Goal: Task Accomplishment & Management: Use online tool/utility

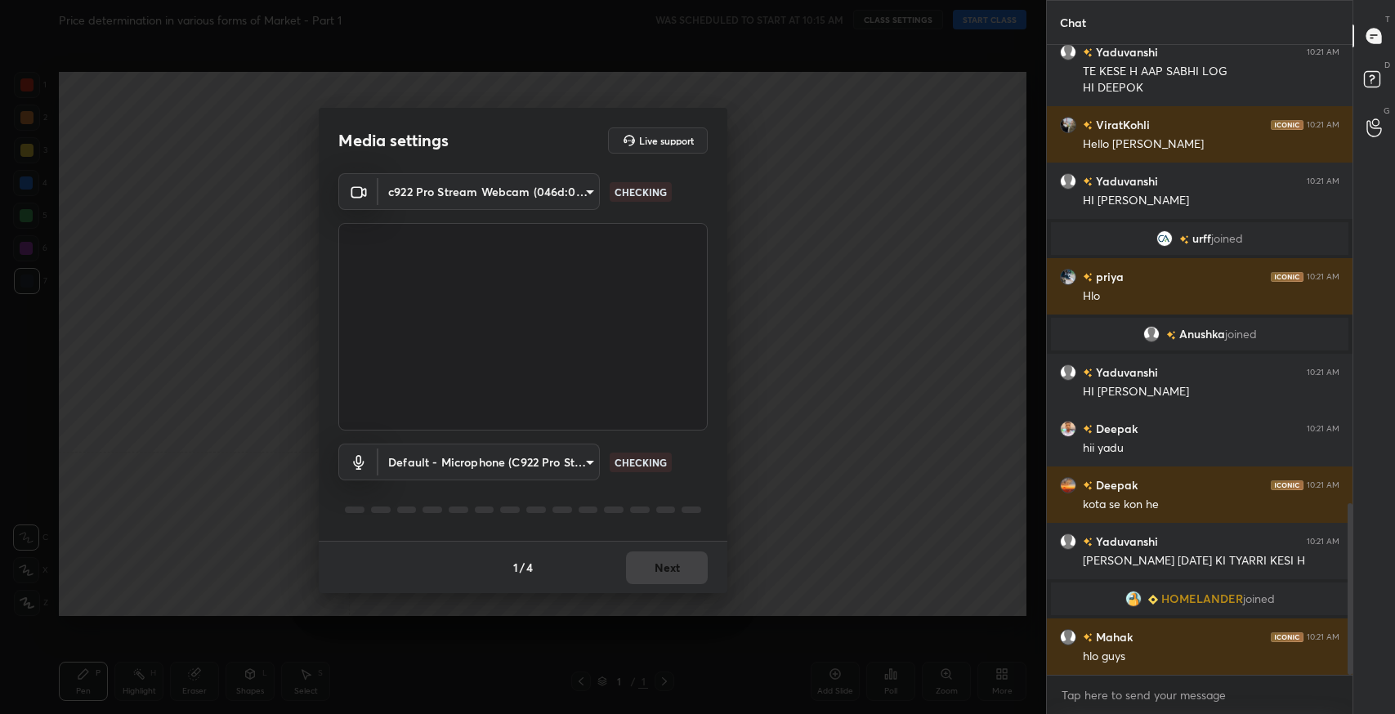
scroll to position [1722, 0]
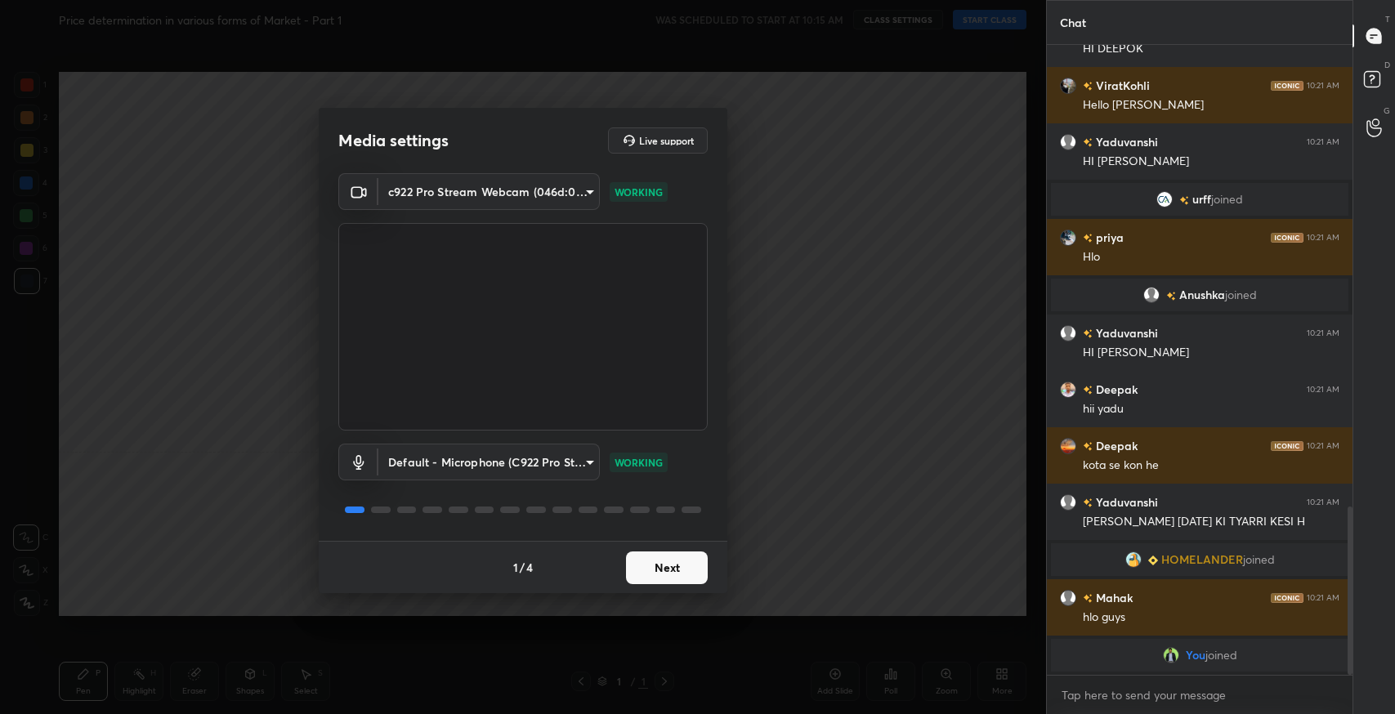
click at [671, 565] on button "Next" at bounding box center [667, 568] width 82 height 33
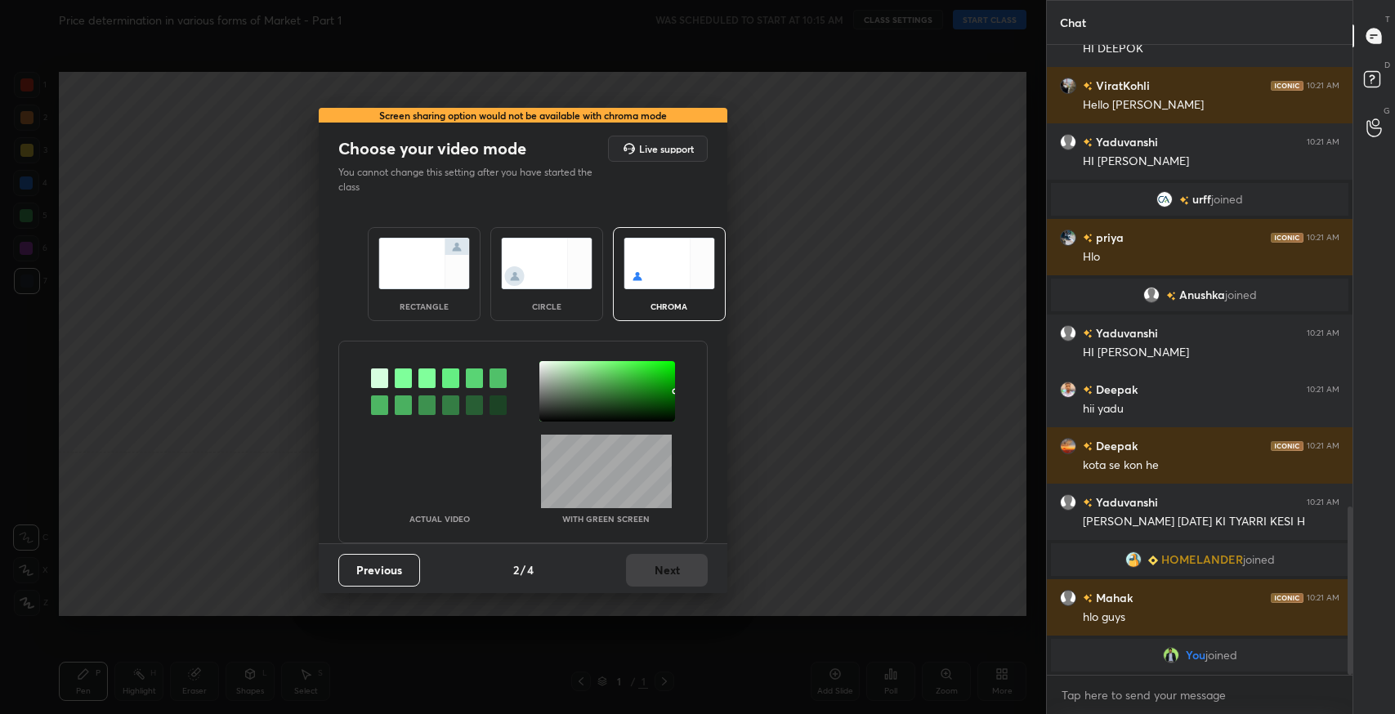
click at [438, 291] on div "rectangle" at bounding box center [424, 274] width 113 height 94
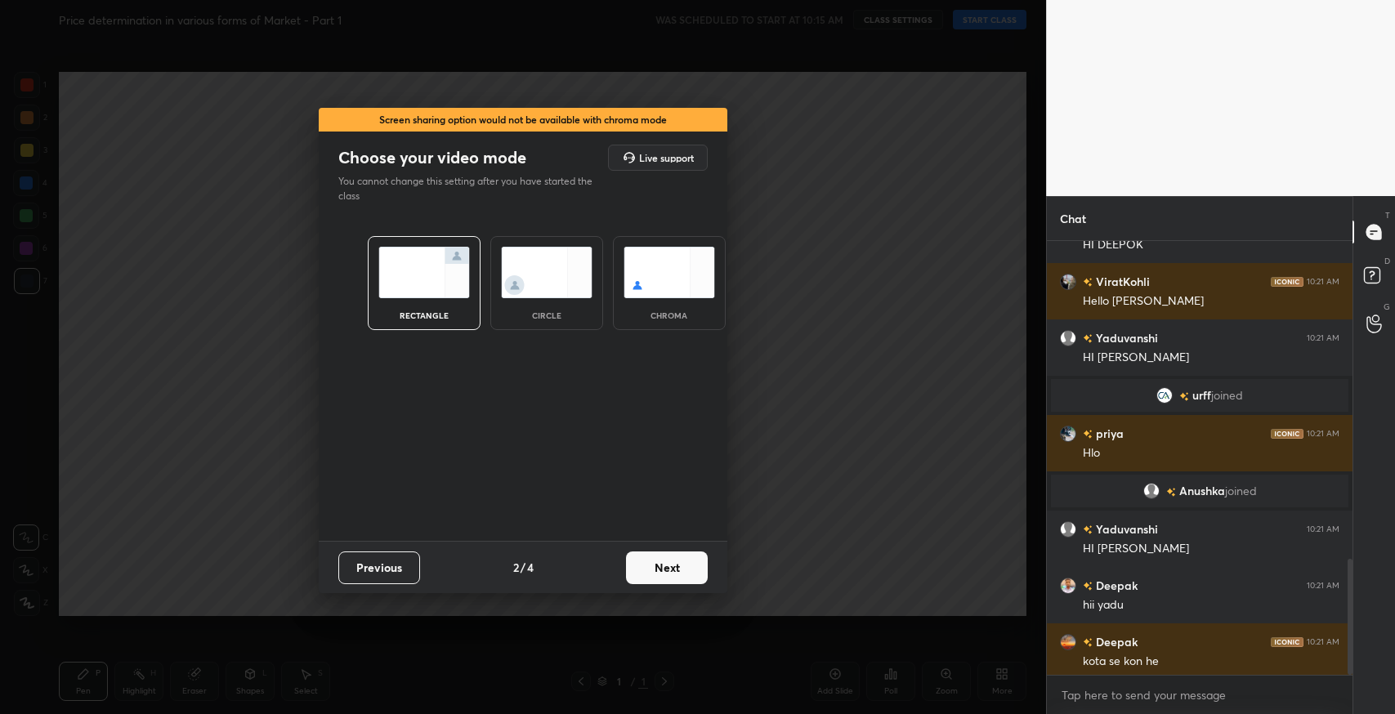
scroll to position [469, 301]
drag, startPoint x: 679, startPoint y: 584, endPoint x: 681, endPoint y: 575, distance: 9.3
click at [679, 583] on div "Previous 2 / 4 Next" at bounding box center [523, 567] width 409 height 52
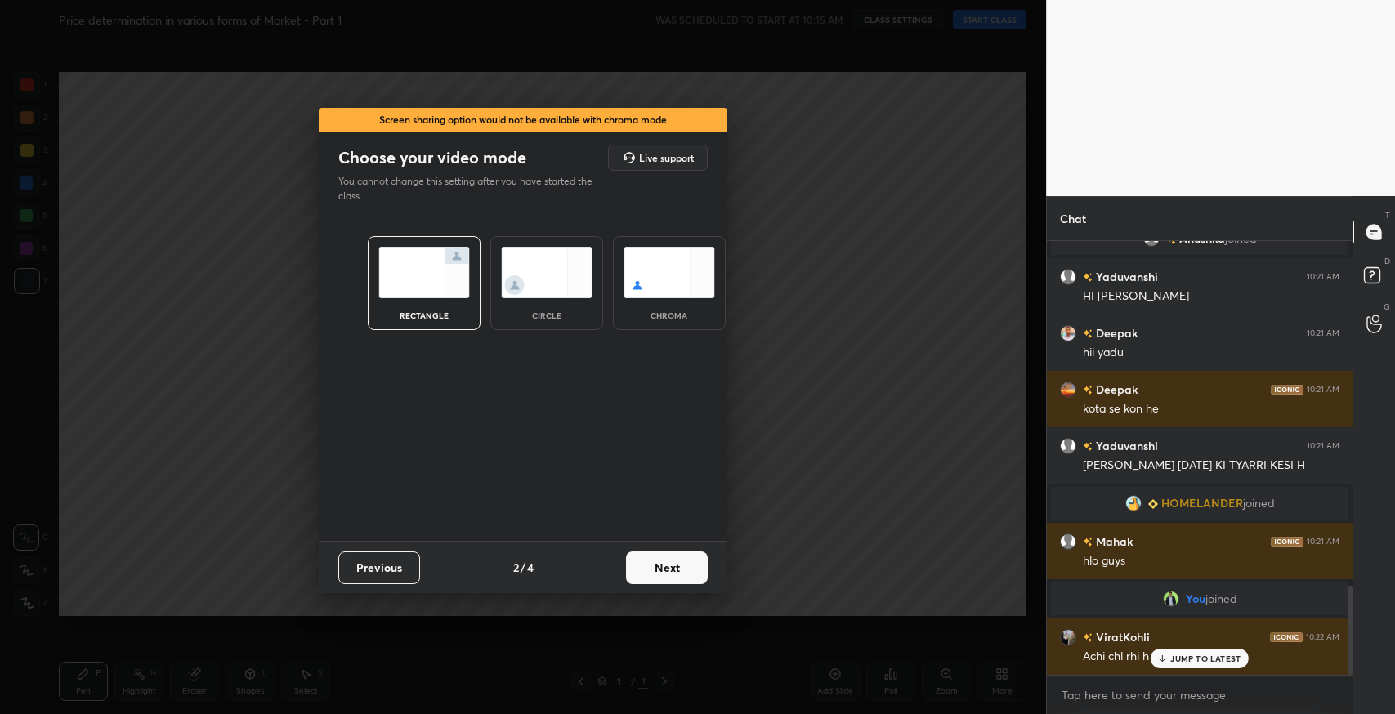
scroll to position [1688, 0]
click at [681, 575] on button "Next" at bounding box center [667, 568] width 82 height 33
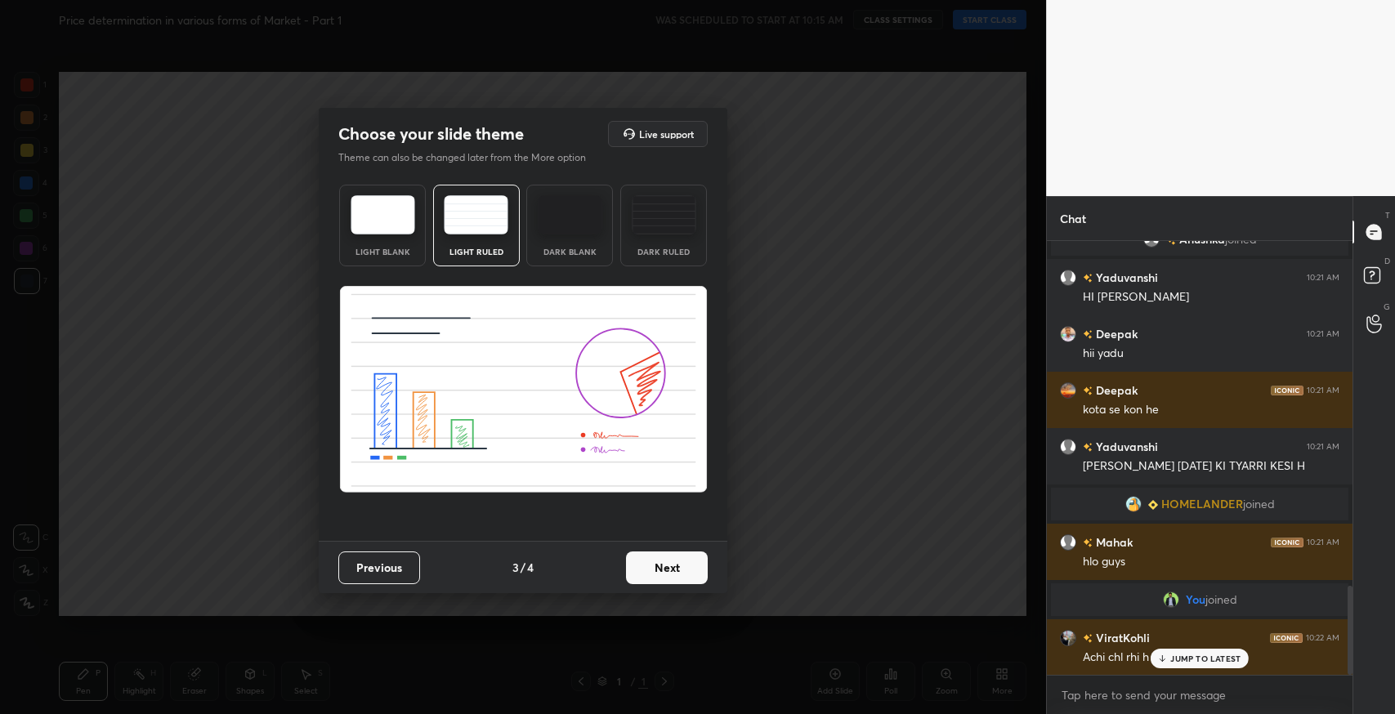
click at [689, 572] on button "Next" at bounding box center [667, 568] width 82 height 33
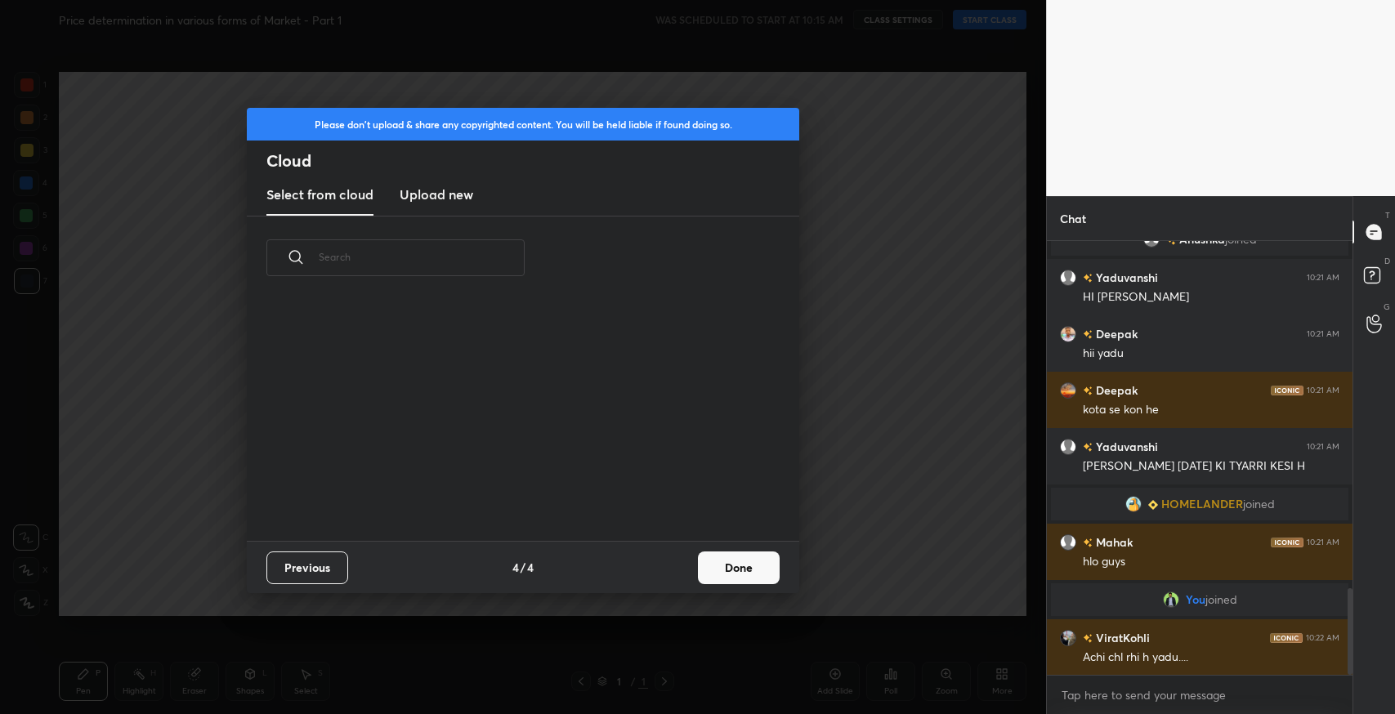
scroll to position [1745, 0]
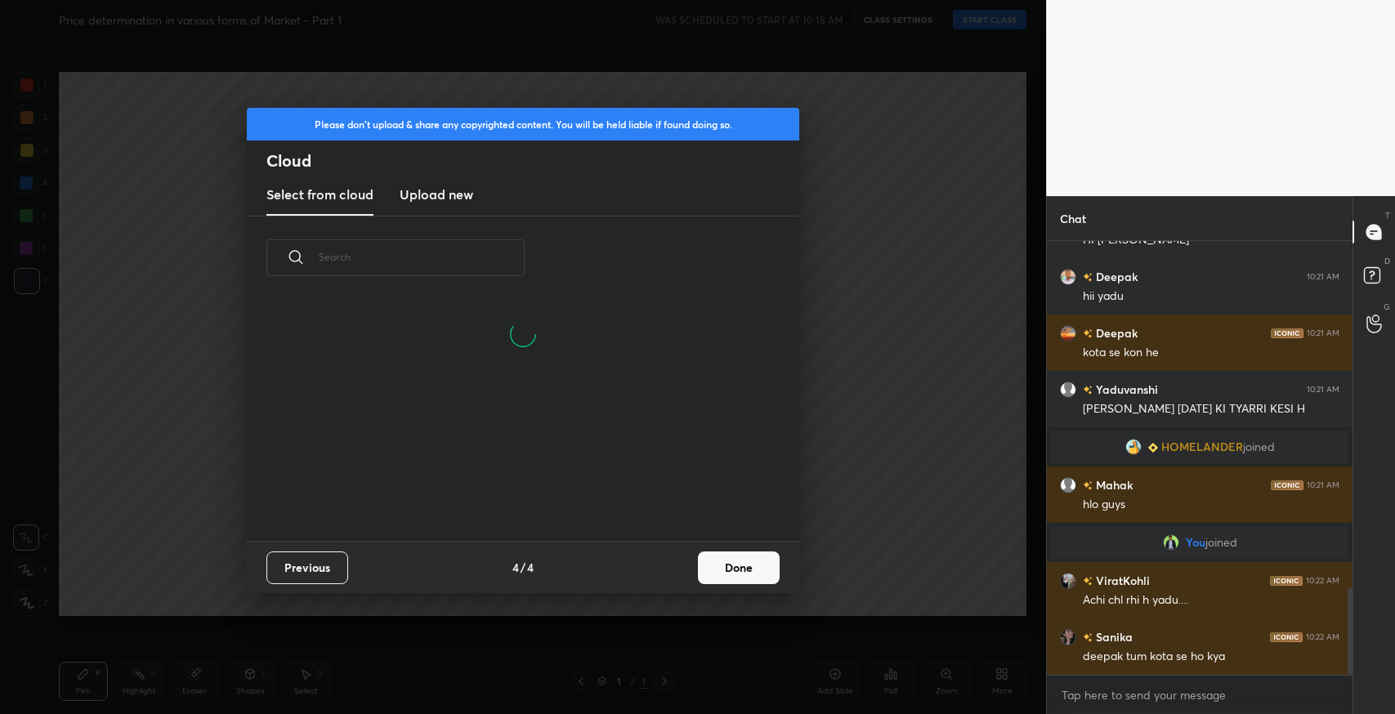
click at [761, 569] on button "Done" at bounding box center [739, 568] width 82 height 33
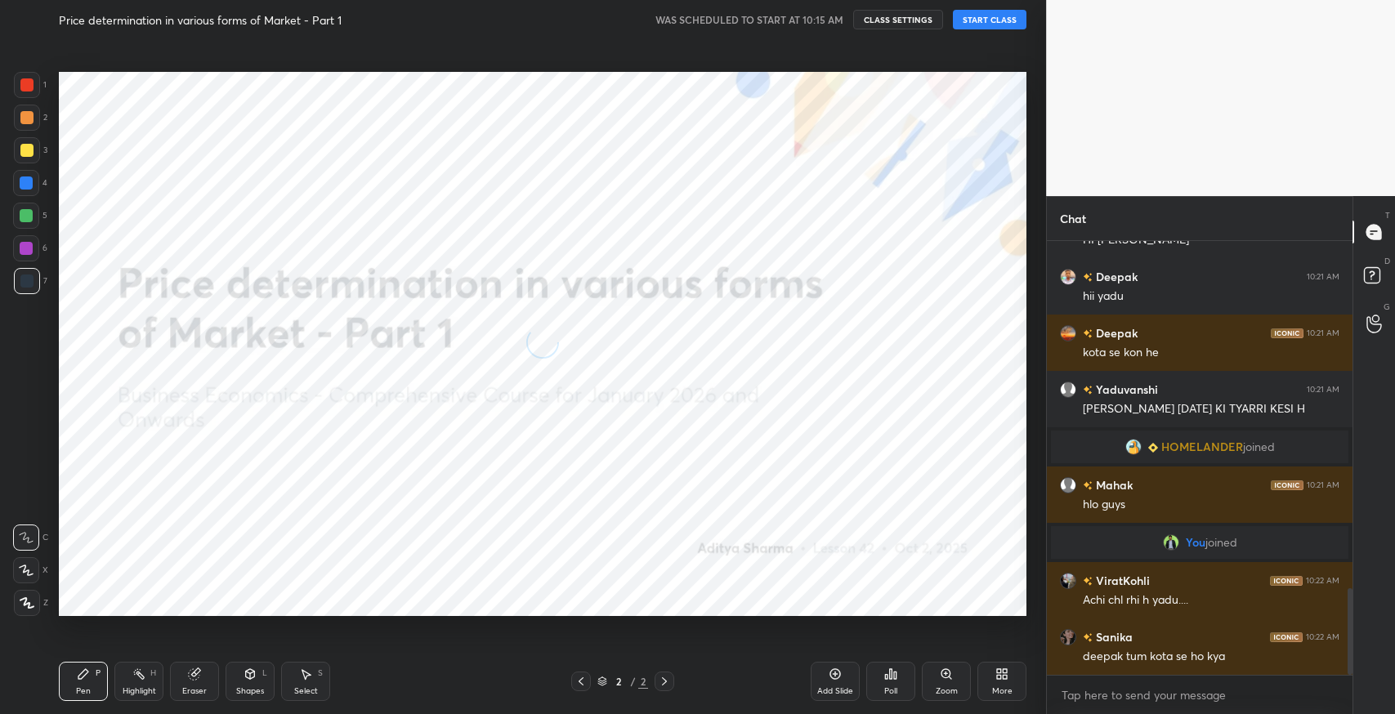
scroll to position [1785, 0]
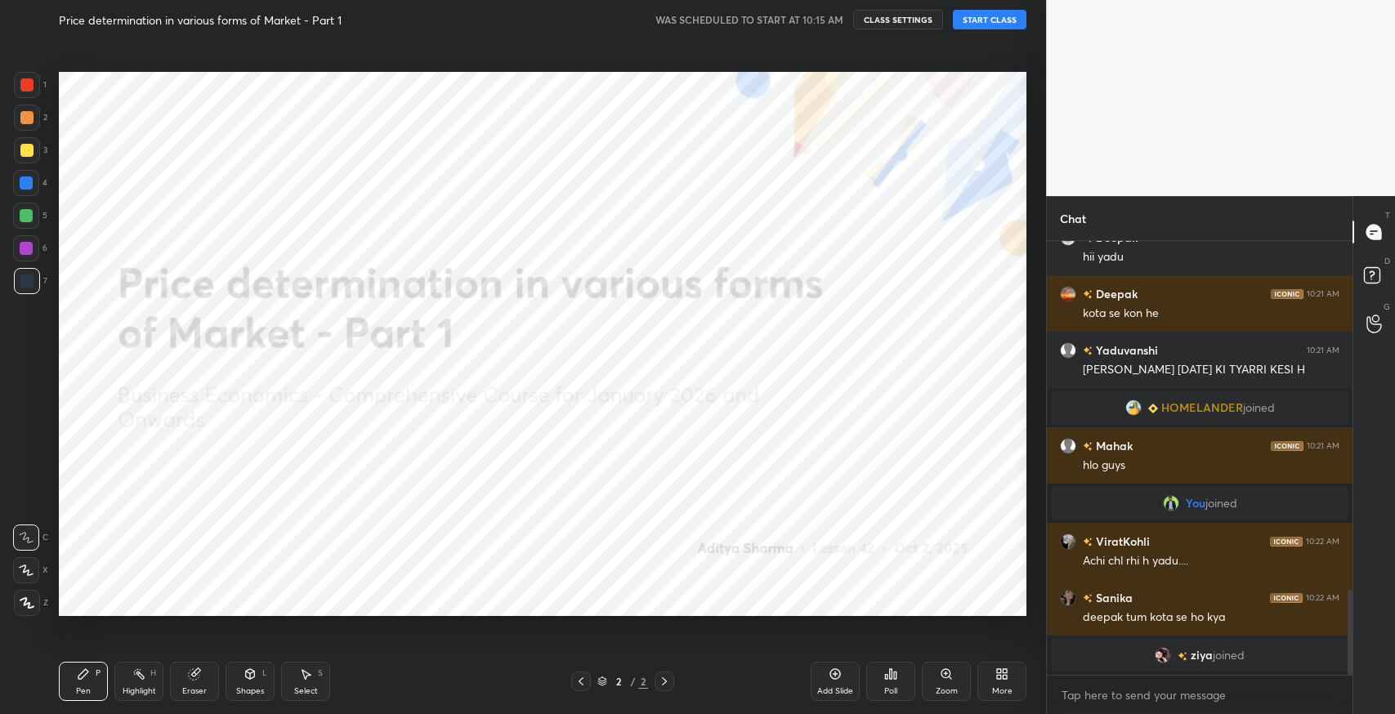
click at [1007, 21] on button "START CLASS" at bounding box center [990, 20] width 74 height 20
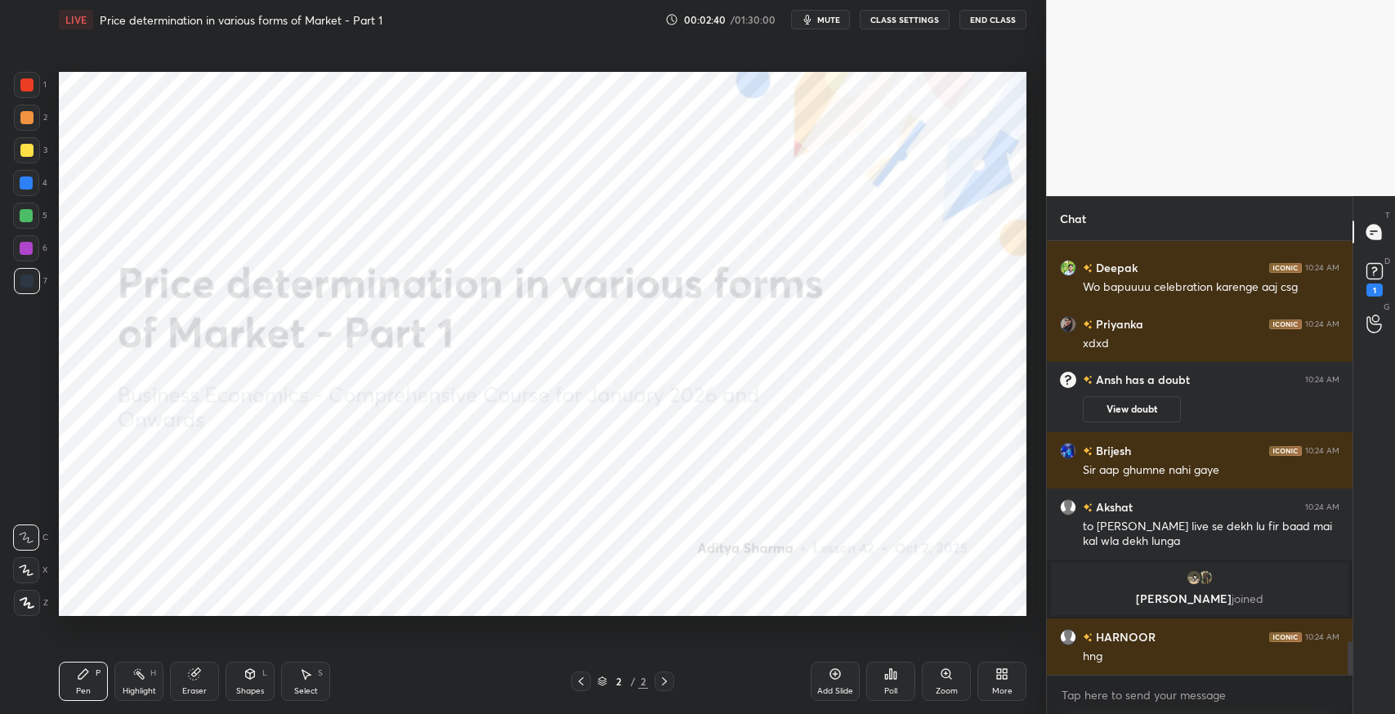
scroll to position [5314, 0]
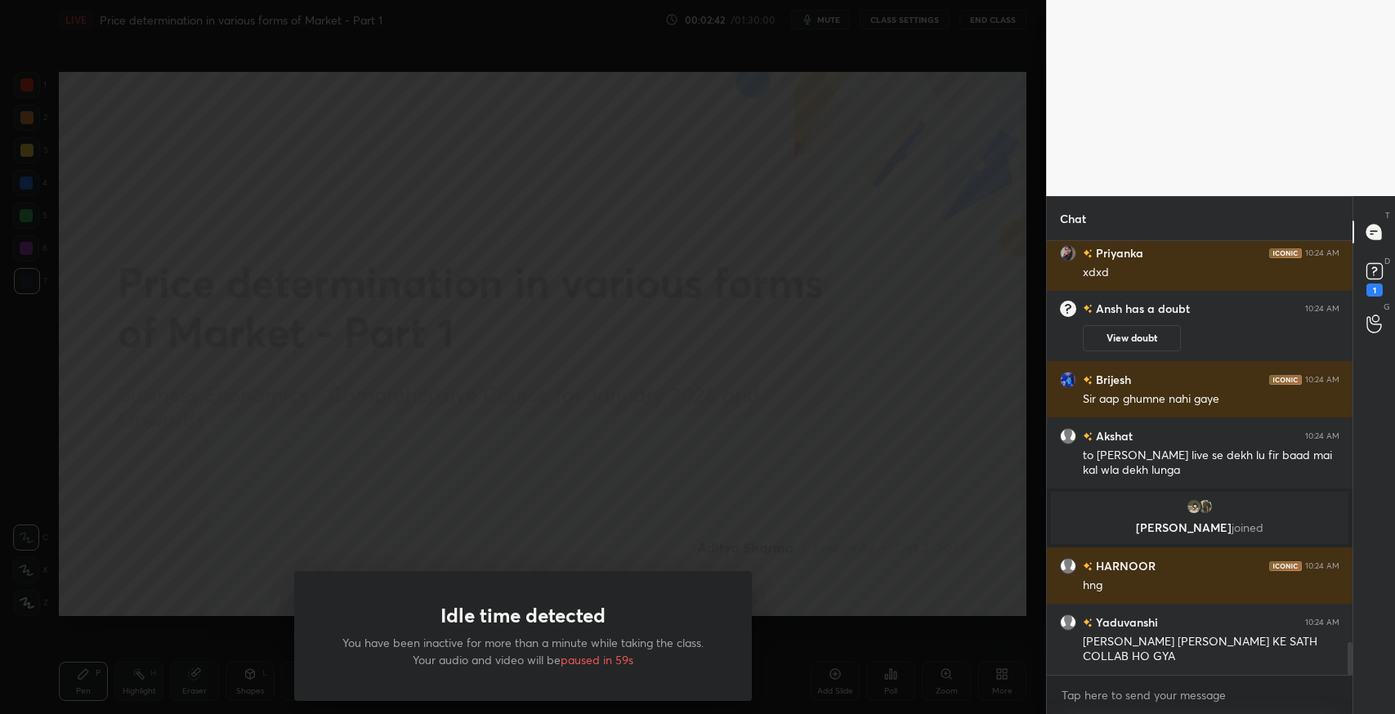
click at [602, 221] on div "Idle time detected You have been inactive for more than a minute while taking t…" at bounding box center [523, 357] width 1046 height 714
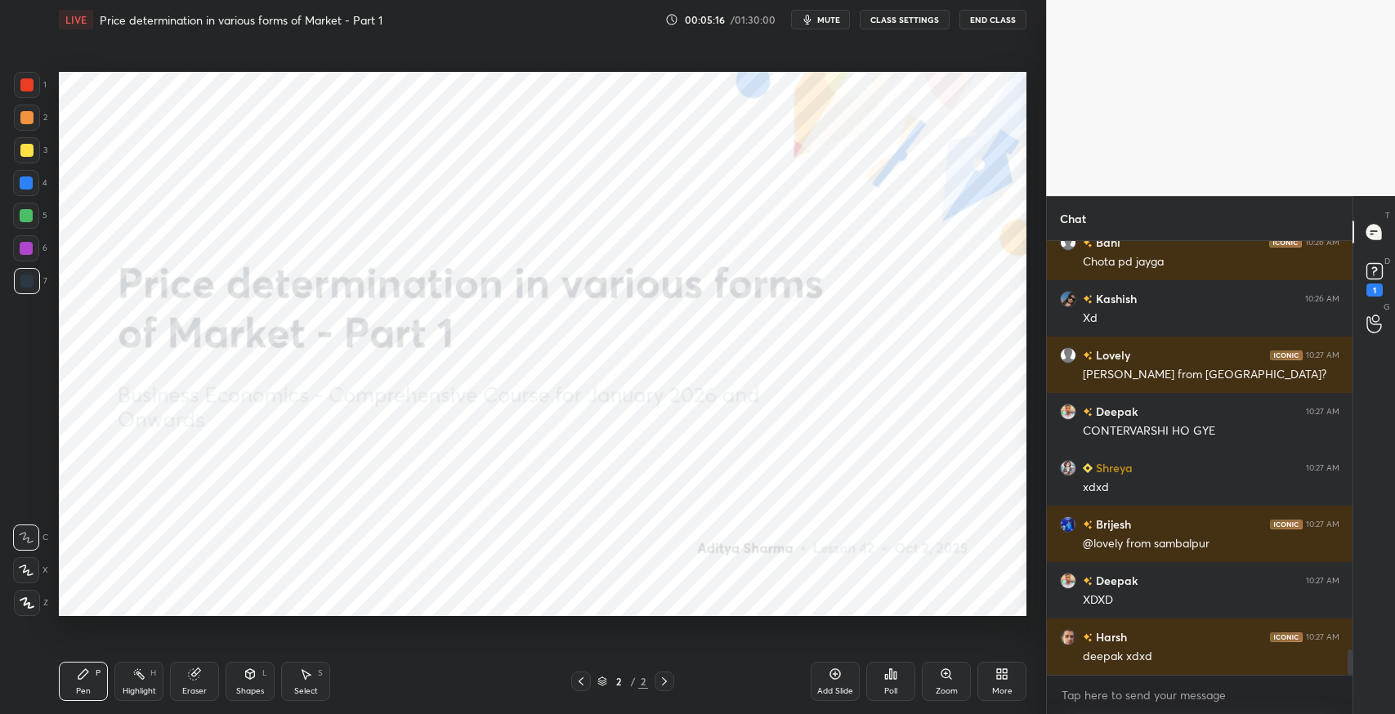
scroll to position [7070, 0]
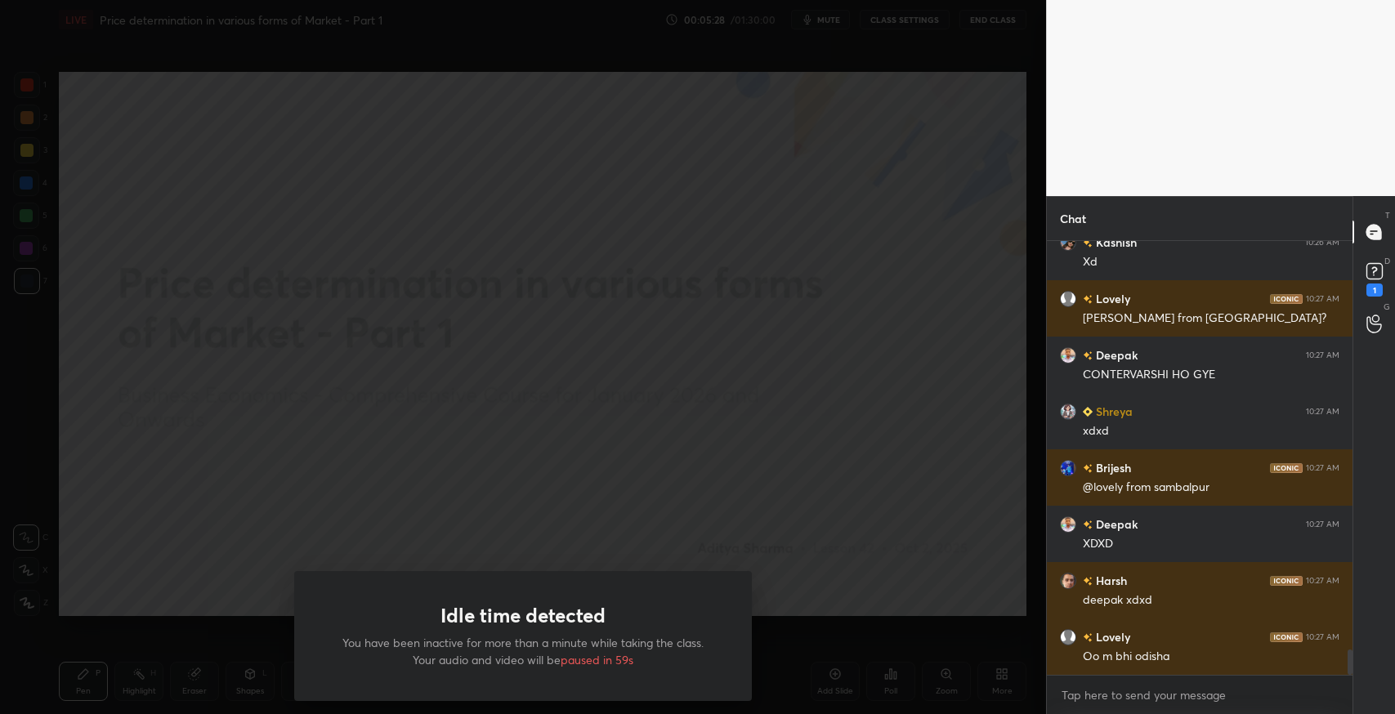
click at [453, 235] on div "Idle time detected You have been inactive for more than a minute while taking t…" at bounding box center [523, 357] width 1046 height 714
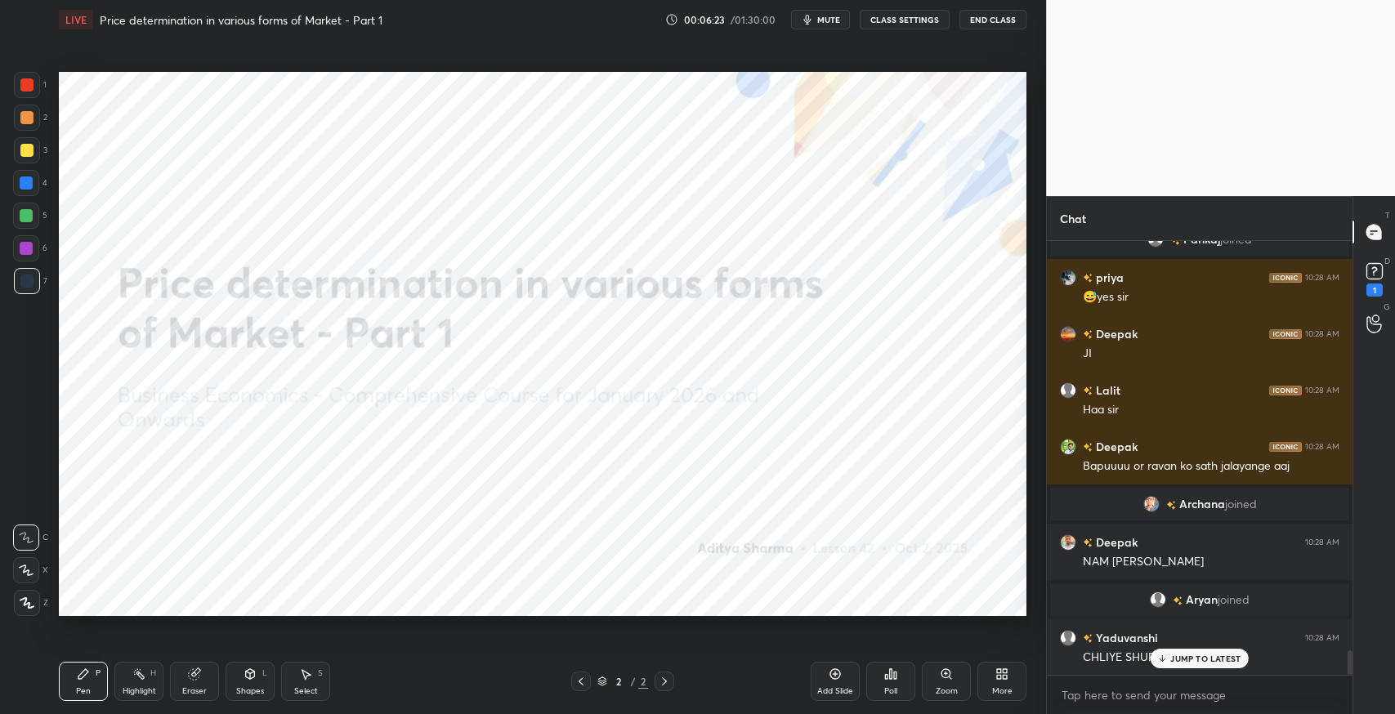
scroll to position [7413, 0]
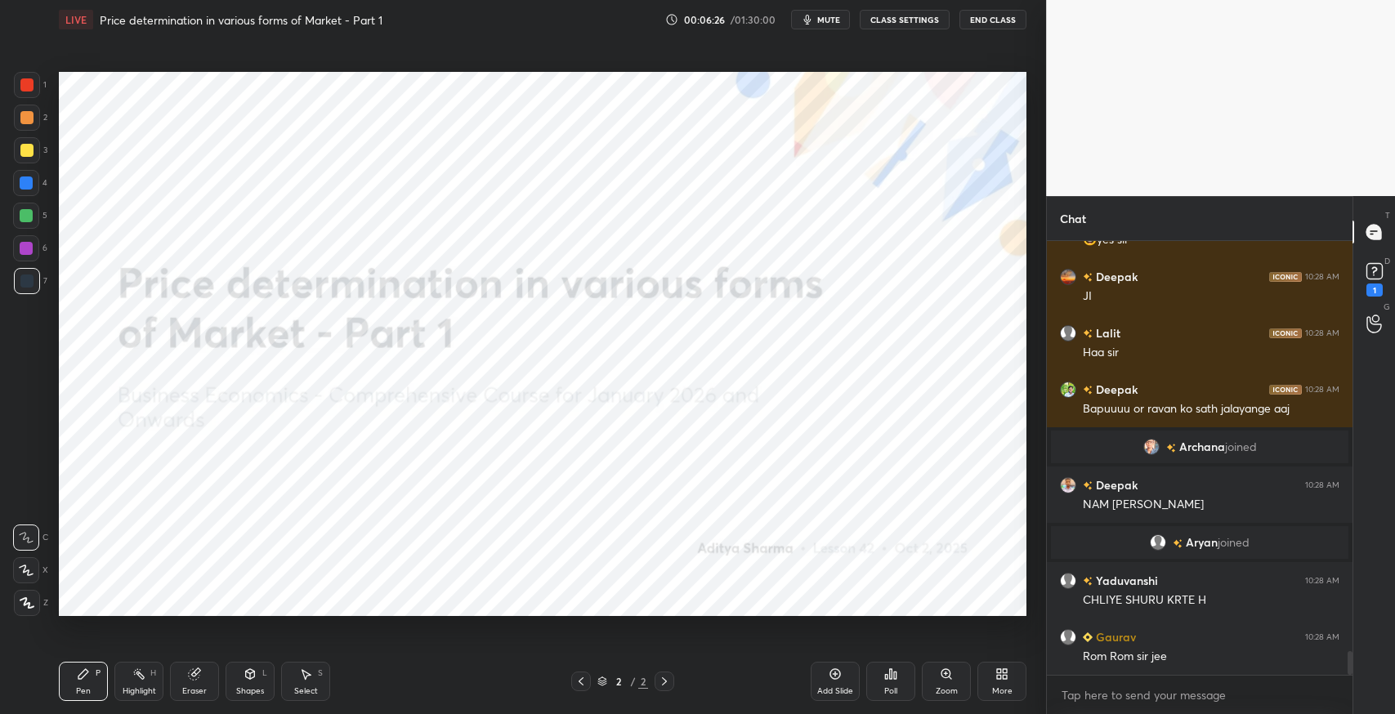
click at [74, 679] on div "Pen P" at bounding box center [83, 681] width 49 height 39
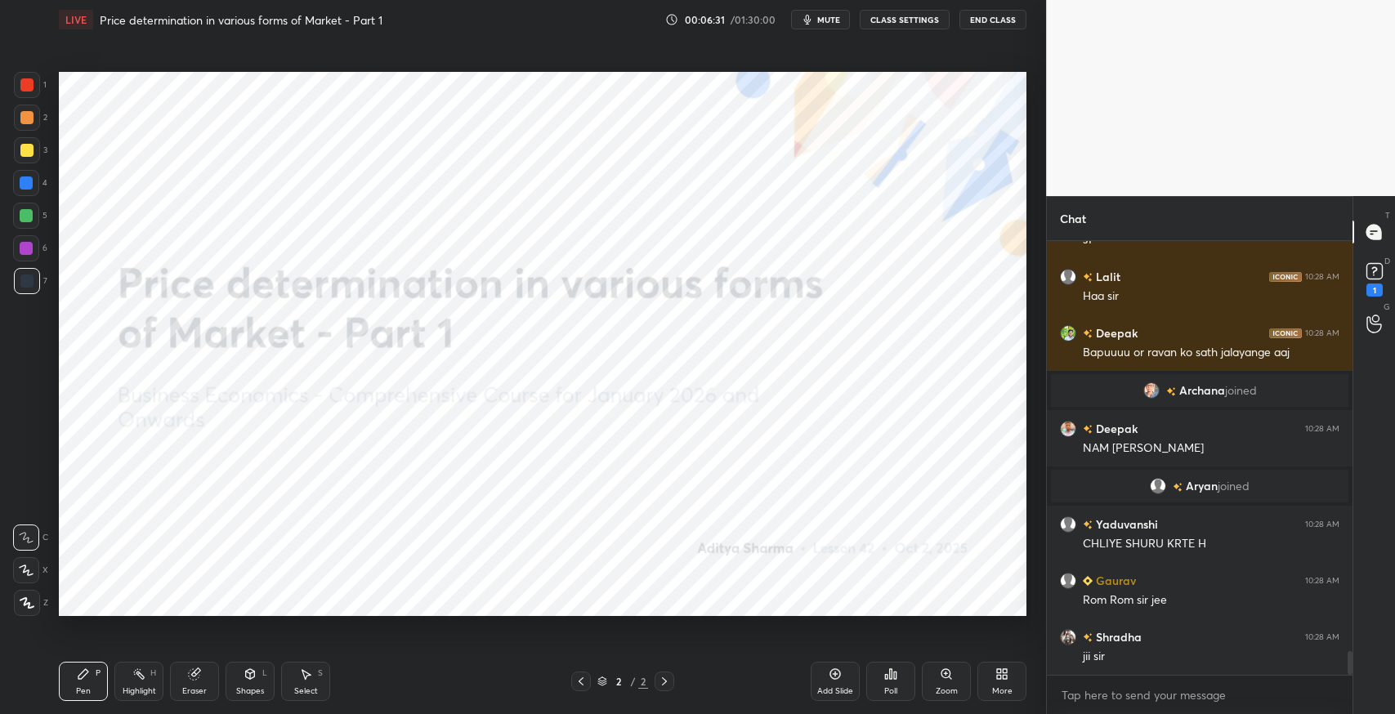
scroll to position [7525, 0]
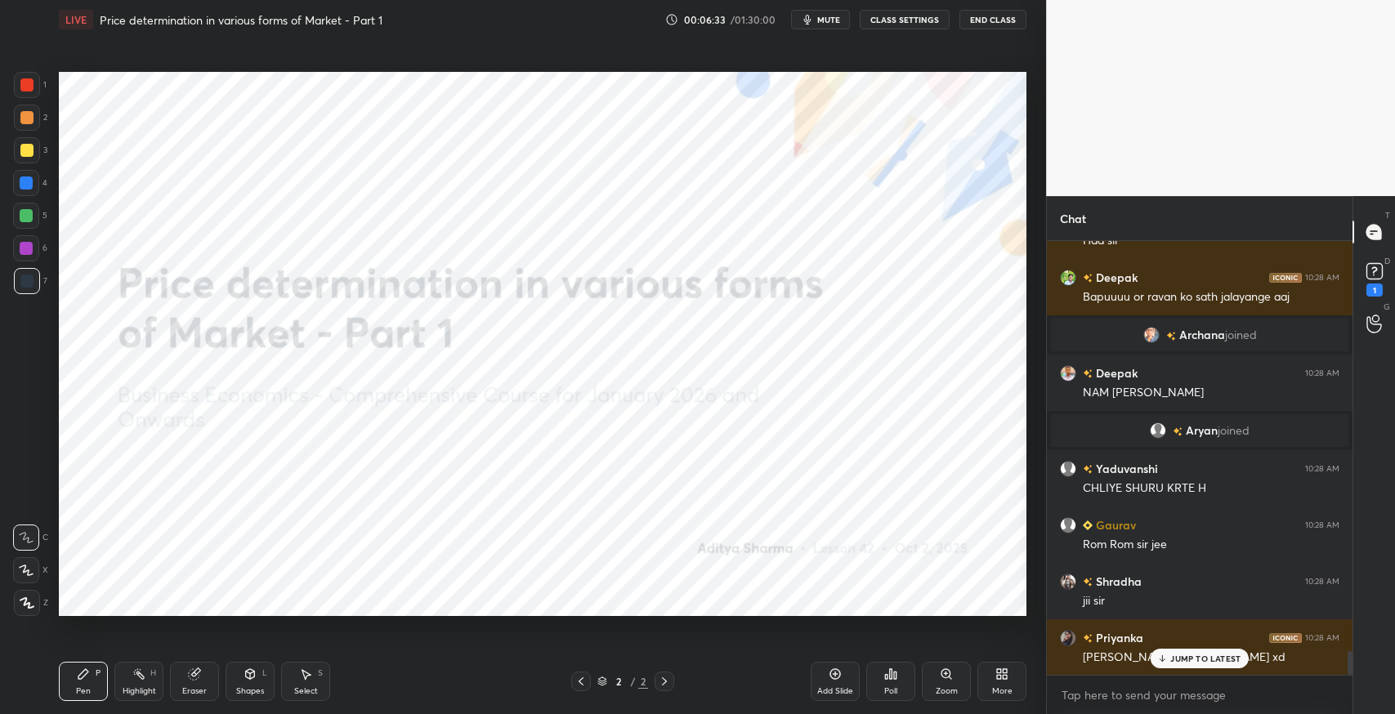
click at [1217, 666] on div "JUMP TO LATEST" at bounding box center [1199, 659] width 98 height 20
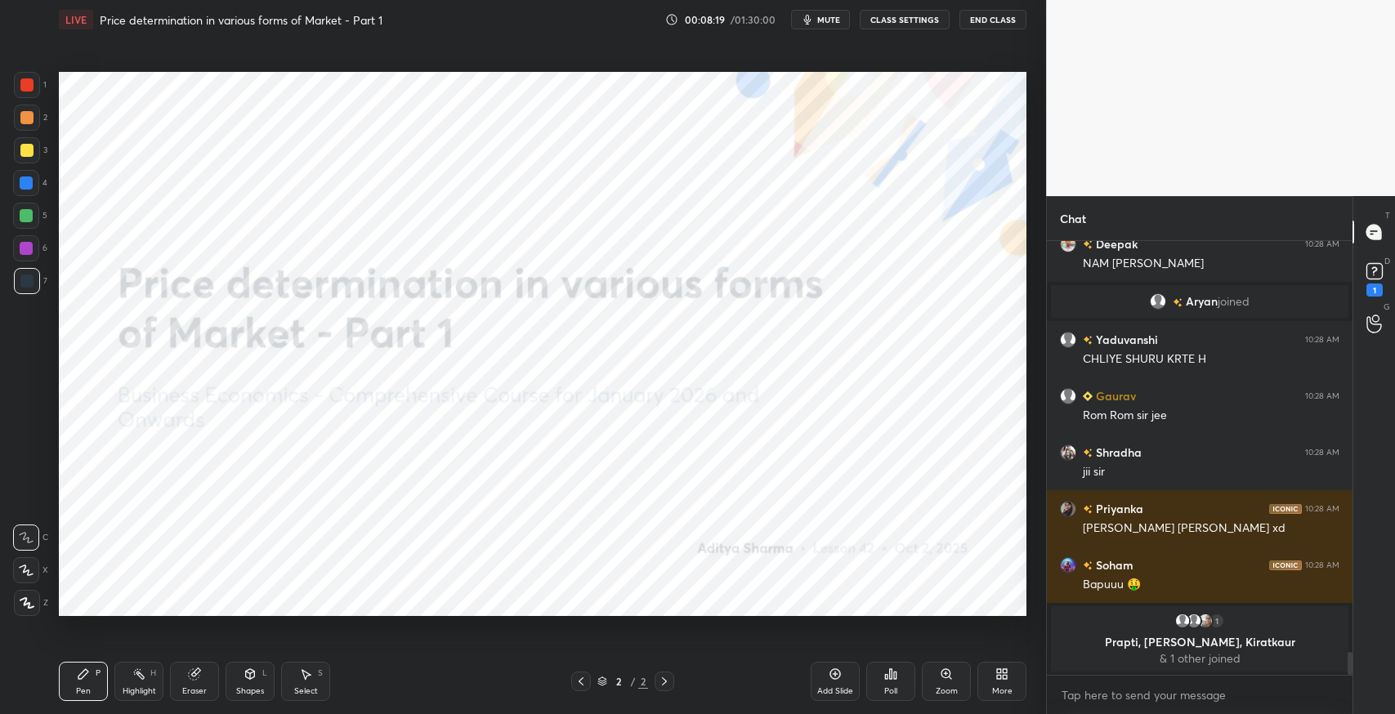
scroll to position [7602, 0]
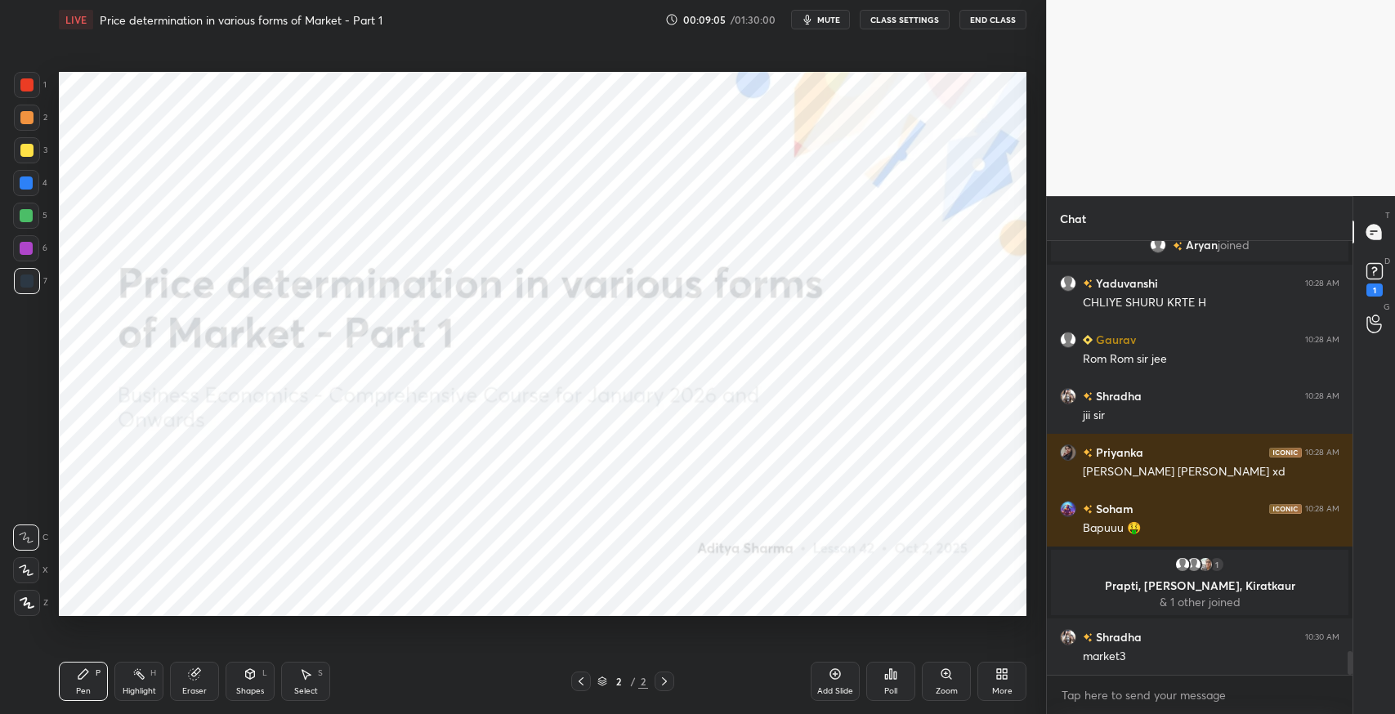
click at [833, 679] on icon at bounding box center [835, 674] width 11 height 11
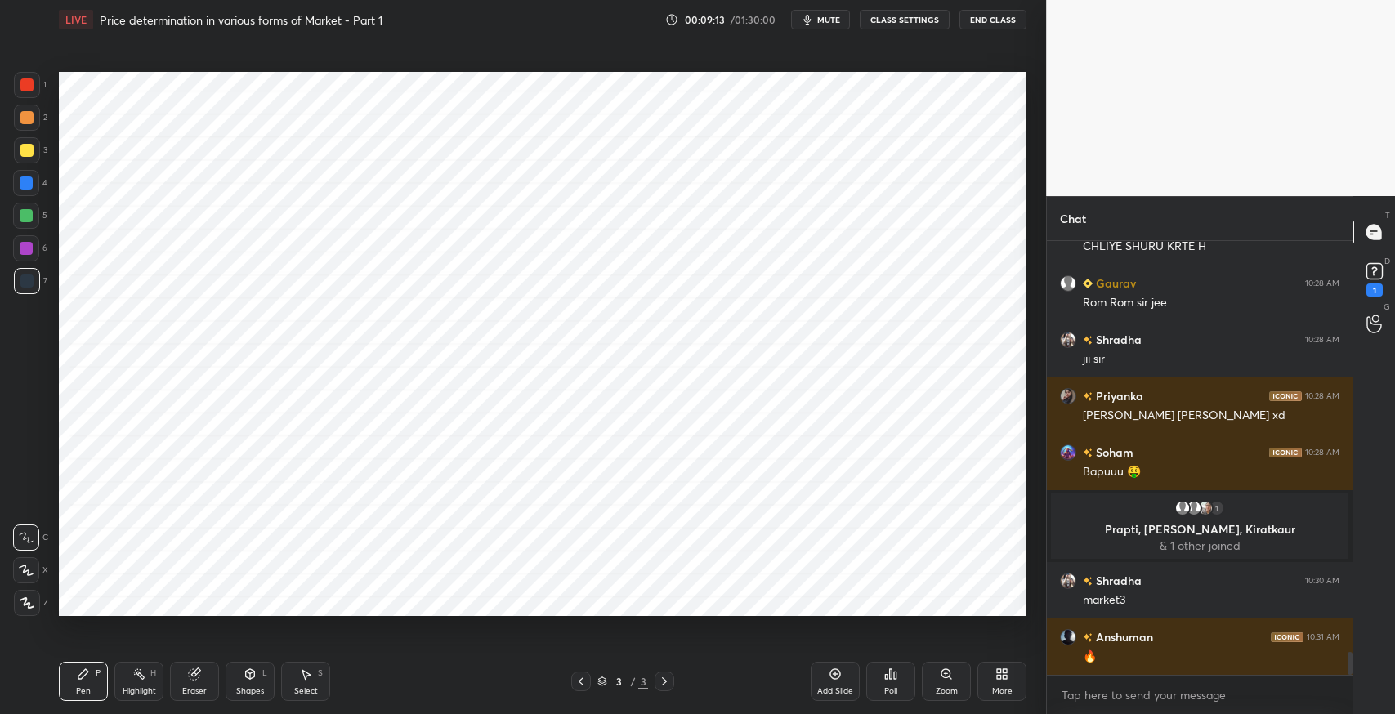
scroll to position [7714, 0]
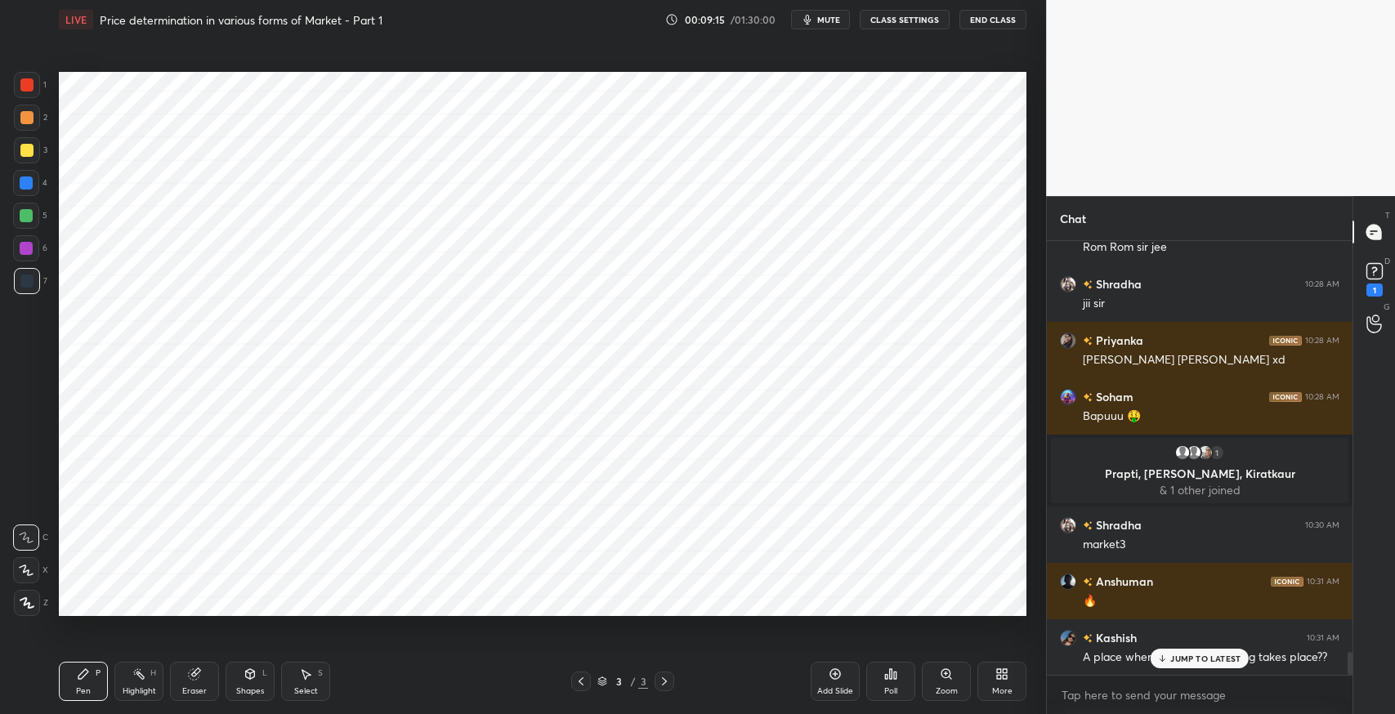
click at [1198, 667] on div "JUMP TO LATEST" at bounding box center [1199, 659] width 98 height 20
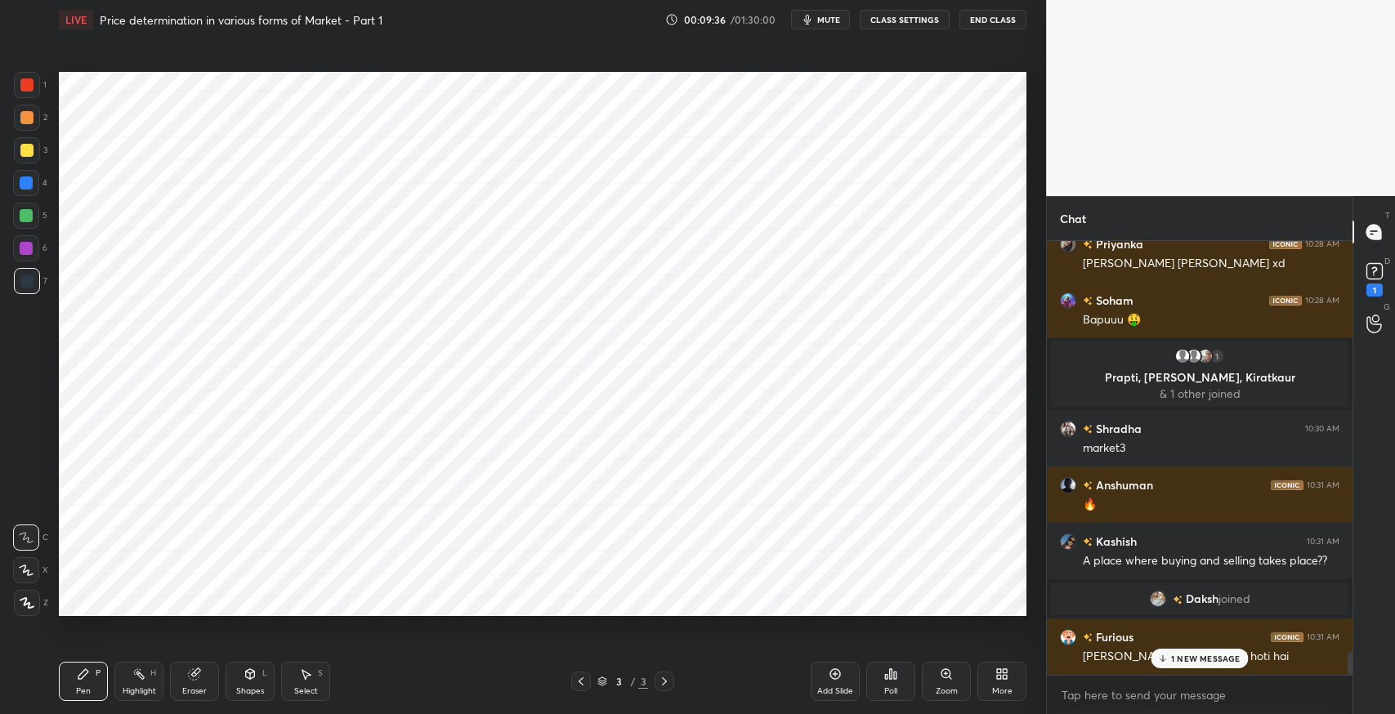
scroll to position [7733, 0]
click at [1184, 666] on div "JUMP TO LATEST" at bounding box center [1199, 659] width 98 height 20
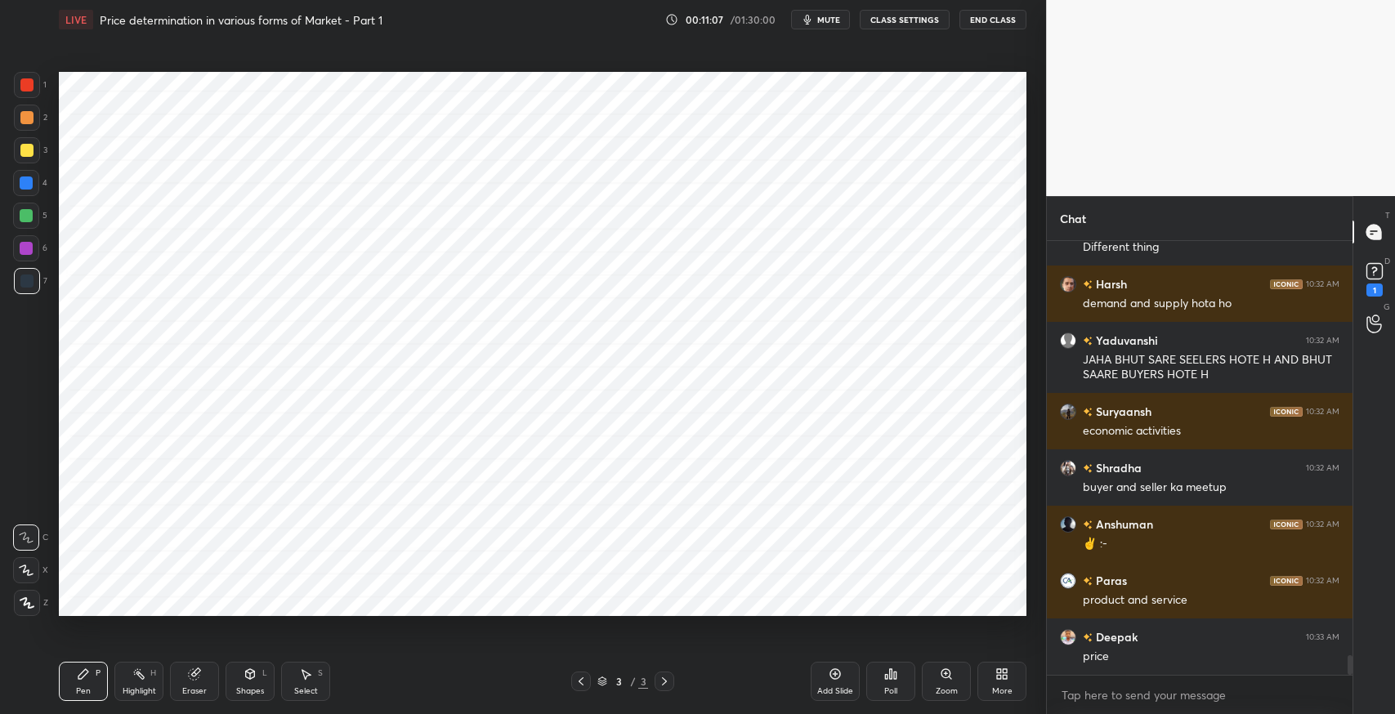
scroll to position [9035, 0]
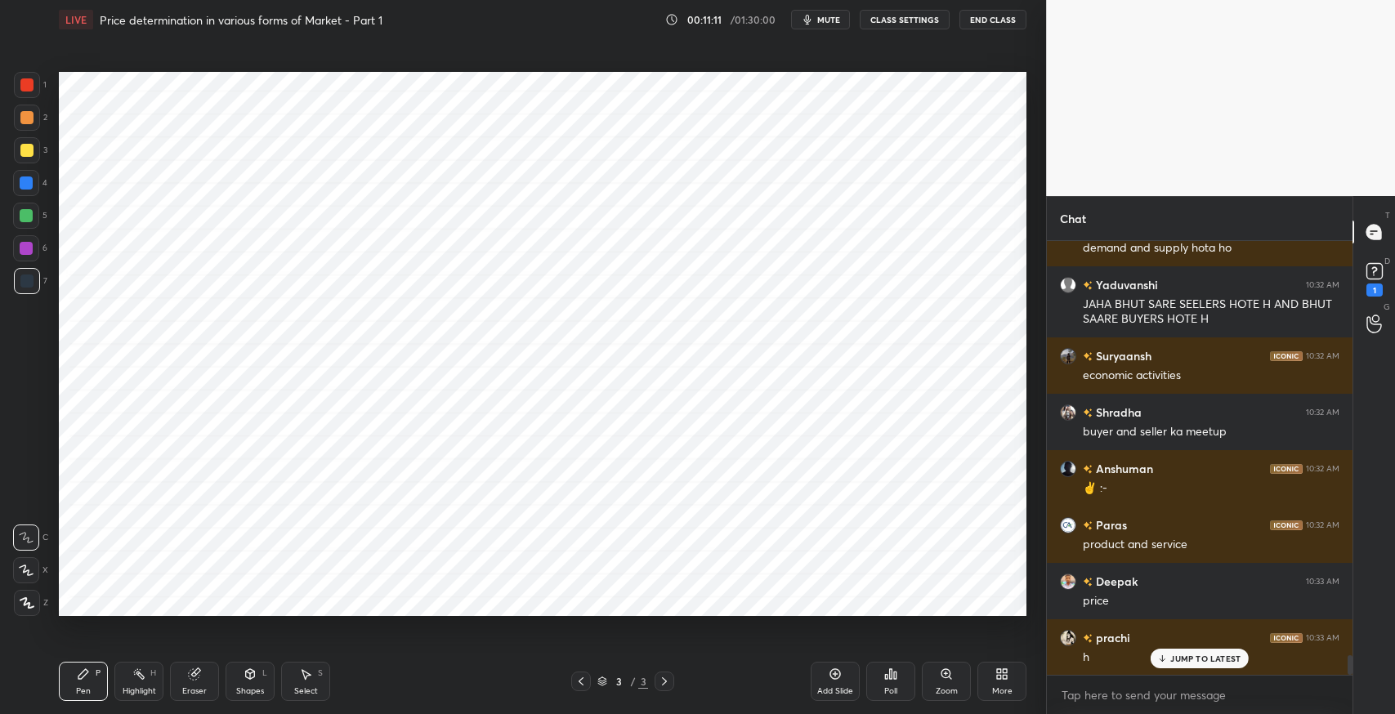
click at [195, 677] on icon at bounding box center [194, 674] width 11 height 11
click at [72, 683] on div "Pen P" at bounding box center [83, 681] width 49 height 39
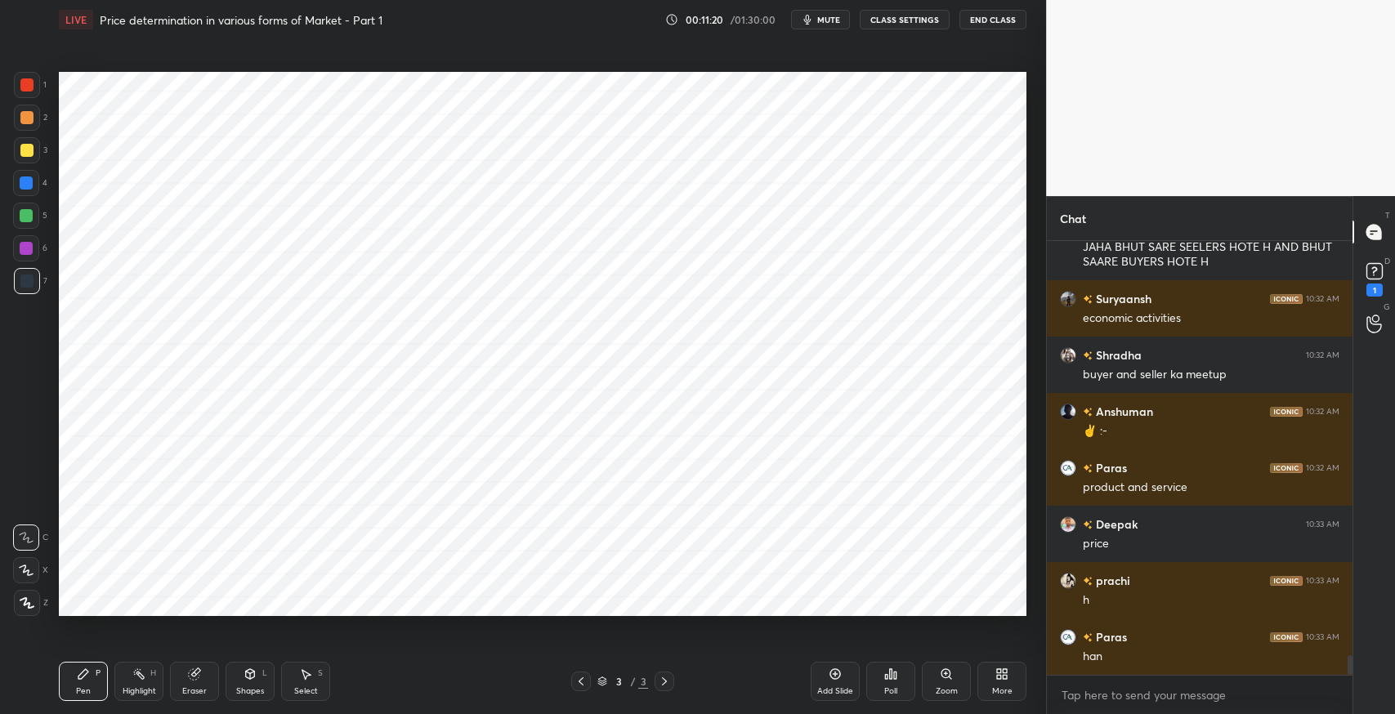
click at [85, 677] on icon at bounding box center [83, 674] width 13 height 13
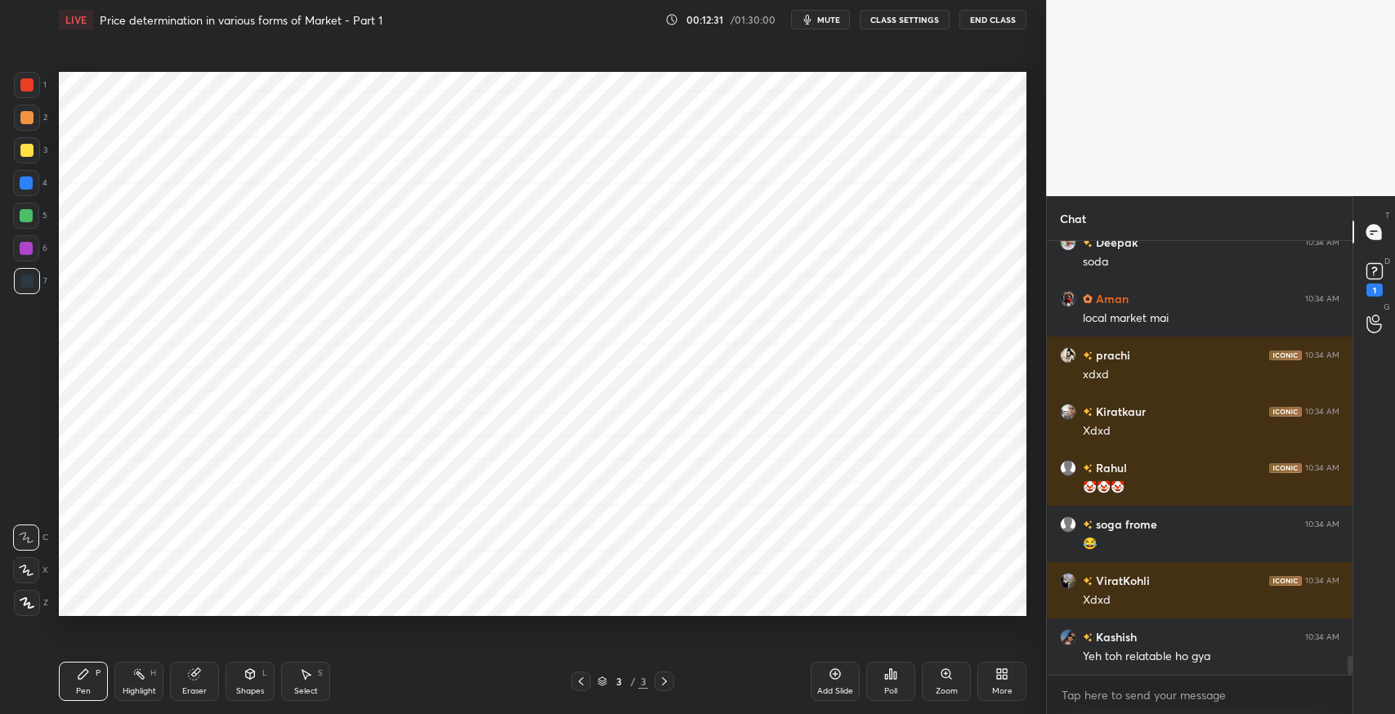
scroll to position [9768, 0]
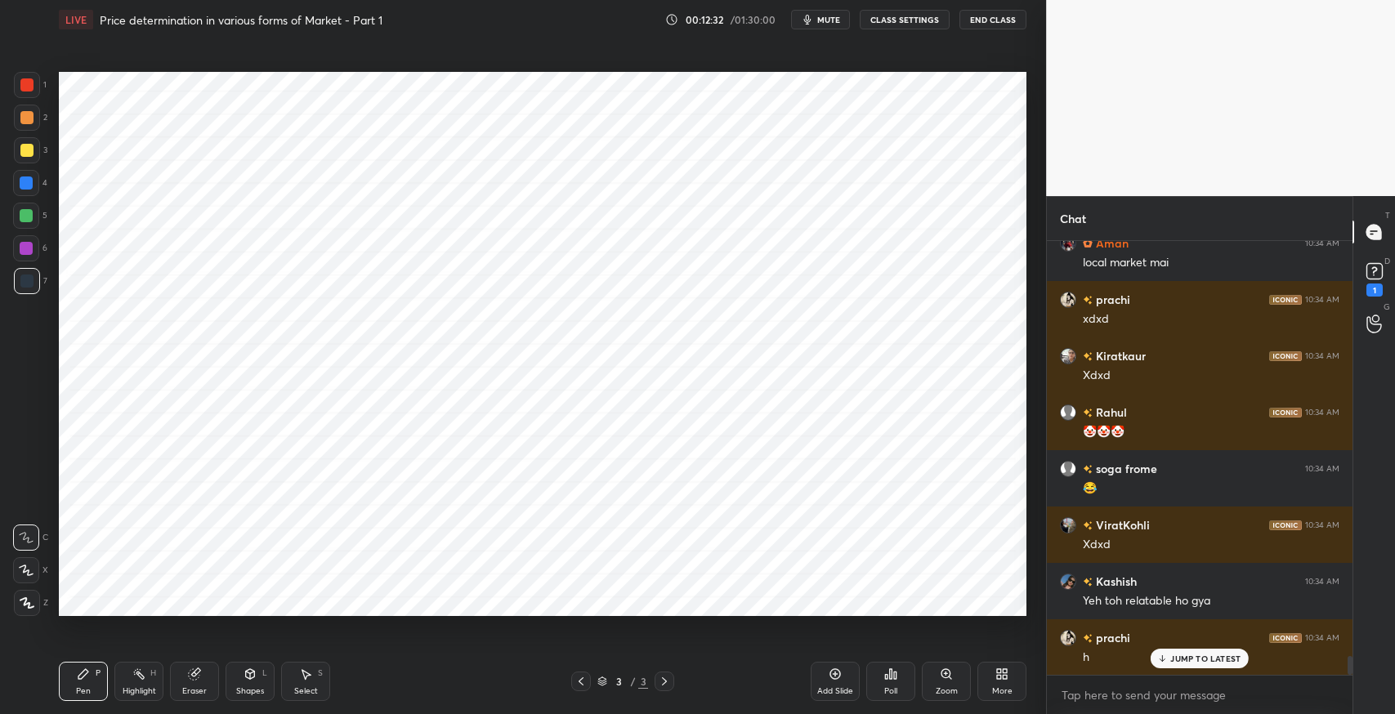
click at [812, 641] on div "Add Slide Poll Zoom More" at bounding box center [919, 682] width 216 height 92
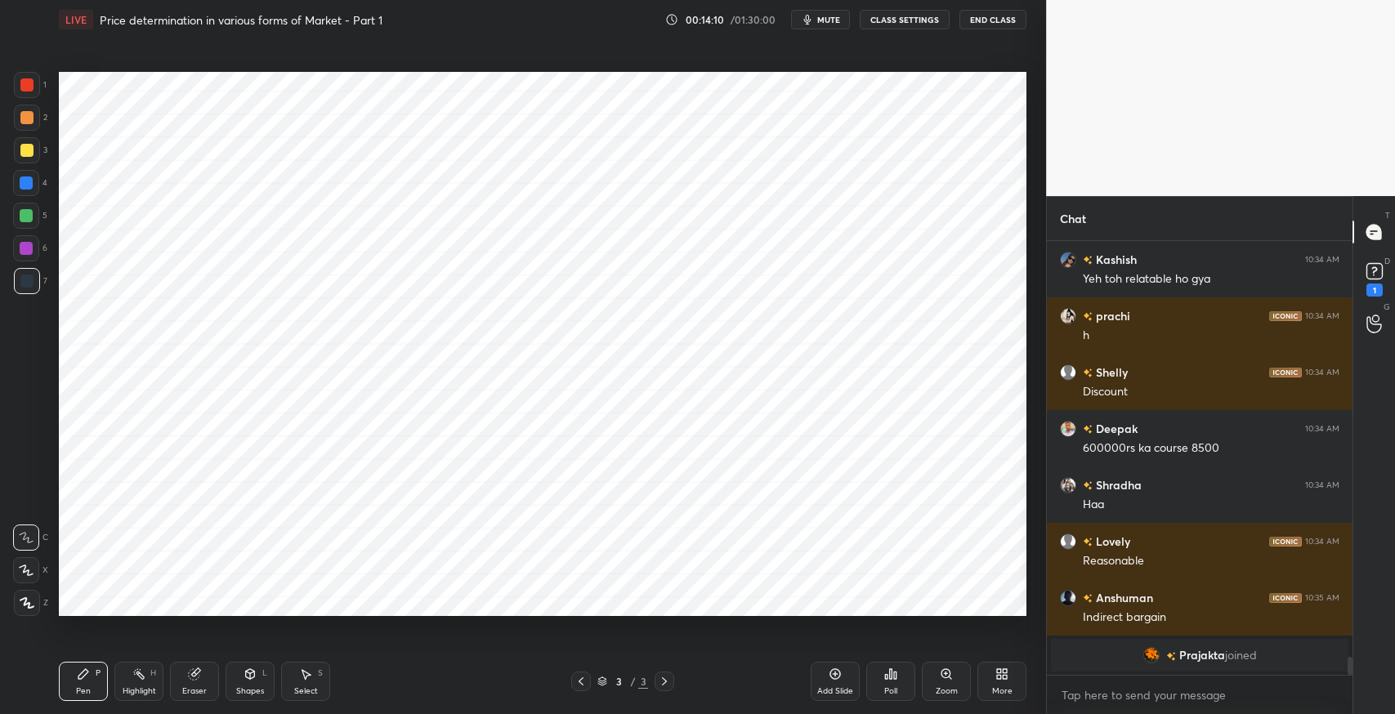
scroll to position [9476, 0]
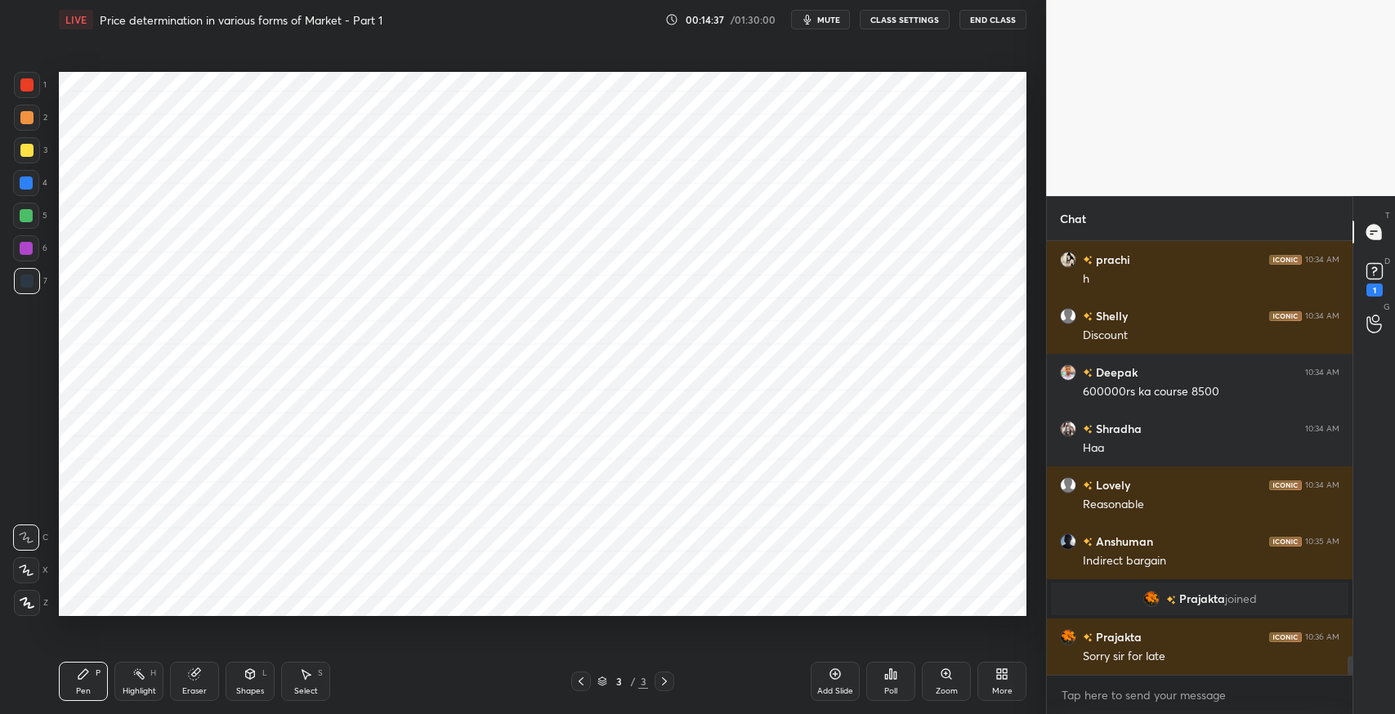
click at [212, 675] on div "Eraser" at bounding box center [194, 681] width 49 height 39
click at [87, 668] on icon at bounding box center [83, 674] width 13 height 13
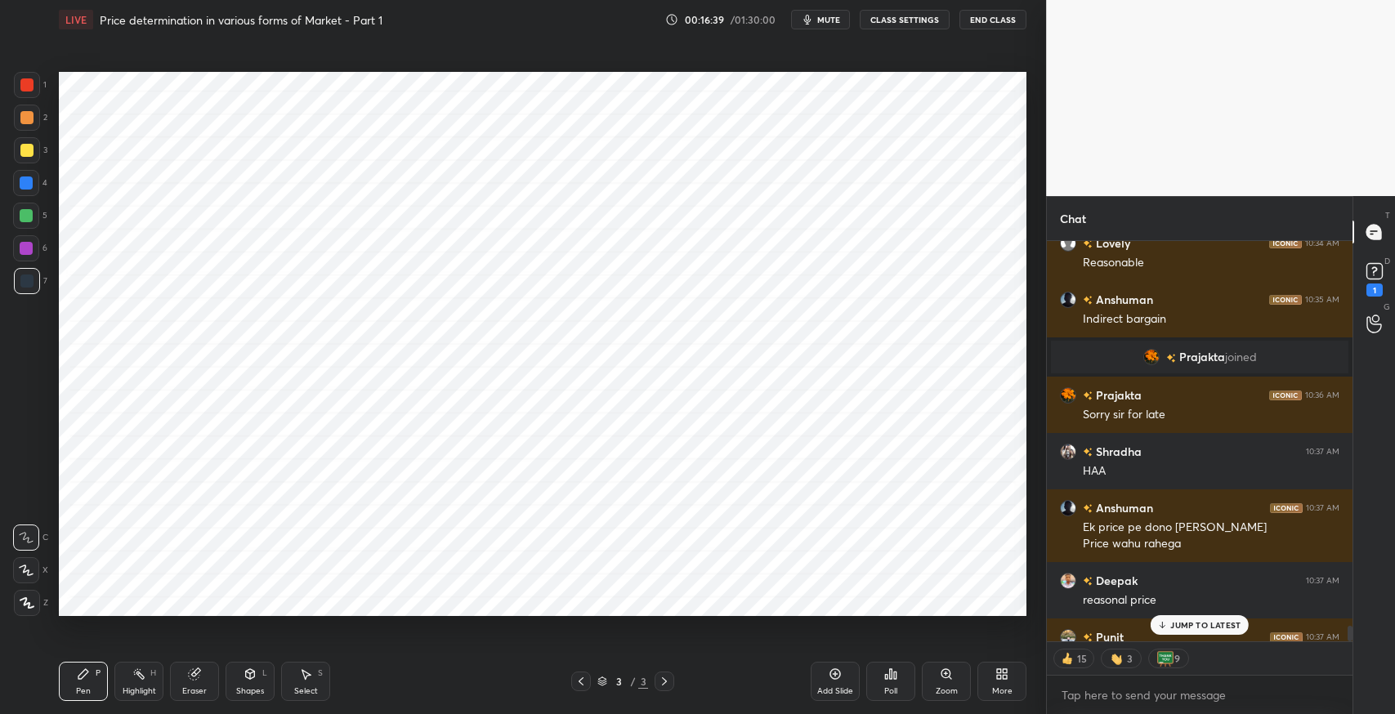
scroll to position [9807, 0]
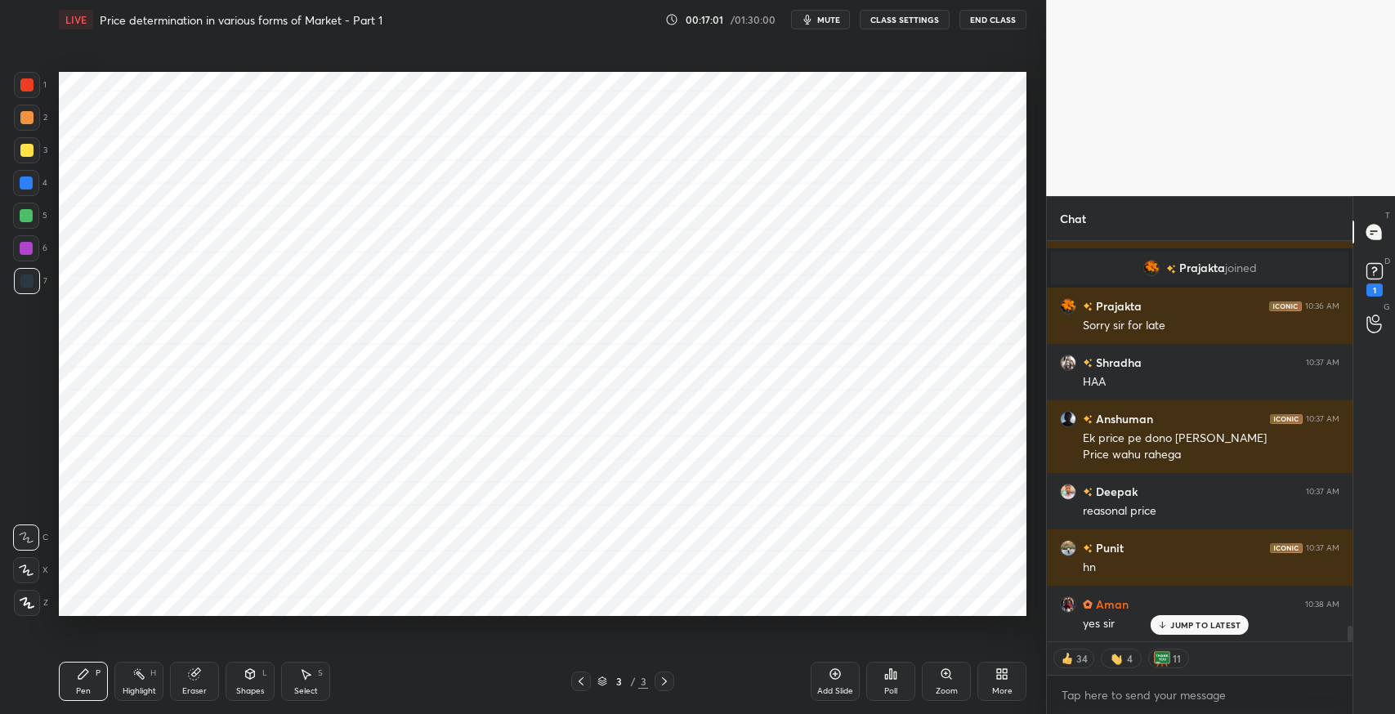
click at [1001, 688] on div "More" at bounding box center [1002, 691] width 20 height 8
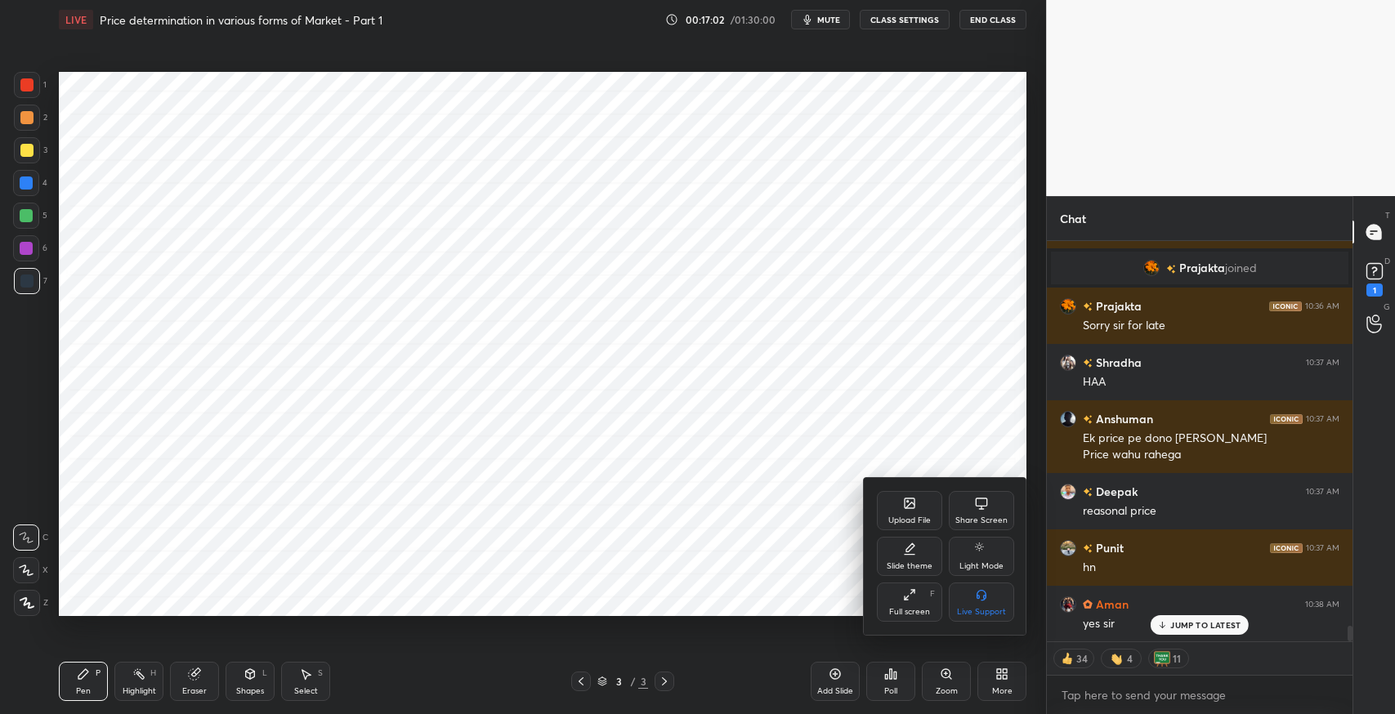
click at [905, 507] on icon at bounding box center [910, 503] width 10 height 10
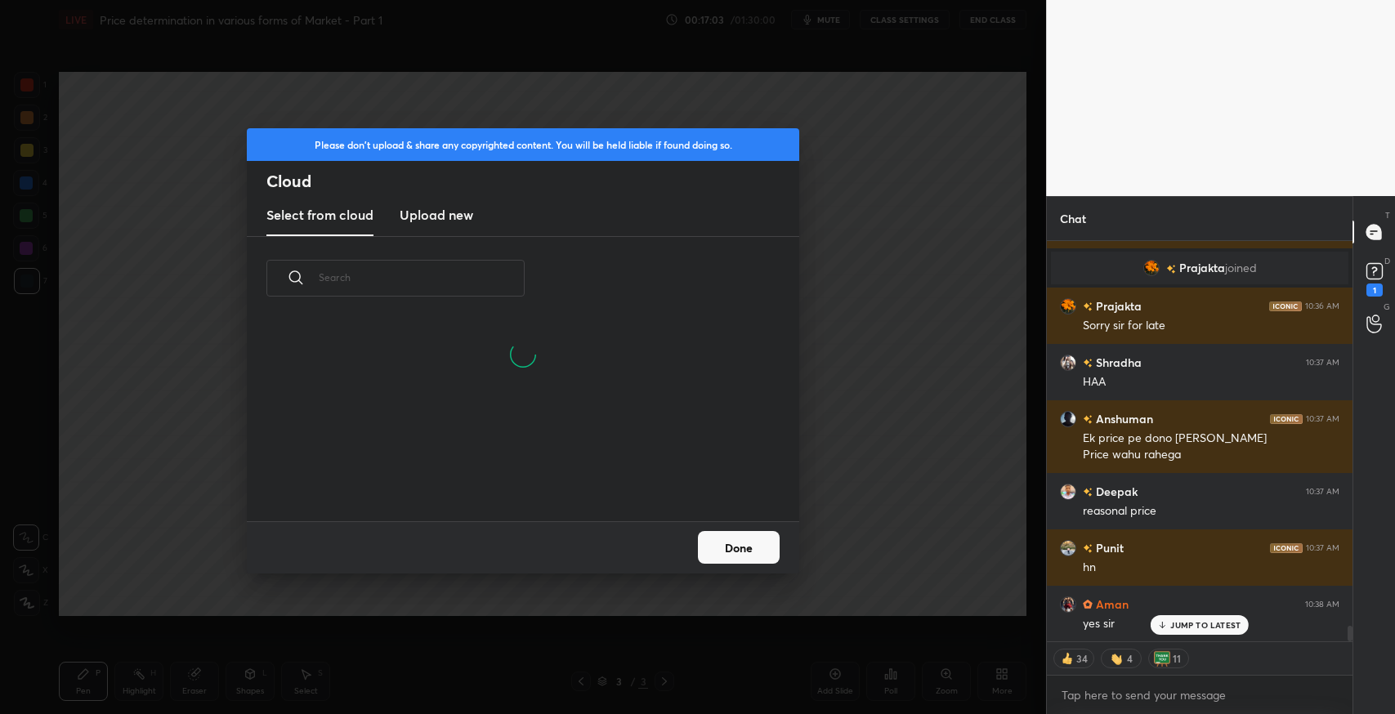
click at [440, 205] on h3 "Upload new" at bounding box center [437, 215] width 74 height 20
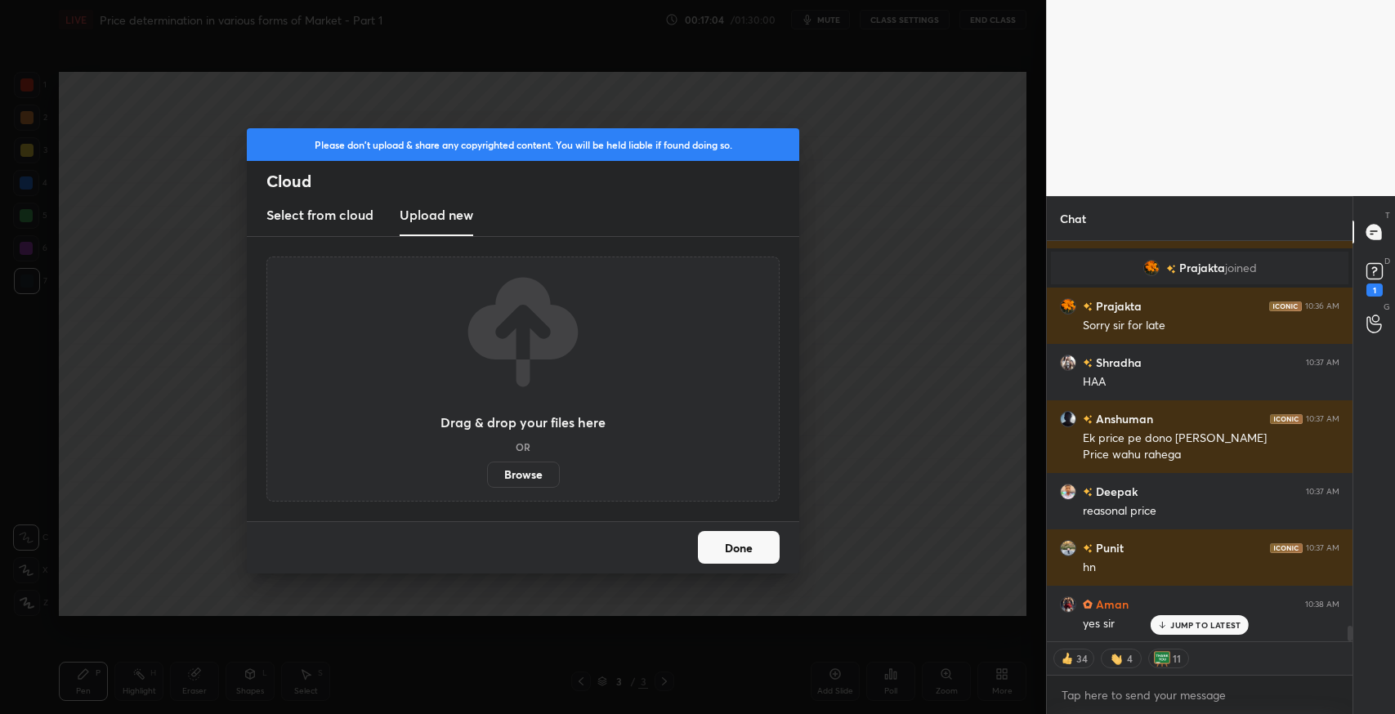
click at [536, 483] on label "Browse" at bounding box center [523, 475] width 73 height 26
click at [487, 483] on input "Browse" at bounding box center [487, 475] width 0 height 26
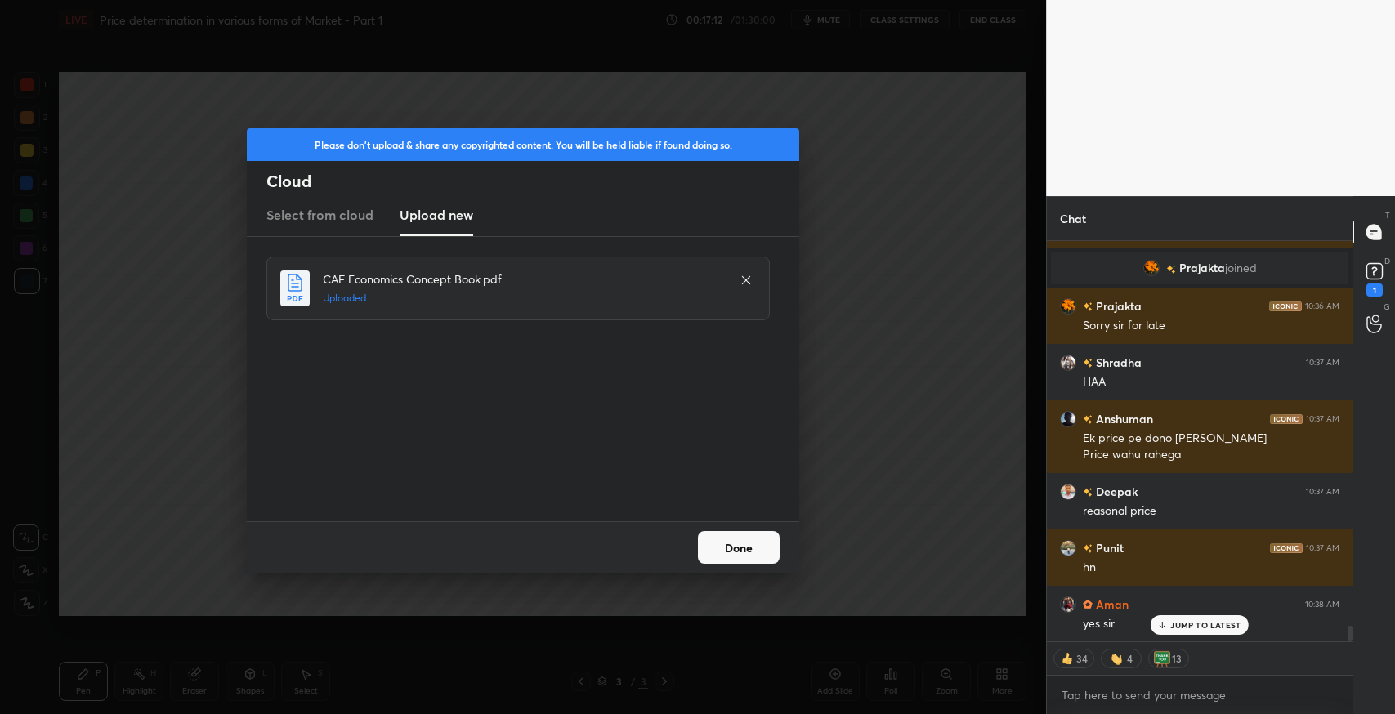
click at [754, 554] on button "Done" at bounding box center [739, 547] width 82 height 33
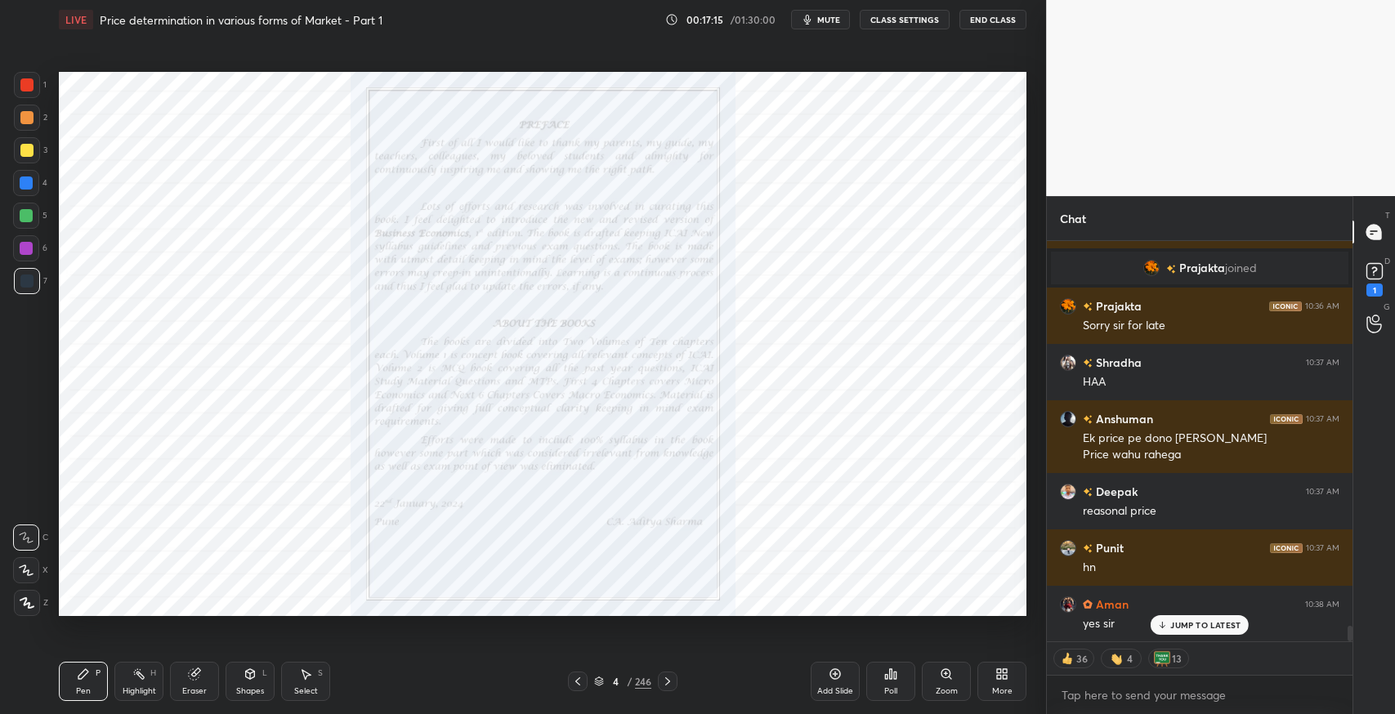
click at [598, 681] on icon at bounding box center [599, 682] width 10 height 10
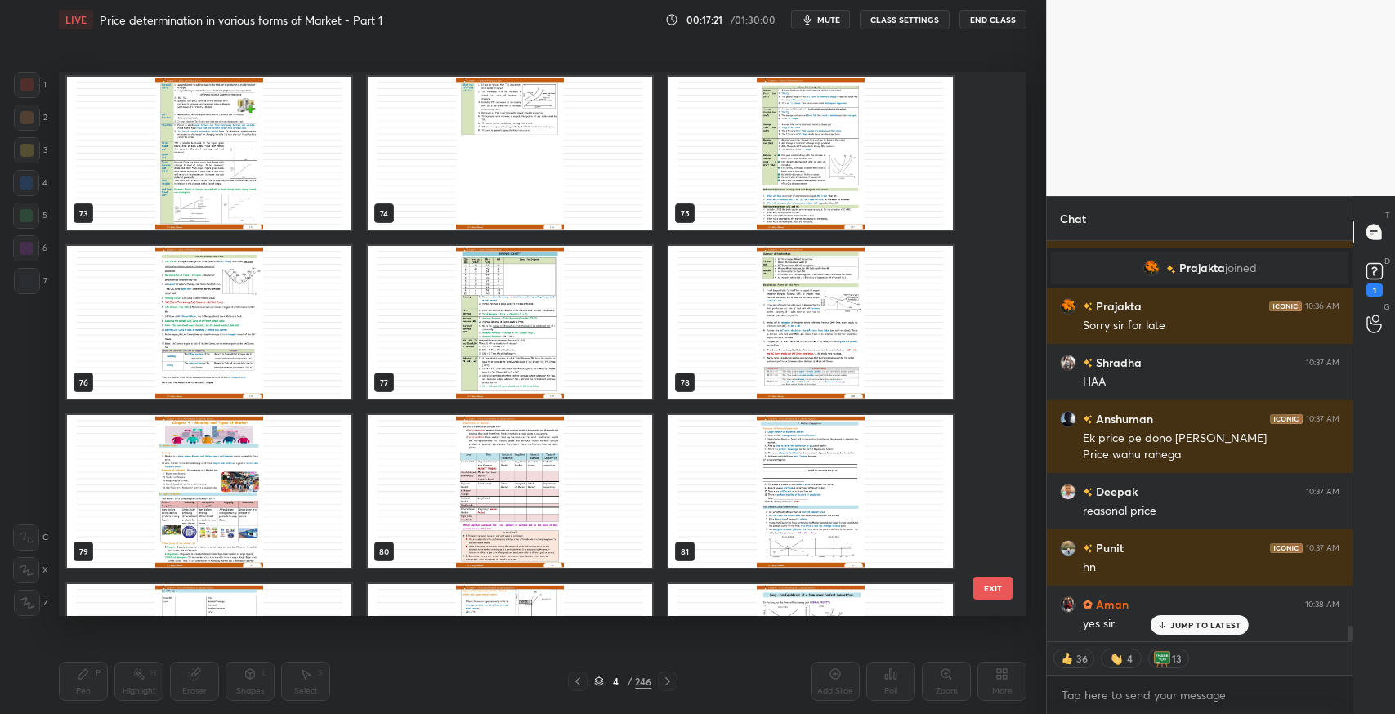
scroll to position [4069, 0]
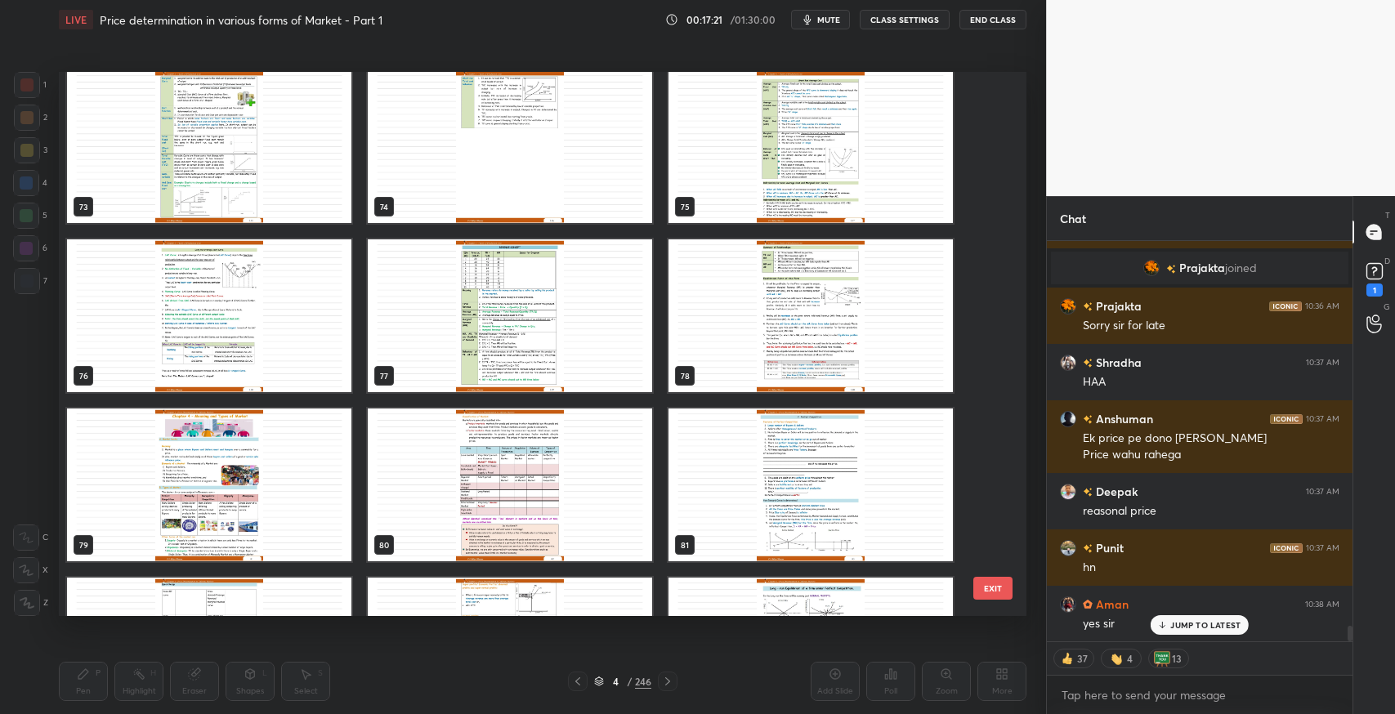
click at [251, 503] on img "grid" at bounding box center [209, 485] width 284 height 153
click at [246, 505] on img "grid" at bounding box center [209, 485] width 284 height 153
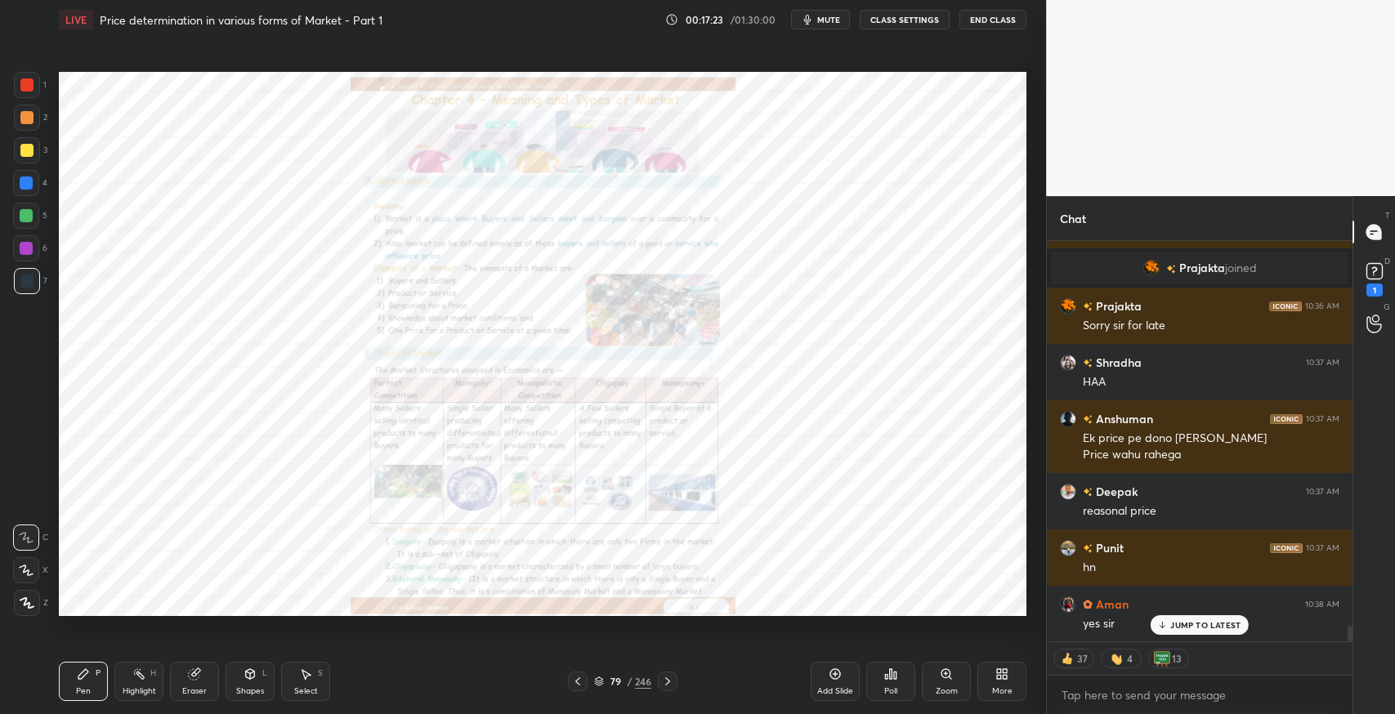
click at [936, 691] on div "Zoom" at bounding box center [947, 691] width 22 height 8
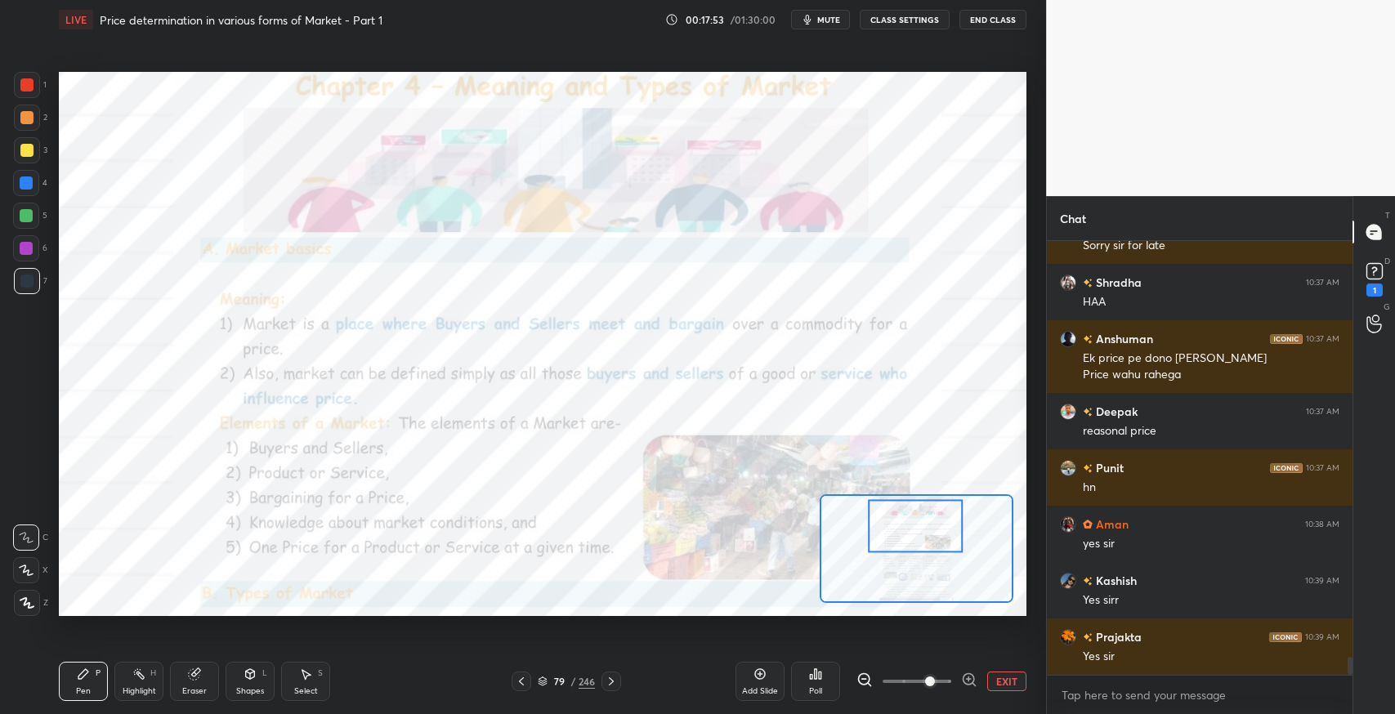
scroll to position [9943, 0]
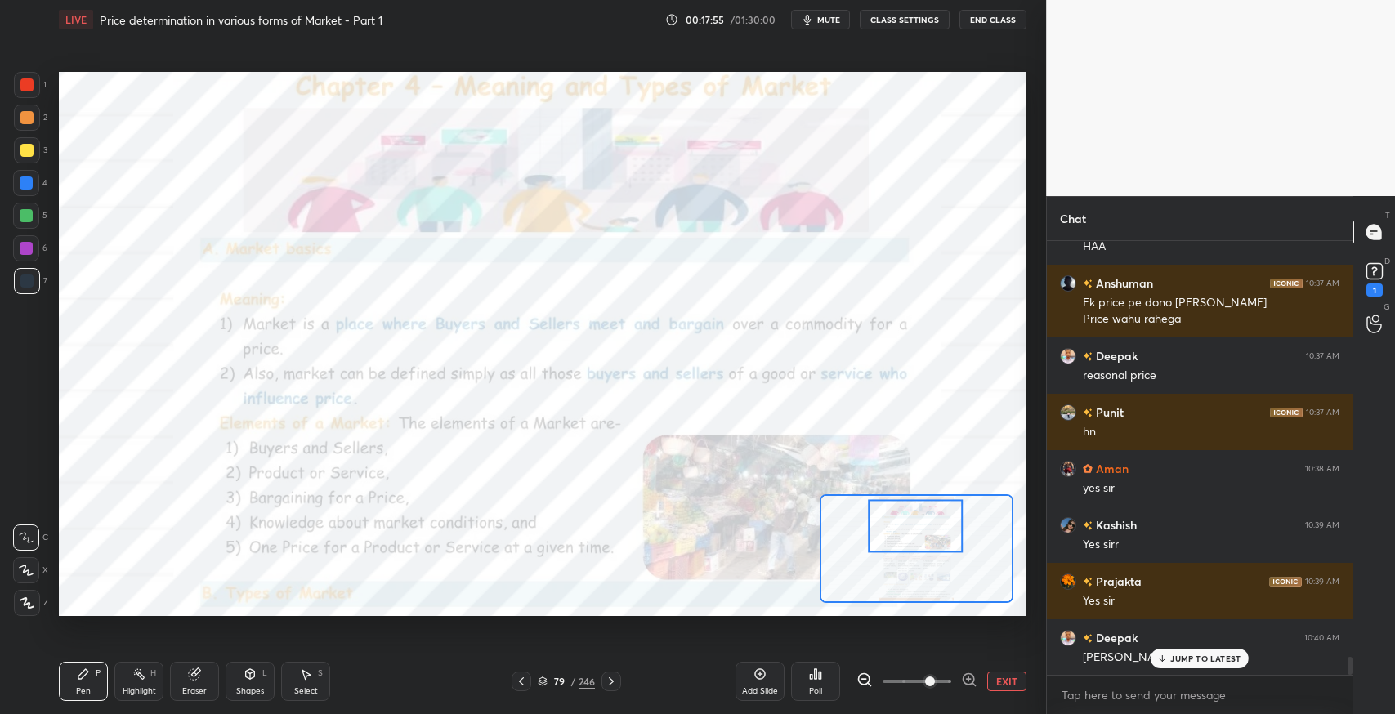
click at [1186, 660] on p "JUMP TO LATEST" at bounding box center [1205, 659] width 70 height 10
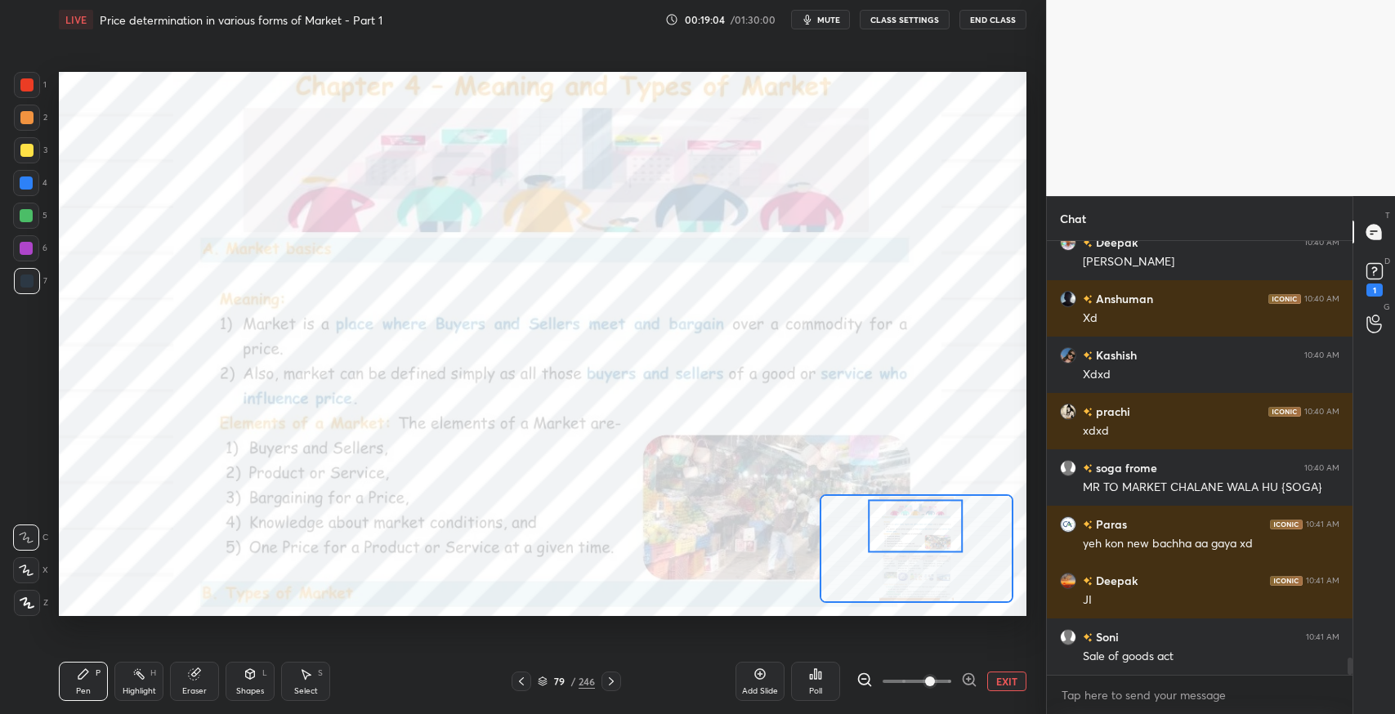
scroll to position [10394, 0]
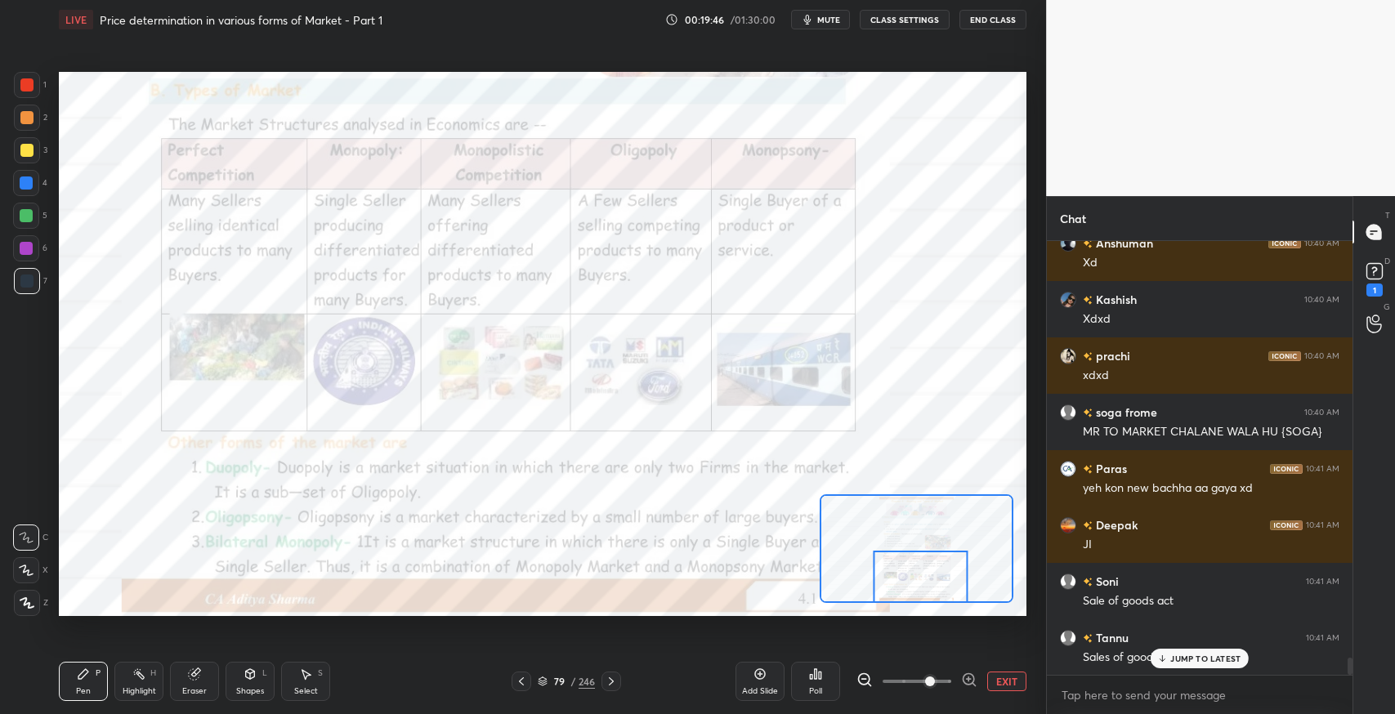
click at [614, 684] on icon at bounding box center [611, 681] width 13 height 13
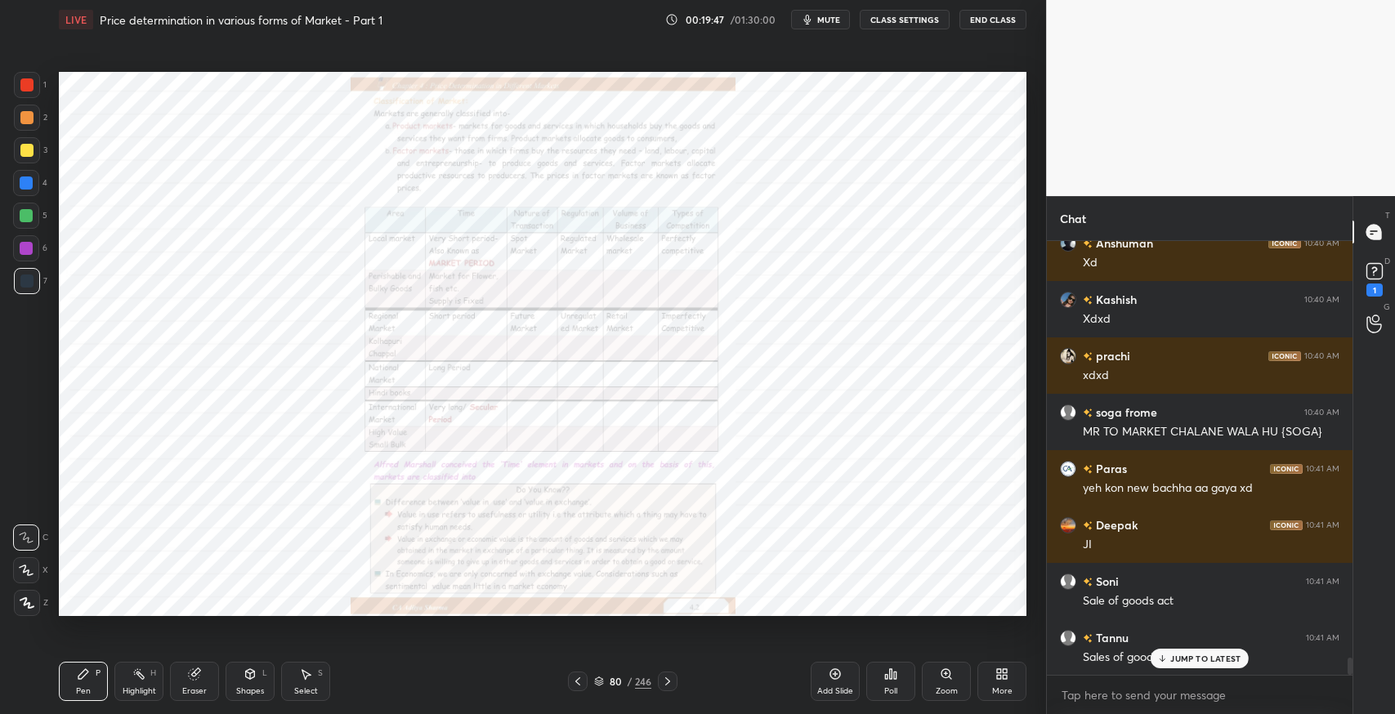
click at [667, 683] on icon at bounding box center [667, 681] width 13 height 13
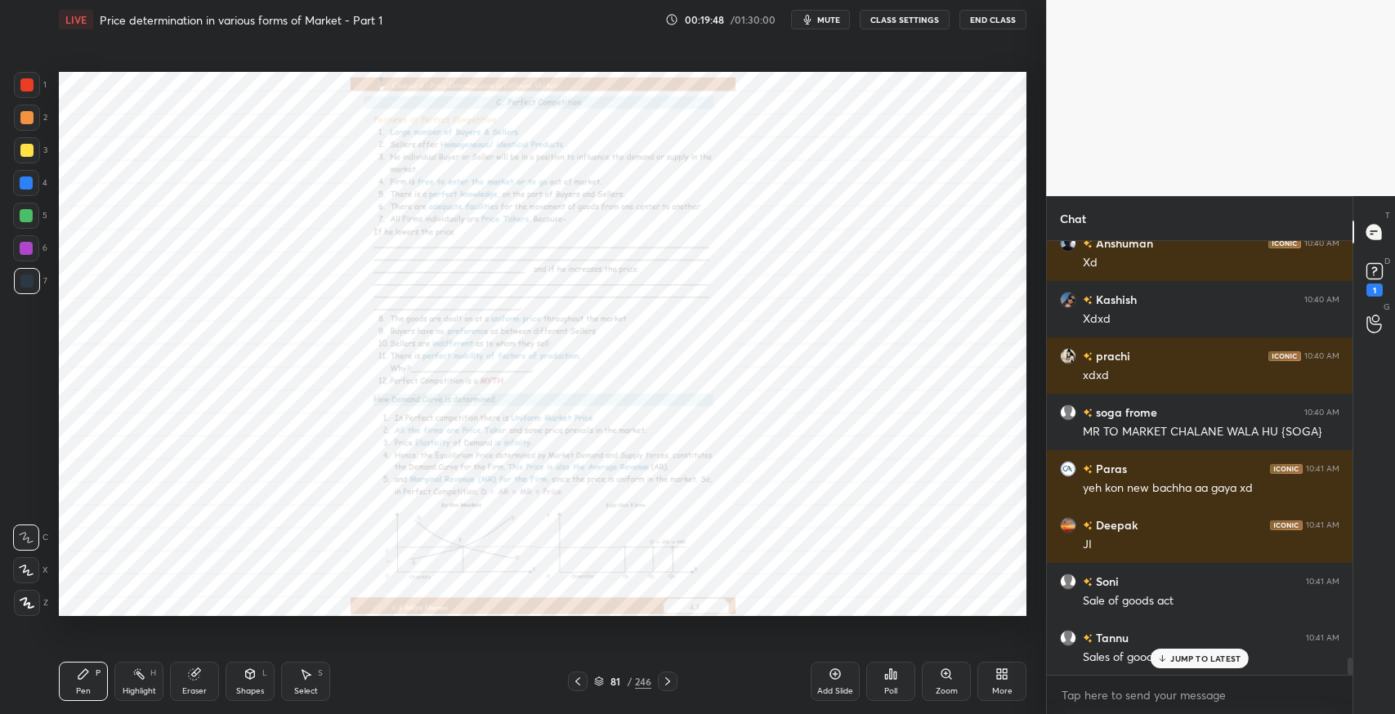
scroll to position [10451, 0]
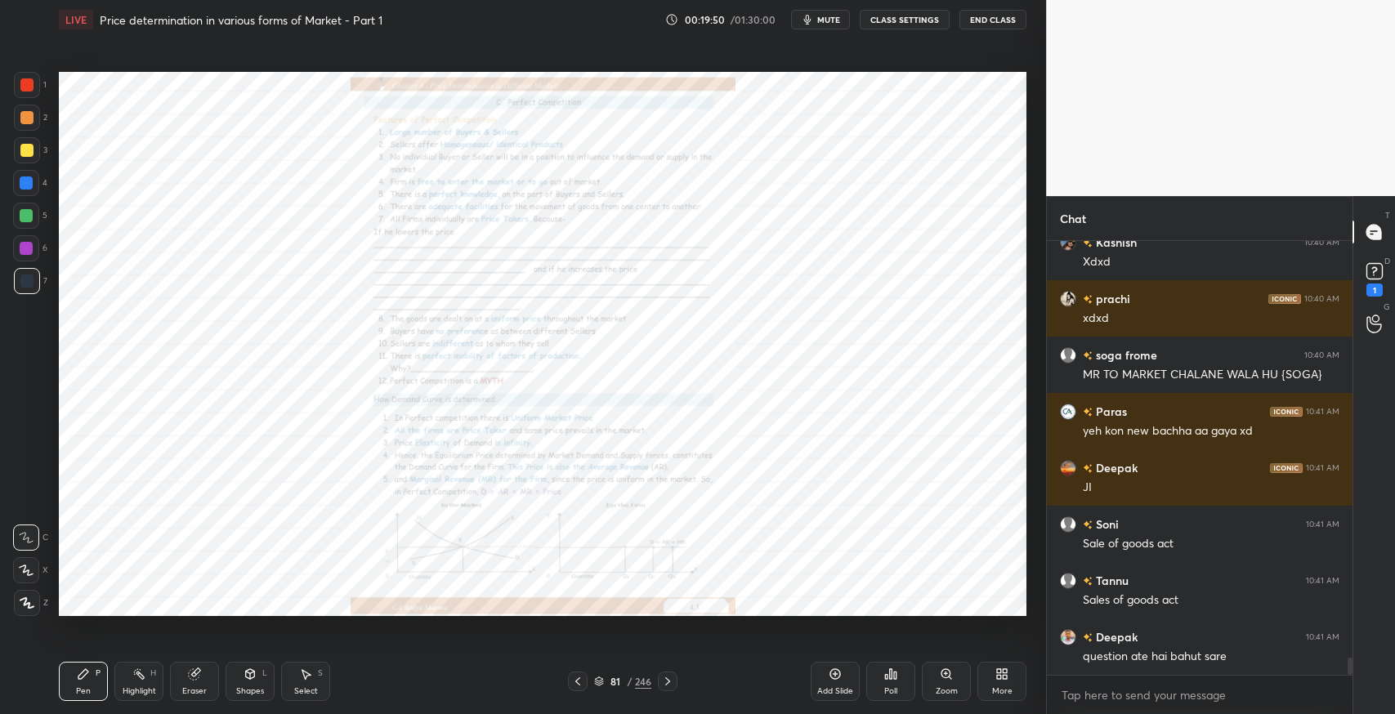
click at [670, 684] on icon at bounding box center [667, 681] width 13 height 13
click at [672, 681] on icon at bounding box center [667, 681] width 13 height 13
click at [670, 681] on icon at bounding box center [667, 681] width 13 height 13
click at [669, 681] on icon at bounding box center [667, 681] width 5 height 8
click at [661, 681] on icon at bounding box center [667, 681] width 13 height 13
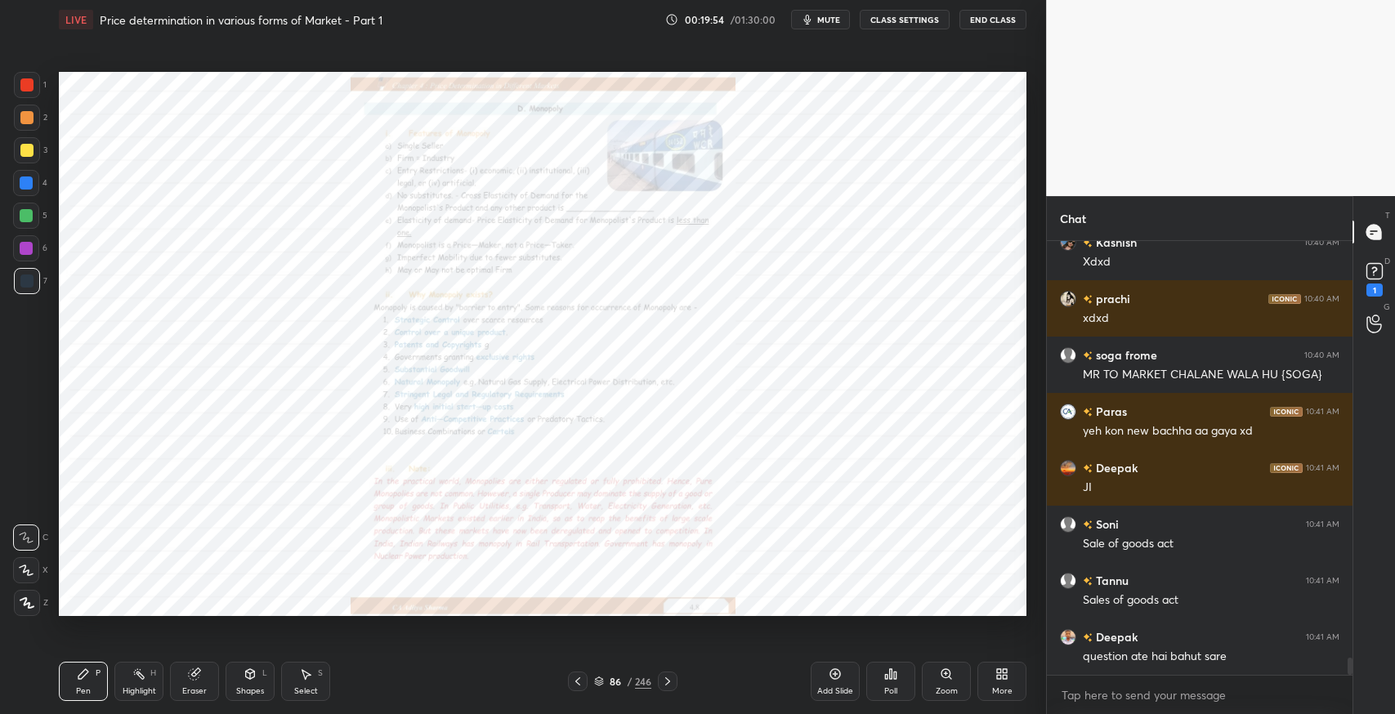
click at [665, 680] on icon at bounding box center [667, 681] width 13 height 13
click at [666, 680] on icon at bounding box center [667, 681] width 13 height 13
click at [667, 685] on icon at bounding box center [667, 681] width 13 height 13
click at [668, 684] on icon at bounding box center [667, 681] width 13 height 13
click at [669, 684] on icon at bounding box center [667, 681] width 13 height 13
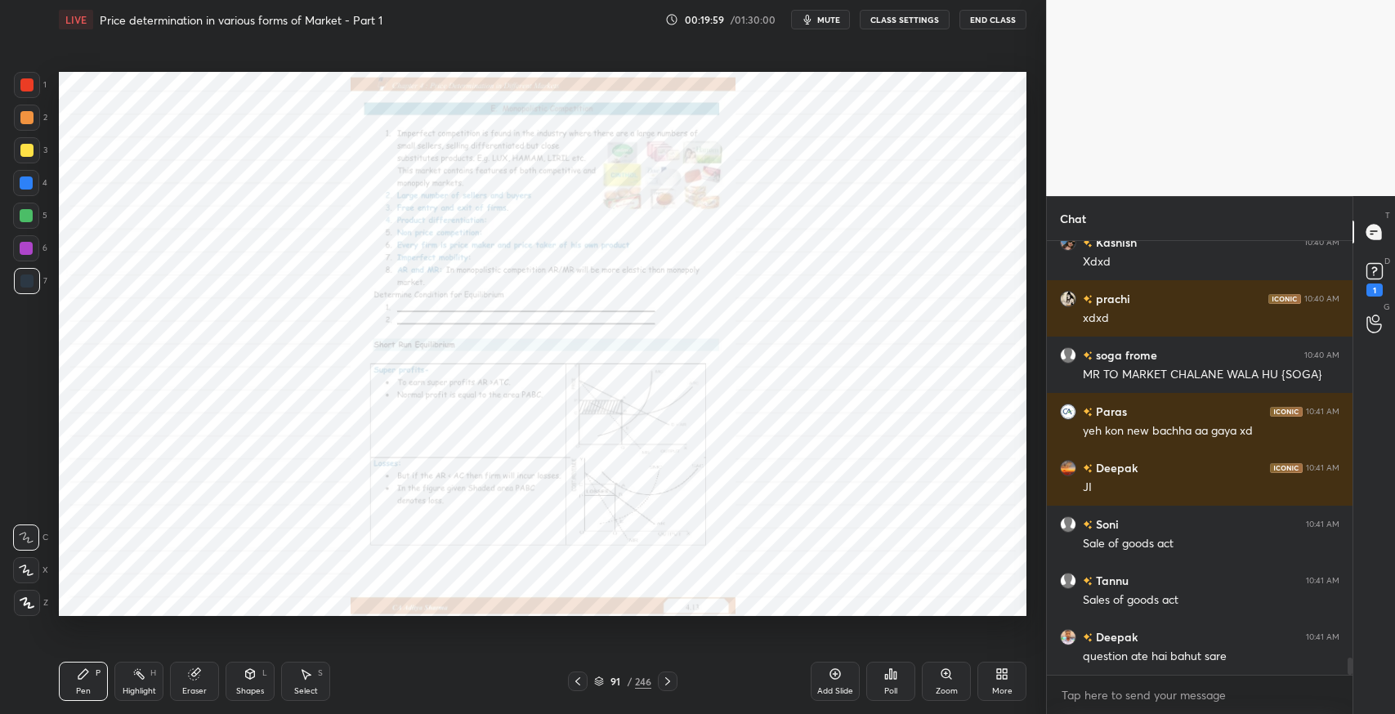
click at [668, 683] on icon at bounding box center [667, 681] width 13 height 13
click at [669, 686] on icon at bounding box center [667, 681] width 13 height 13
click at [578, 685] on icon at bounding box center [577, 681] width 13 height 13
click at [579, 685] on icon at bounding box center [577, 681] width 5 height 8
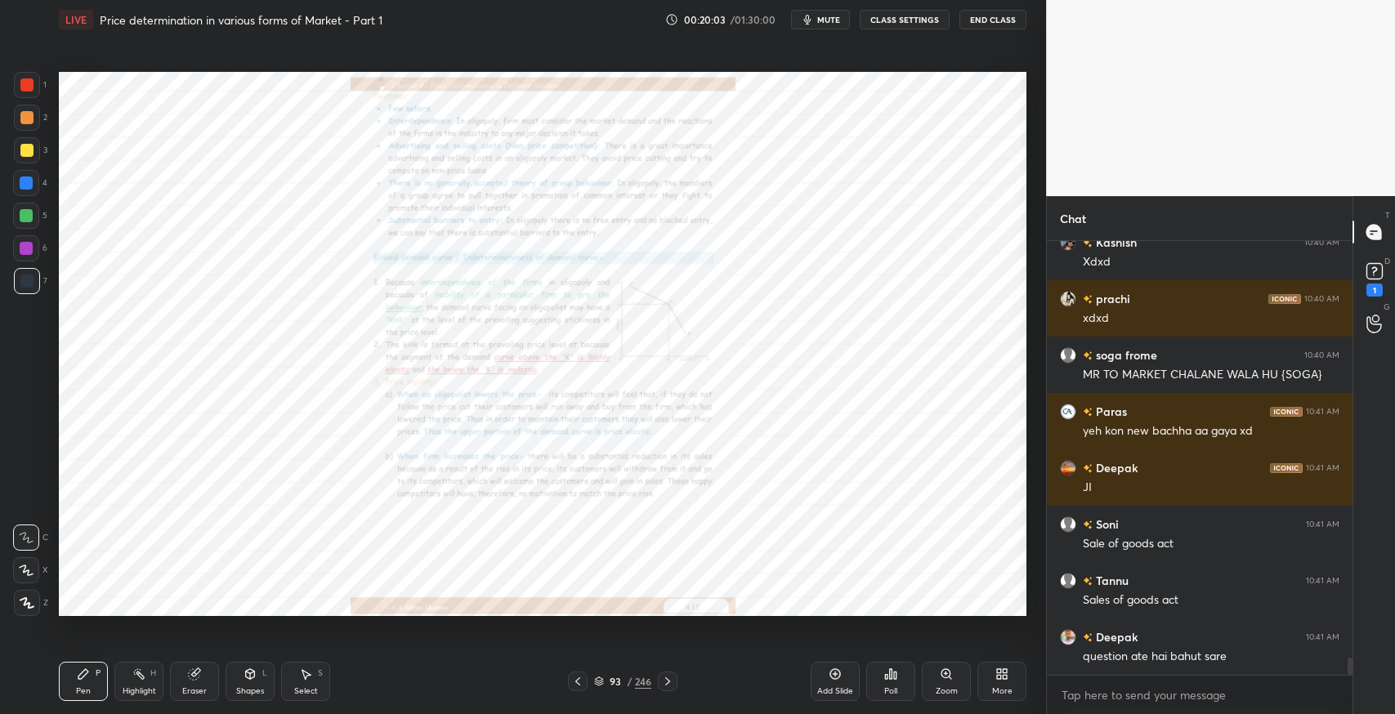
click at [580, 685] on icon at bounding box center [577, 681] width 13 height 13
click at [581, 686] on icon at bounding box center [577, 681] width 13 height 13
click at [582, 685] on icon at bounding box center [577, 681] width 13 height 13
click at [582, 686] on icon at bounding box center [577, 681] width 13 height 13
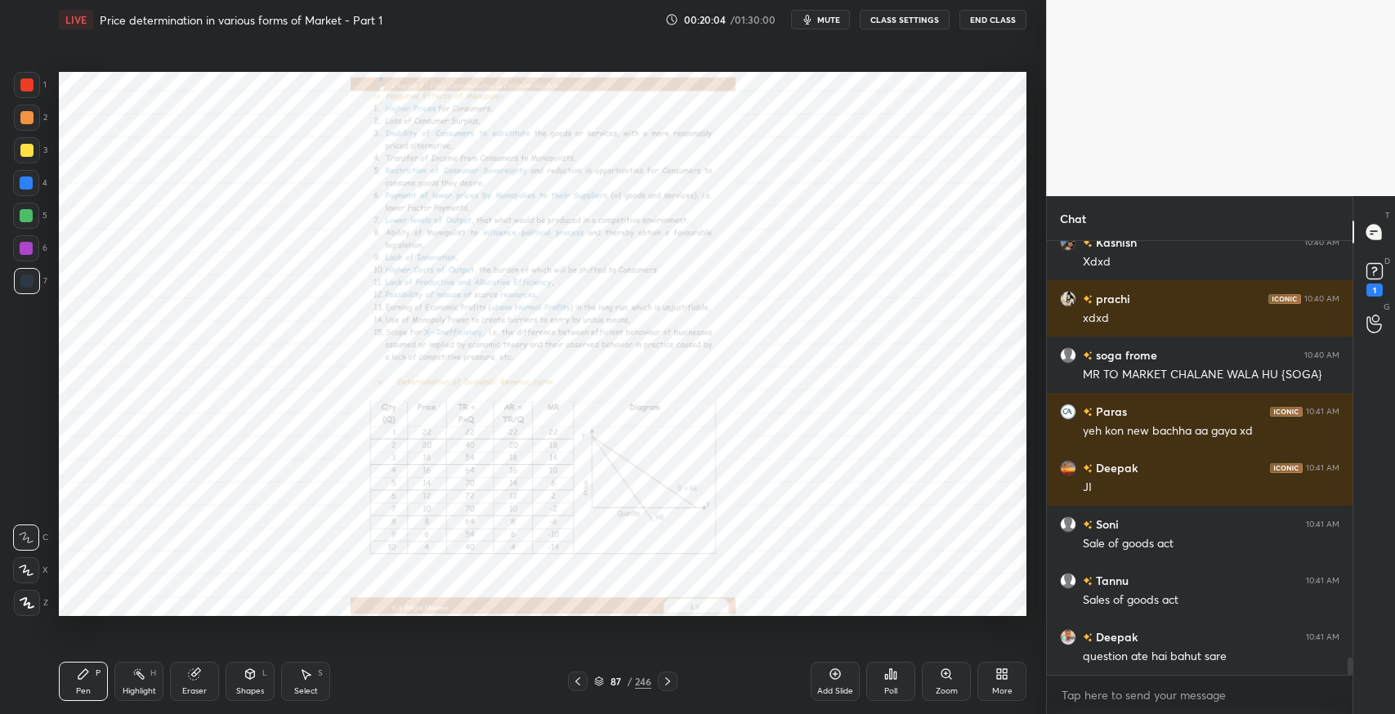
click at [582, 686] on icon at bounding box center [577, 681] width 13 height 13
click at [584, 683] on div at bounding box center [578, 682] width 20 height 20
click at [582, 685] on icon at bounding box center [577, 681] width 13 height 13
click at [581, 686] on icon at bounding box center [577, 681] width 13 height 13
click at [583, 683] on icon at bounding box center [577, 681] width 13 height 13
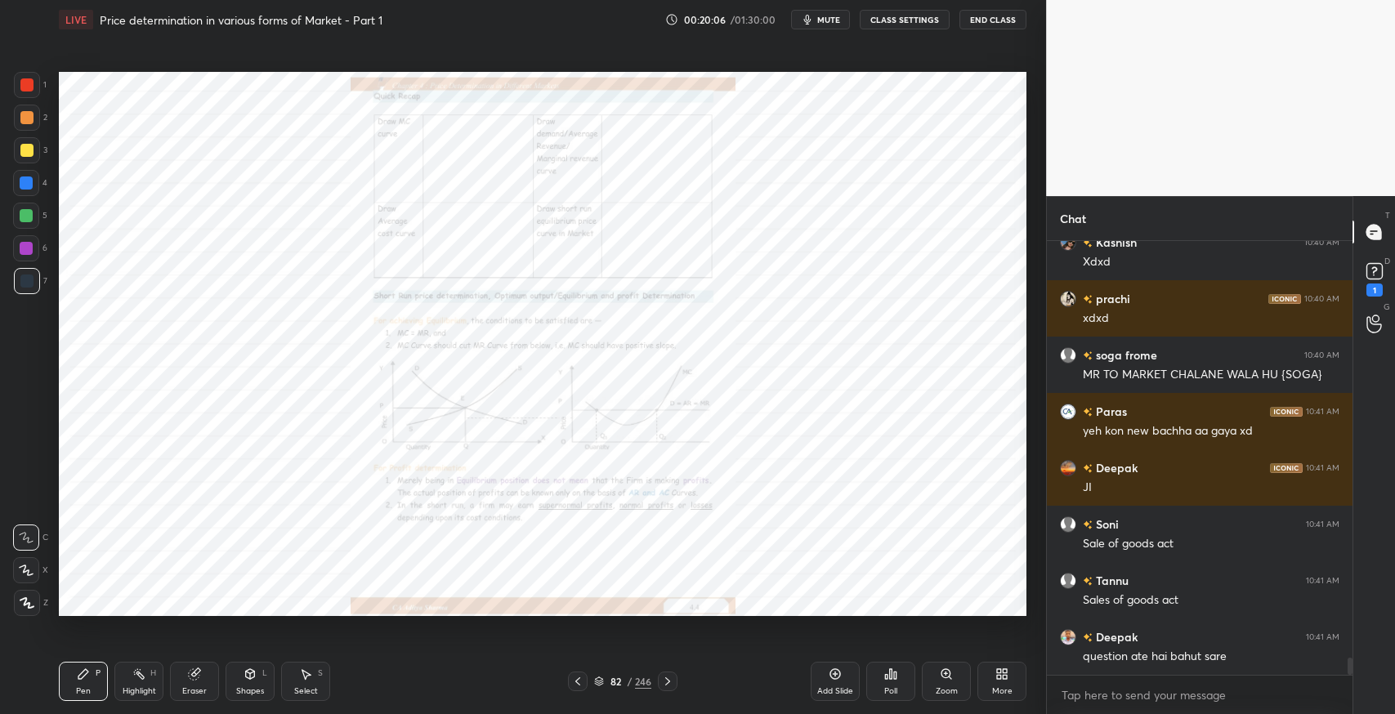
click at [579, 688] on div at bounding box center [578, 682] width 20 height 20
click at [574, 689] on div at bounding box center [578, 682] width 20 height 20
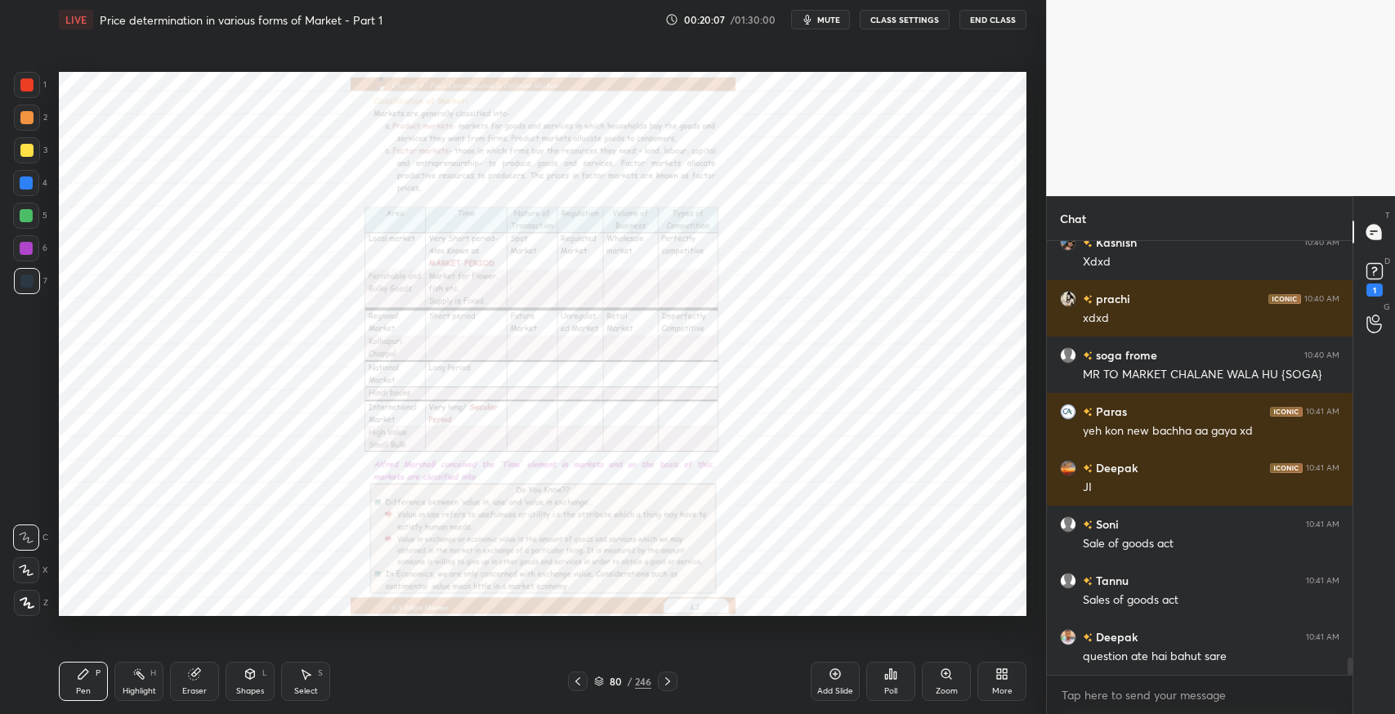
click at [574, 690] on div at bounding box center [578, 682] width 20 height 20
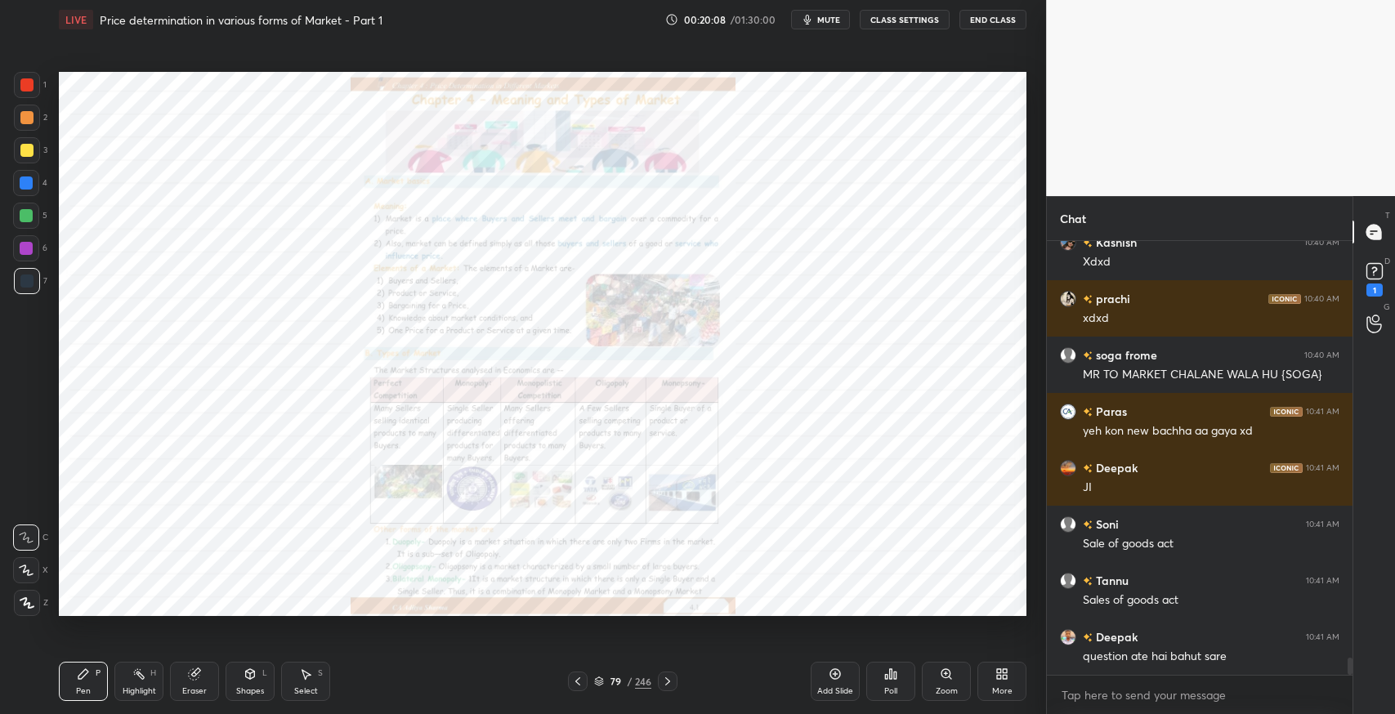
click at [575, 690] on div at bounding box center [578, 682] width 20 height 20
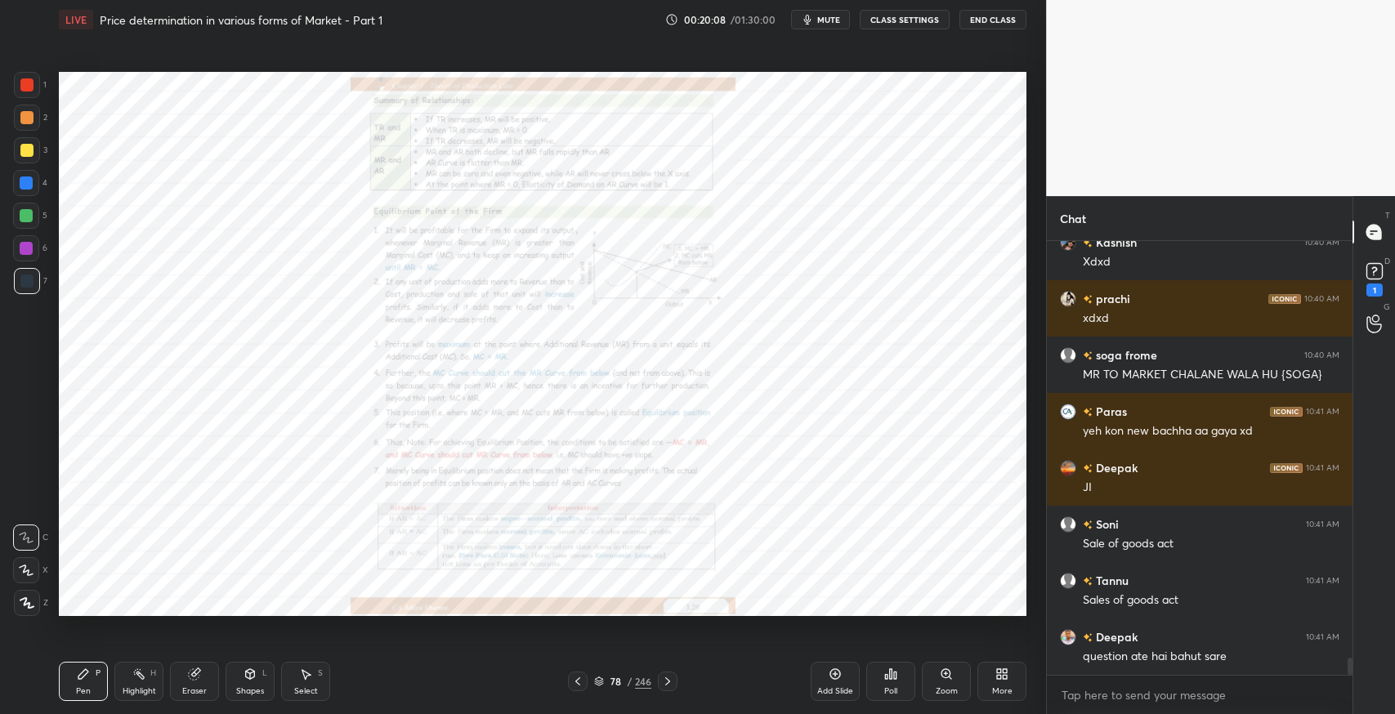
click at [672, 690] on div at bounding box center [668, 682] width 20 height 20
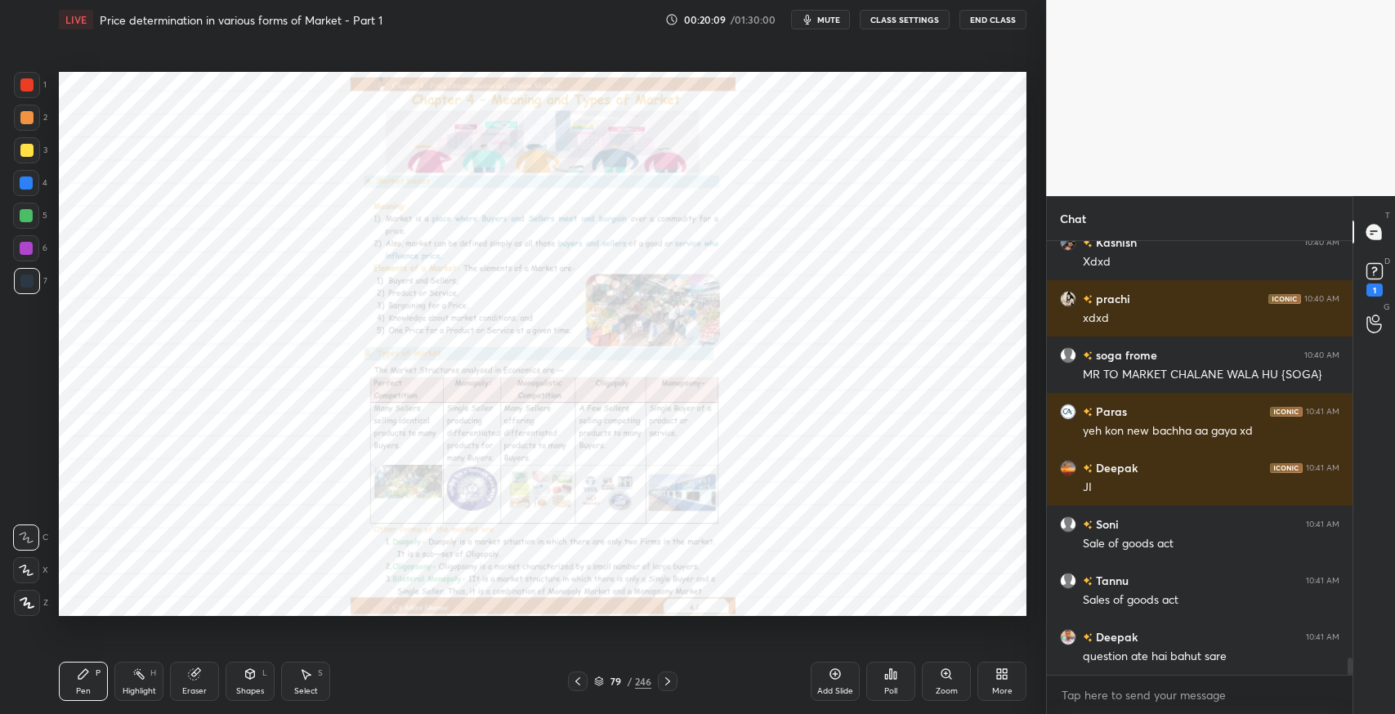
click at [948, 680] on icon at bounding box center [946, 674] width 13 height 13
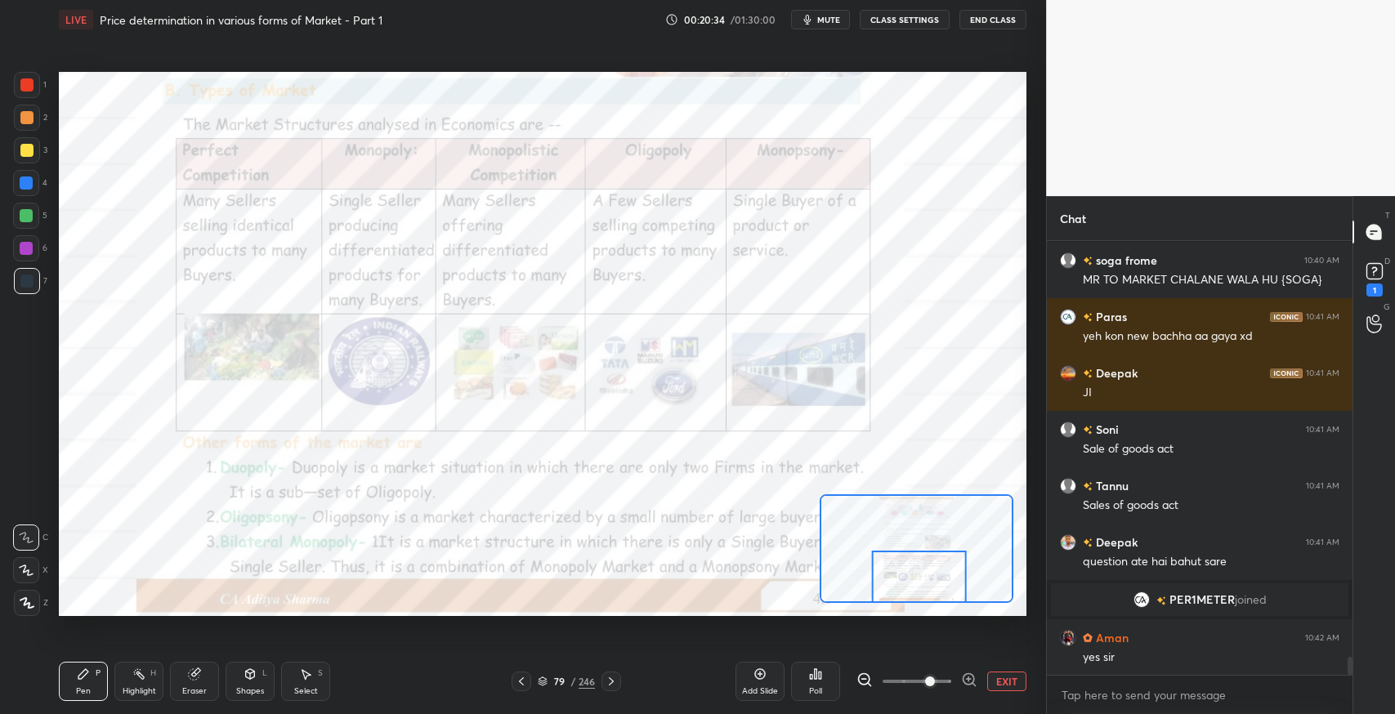
scroll to position [10308, 0]
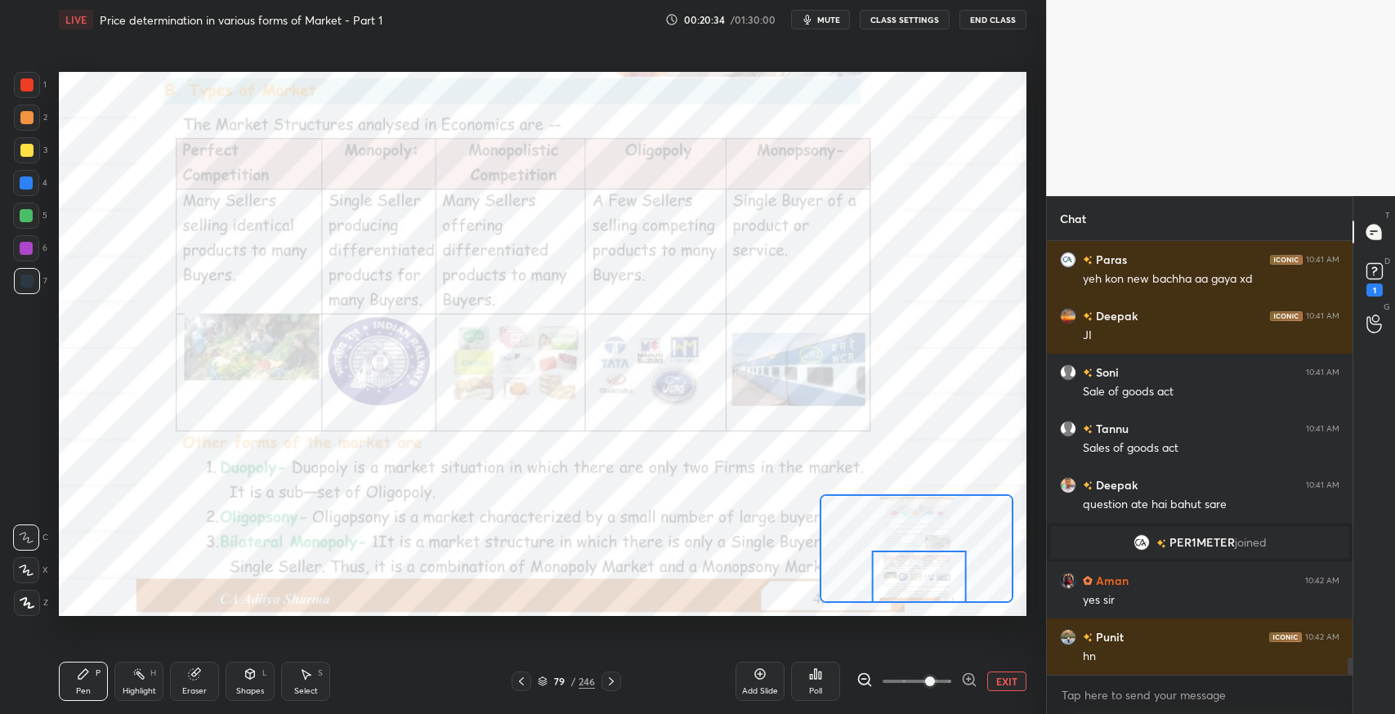
click at [749, 693] on div "Add Slide" at bounding box center [760, 691] width 36 height 8
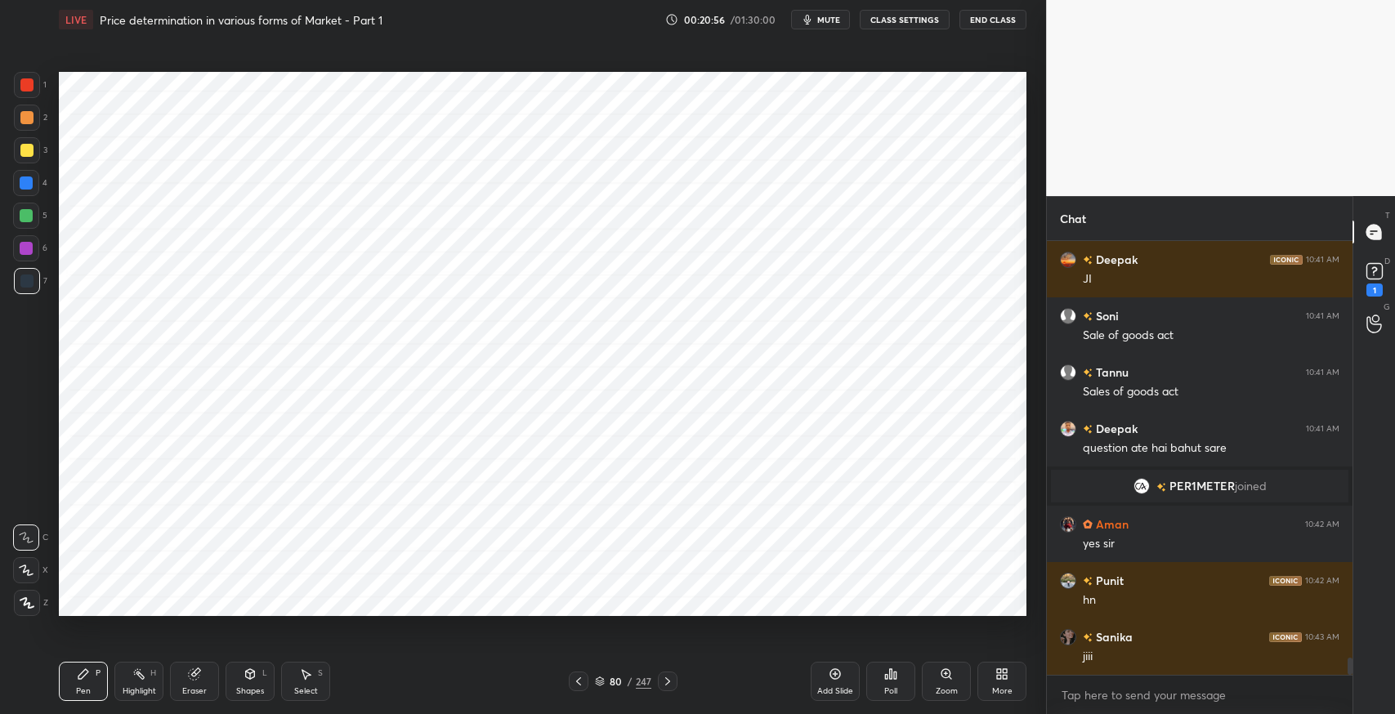
scroll to position [10403, 0]
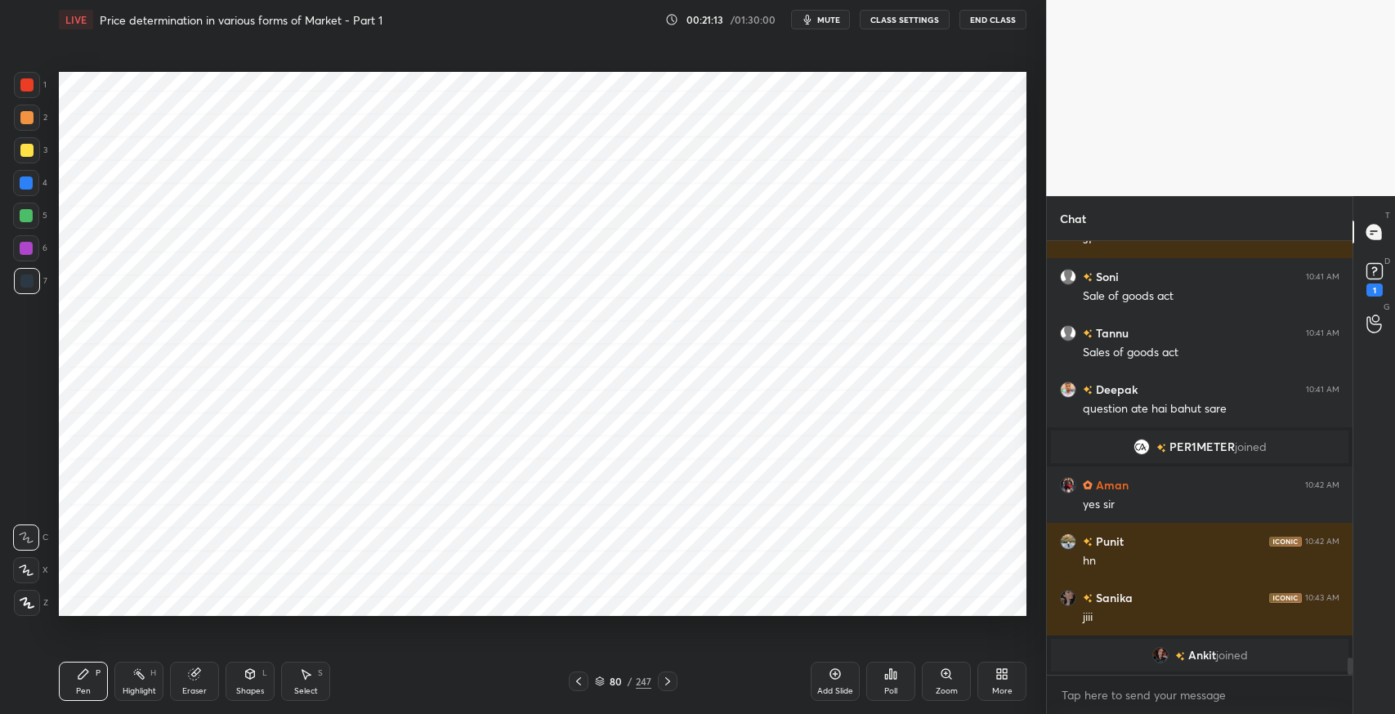
click at [25, 598] on icon at bounding box center [26, 603] width 13 height 10
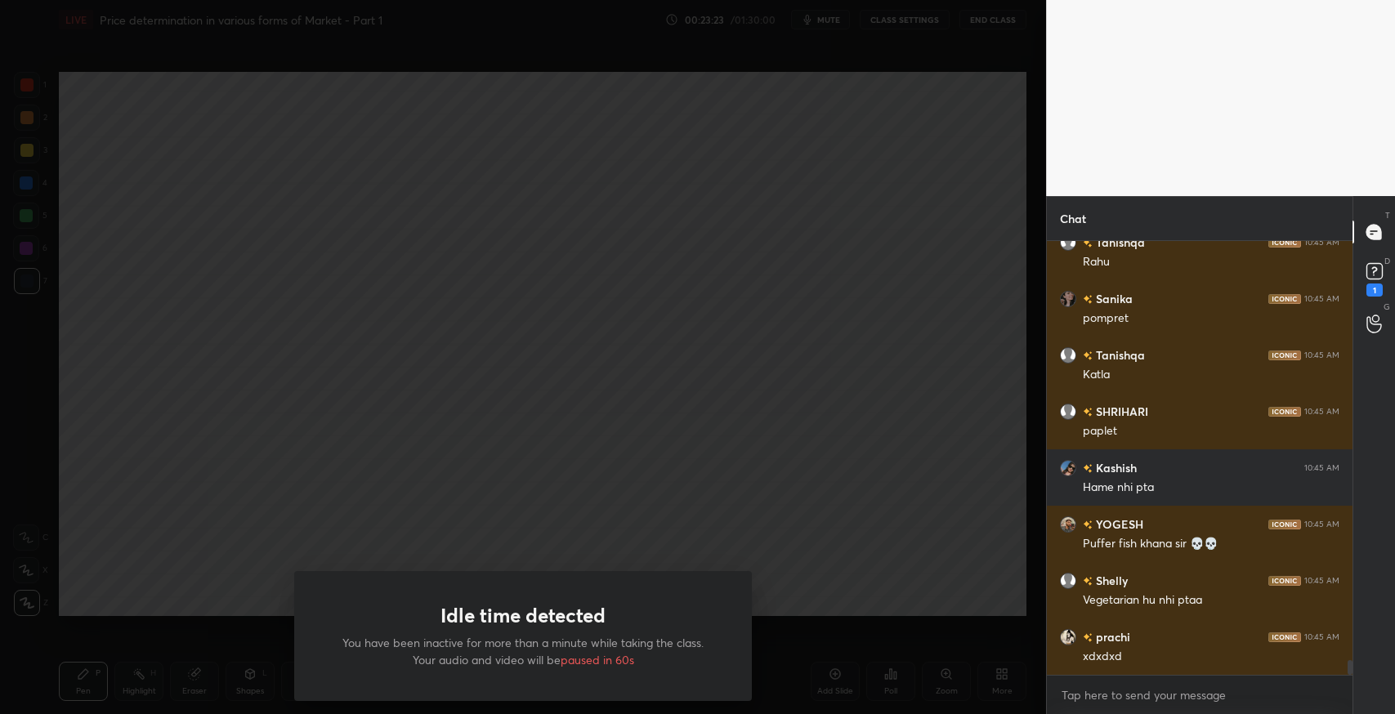
scroll to position [12108, 0]
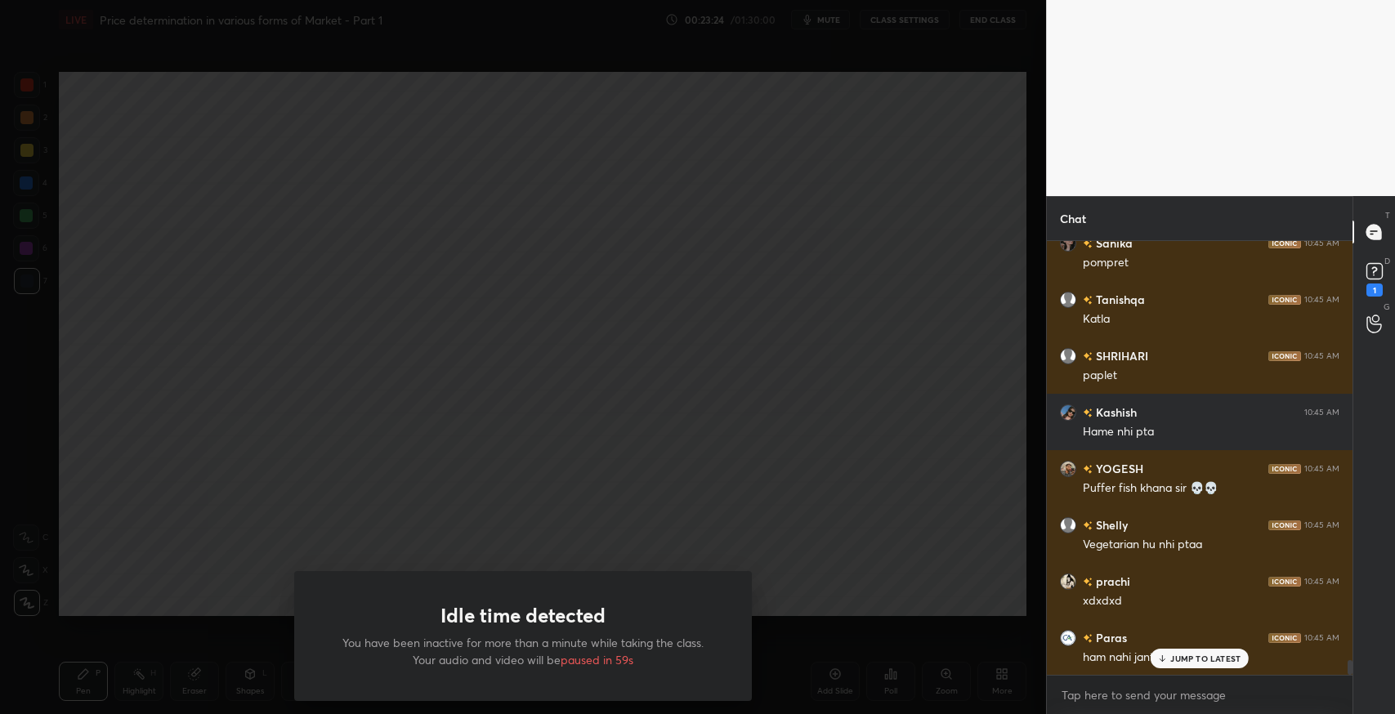
click at [802, 290] on div "Idle time detected You have been inactive for more than a minute while taking t…" at bounding box center [523, 357] width 1046 height 714
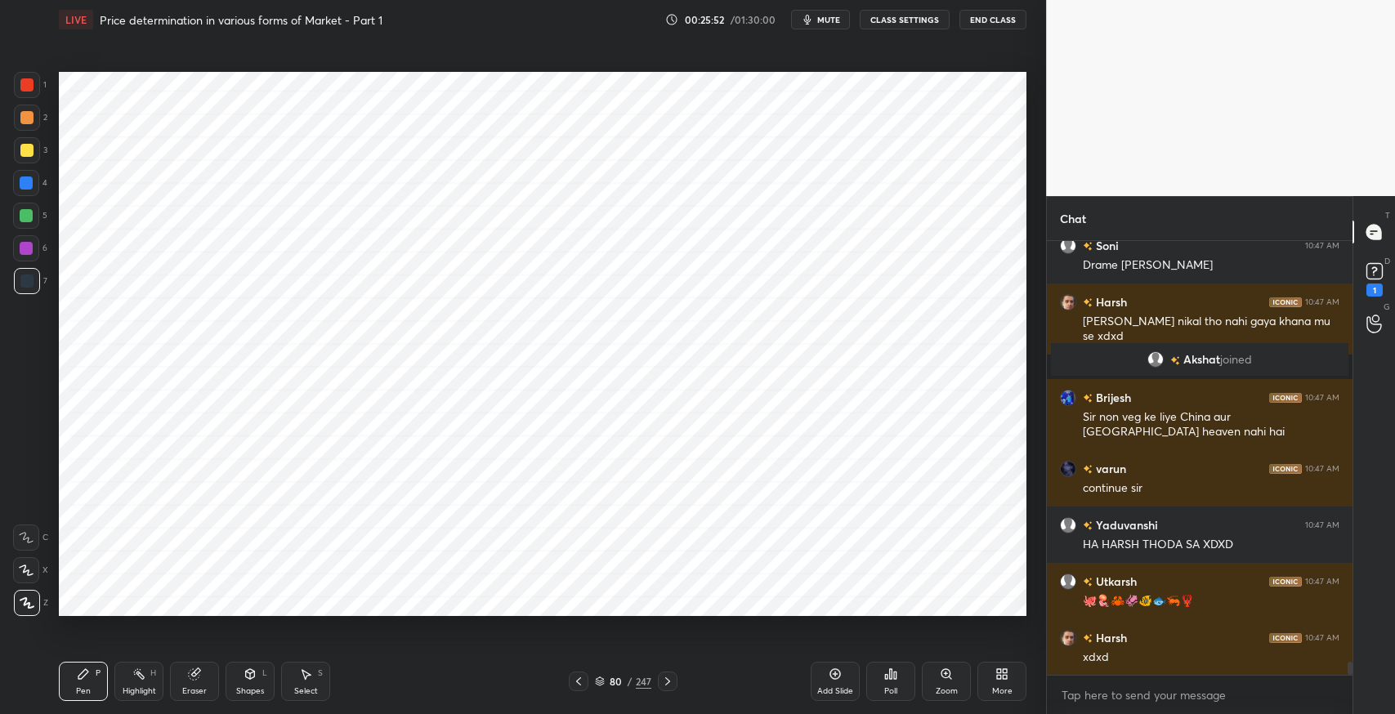
scroll to position [13948, 0]
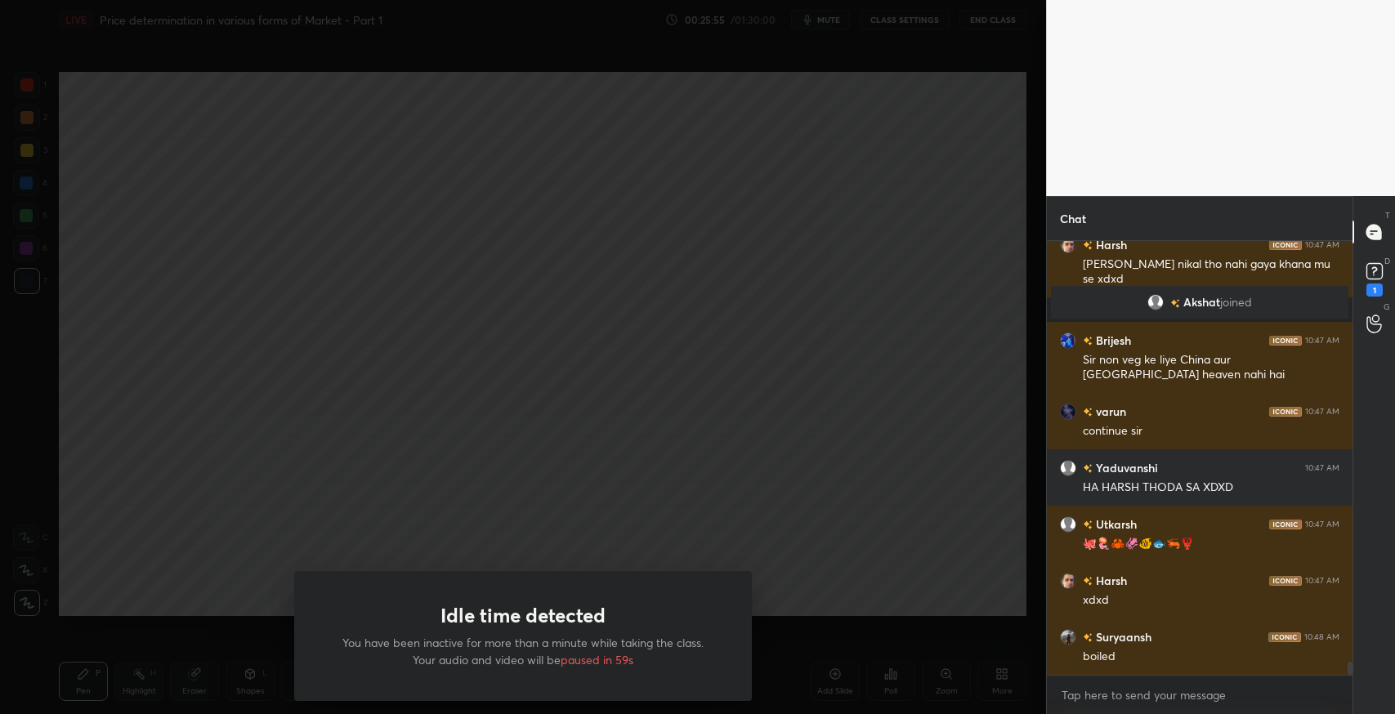
click at [575, 367] on div "Idle time detected You have been inactive for more than a minute while taking t…" at bounding box center [523, 357] width 1046 height 714
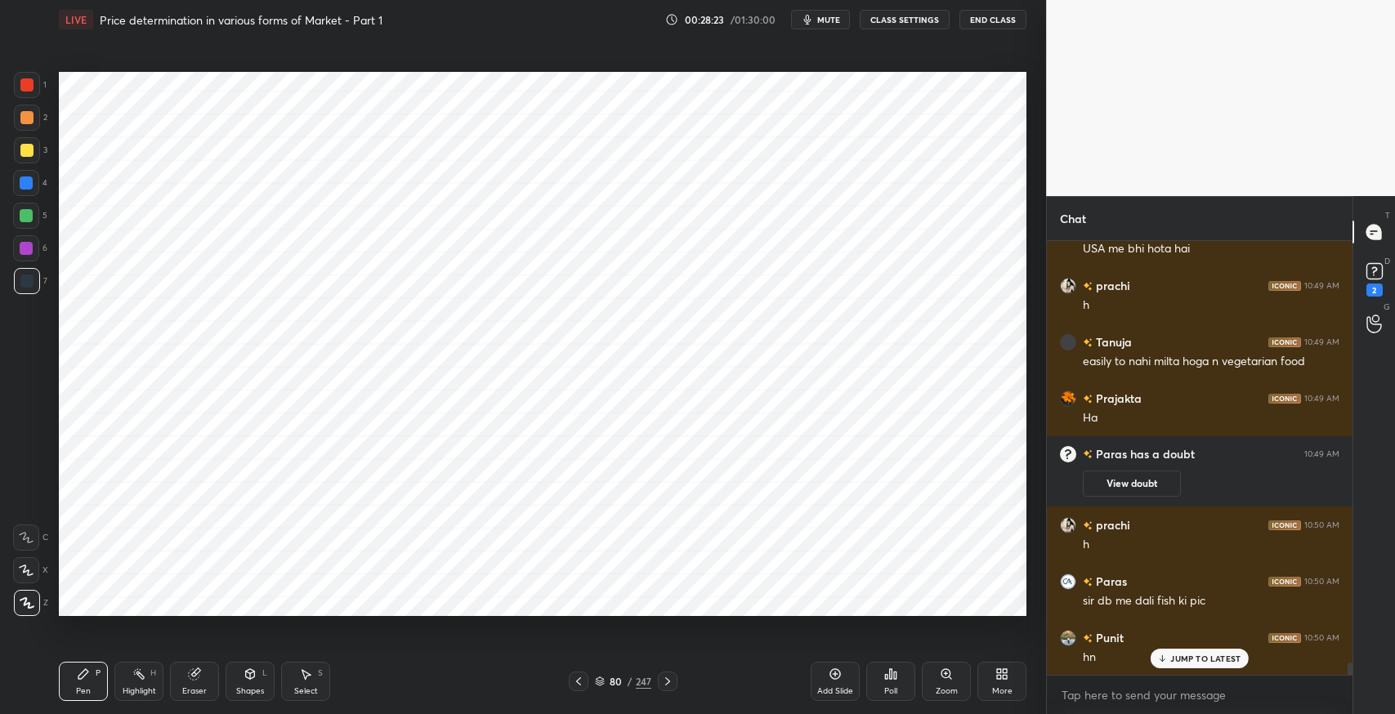
scroll to position [14839, 0]
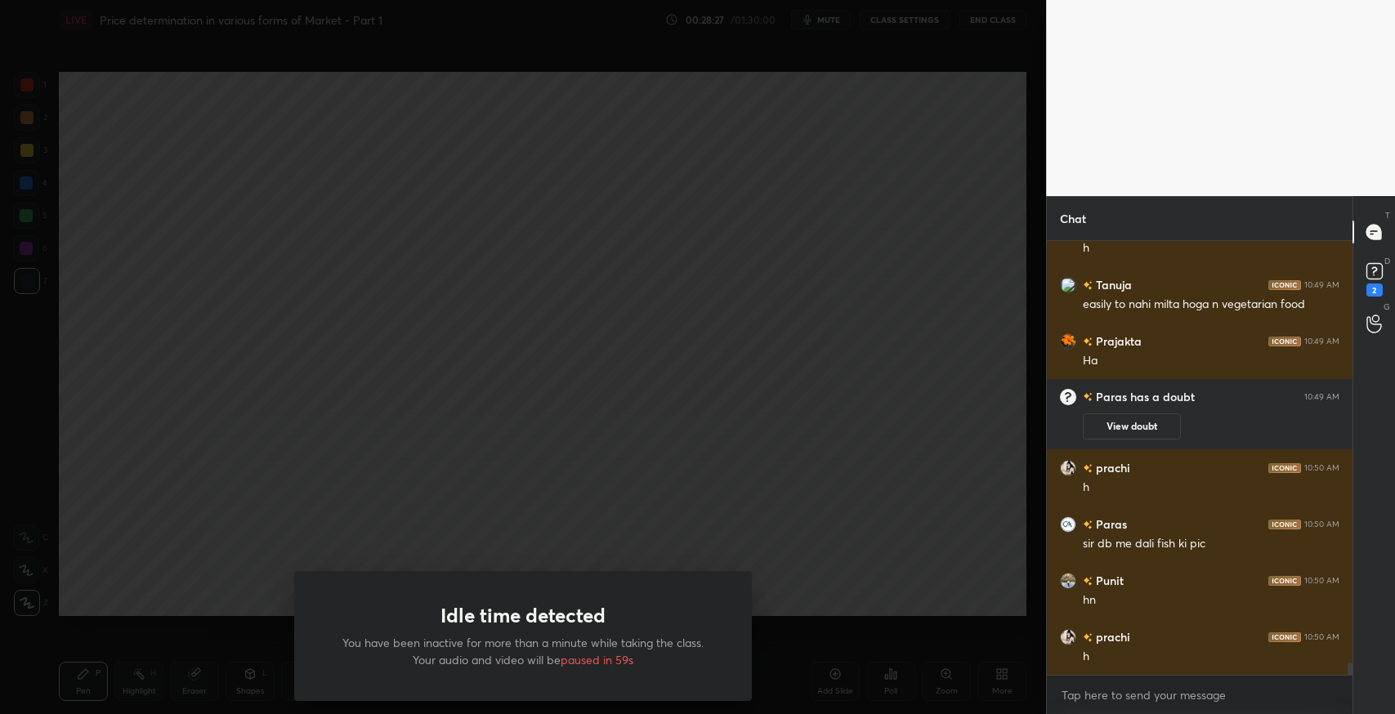
click at [848, 569] on div "Idle time detected You have been inactive for more than a minute while taking t…" at bounding box center [523, 357] width 1046 height 714
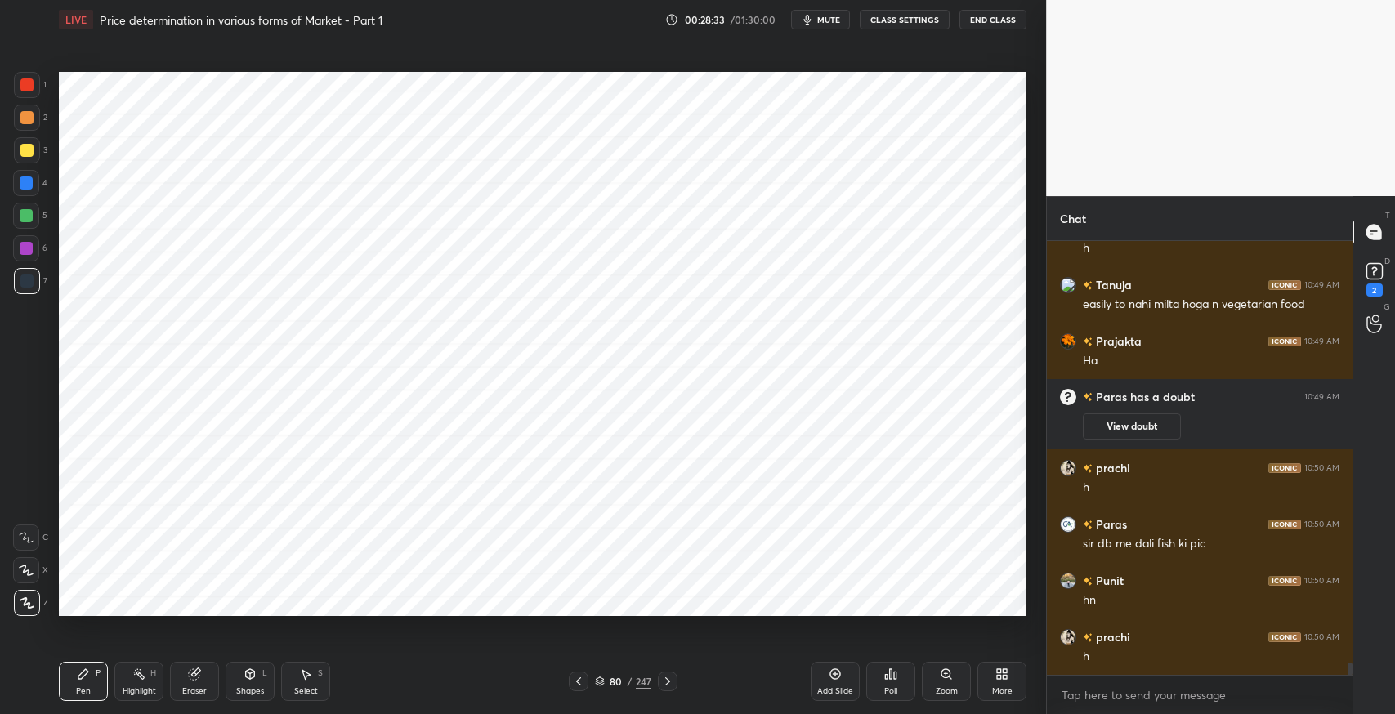
click at [78, 687] on div "Pen" at bounding box center [83, 691] width 15 height 8
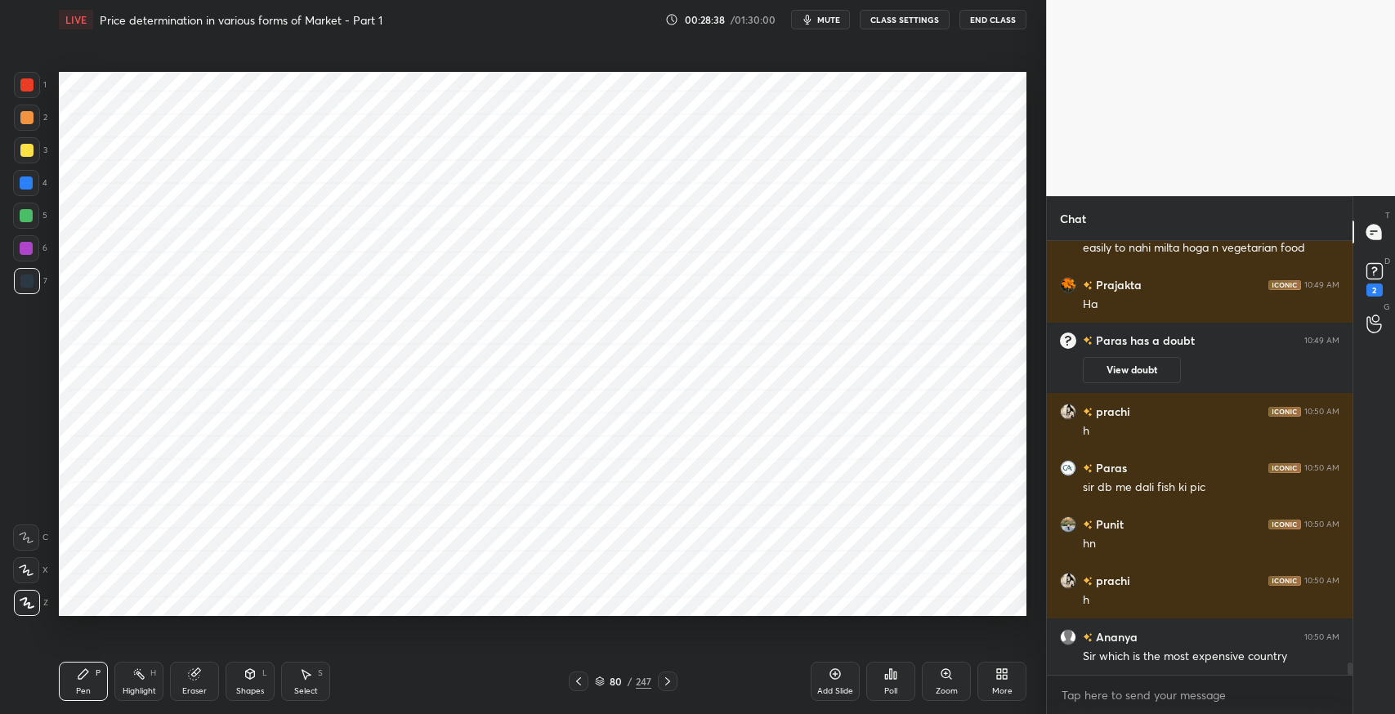
click at [24, 82] on div at bounding box center [26, 84] width 13 height 13
click at [31, 217] on div at bounding box center [26, 215] width 13 height 13
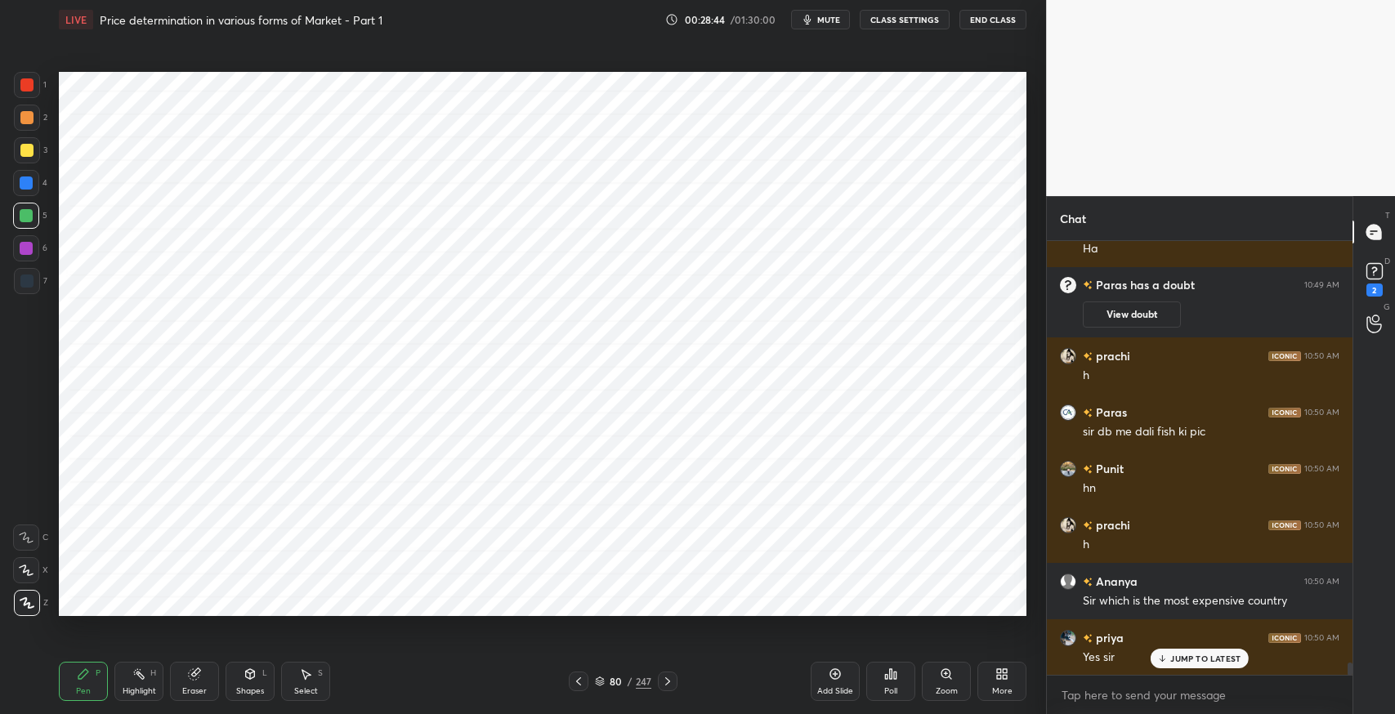
click at [30, 87] on div at bounding box center [26, 84] width 13 height 13
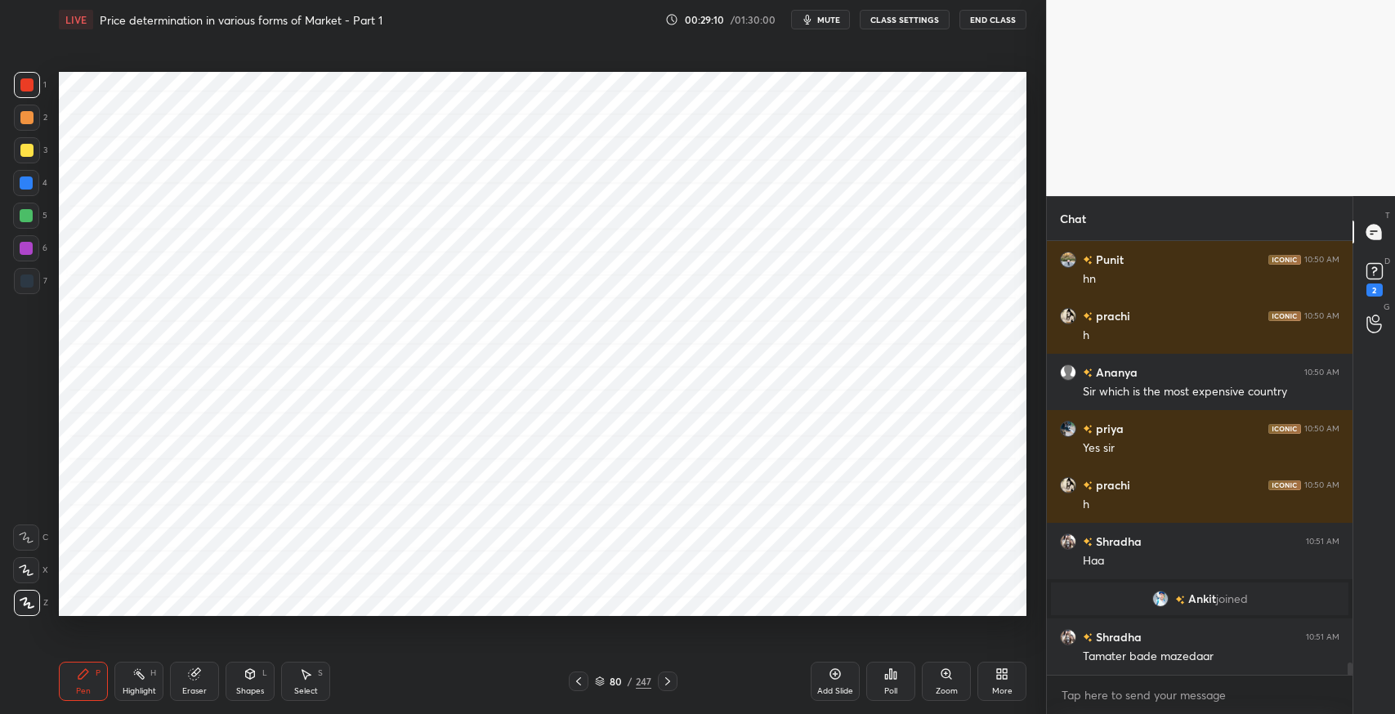
scroll to position [15005, 0]
click at [32, 532] on icon at bounding box center [26, 537] width 15 height 11
click at [31, 284] on div at bounding box center [26, 281] width 13 height 13
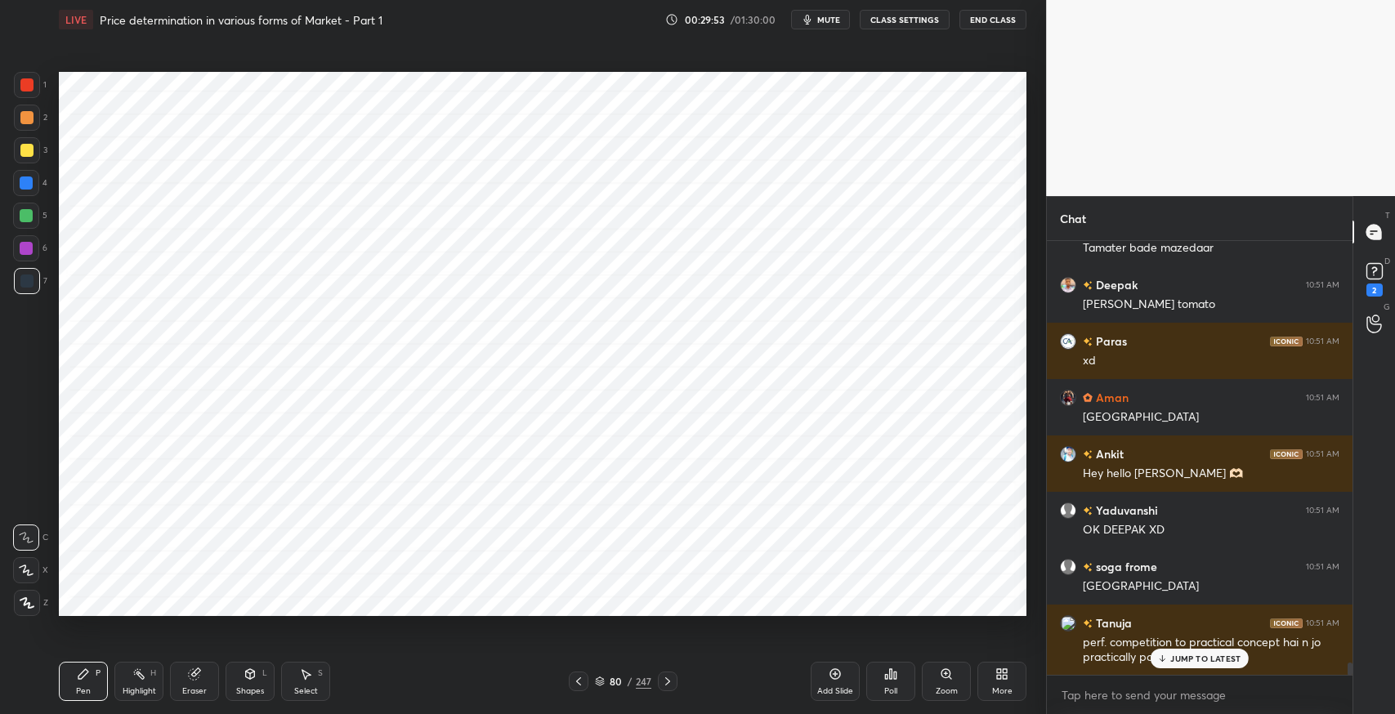
scroll to position [15471, 0]
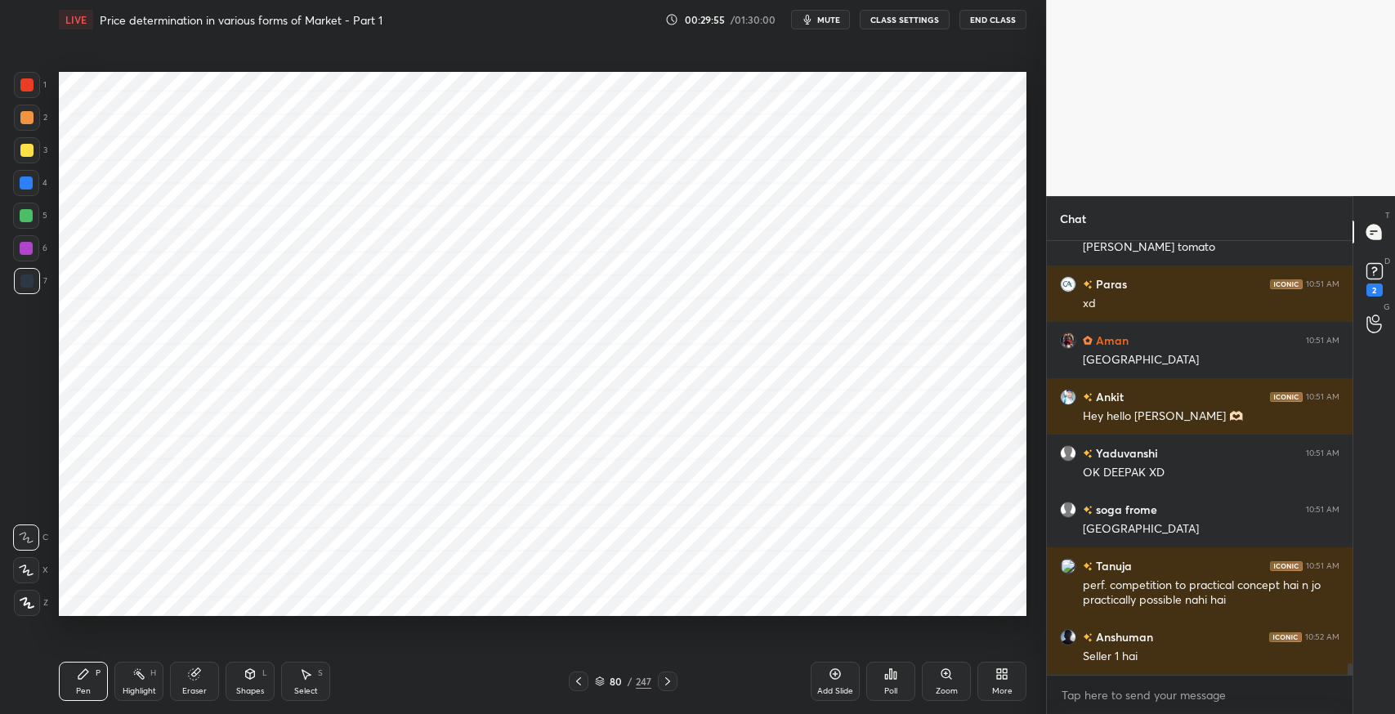
click at [310, 677] on icon at bounding box center [305, 674] width 13 height 13
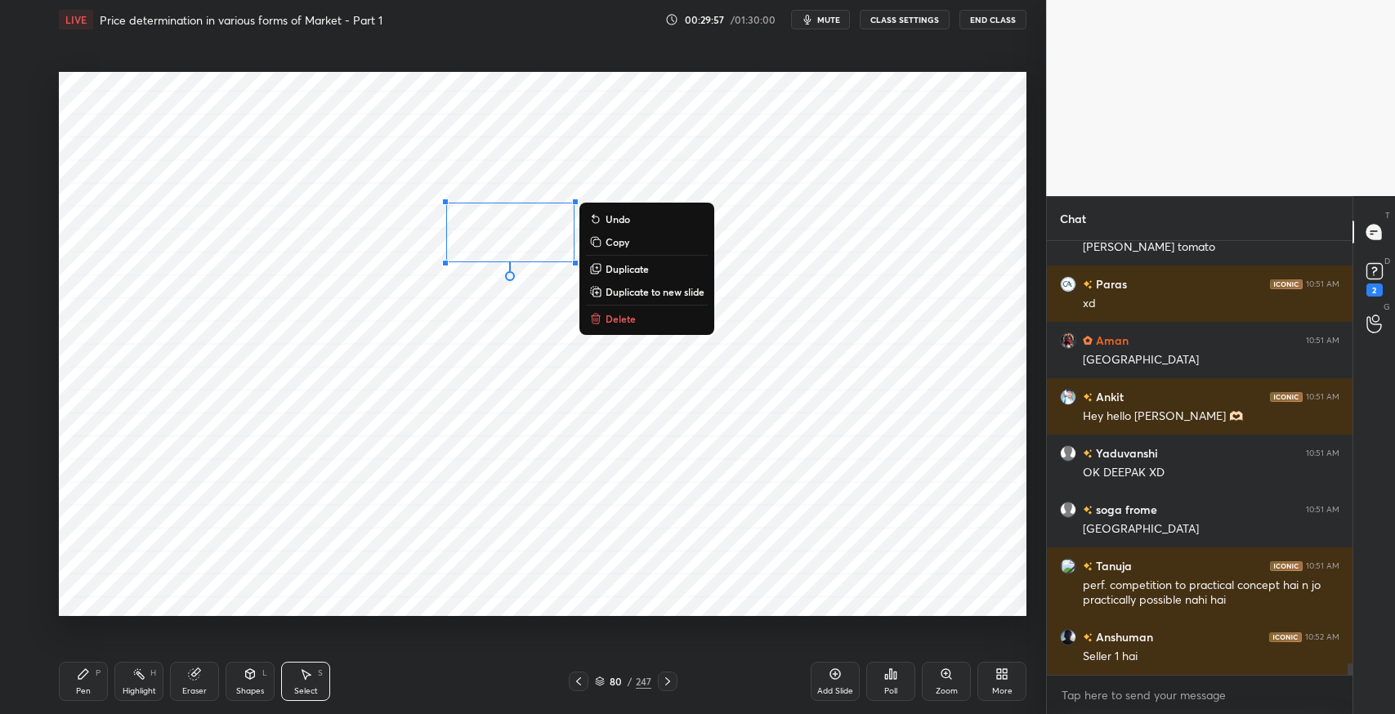
click at [610, 318] on p "Delete" at bounding box center [620, 318] width 30 height 13
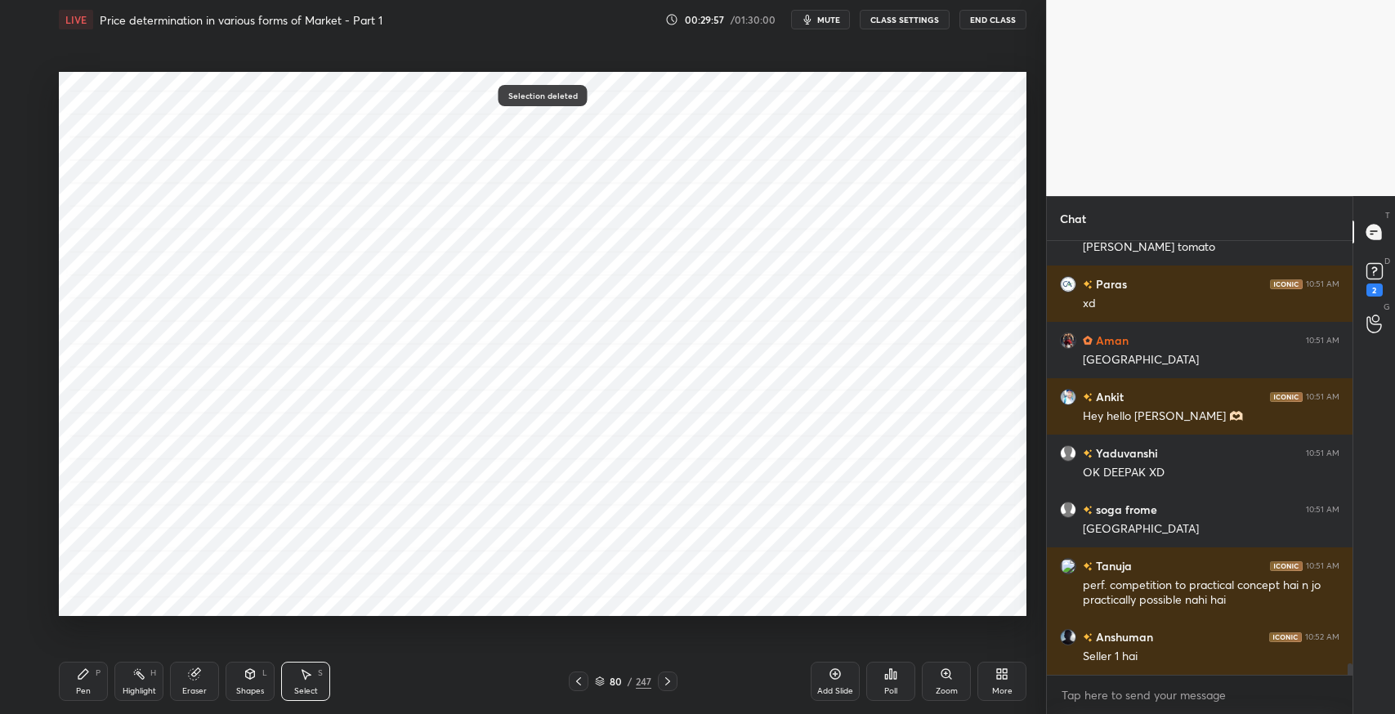
click at [89, 677] on icon at bounding box center [83, 674] width 13 height 13
click at [24, 601] on icon at bounding box center [27, 602] width 15 height 11
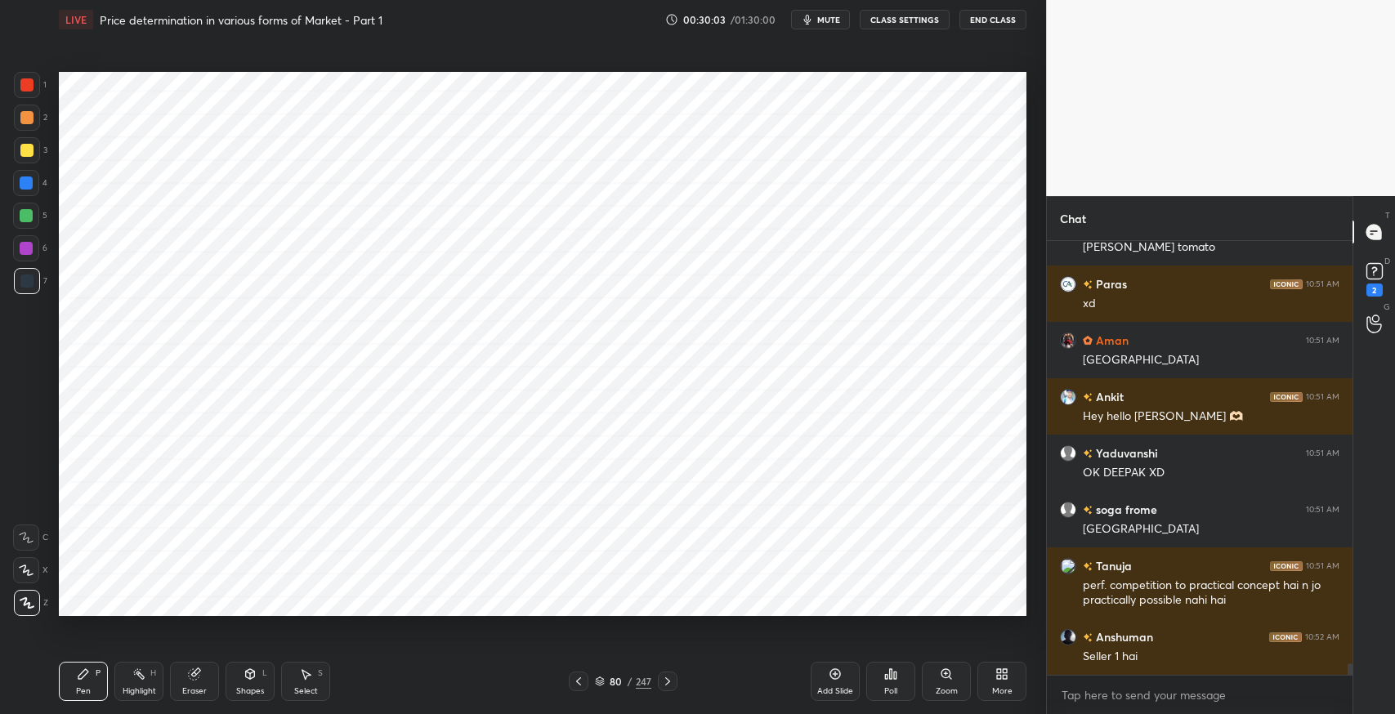
scroll to position [15527, 0]
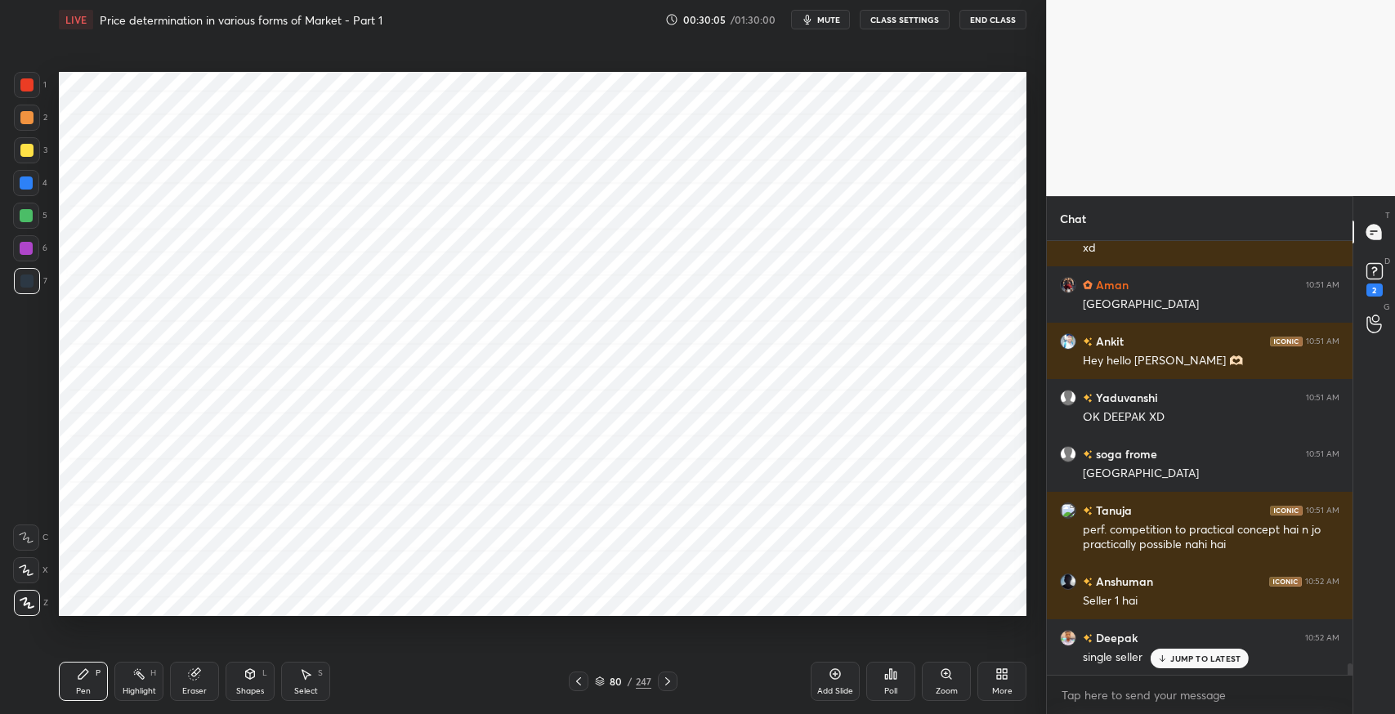
click at [24, 537] on icon at bounding box center [26, 537] width 15 height 11
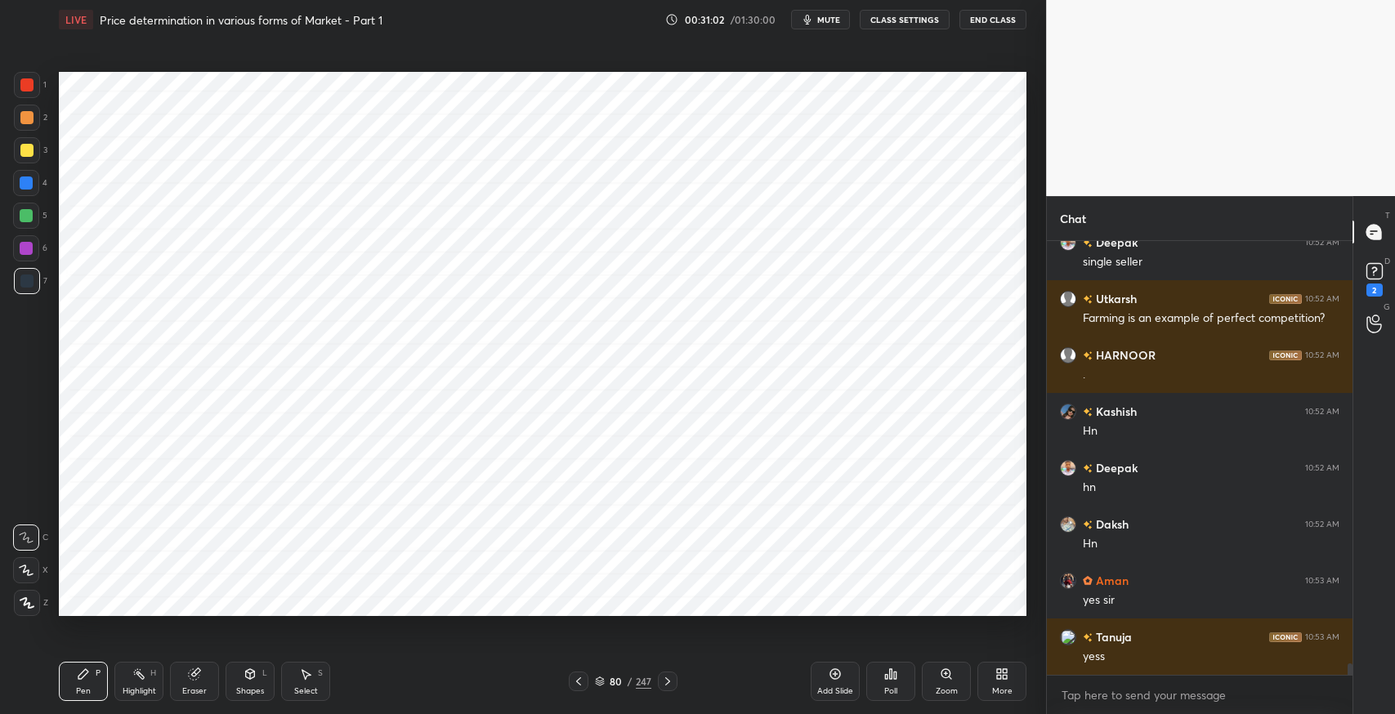
scroll to position [15961, 0]
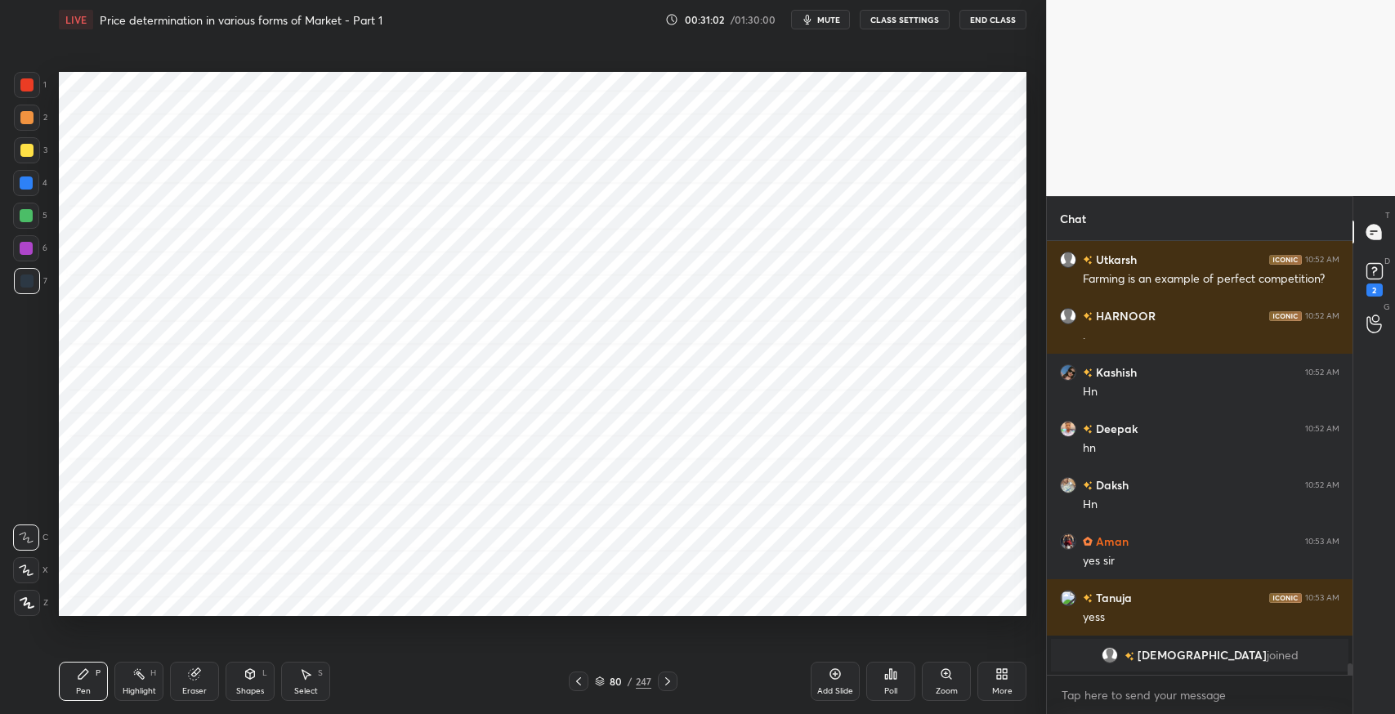
click at [24, 87] on div at bounding box center [26, 84] width 13 height 13
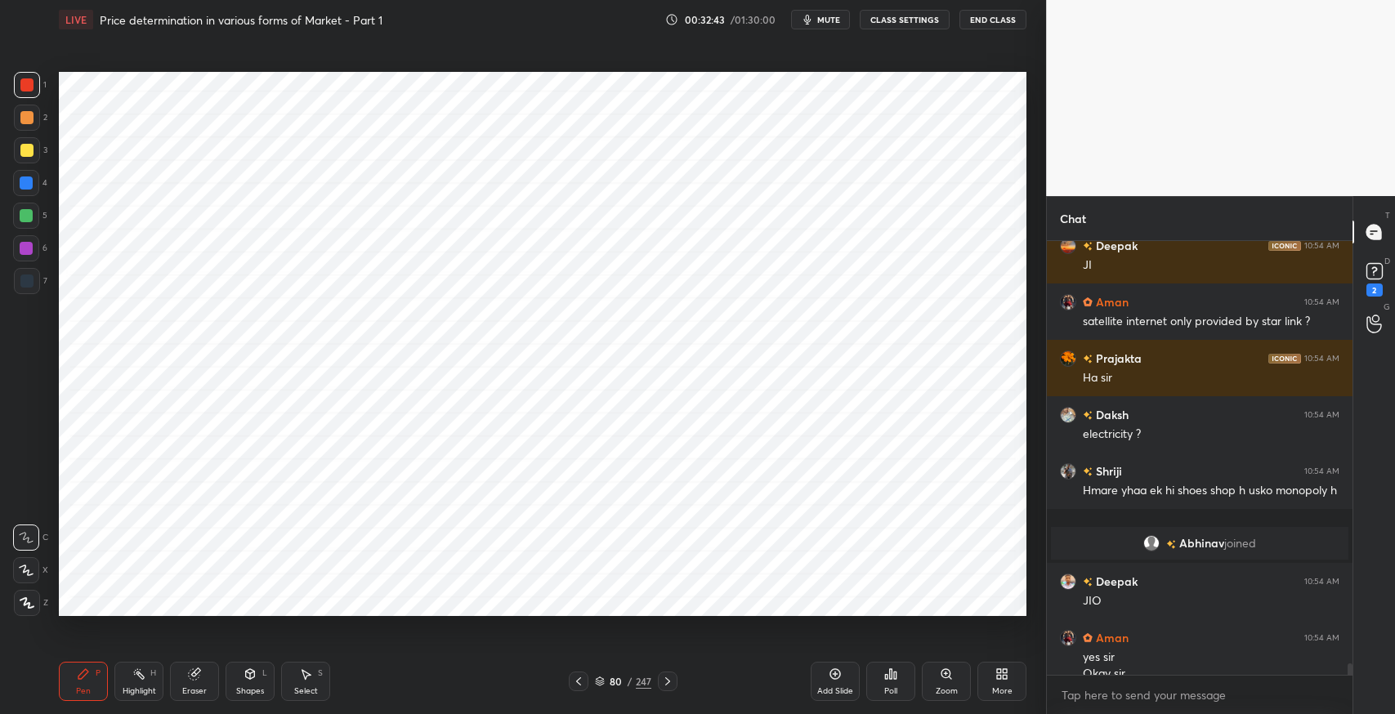
scroll to position [16098, 0]
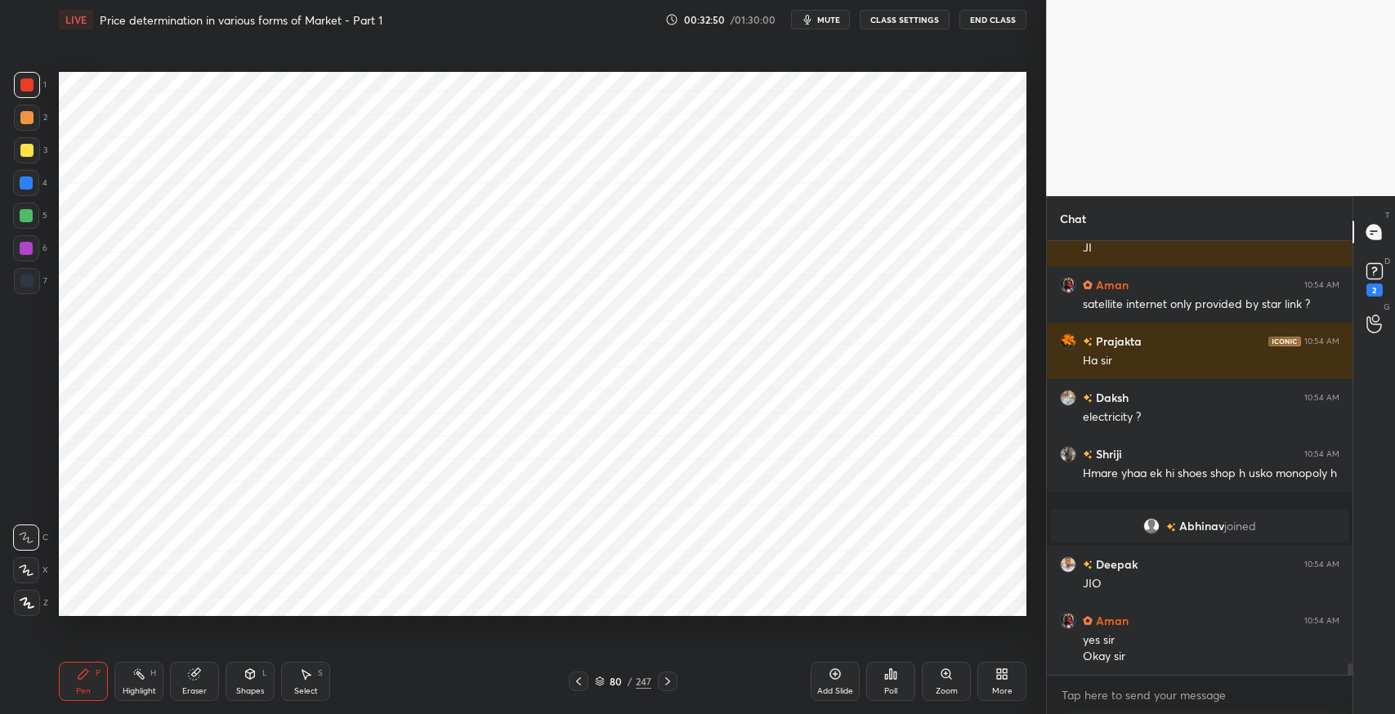
click at [34, 288] on div at bounding box center [27, 281] width 26 height 26
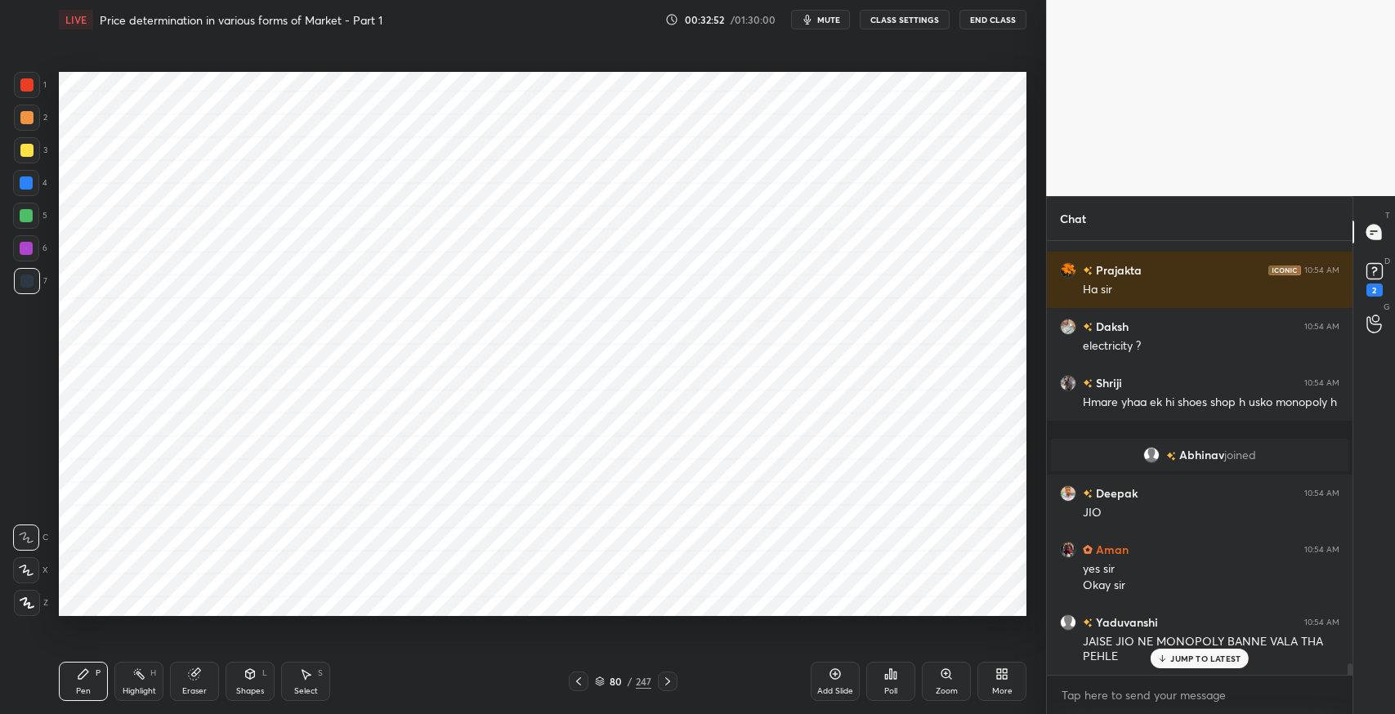
scroll to position [16239, 0]
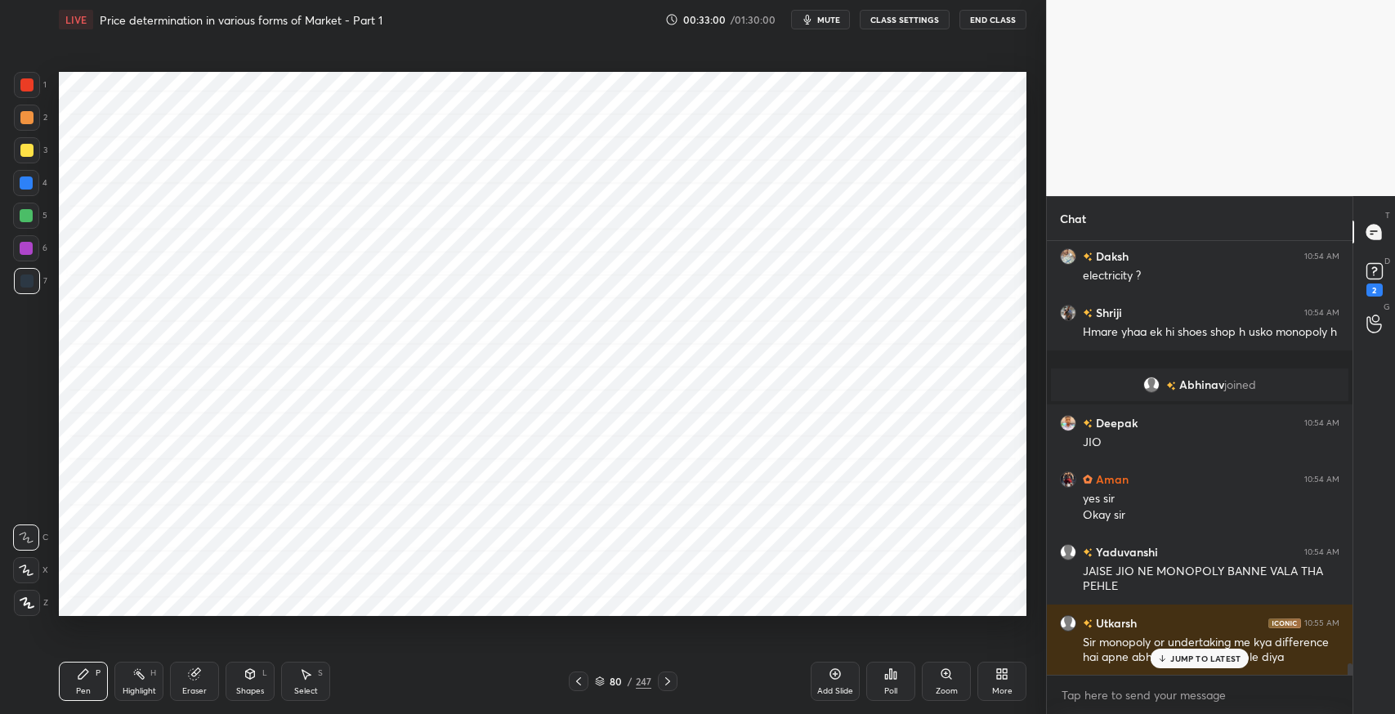
click at [299, 665] on div "Select S" at bounding box center [305, 681] width 49 height 39
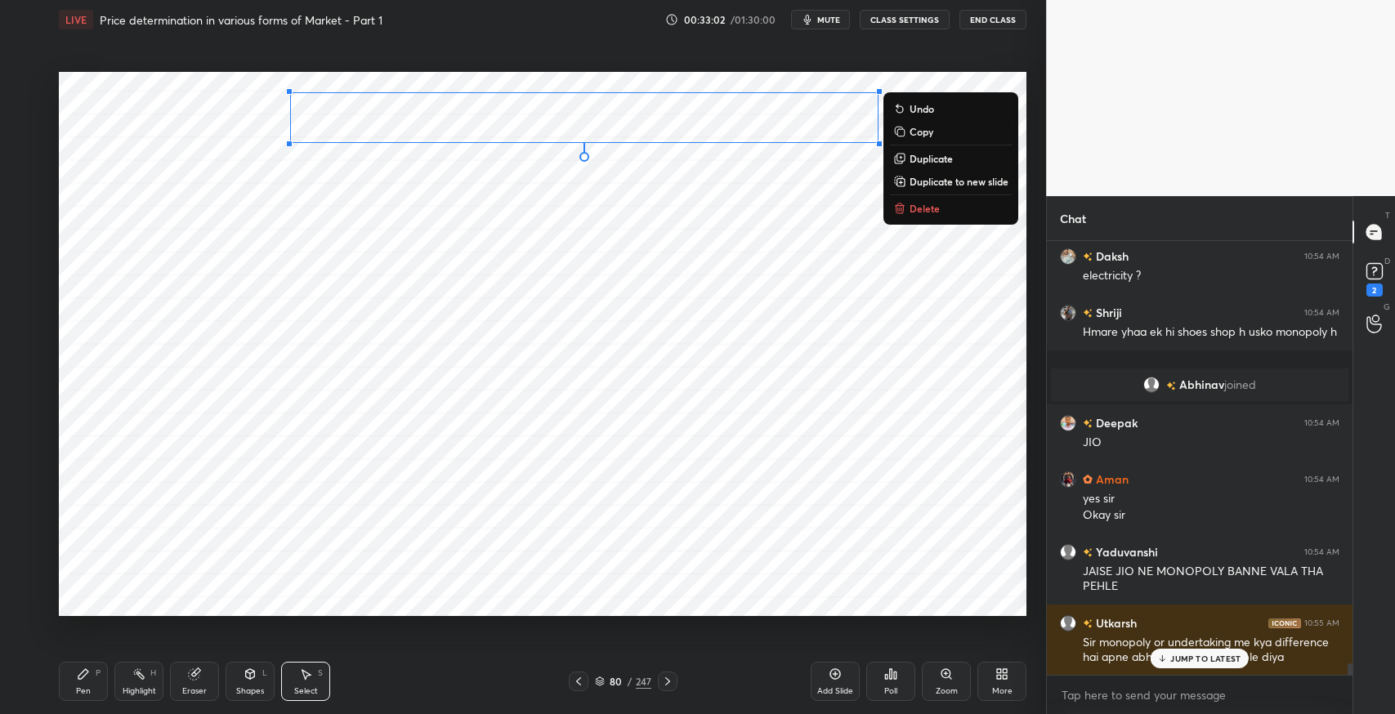
click at [924, 160] on p "Duplicate" at bounding box center [930, 158] width 43 height 13
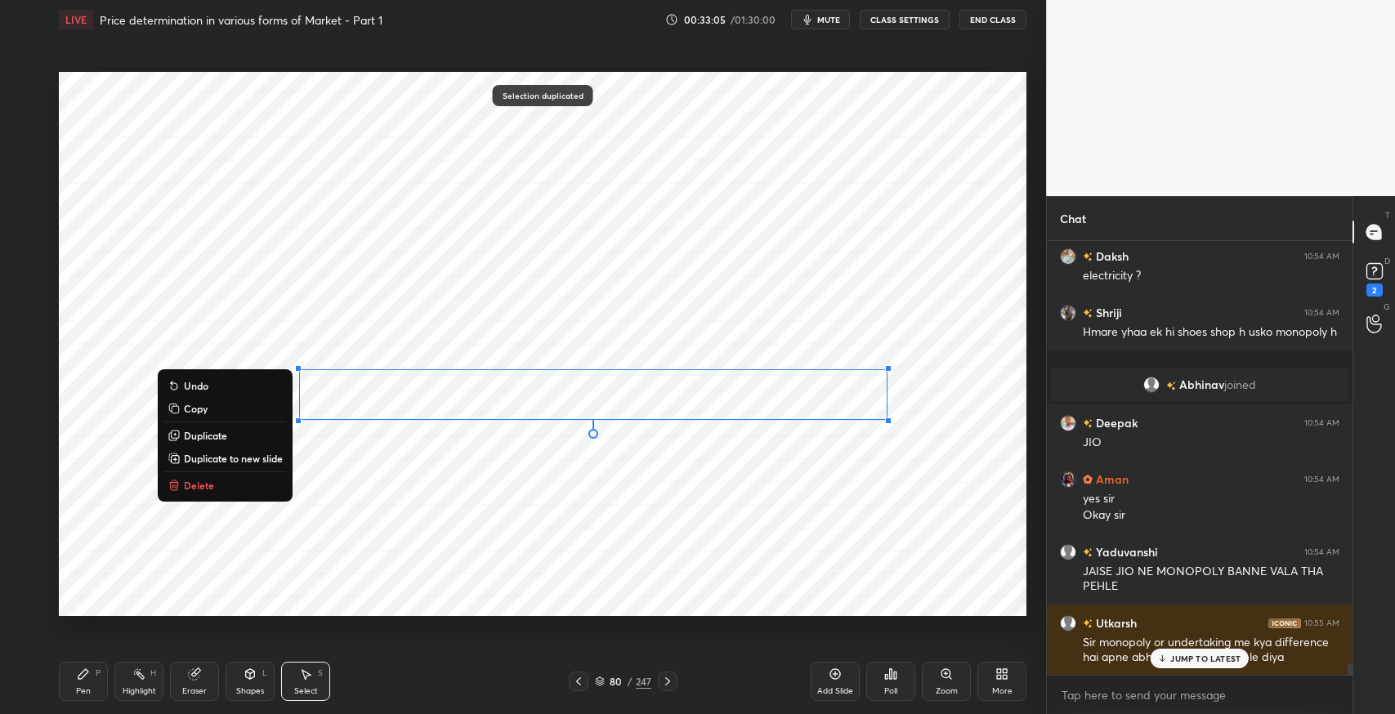
click at [190, 670] on icon at bounding box center [194, 674] width 13 height 13
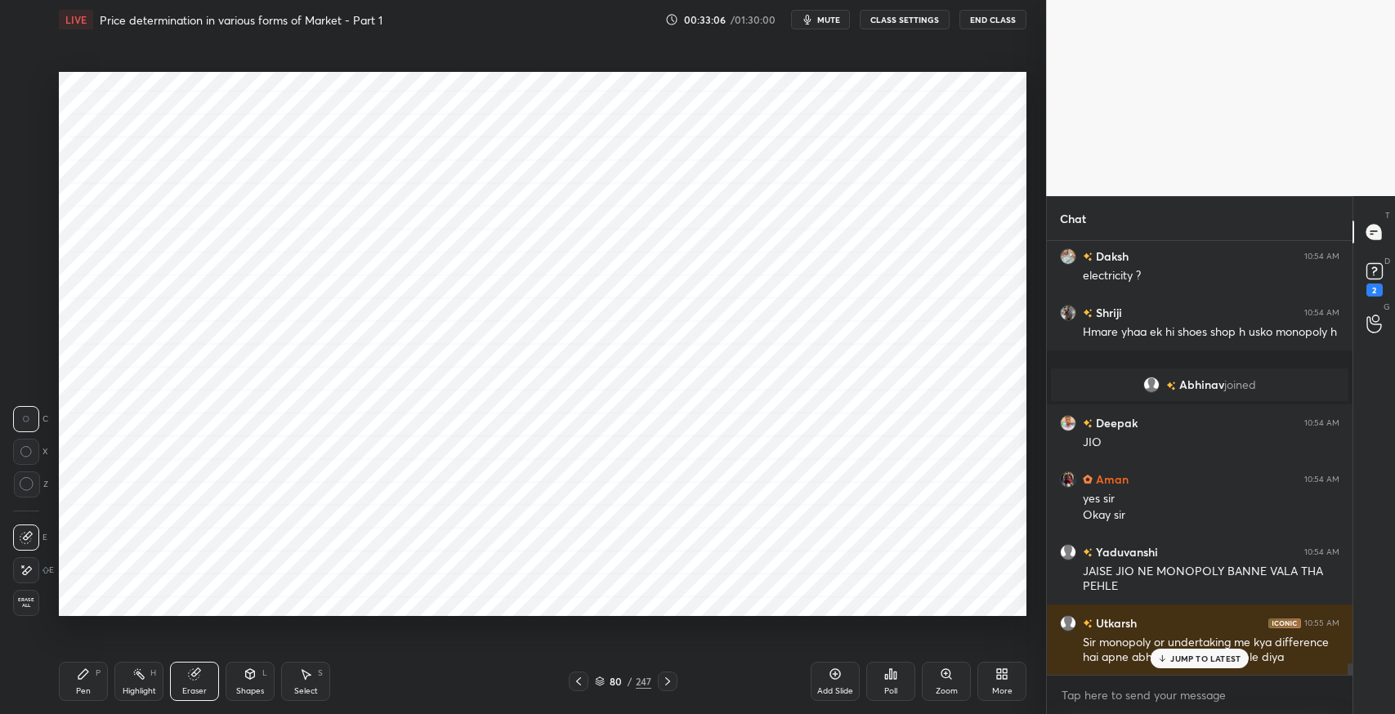
click at [26, 568] on icon at bounding box center [27, 570] width 9 height 8
click at [80, 687] on div "Pen" at bounding box center [83, 691] width 15 height 8
click at [24, 601] on icon at bounding box center [27, 602] width 15 height 11
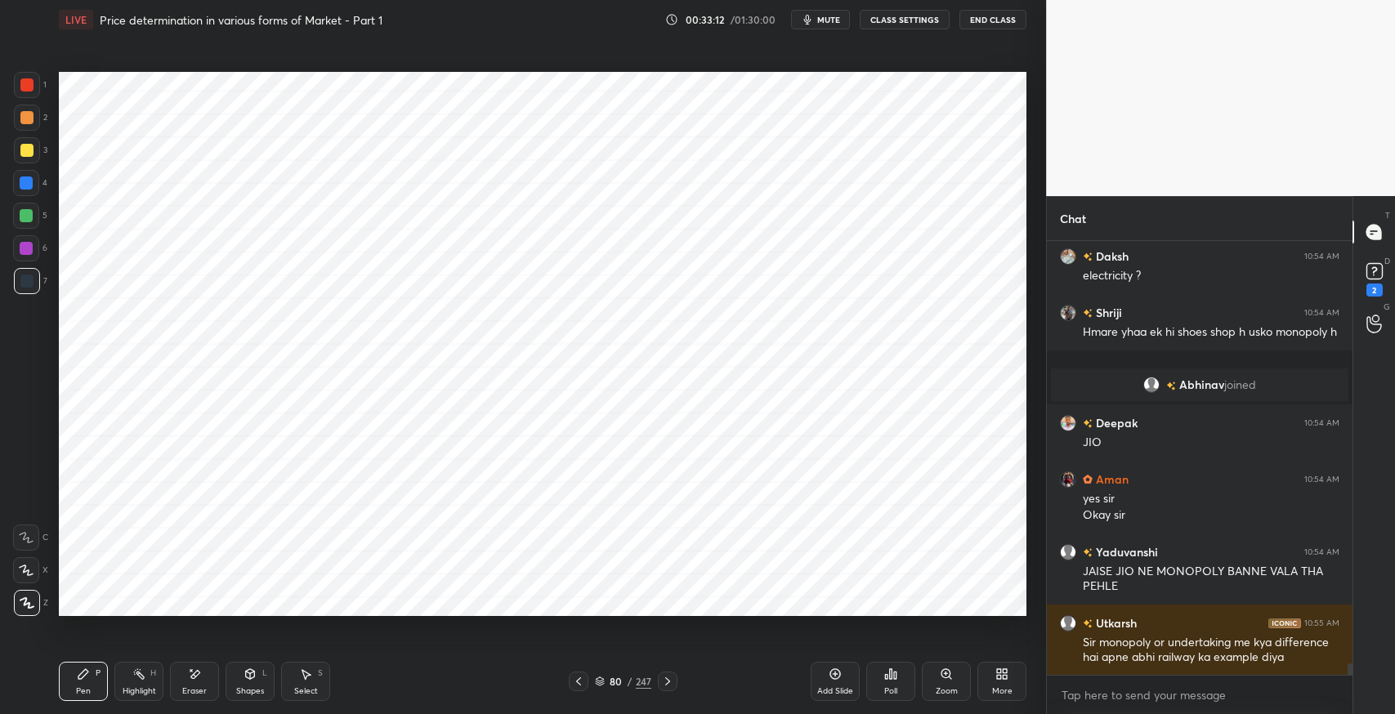
scroll to position [16296, 0]
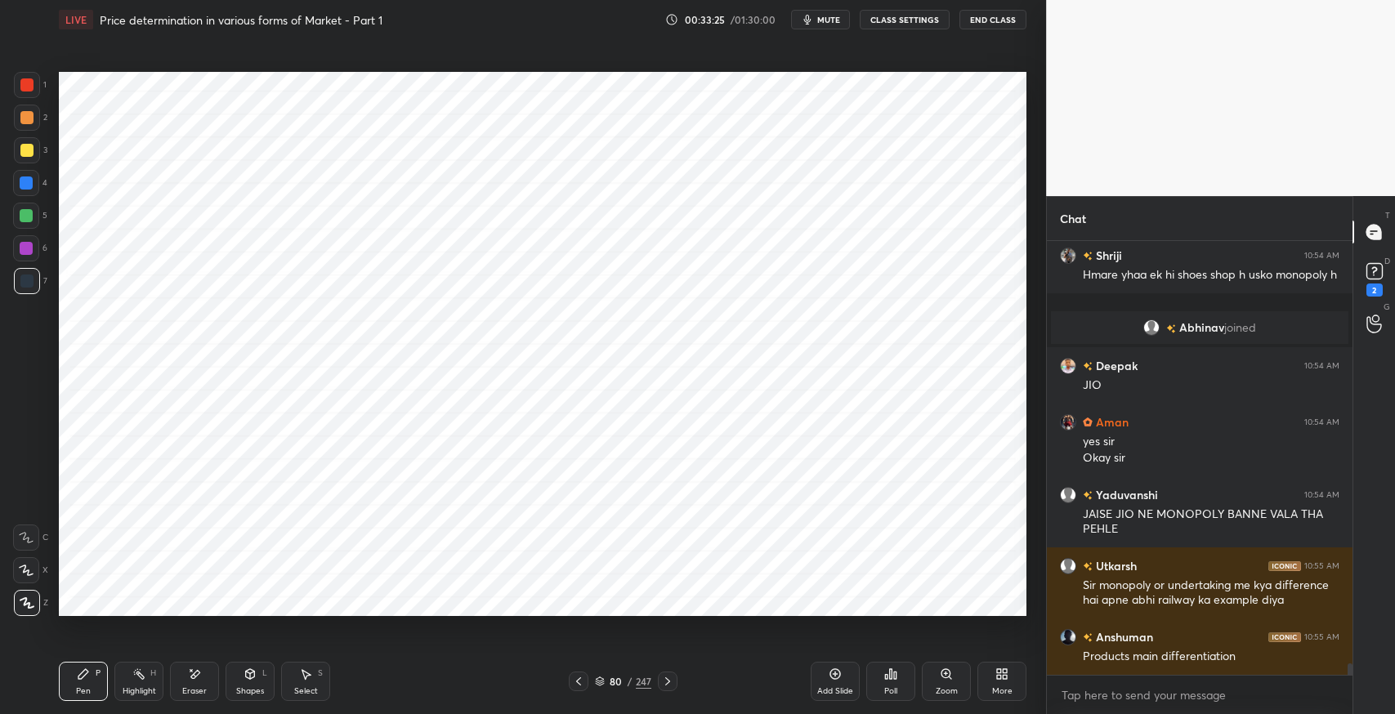
click at [29, 114] on div at bounding box center [26, 117] width 13 height 13
click at [30, 252] on div at bounding box center [26, 248] width 13 height 13
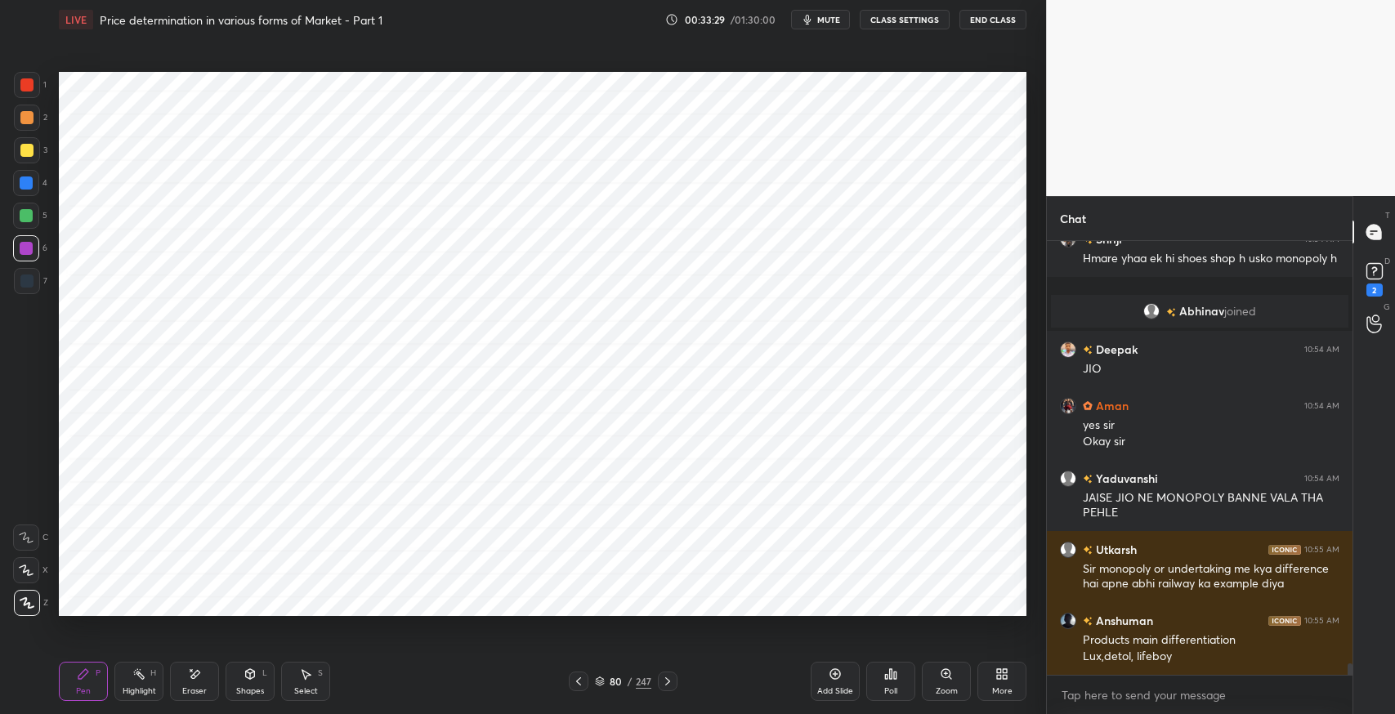
click at [26, 219] on div at bounding box center [26, 215] width 13 height 13
click at [25, 182] on div at bounding box center [26, 182] width 13 height 13
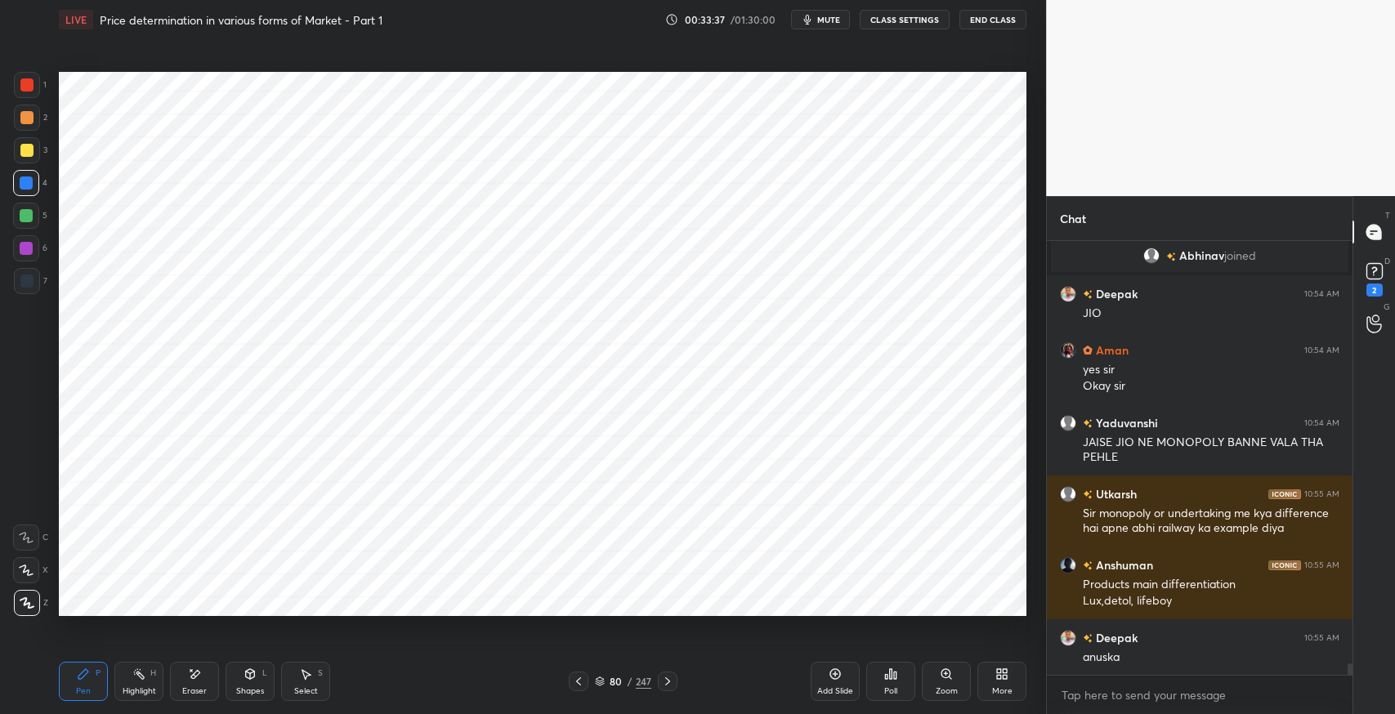
scroll to position [16426, 0]
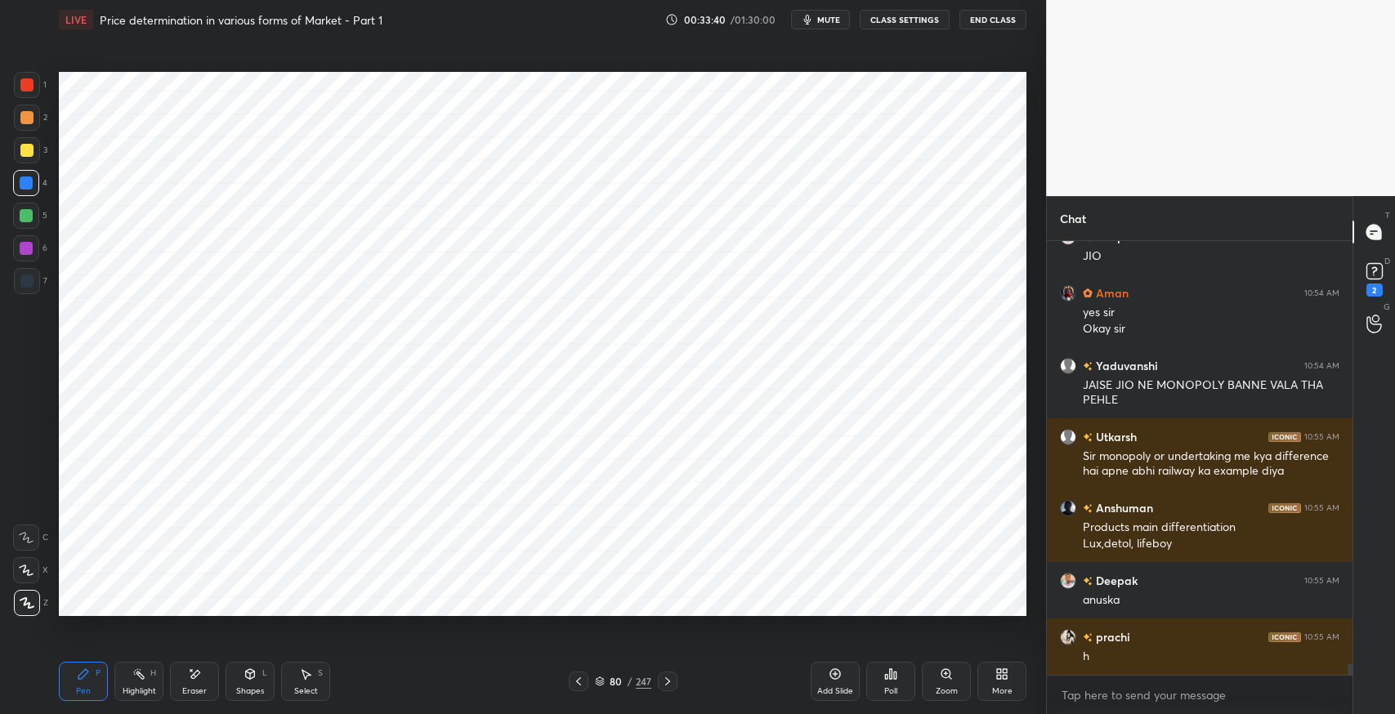
click at [25, 85] on div at bounding box center [26, 84] width 13 height 13
click at [29, 149] on div at bounding box center [26, 150] width 13 height 13
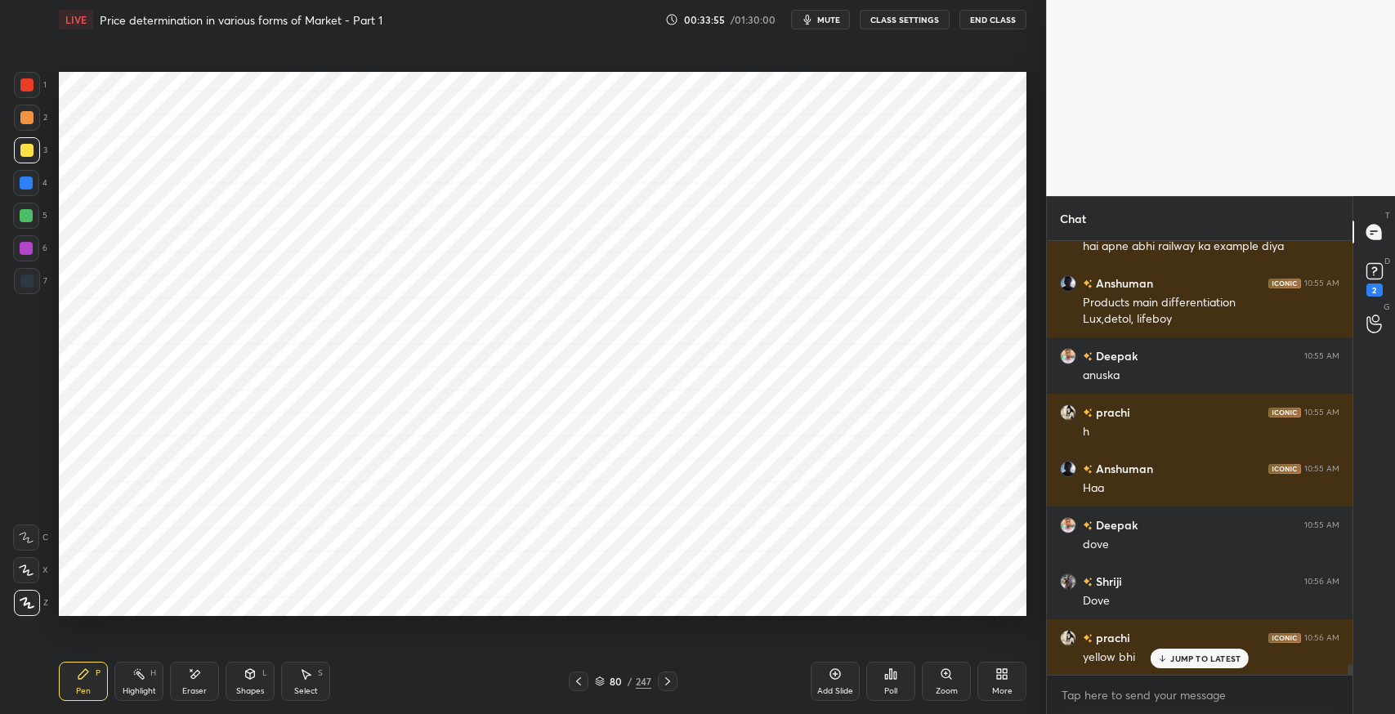
scroll to position [16708, 0]
click at [71, 672] on div "Pen P" at bounding box center [83, 681] width 49 height 39
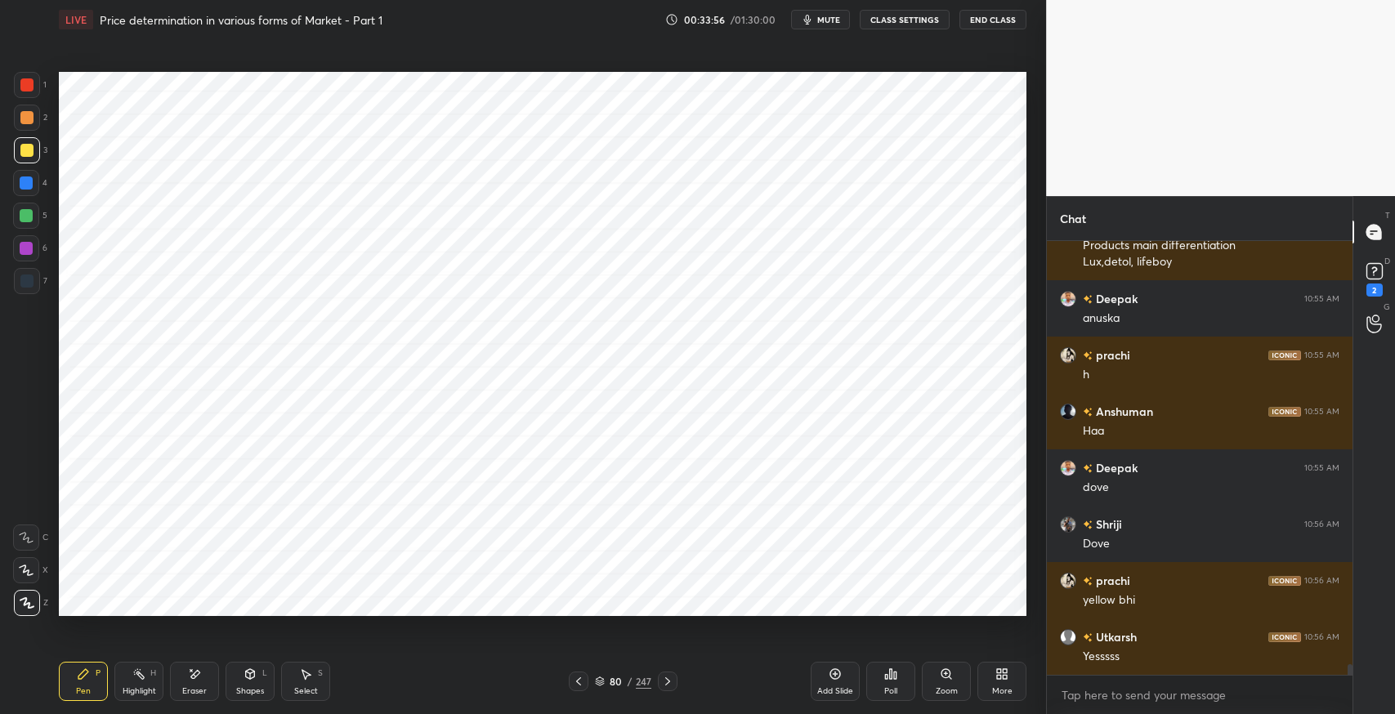
click at [26, 284] on div at bounding box center [26, 281] width 13 height 13
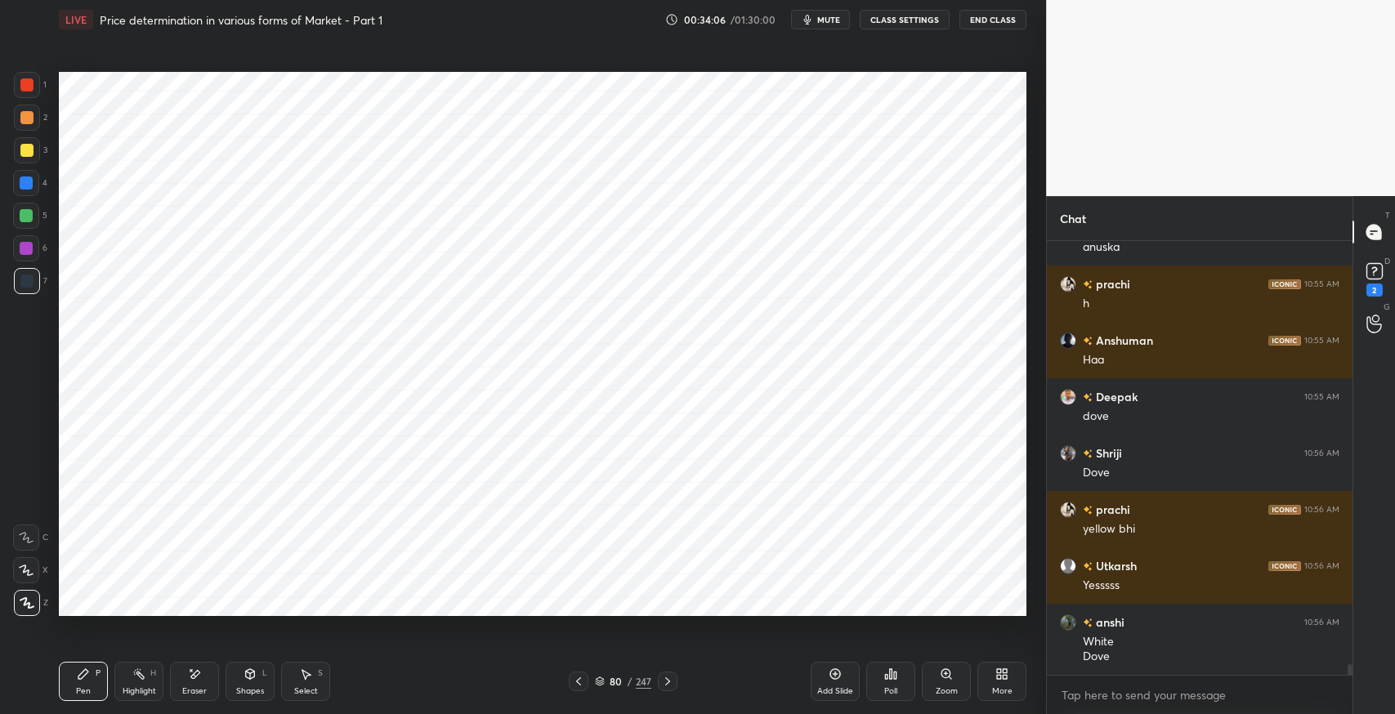
scroll to position [16834, 0]
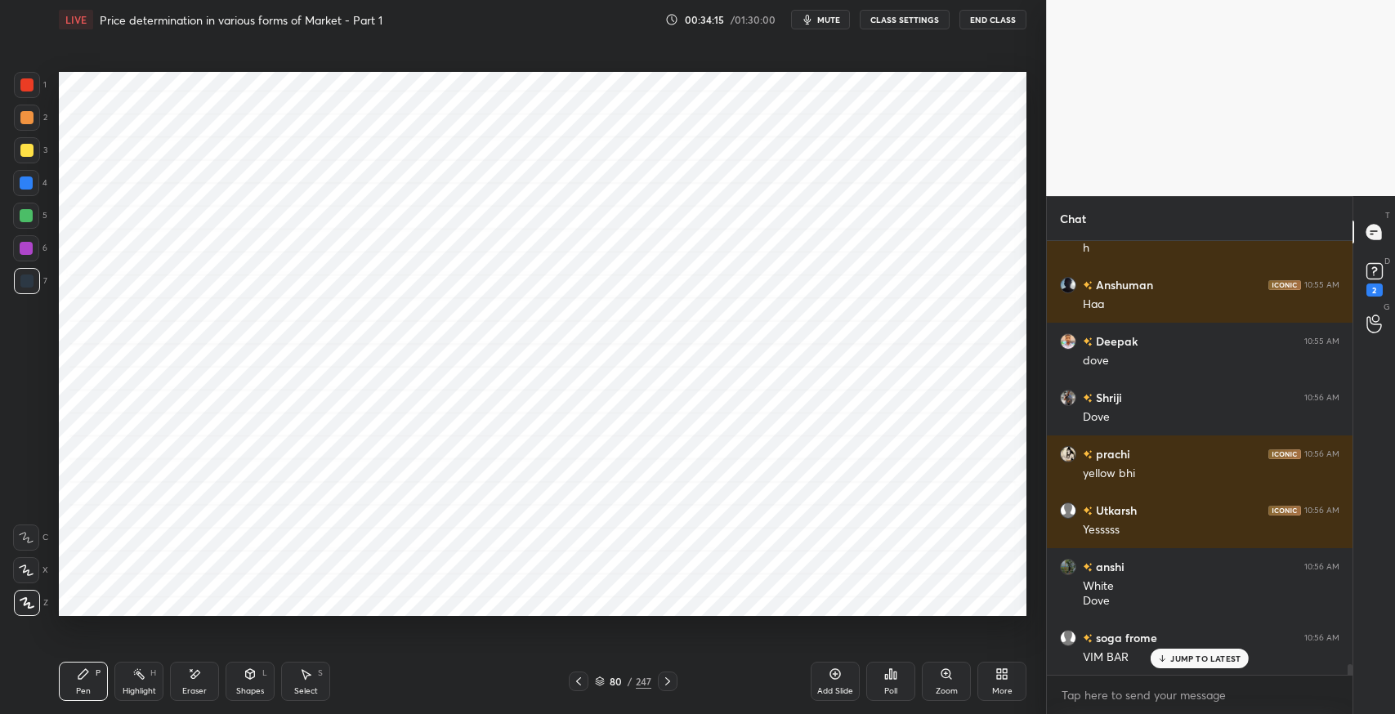
click at [26, 256] on div at bounding box center [26, 248] width 26 height 26
click at [25, 538] on icon at bounding box center [26, 537] width 15 height 11
click at [20, 299] on div "7" at bounding box center [31, 284] width 34 height 33
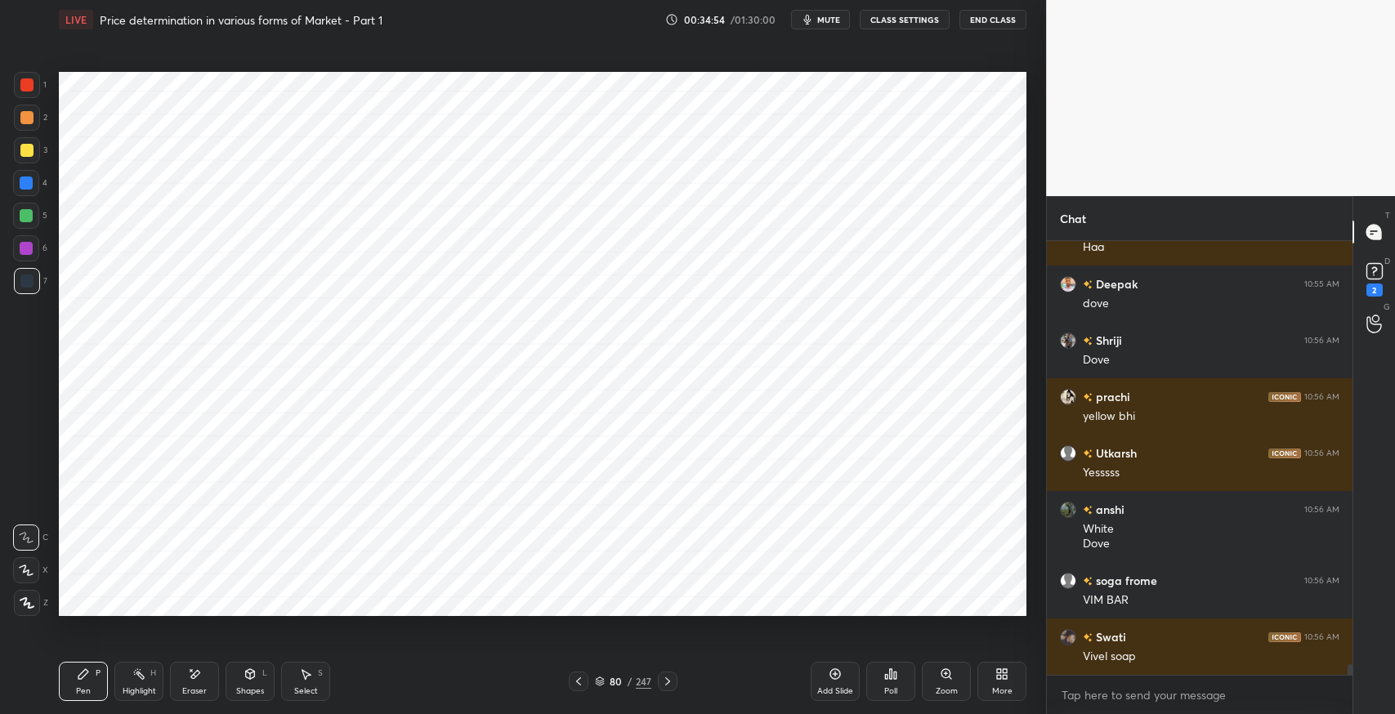
click at [22, 92] on div at bounding box center [27, 85] width 26 height 26
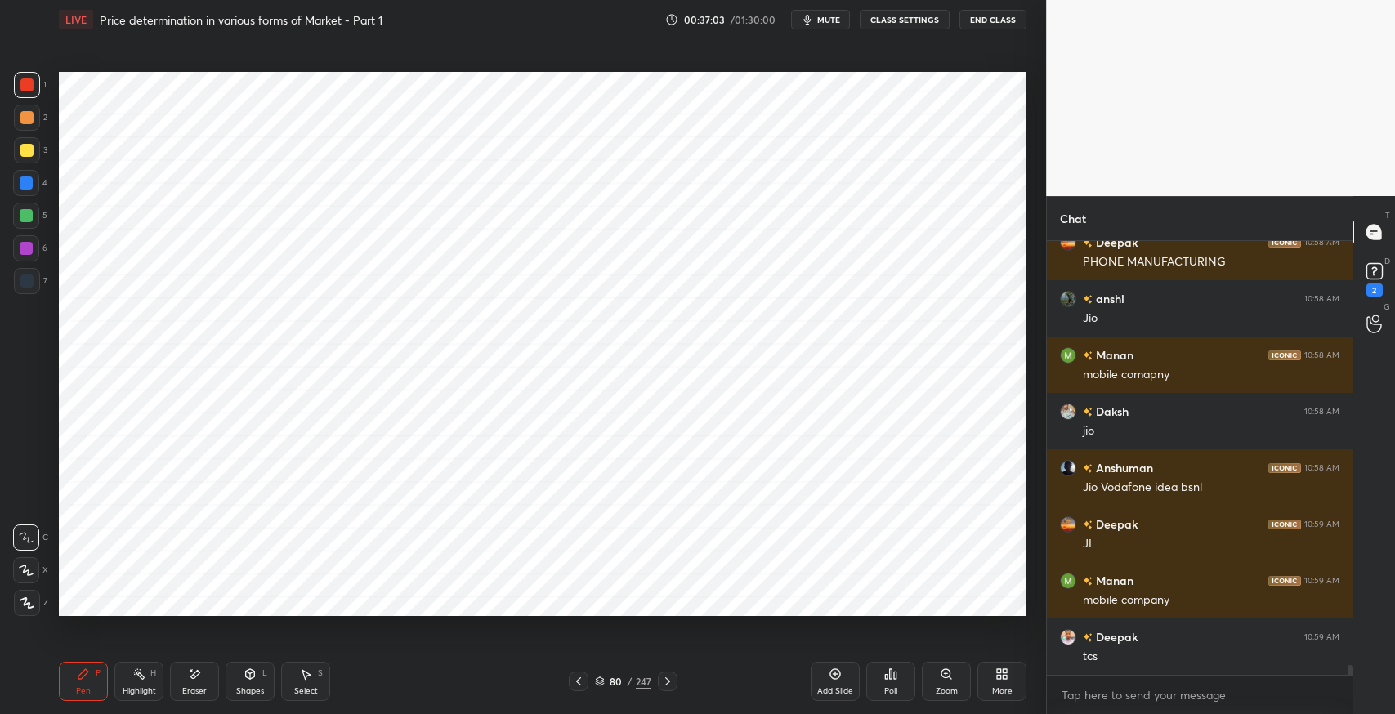
scroll to position [18238, 0]
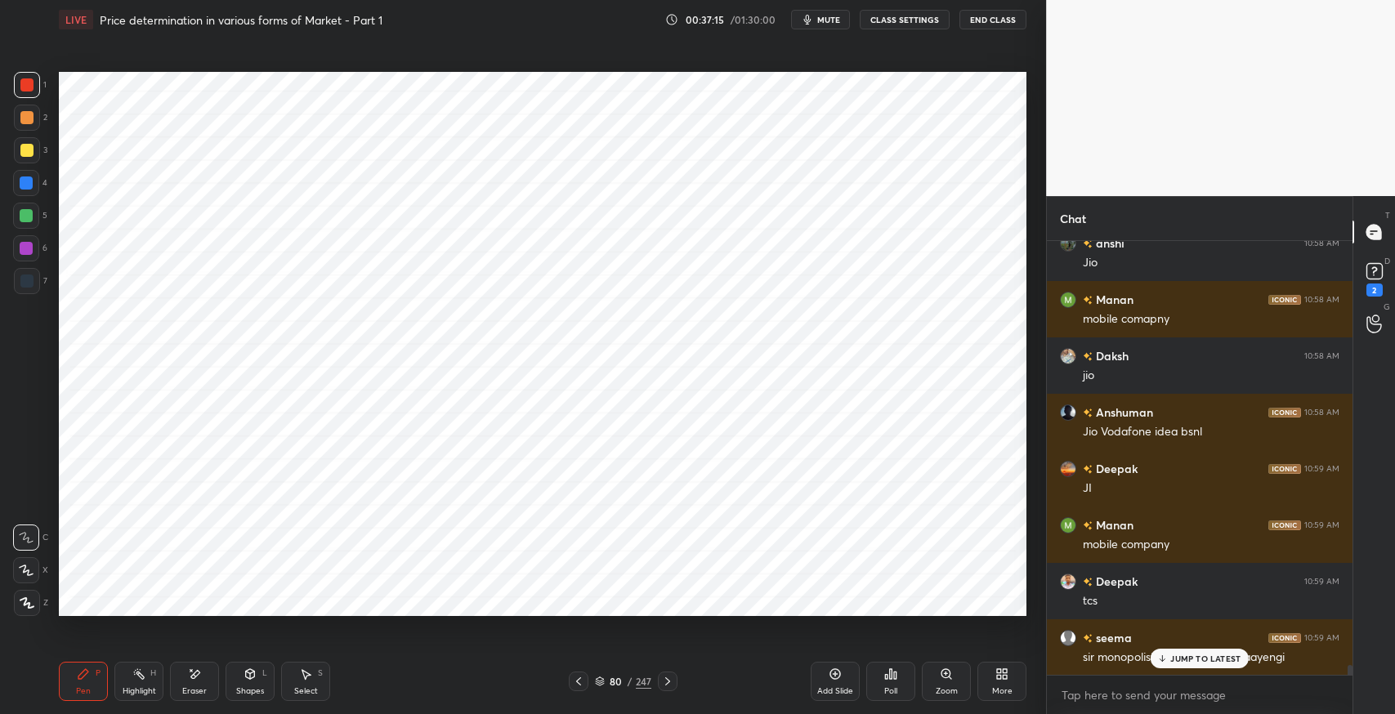
click at [1194, 659] on p "JUMP TO LATEST" at bounding box center [1205, 659] width 70 height 10
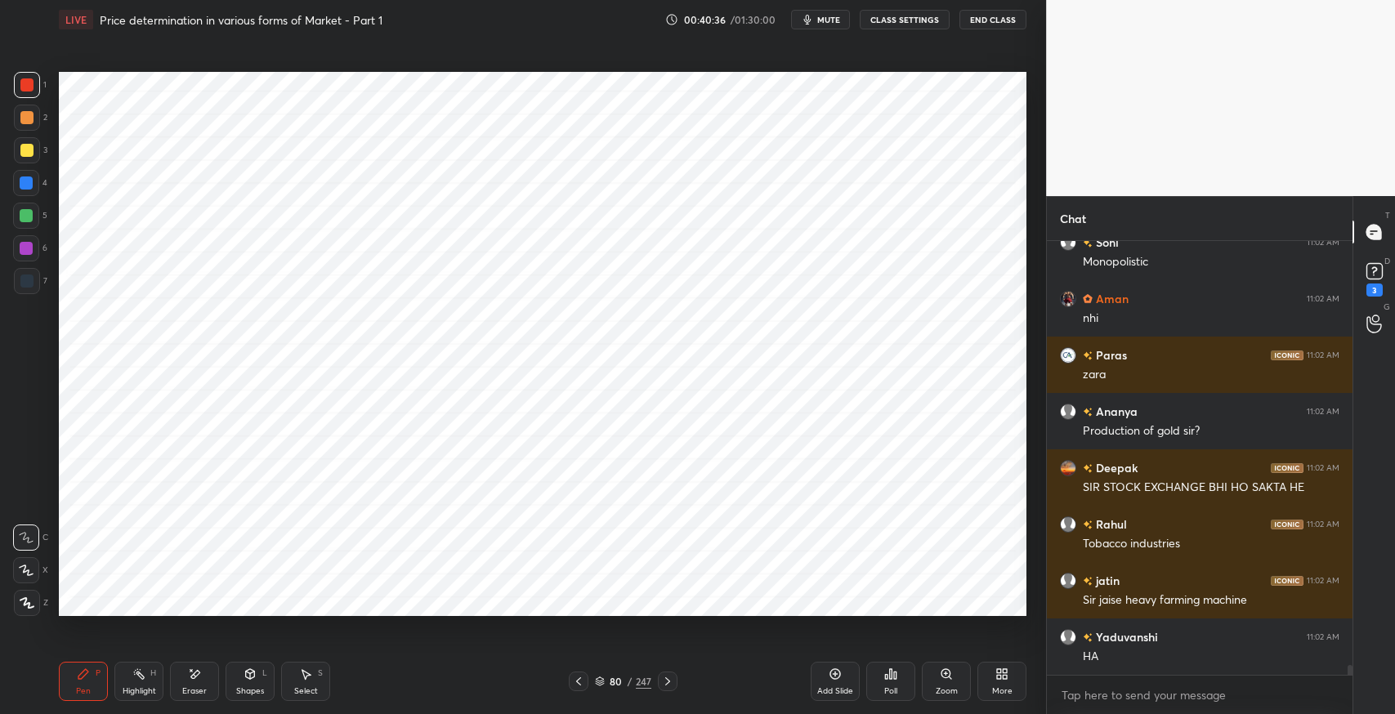
scroll to position [19586, 0]
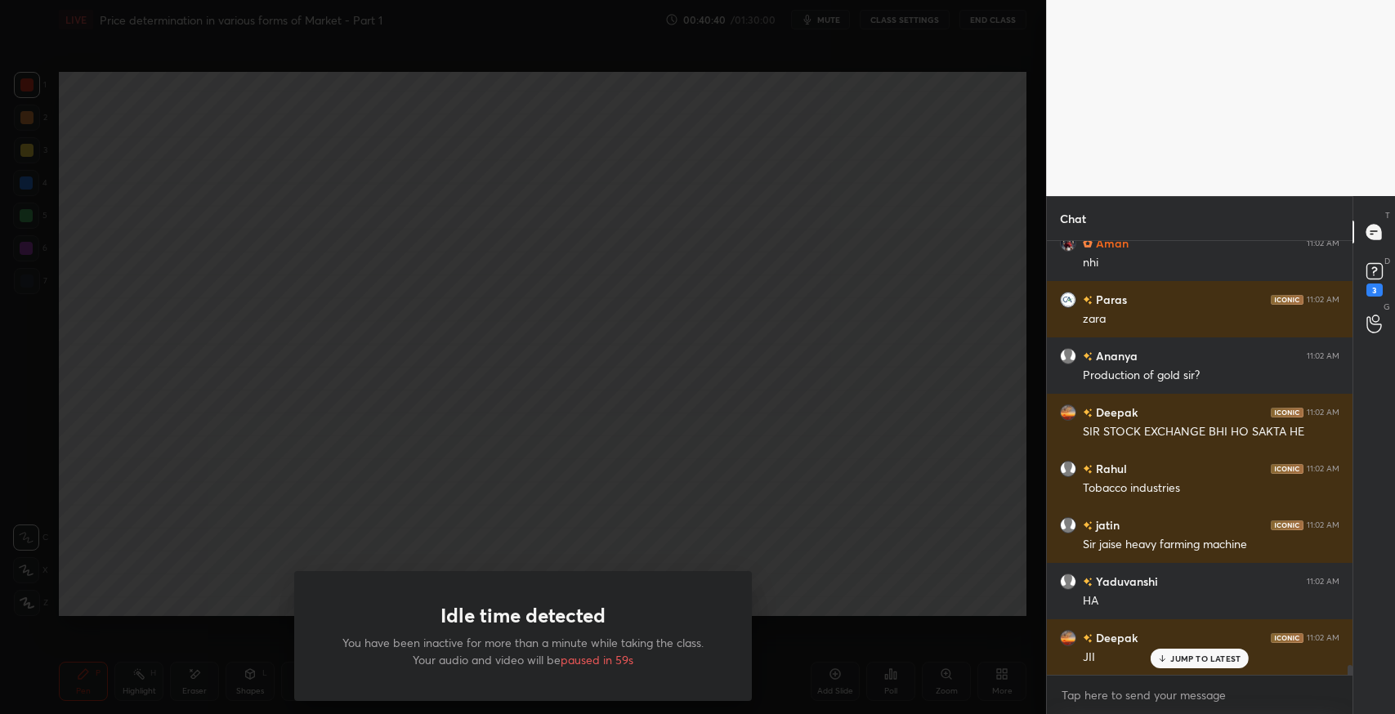
click at [778, 257] on div "Idle time detected You have been inactive for more than a minute while taking t…" at bounding box center [523, 357] width 1046 height 714
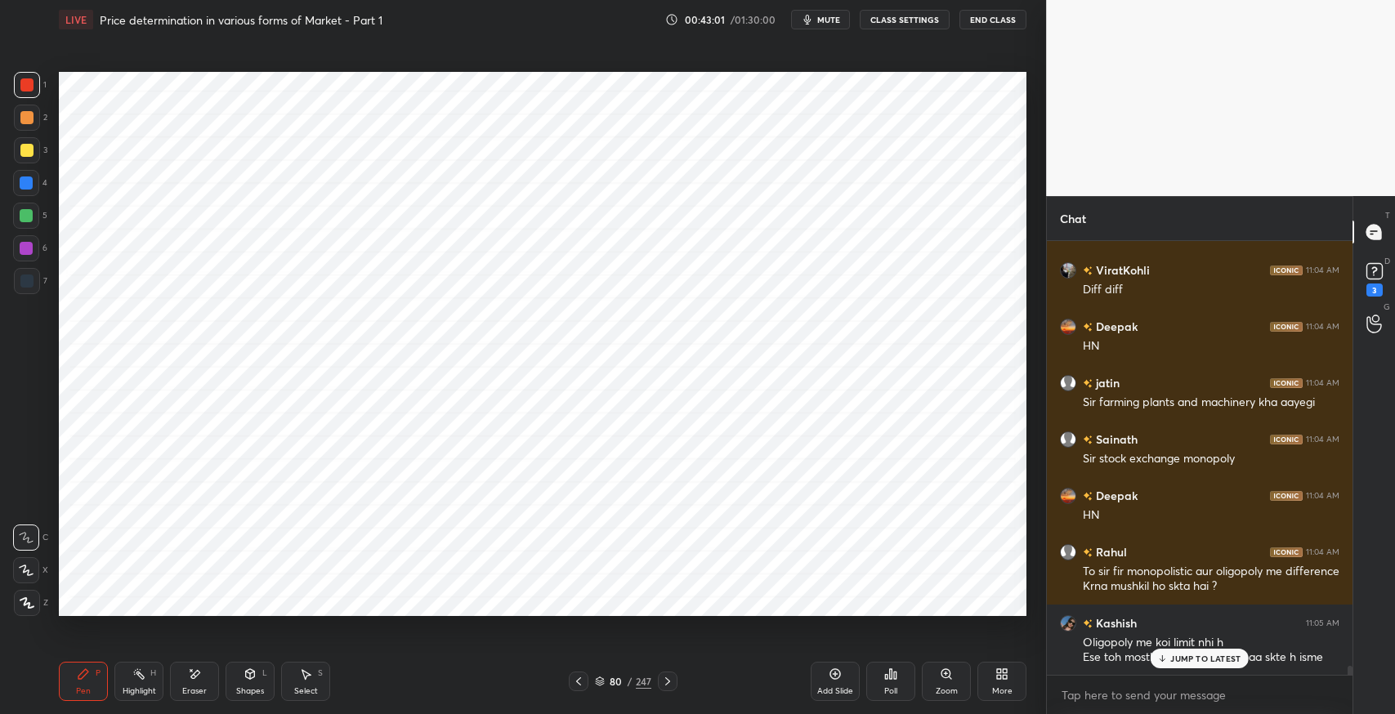
scroll to position [21002, 0]
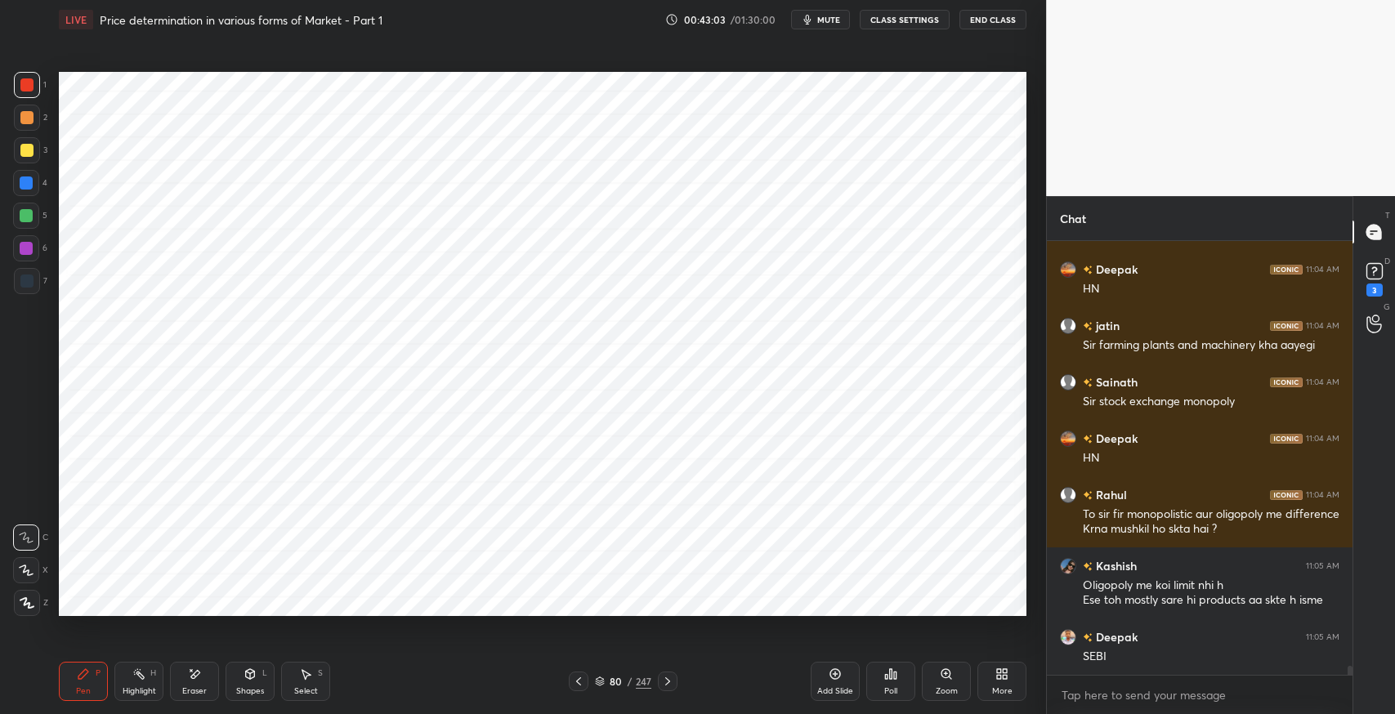
click at [839, 685] on div "Add Slide" at bounding box center [835, 681] width 49 height 39
click at [26, 283] on div at bounding box center [26, 281] width 13 height 13
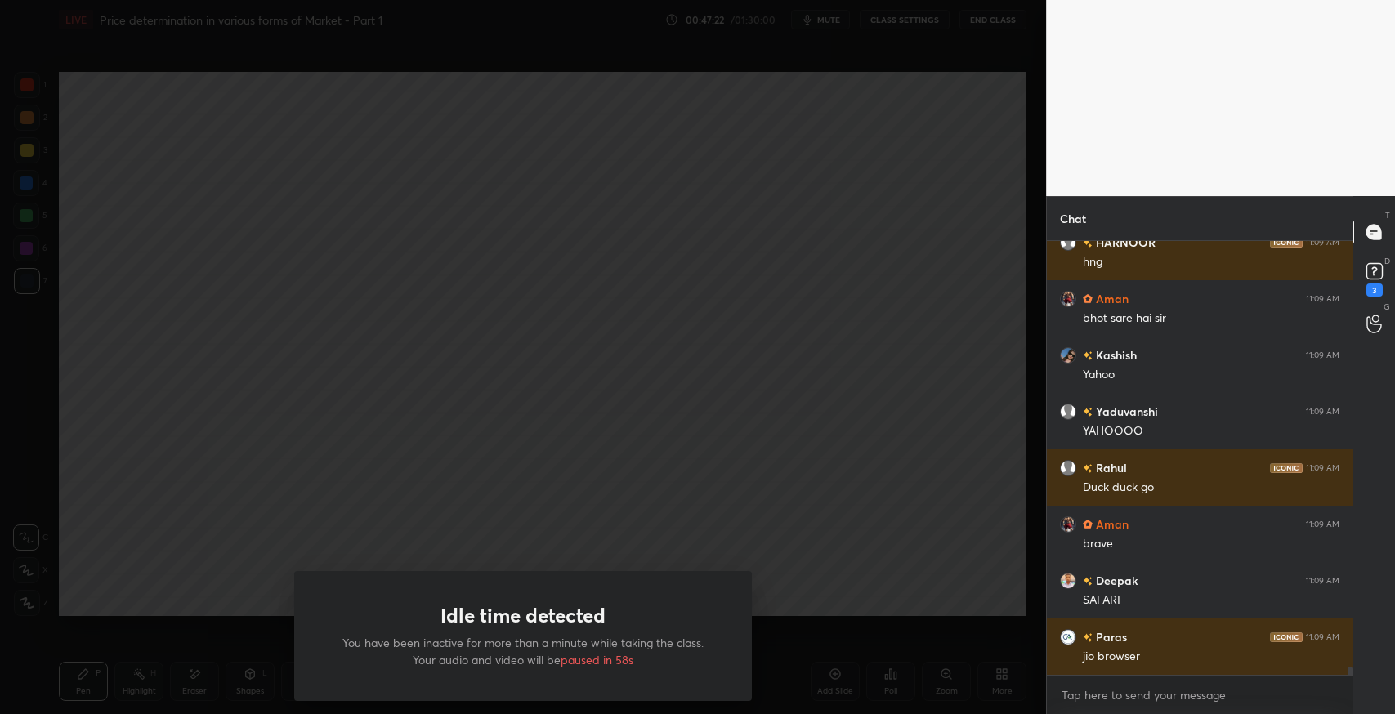
scroll to position [21882, 0]
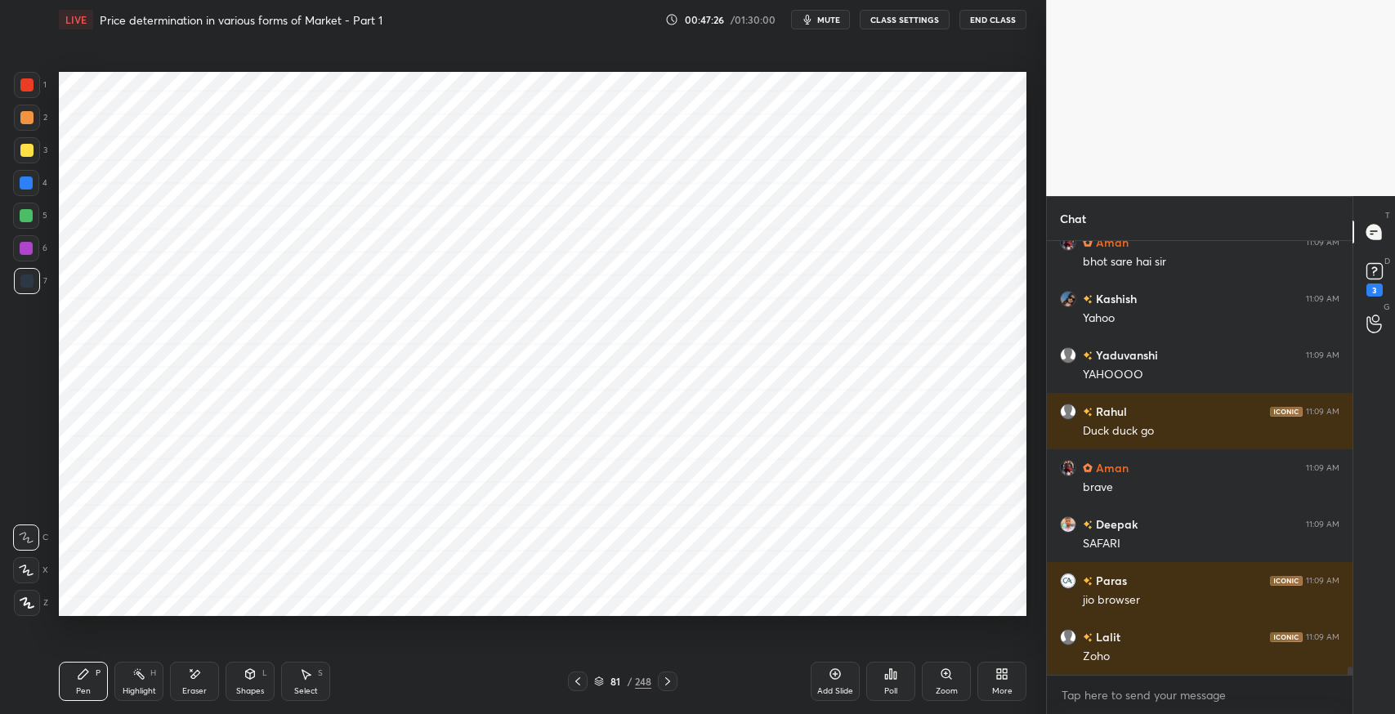
click at [572, 677] on icon at bounding box center [577, 681] width 13 height 13
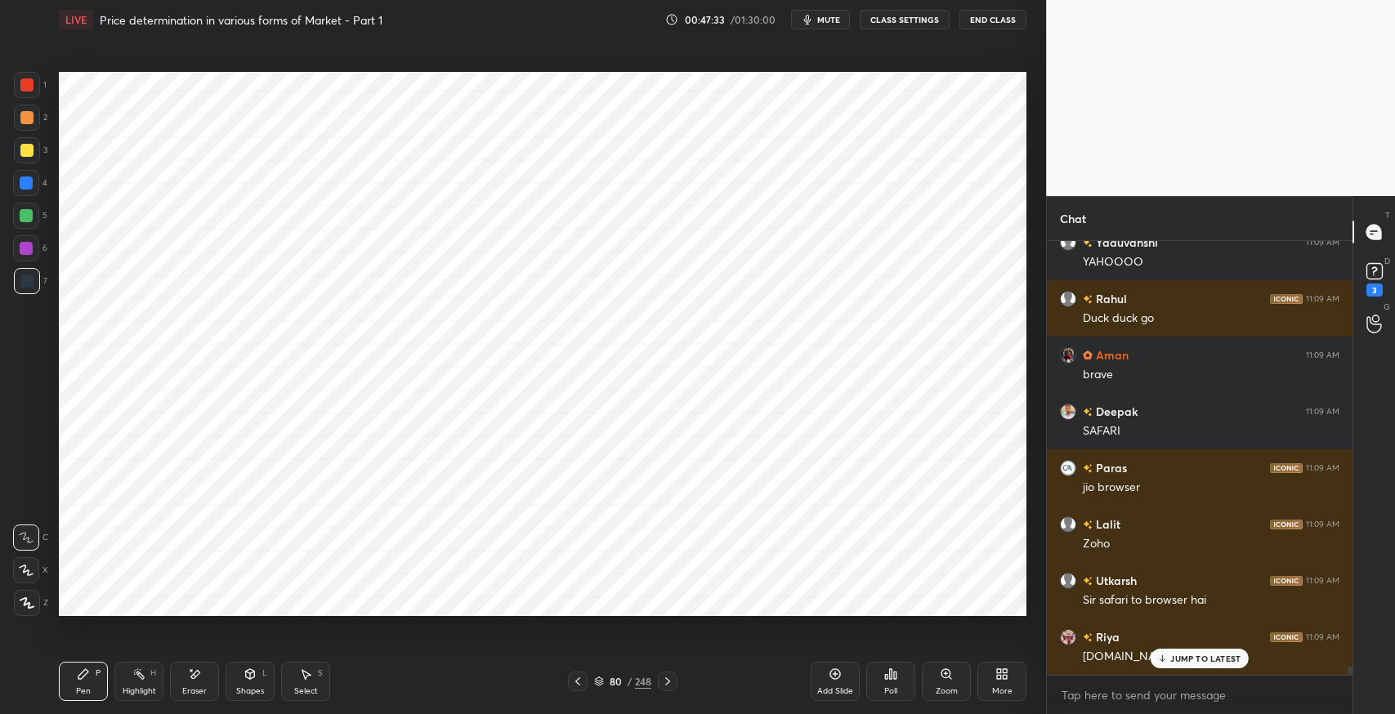
scroll to position [22051, 0]
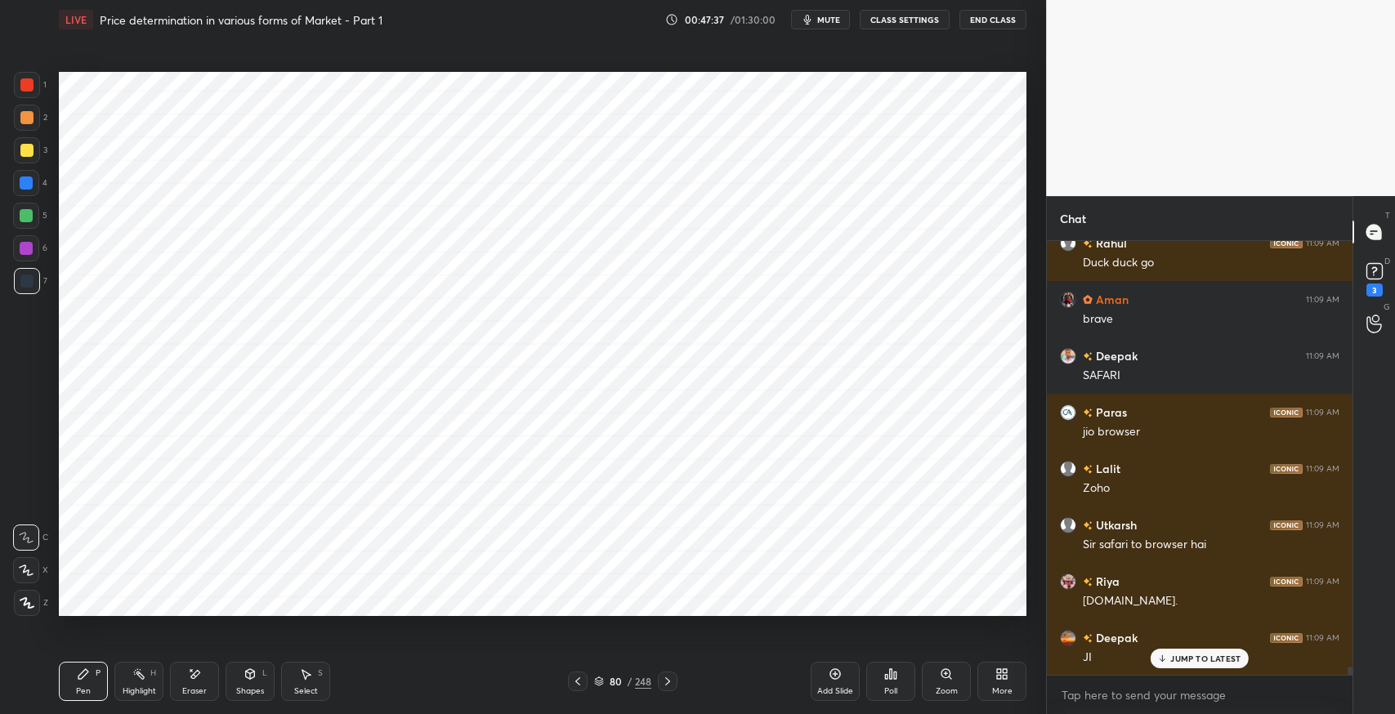
click at [140, 684] on div "Highlight H" at bounding box center [138, 681] width 49 height 39
click at [36, 605] on div at bounding box center [26, 603] width 26 height 26
click at [23, 83] on div at bounding box center [26, 84] width 13 height 13
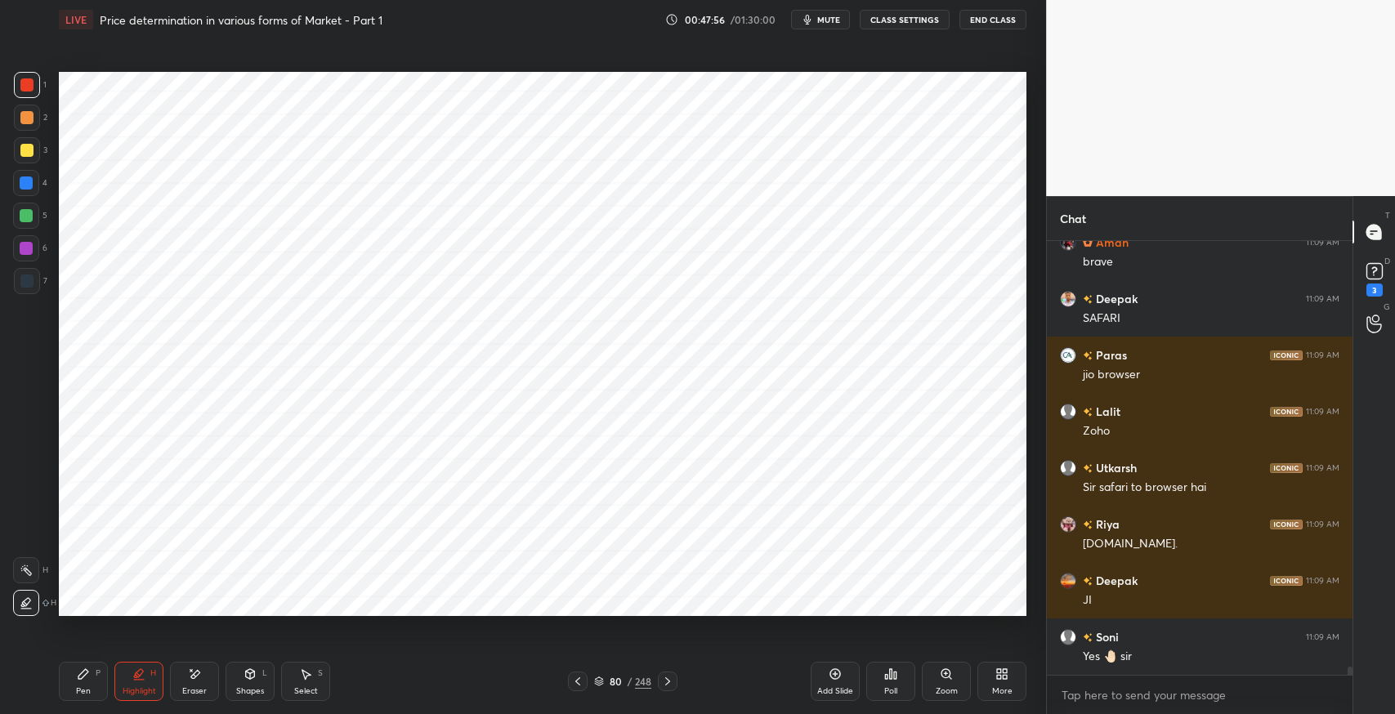
click at [833, 683] on div "Add Slide" at bounding box center [835, 681] width 49 height 39
click at [32, 280] on div at bounding box center [26, 281] width 13 height 13
click at [75, 678] on div "Pen P" at bounding box center [83, 681] width 49 height 39
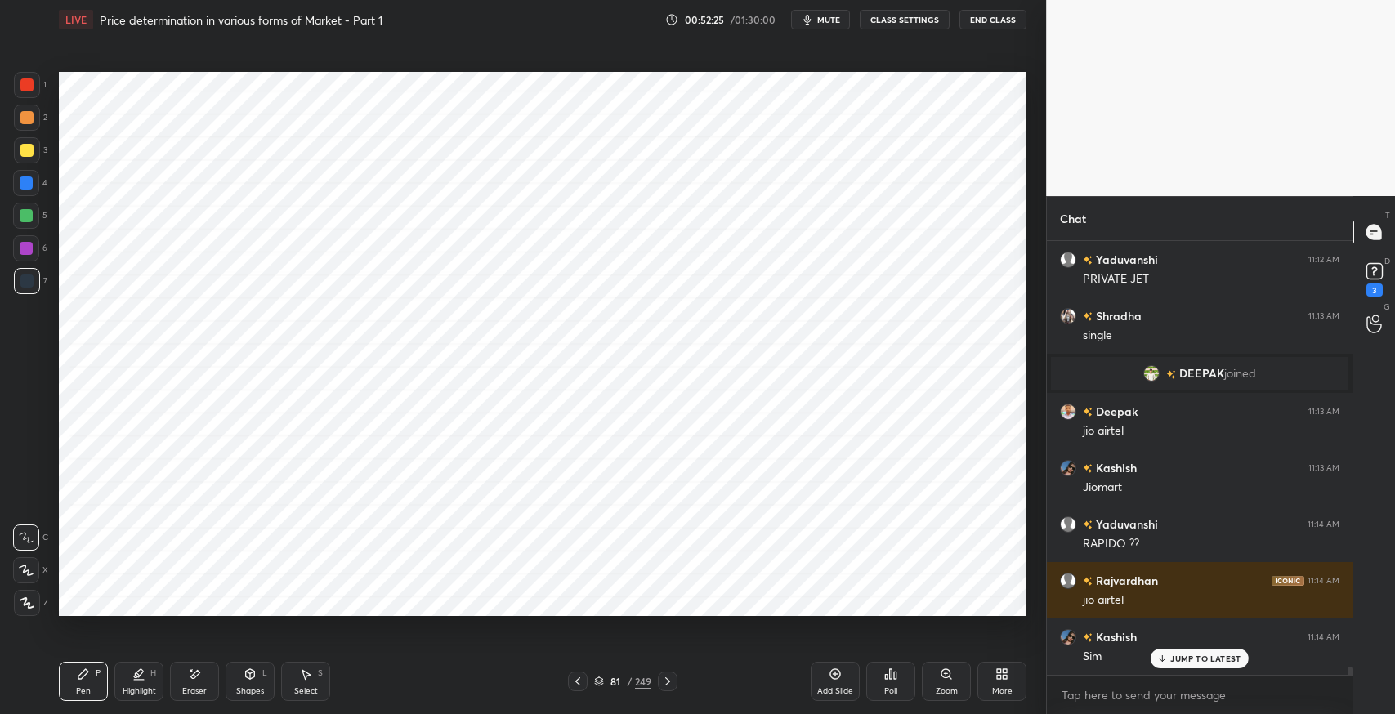
scroll to position [23239, 0]
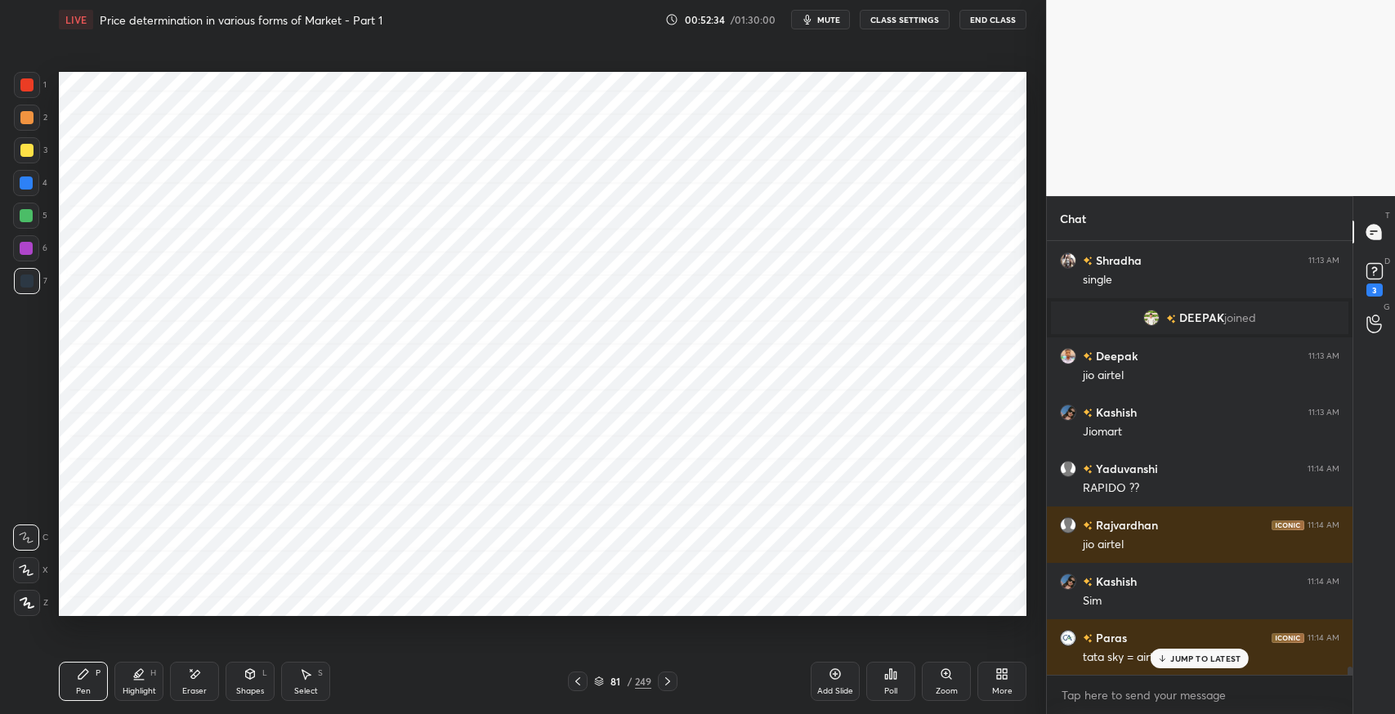
click at [1200, 661] on p "JUMP TO LATEST" at bounding box center [1205, 659] width 70 height 10
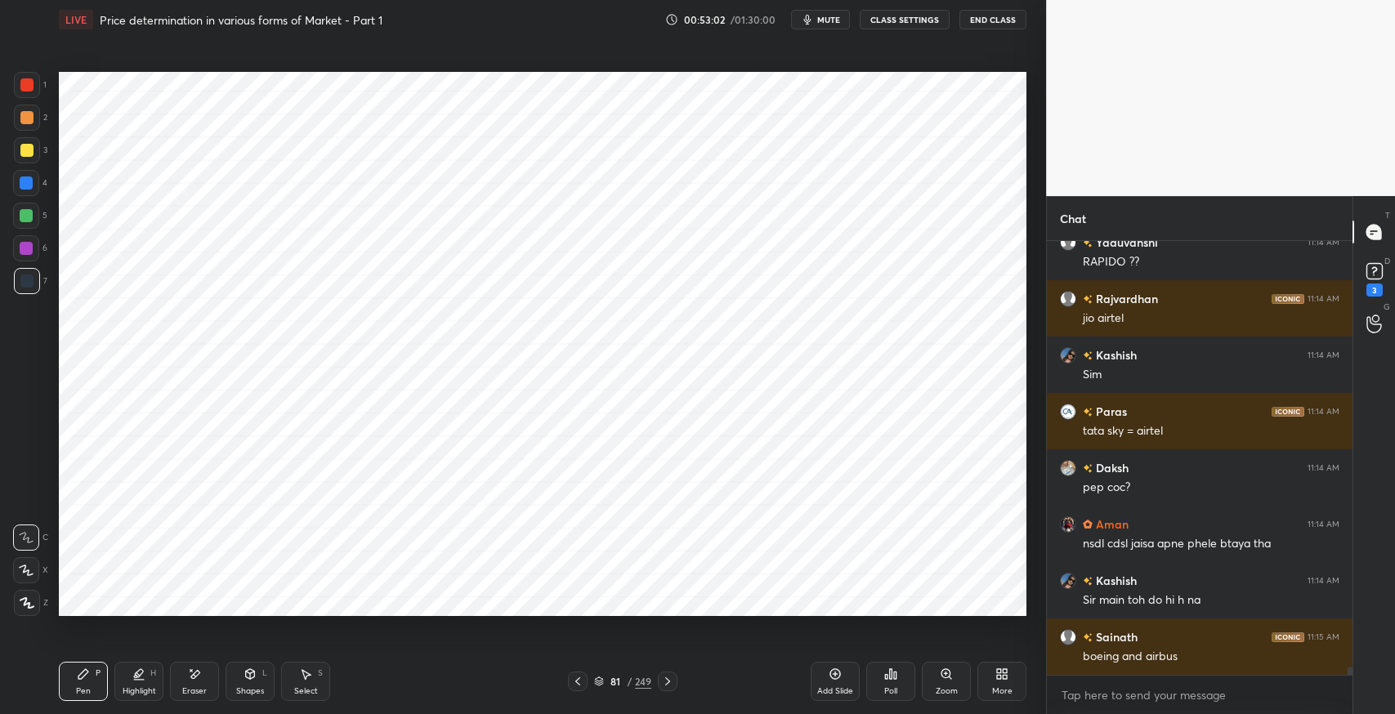
scroll to position [23521, 0]
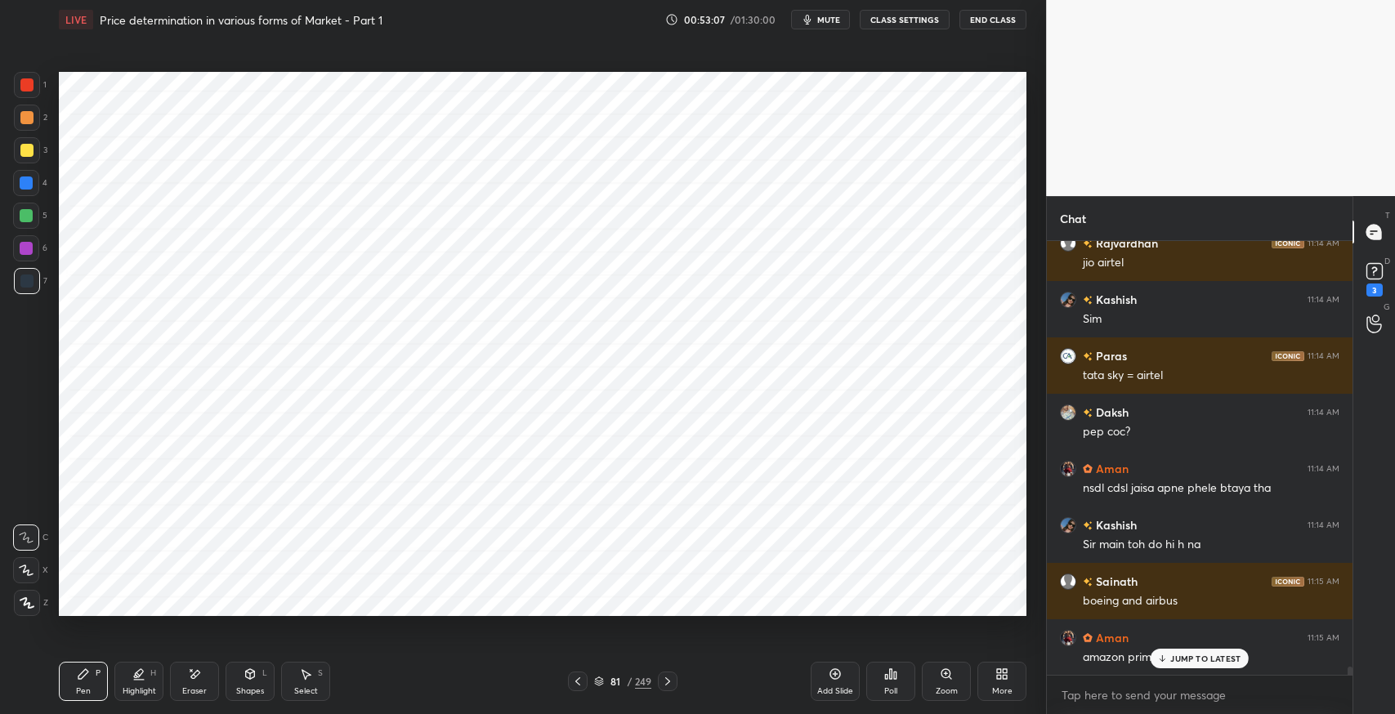
click at [1212, 665] on div "JUMP TO LATEST" at bounding box center [1199, 659] width 98 height 20
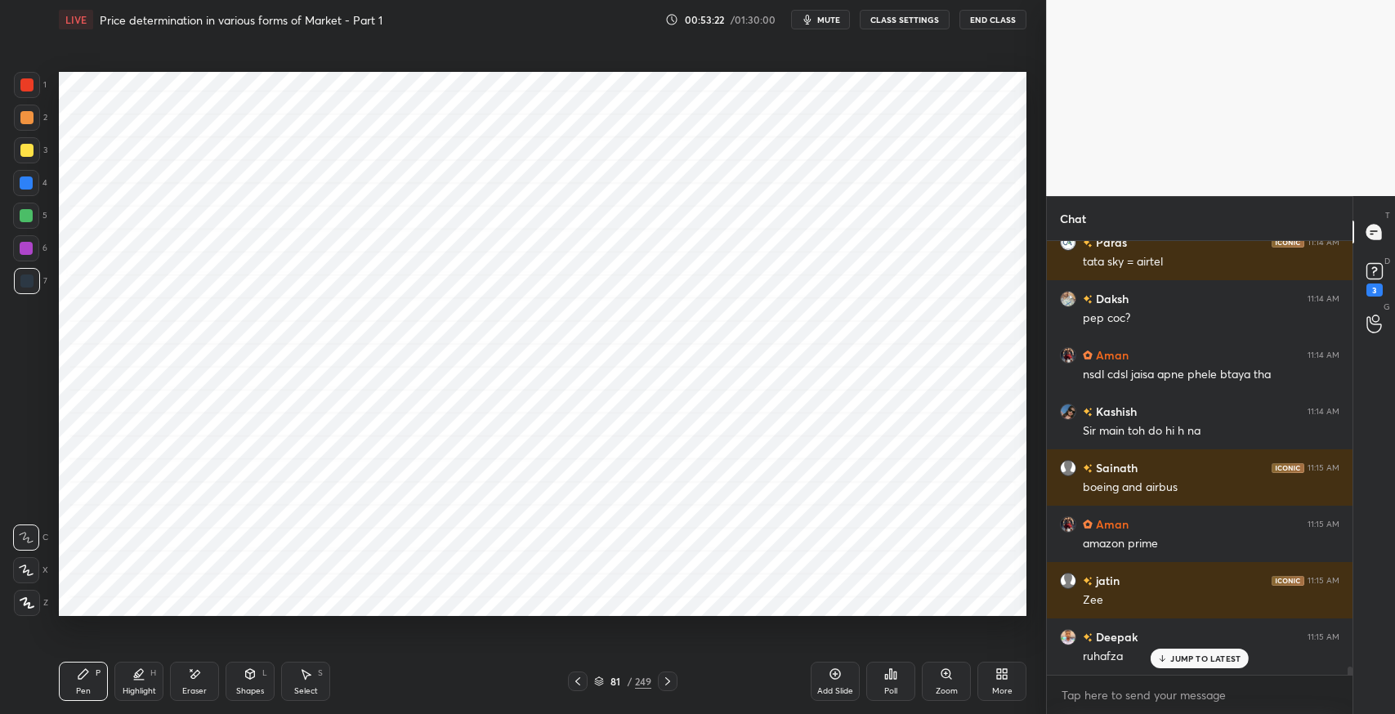
scroll to position [23690, 0]
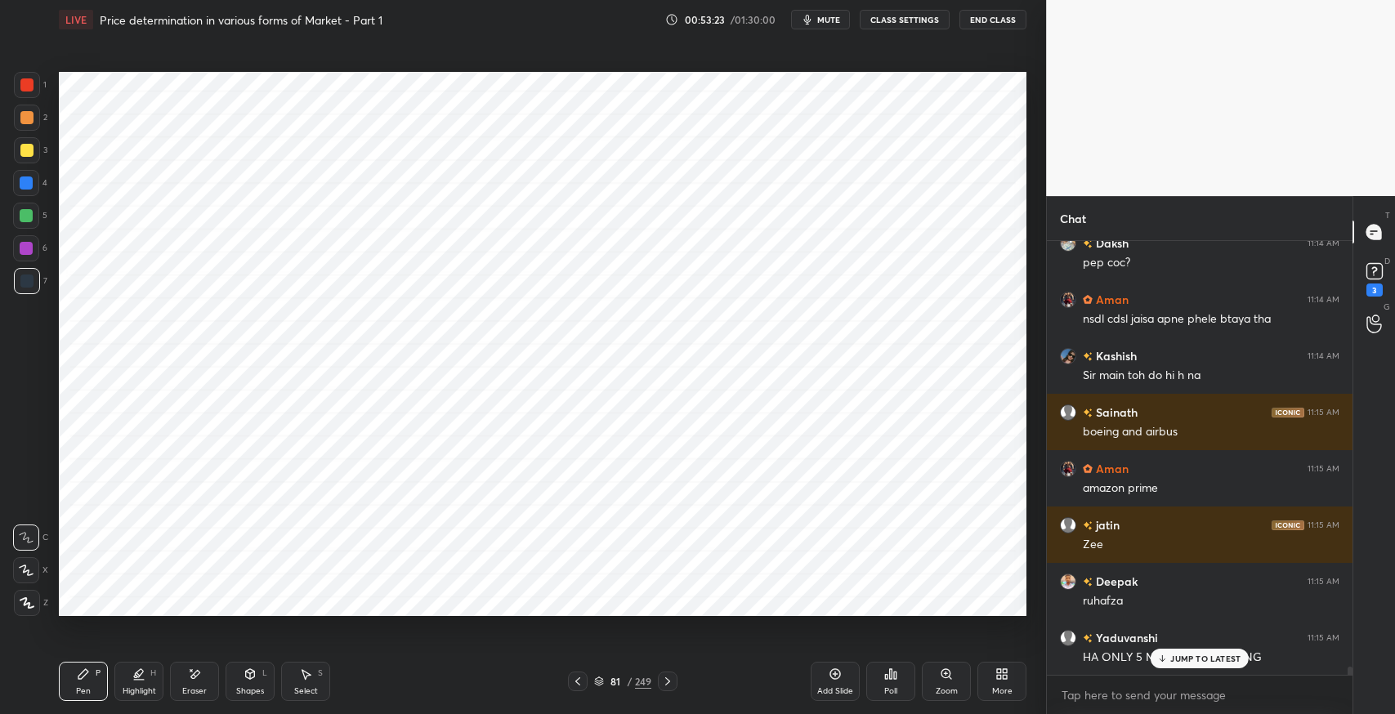
click at [1201, 658] on p "JUMP TO LATEST" at bounding box center [1205, 659] width 70 height 10
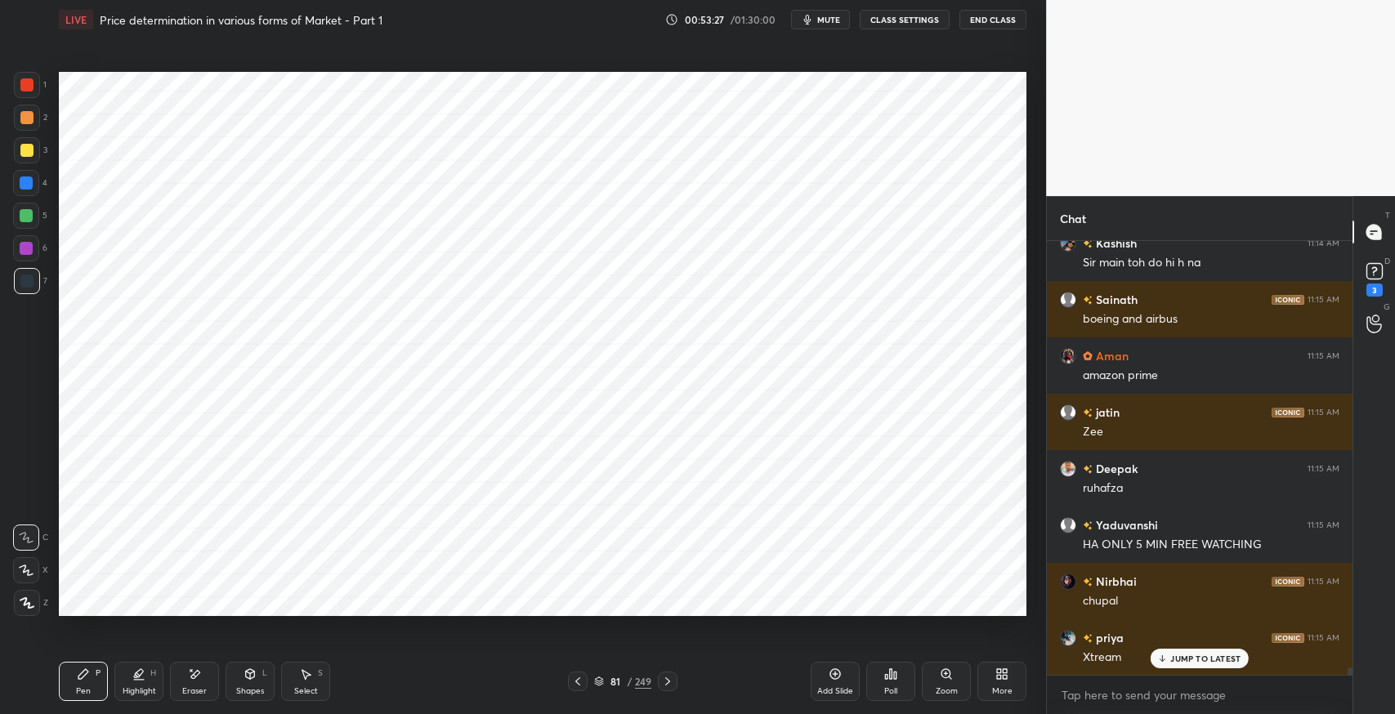
scroll to position [23874, 0]
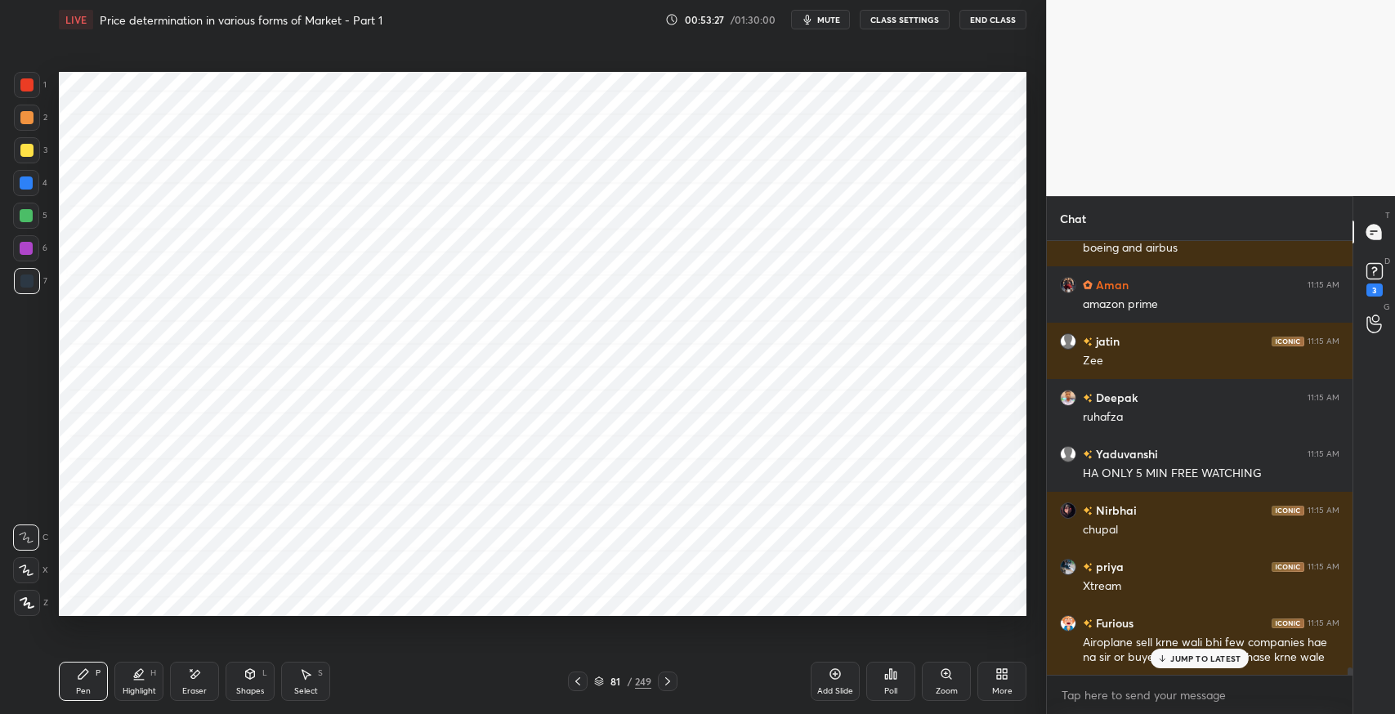
click at [1200, 658] on p "JUMP TO LATEST" at bounding box center [1205, 659] width 70 height 10
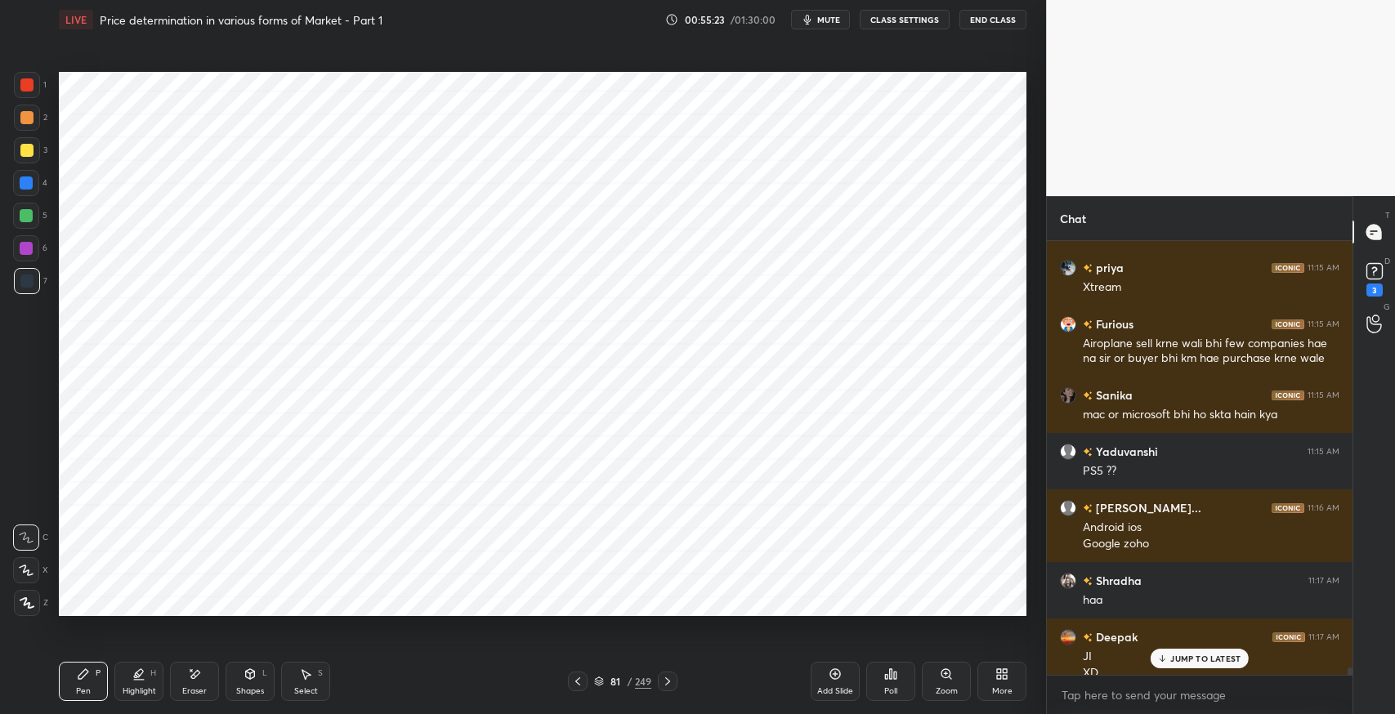
scroll to position [24188, 0]
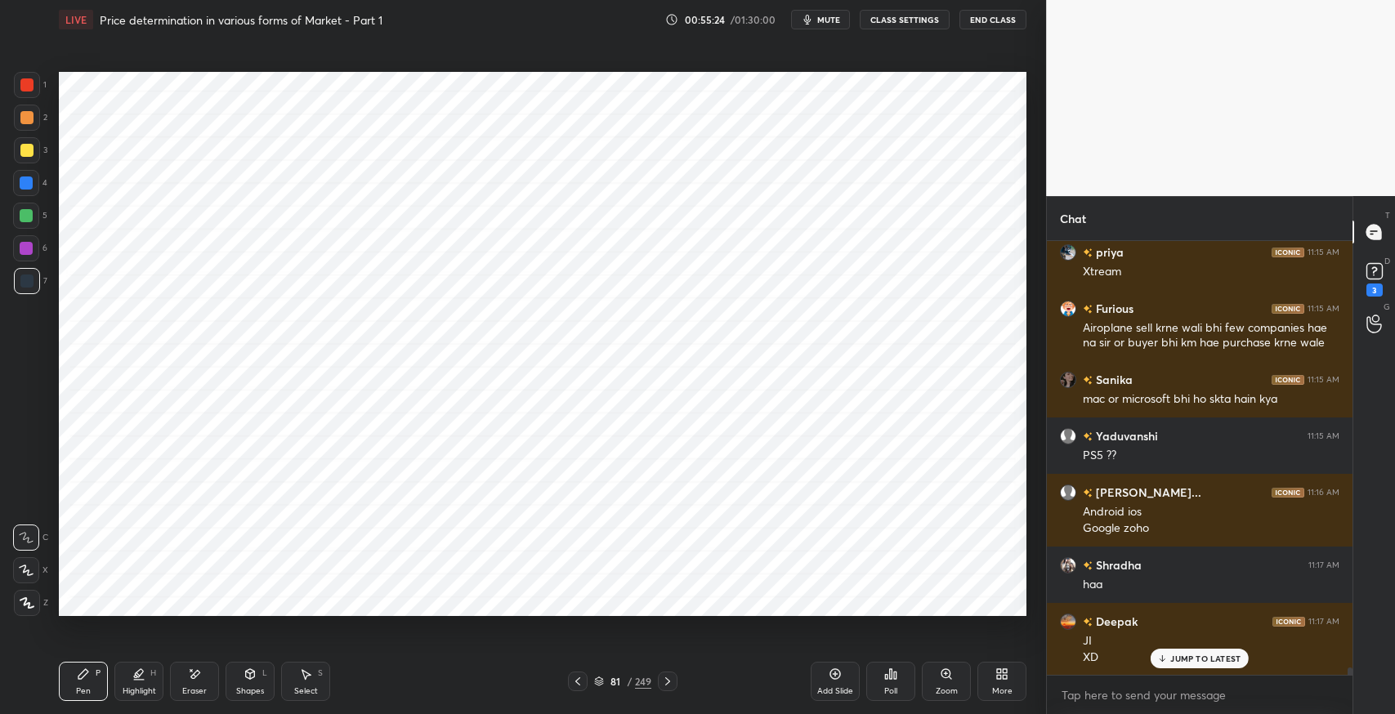
click at [26, 158] on div at bounding box center [27, 150] width 26 height 26
click at [141, 687] on div "Highlight" at bounding box center [140, 691] width 34 height 8
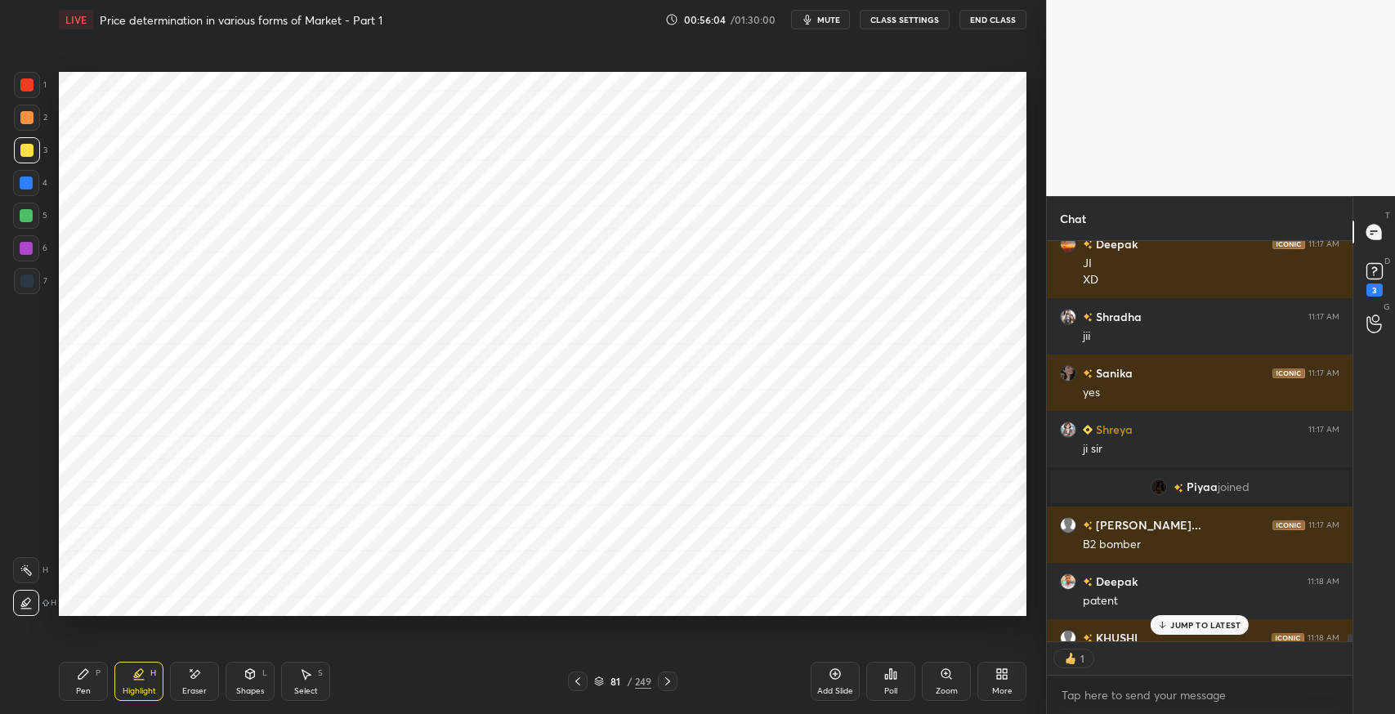
scroll to position [5, 5]
click at [78, 683] on div "Pen P" at bounding box center [83, 681] width 49 height 39
click at [27, 293] on div at bounding box center [27, 281] width 26 height 26
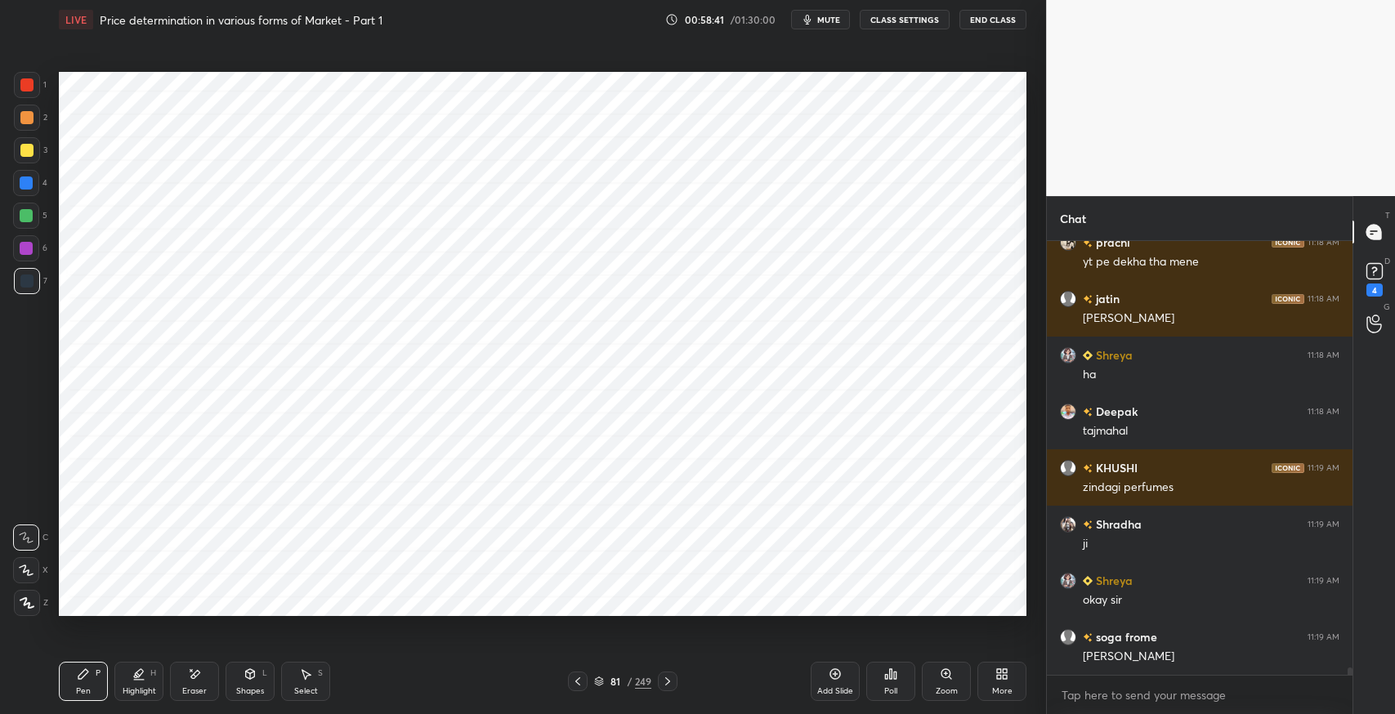
scroll to position [25539, 0]
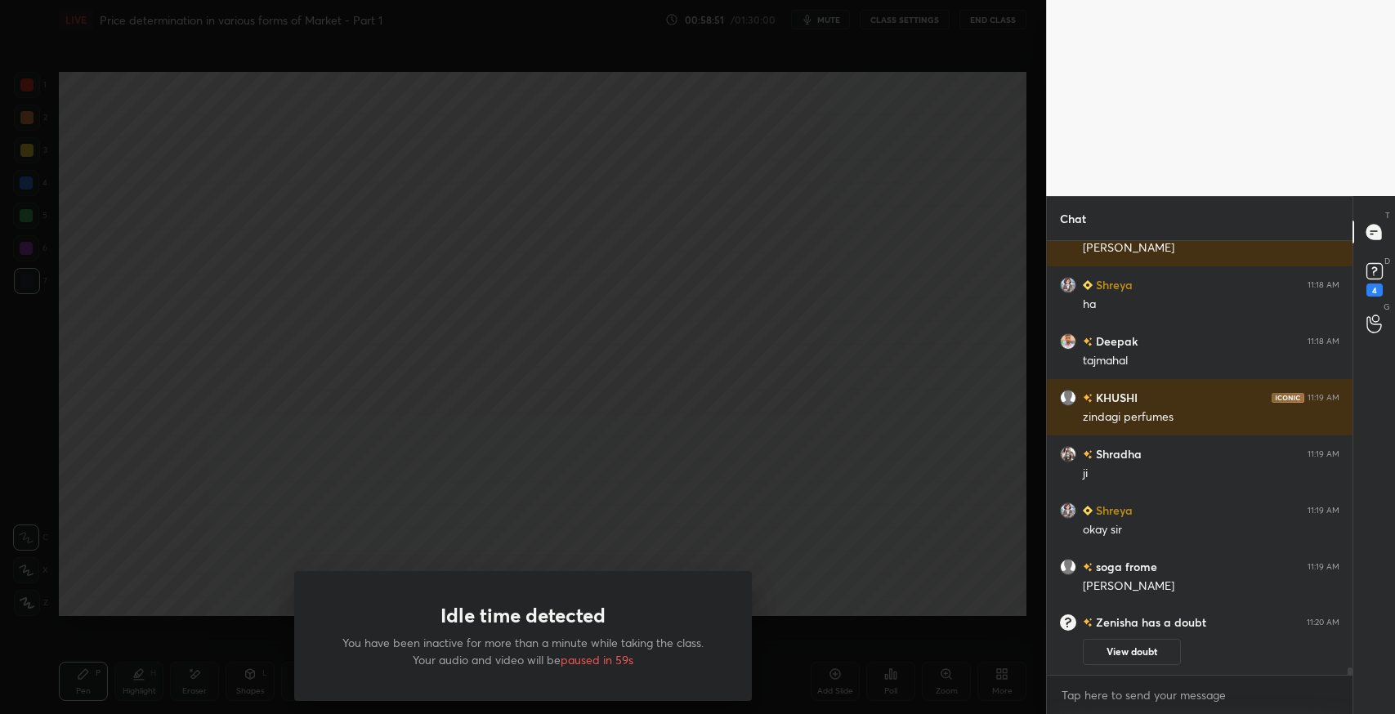
click at [380, 615] on div "Idle time detected You have been inactive for more than a minute while taking t…" at bounding box center [523, 636] width 458 height 130
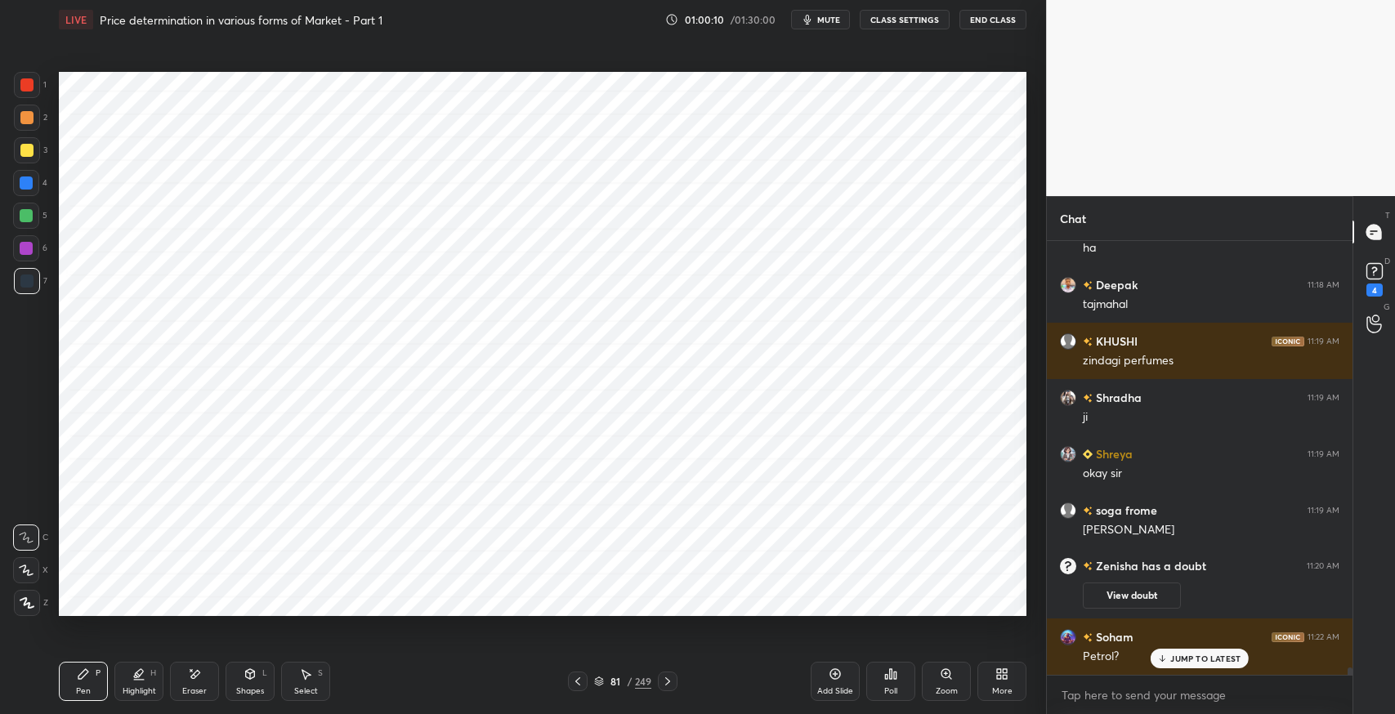
scroll to position [24868, 0]
click at [821, 25] on button "mute" at bounding box center [820, 20] width 59 height 20
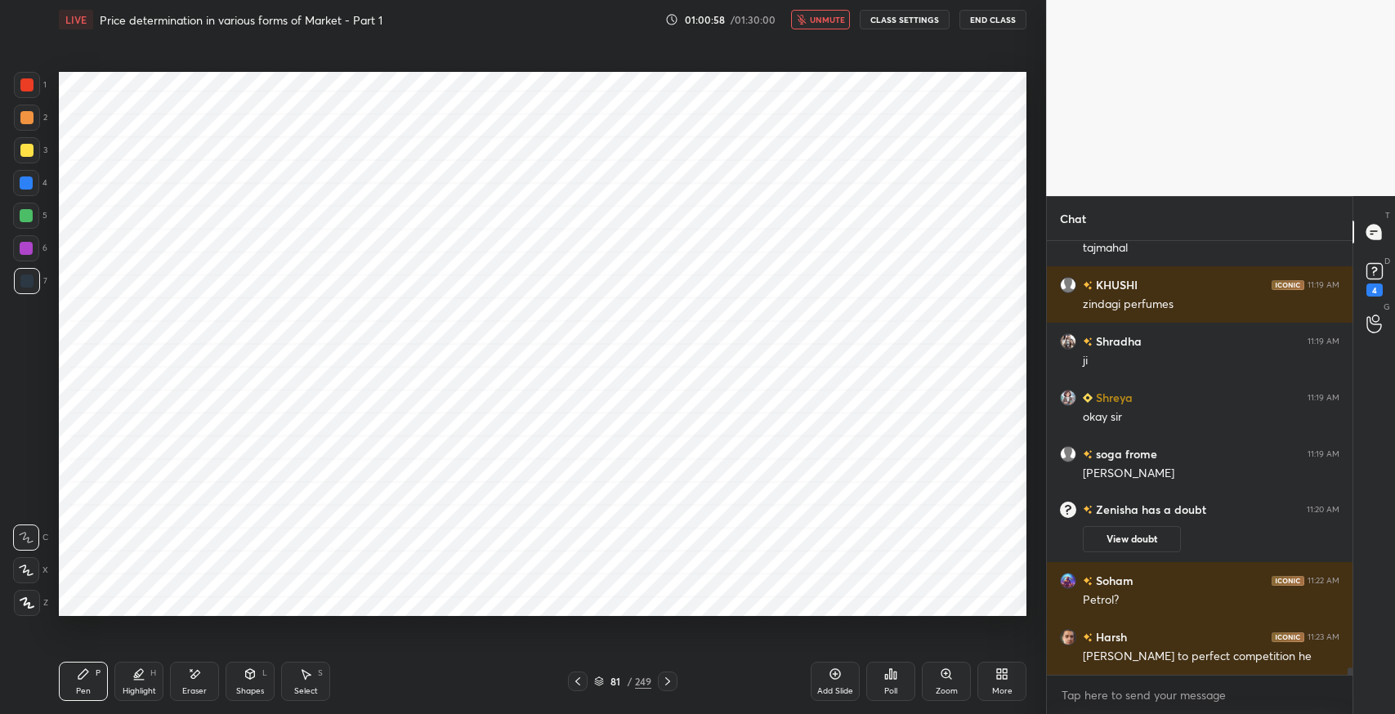
click at [833, 26] on button "unmute" at bounding box center [820, 20] width 59 height 20
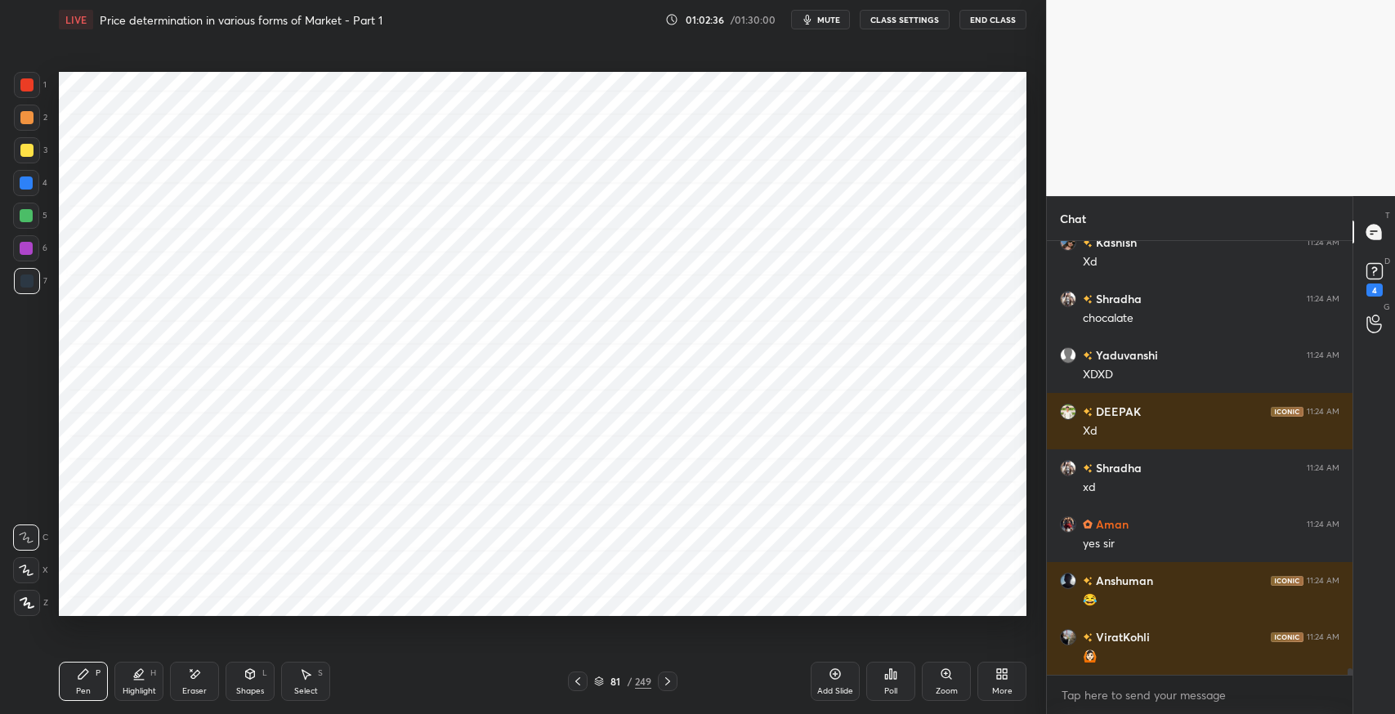
scroll to position [26841, 0]
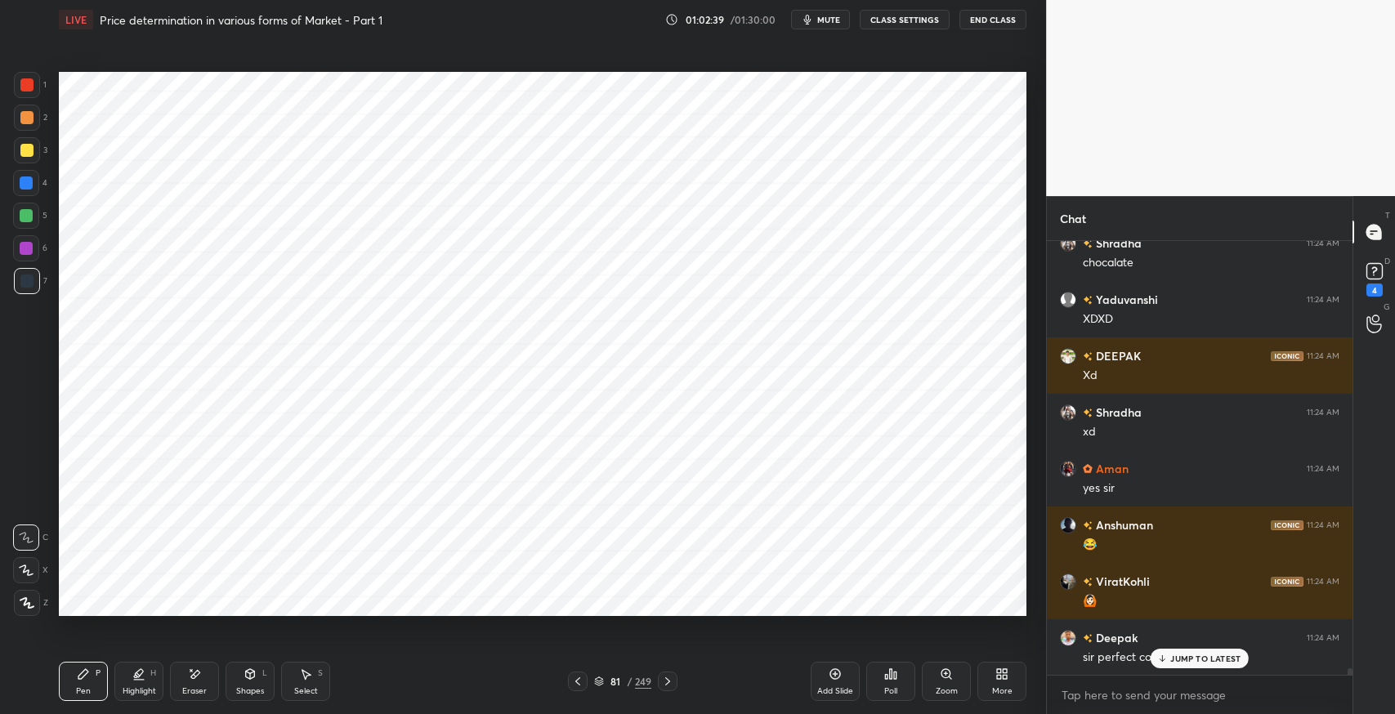
click at [1198, 658] on p "JUMP TO LATEST" at bounding box center [1205, 659] width 70 height 10
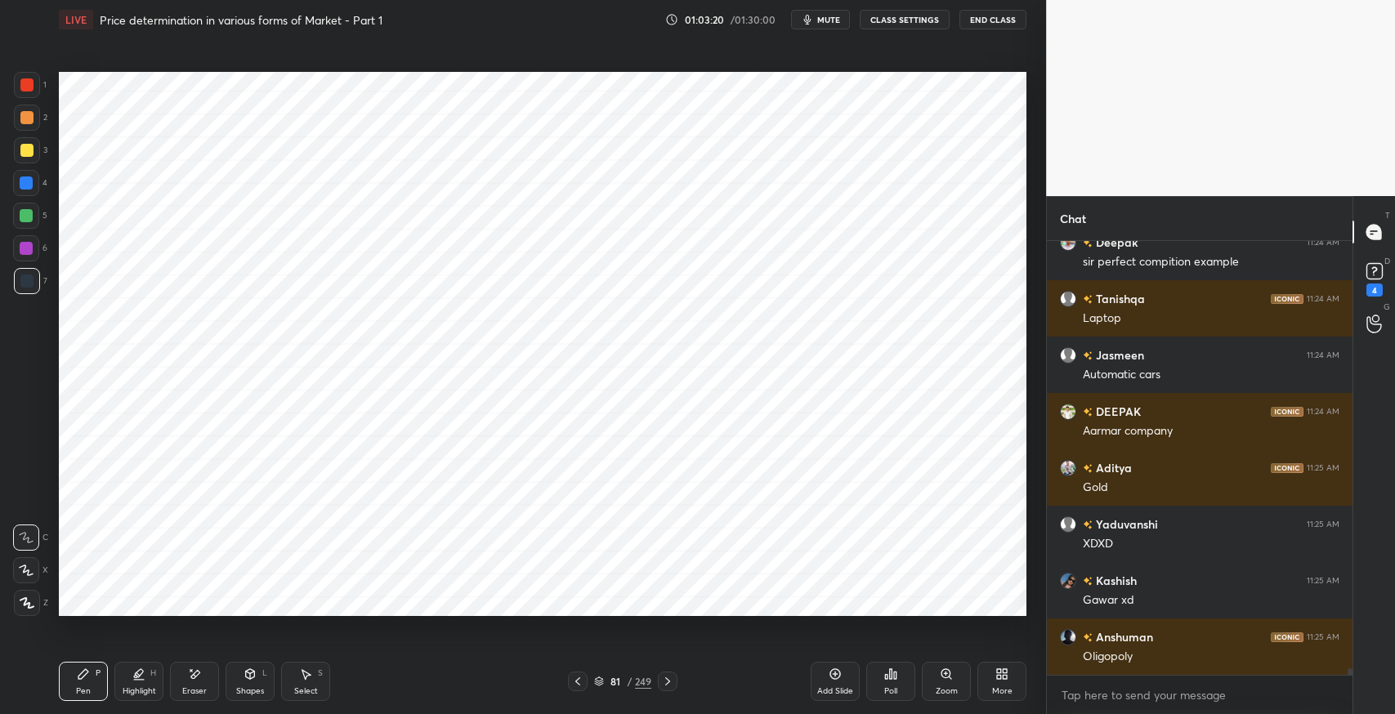
scroll to position [27292, 0]
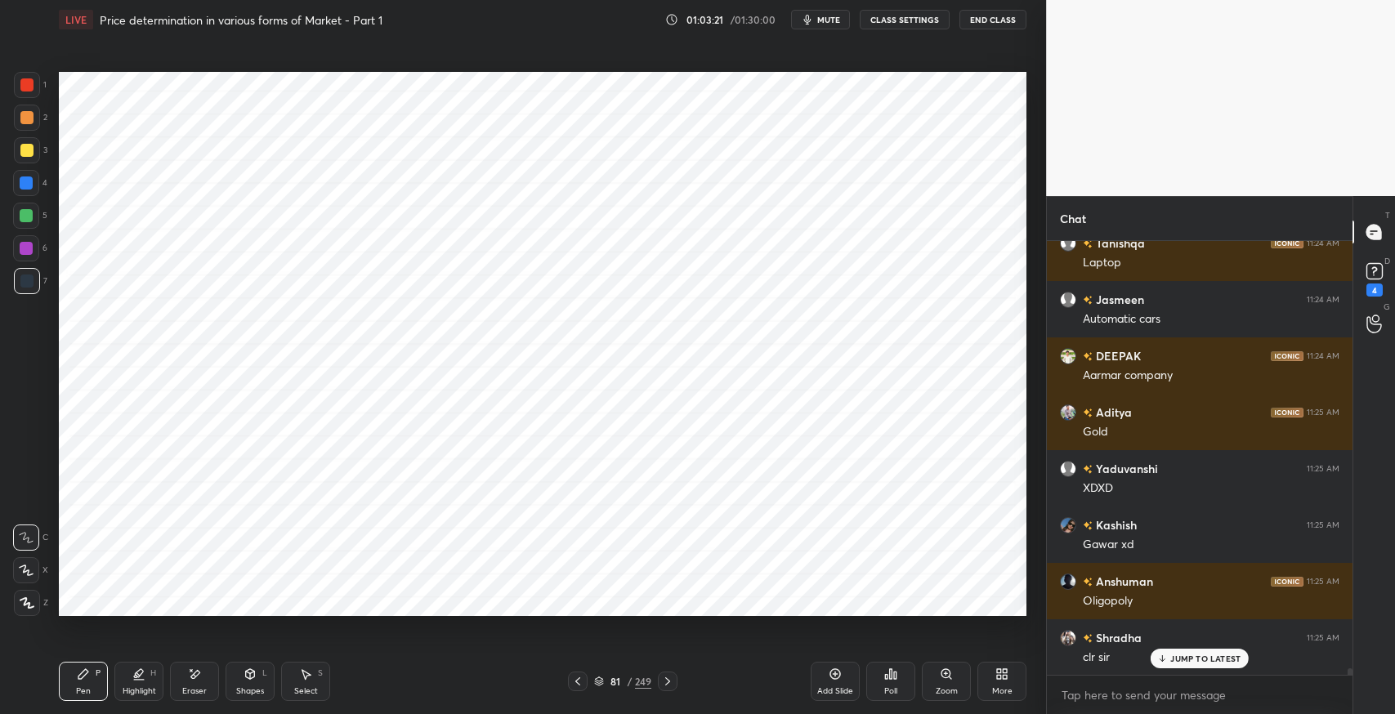
click at [577, 681] on icon at bounding box center [577, 681] width 13 height 13
click at [78, 674] on icon at bounding box center [83, 674] width 13 height 13
click at [672, 683] on icon at bounding box center [667, 681] width 13 height 13
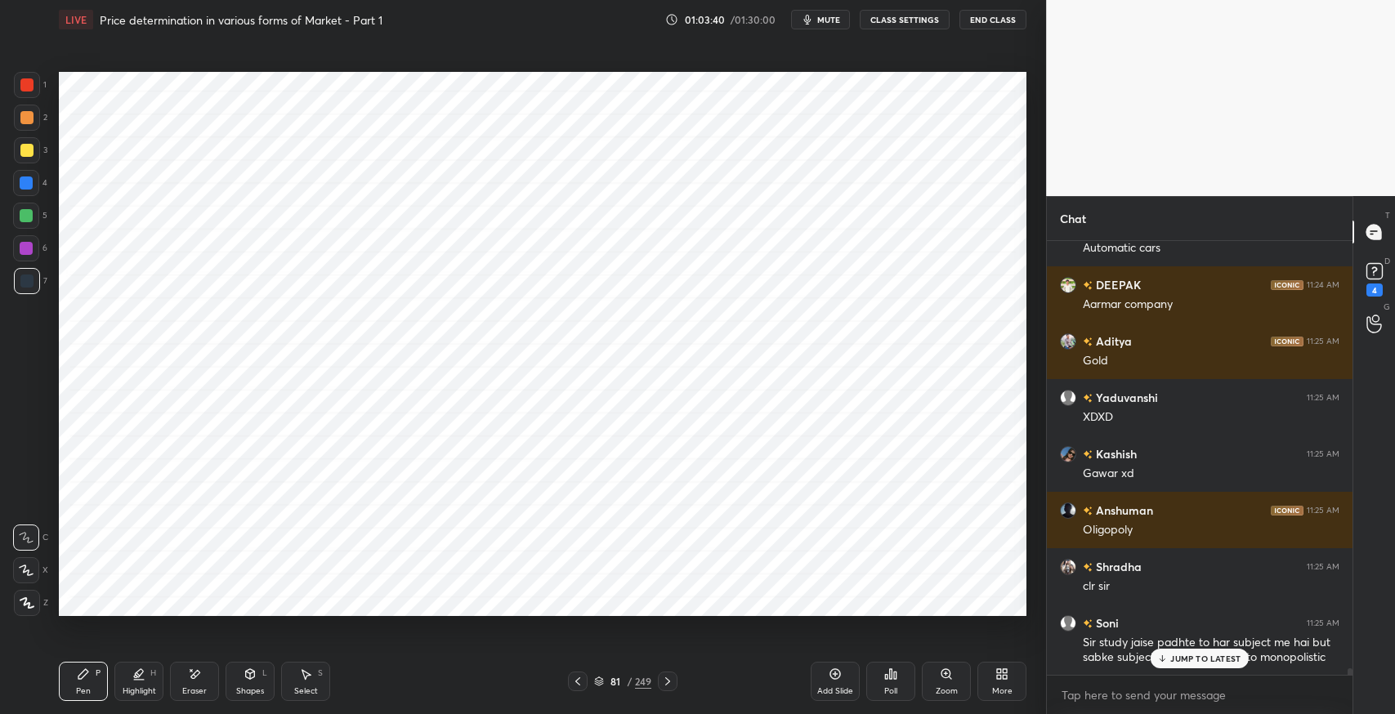
click at [837, 685] on div "Add Slide" at bounding box center [835, 681] width 49 height 39
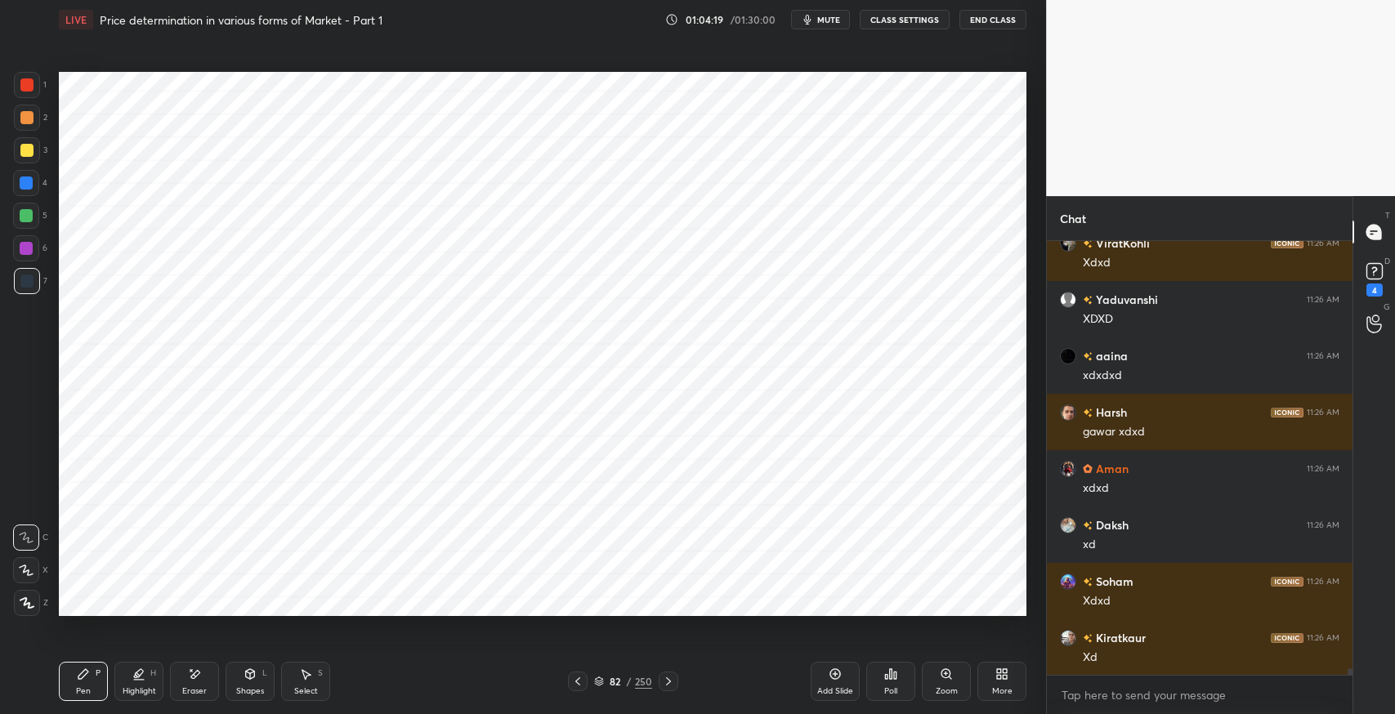
scroll to position [28323, 0]
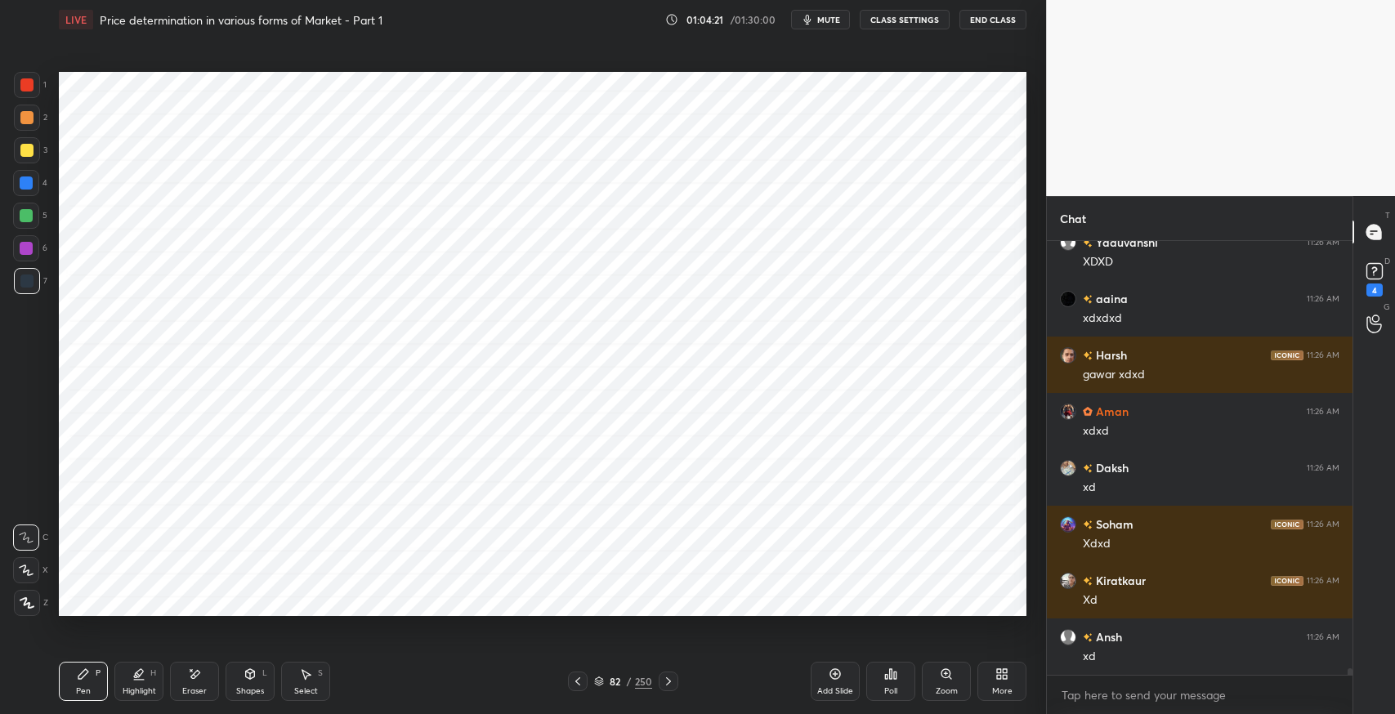
click at [69, 678] on div "Pen P" at bounding box center [83, 681] width 49 height 39
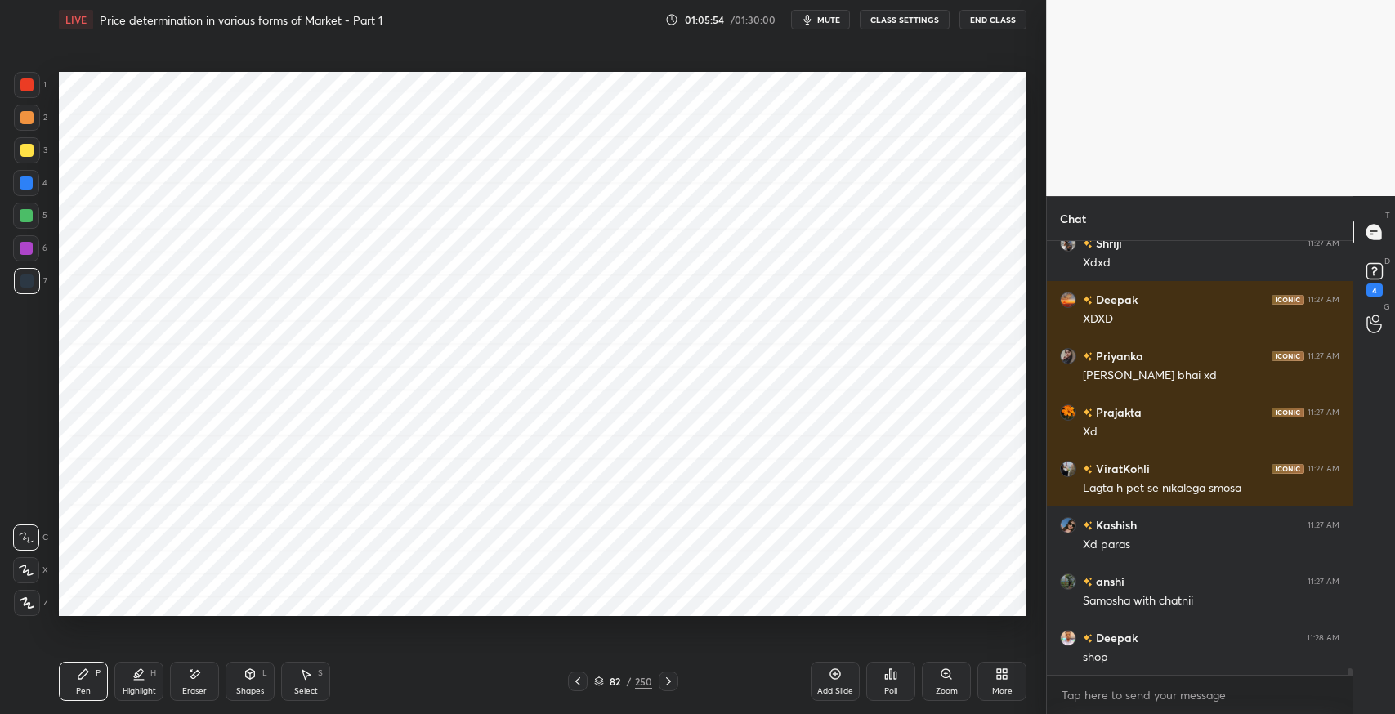
scroll to position [30142, 0]
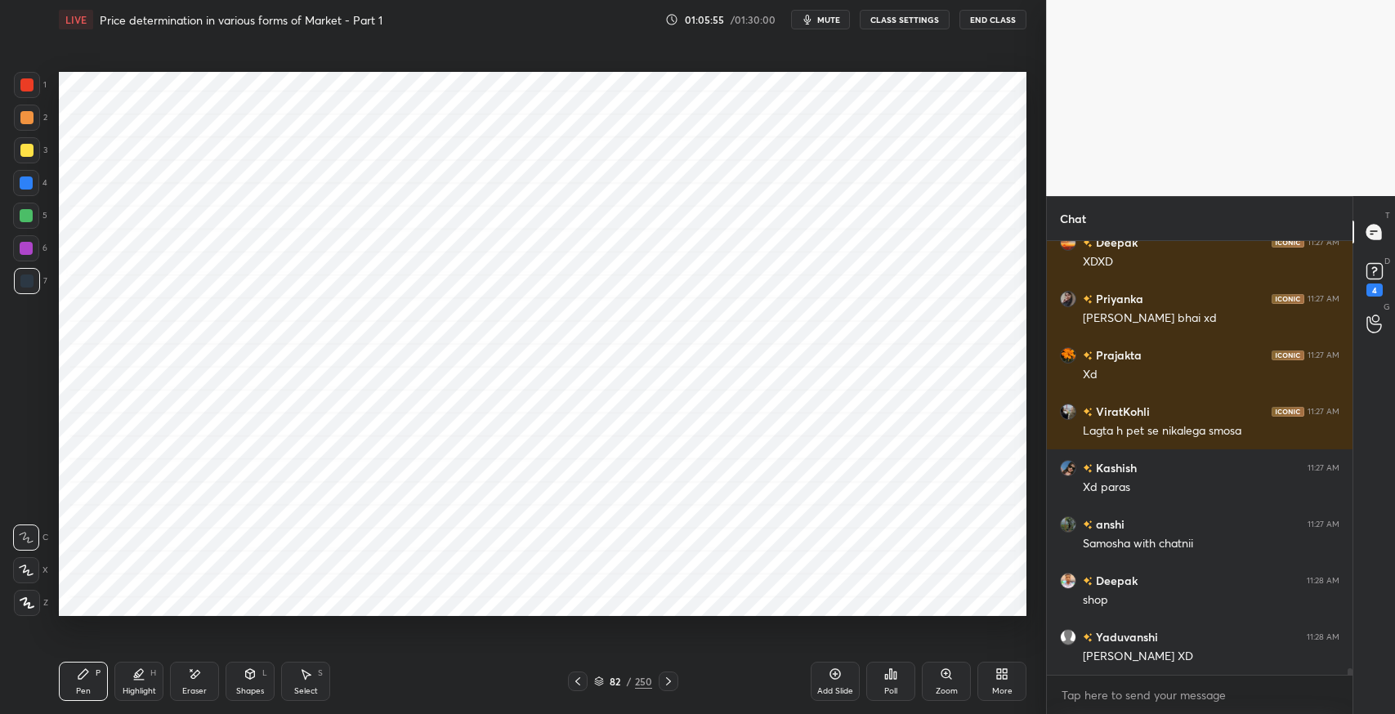
click at [398, 663] on div "Pen P Highlight H Eraser Shapes L Select S" at bounding box center [247, 681] width 376 height 39
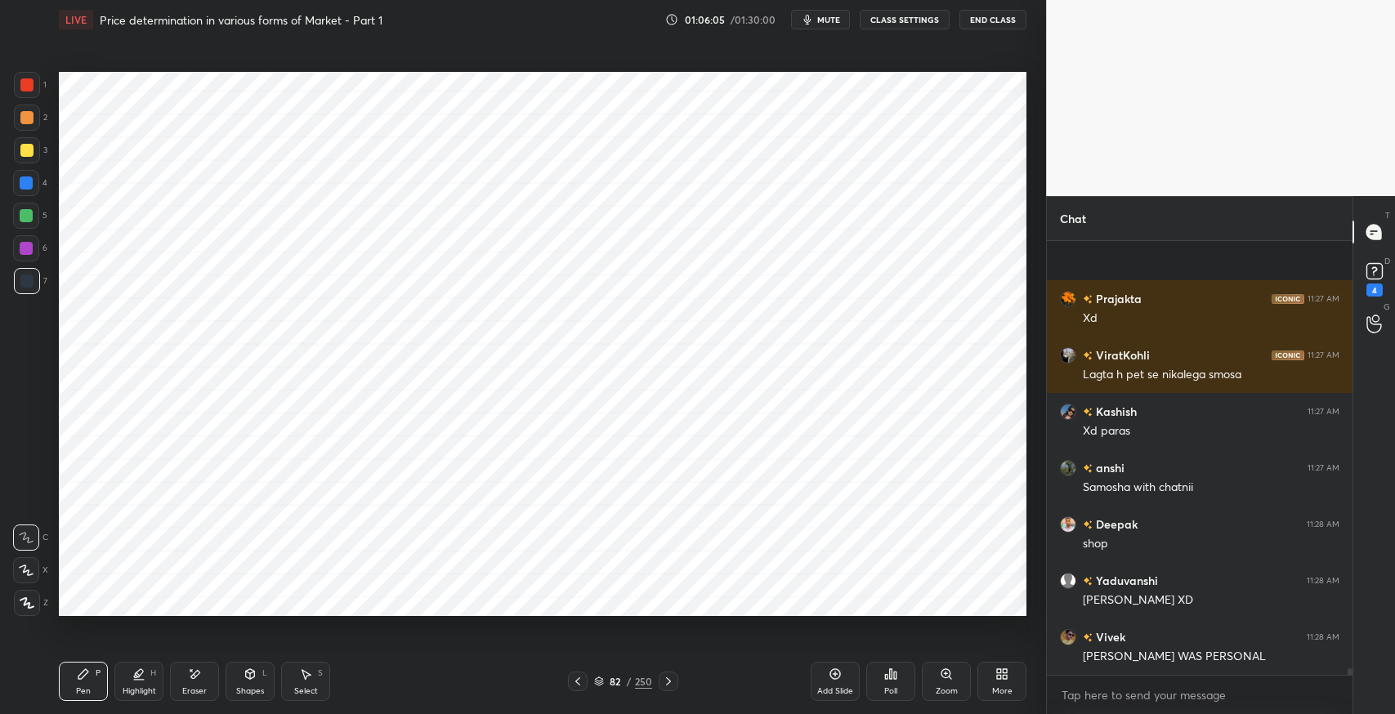
scroll to position [30311, 0]
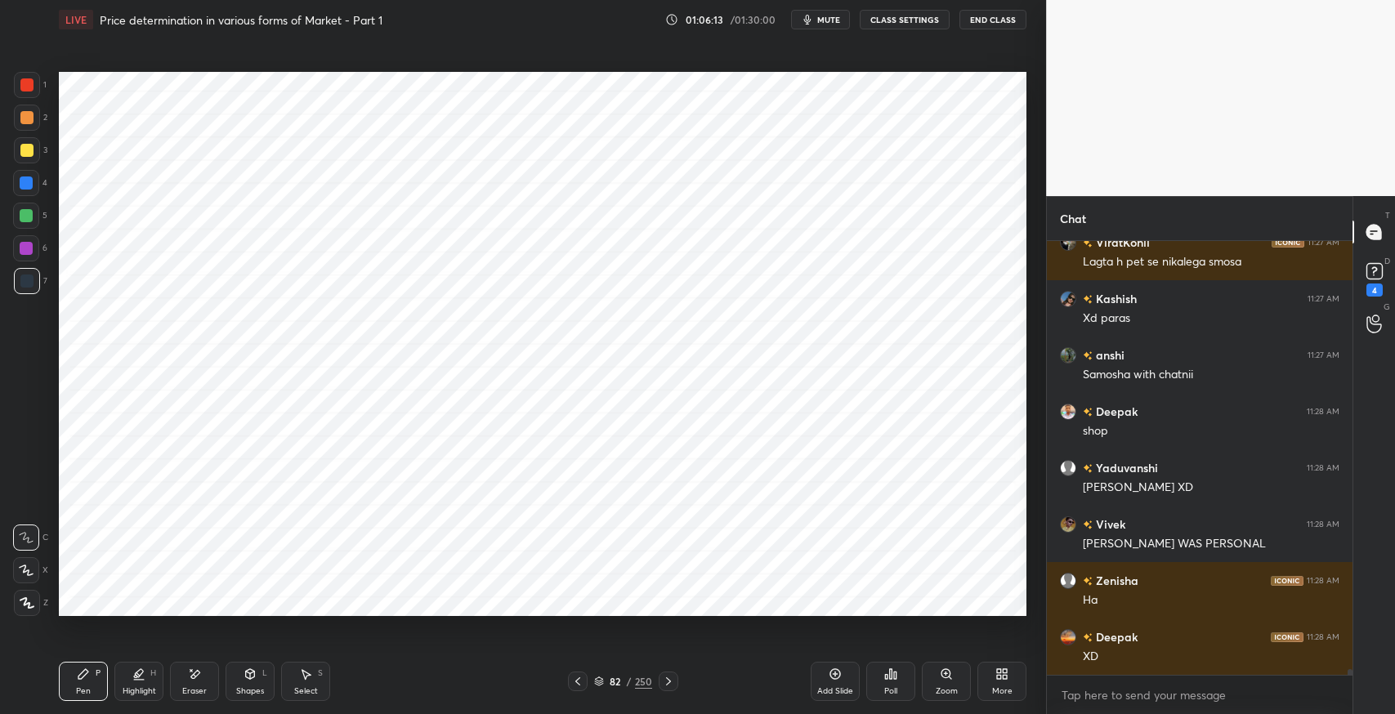
click at [570, 687] on div at bounding box center [578, 682] width 20 height 20
click at [662, 683] on icon at bounding box center [668, 681] width 13 height 13
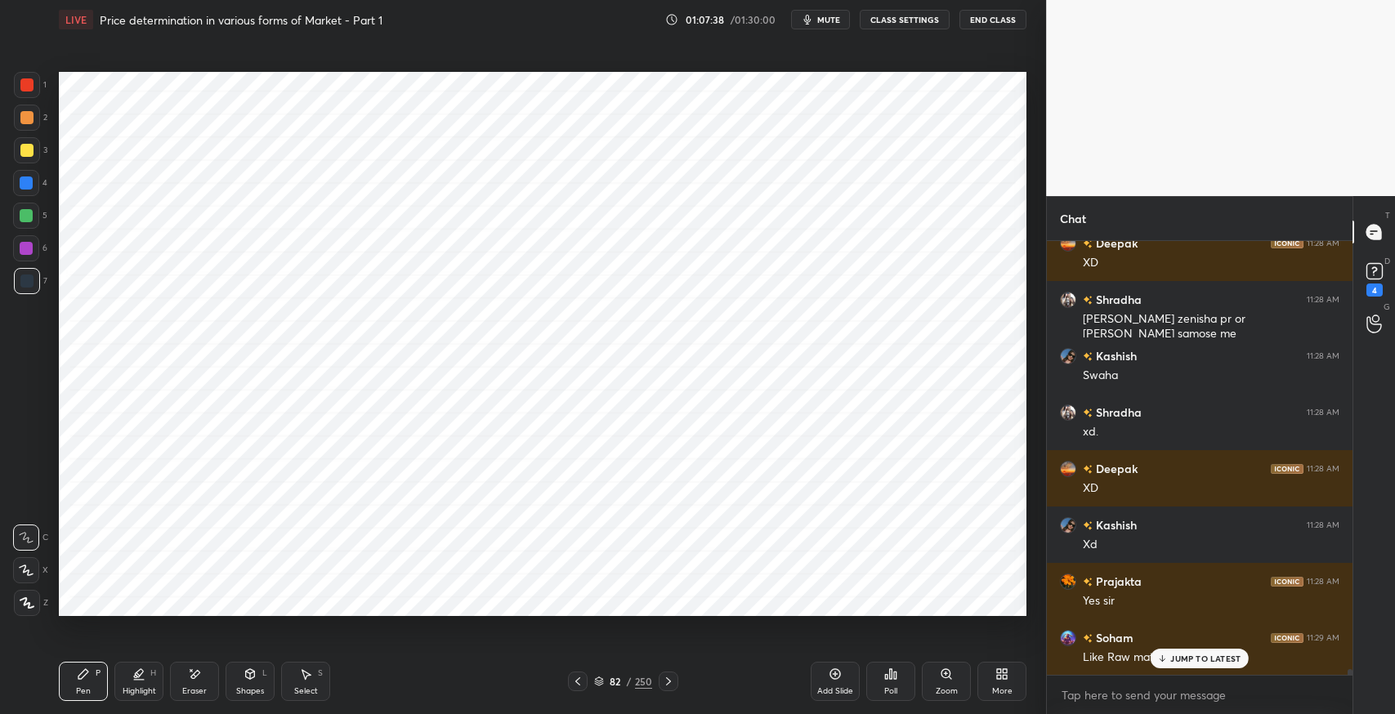
scroll to position [30776, 0]
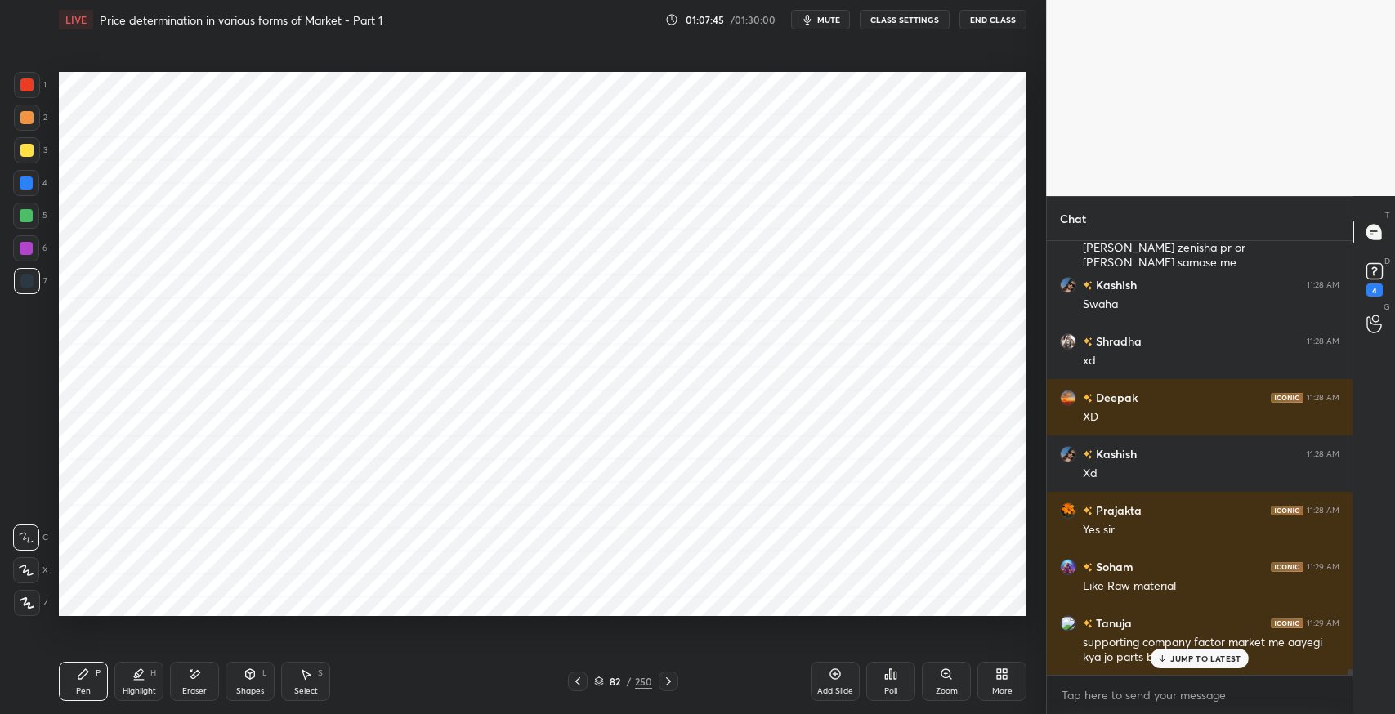
click at [1181, 660] on p "JUMP TO LATEST" at bounding box center [1205, 659] width 70 height 10
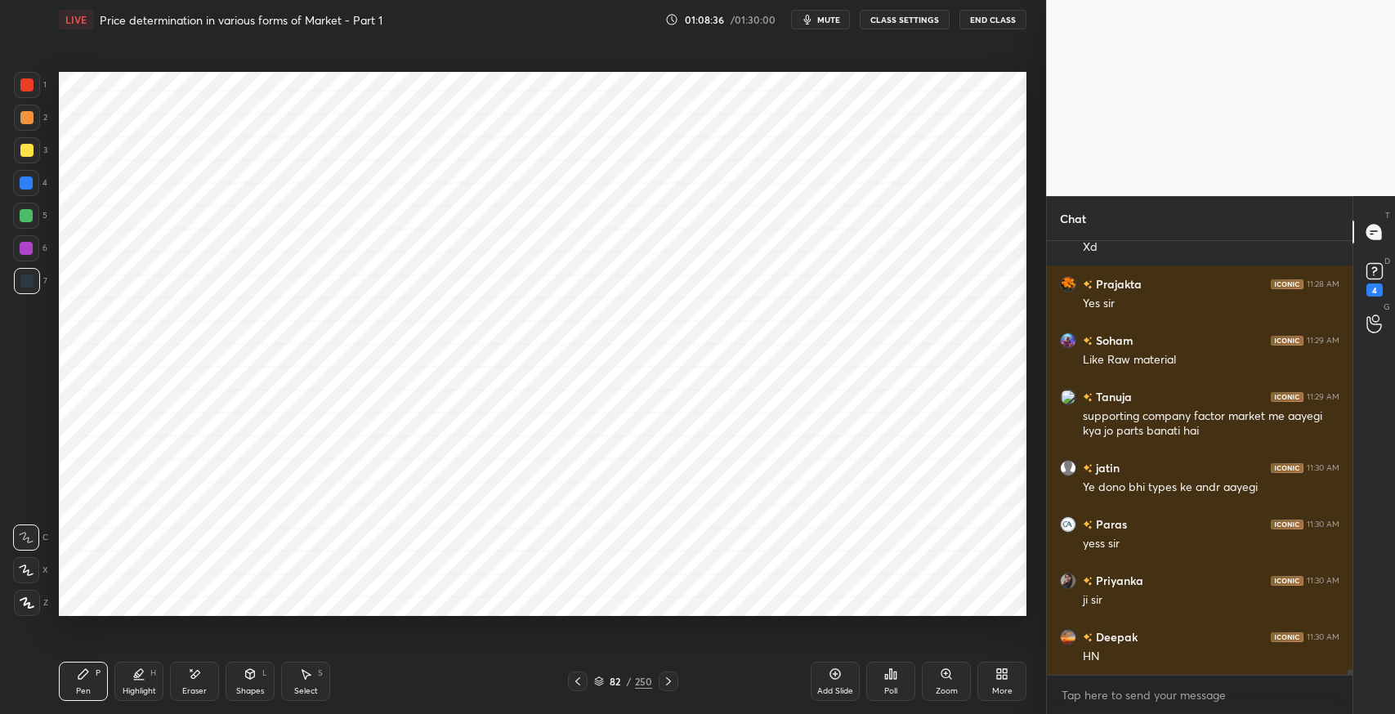
scroll to position [31058, 0]
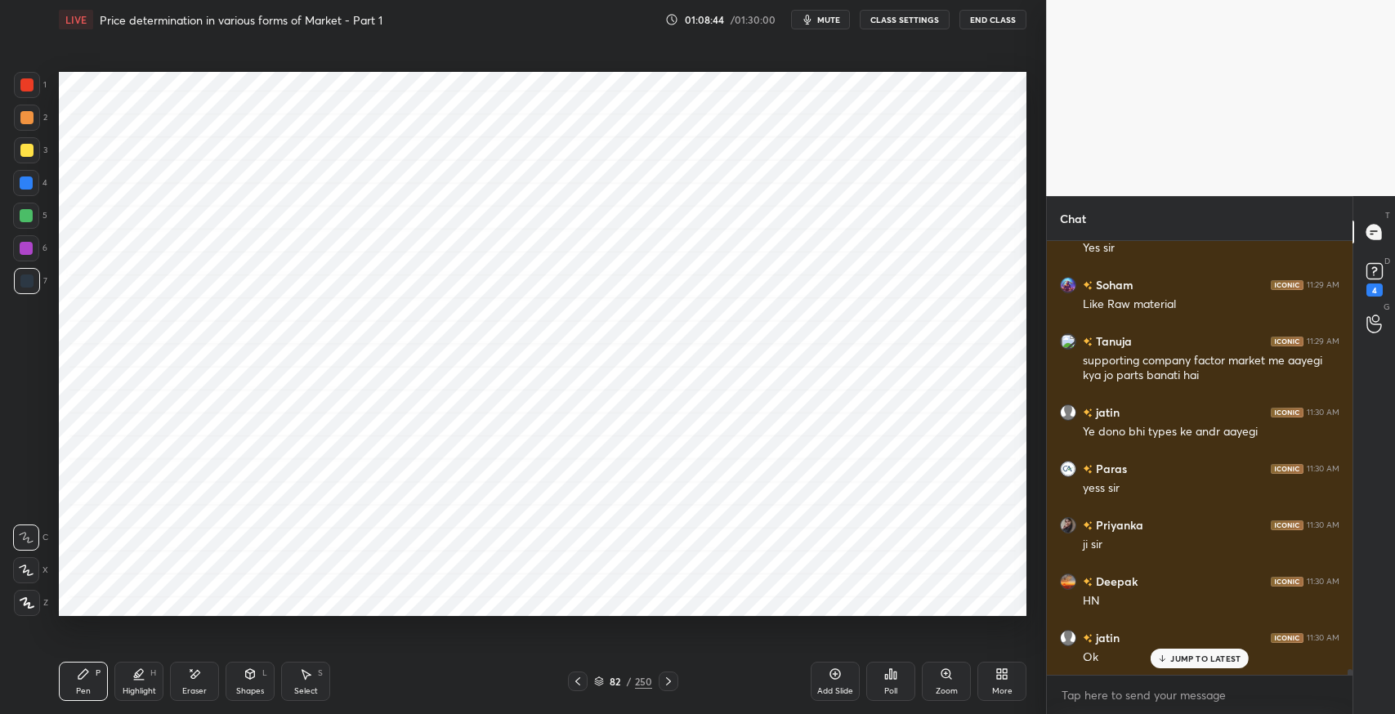
click at [669, 687] on icon at bounding box center [668, 681] width 13 height 13
click at [670, 684] on icon at bounding box center [668, 681] width 13 height 13
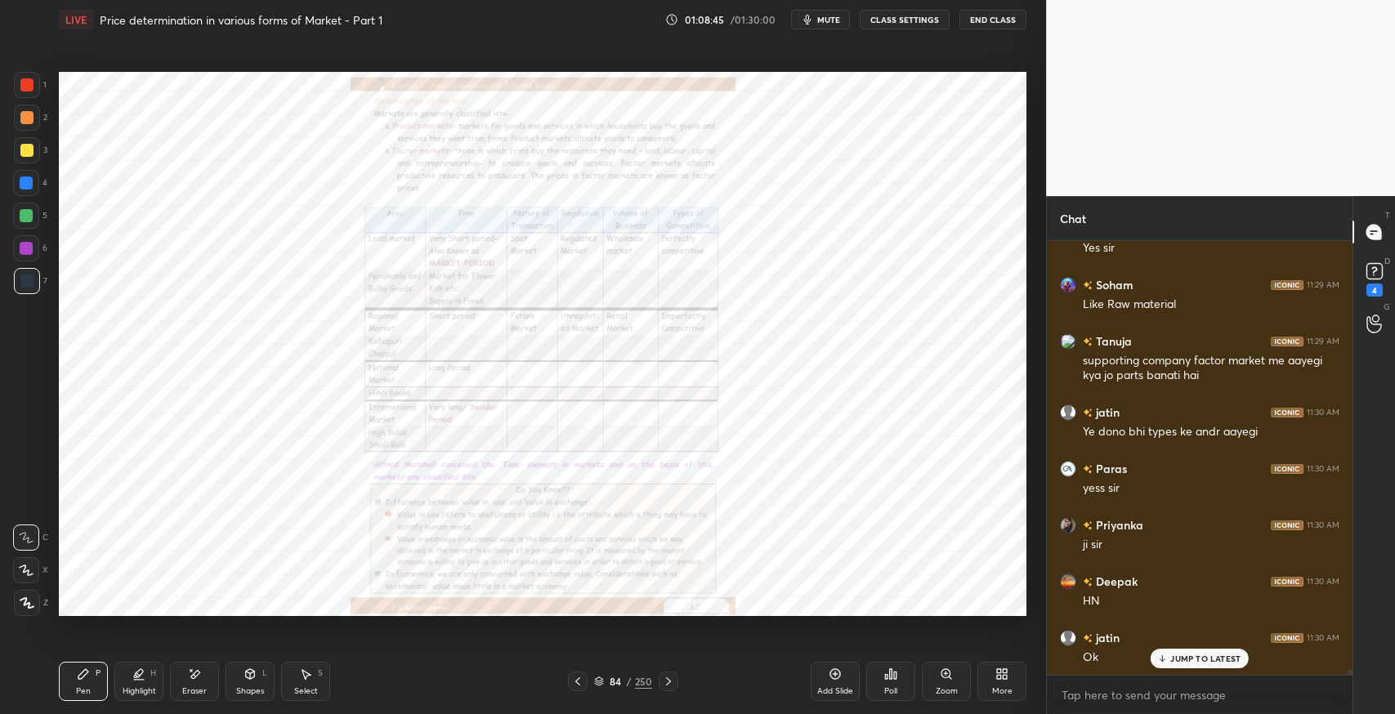
click at [592, 683] on div "84 / 250" at bounding box center [623, 682] width 110 height 20
click at [591, 683] on div "84 / 250" at bounding box center [623, 682] width 110 height 20
click at [578, 683] on icon at bounding box center [577, 681] width 5 height 8
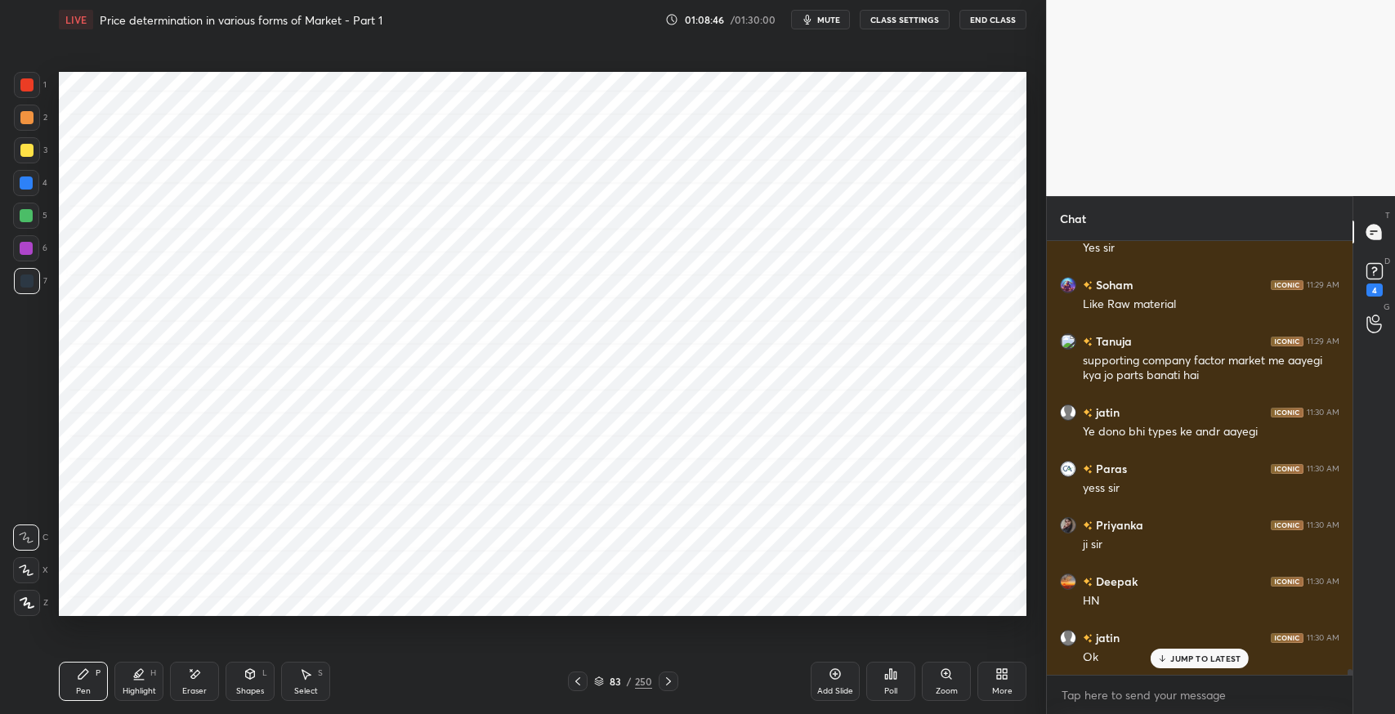
click at [579, 680] on icon at bounding box center [577, 681] width 13 height 13
click at [576, 678] on icon at bounding box center [577, 681] width 13 height 13
click at [580, 678] on icon at bounding box center [577, 681] width 13 height 13
click at [586, 678] on div at bounding box center [578, 682] width 20 height 20
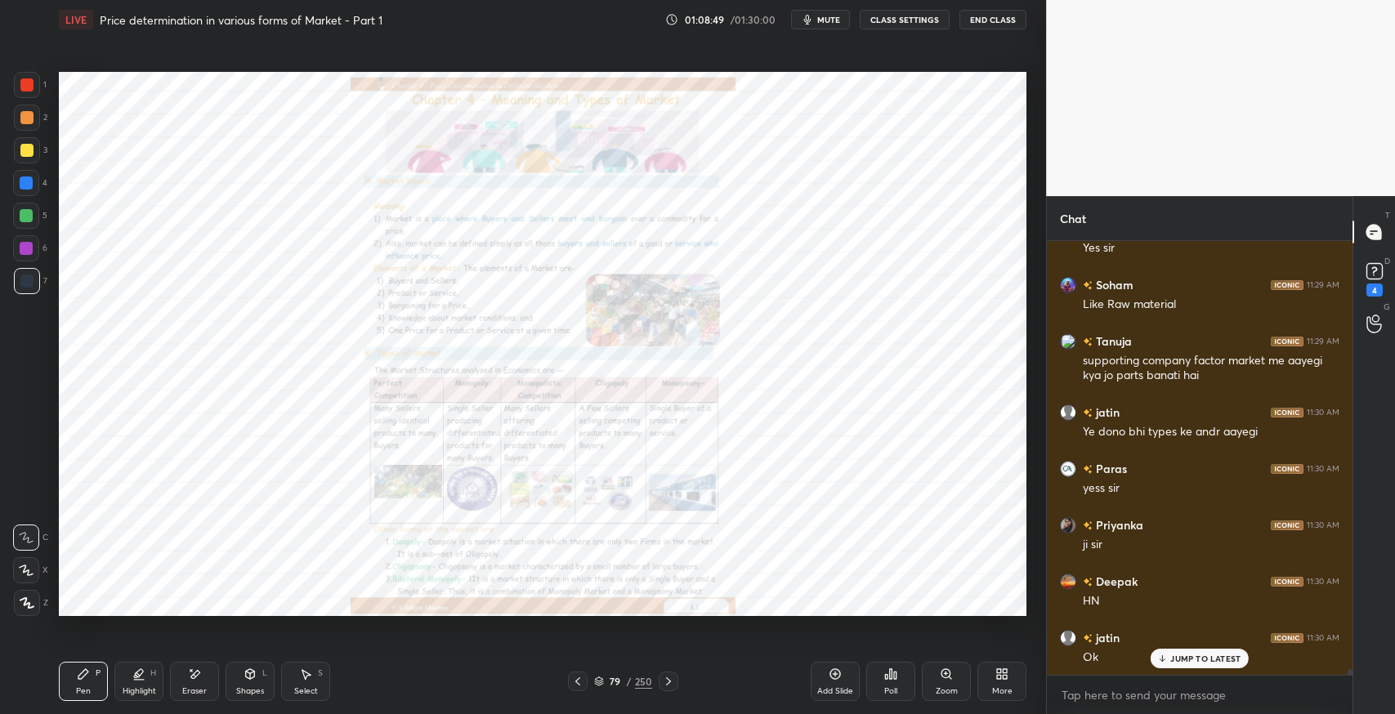
click at [935, 677] on div "Zoom" at bounding box center [946, 681] width 49 height 39
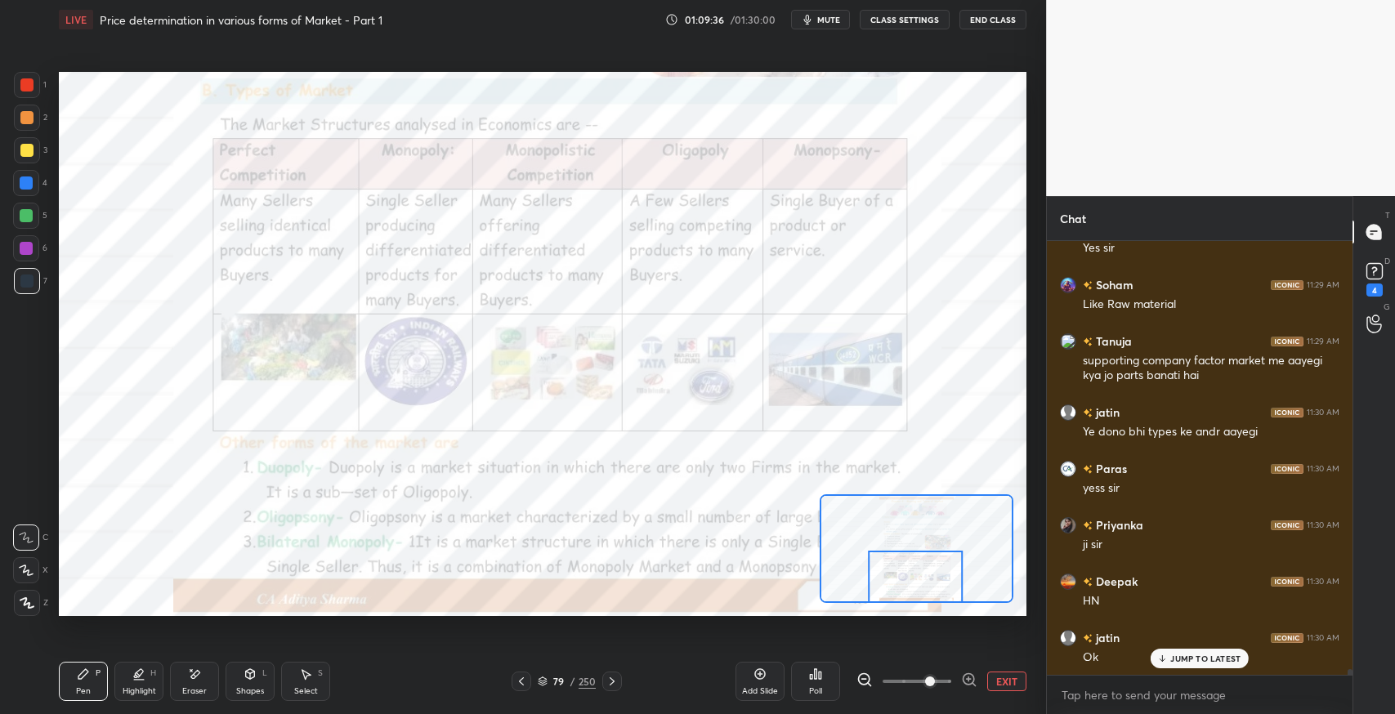
click at [613, 682] on icon at bounding box center [612, 681] width 5 height 8
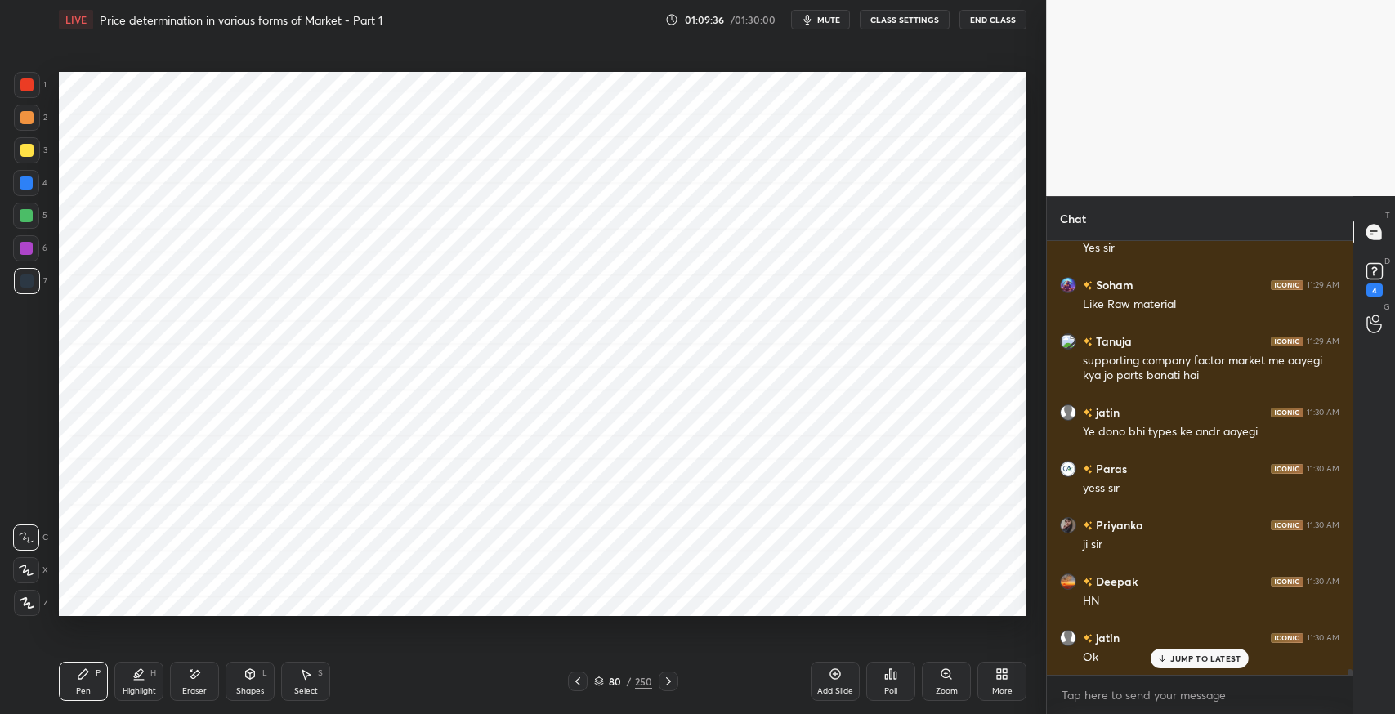
click at [675, 683] on div at bounding box center [669, 682] width 20 height 20
click at [668, 686] on icon at bounding box center [668, 681] width 13 height 13
click at [667, 685] on icon at bounding box center [668, 681] width 13 height 13
click at [668, 685] on icon at bounding box center [668, 681] width 13 height 13
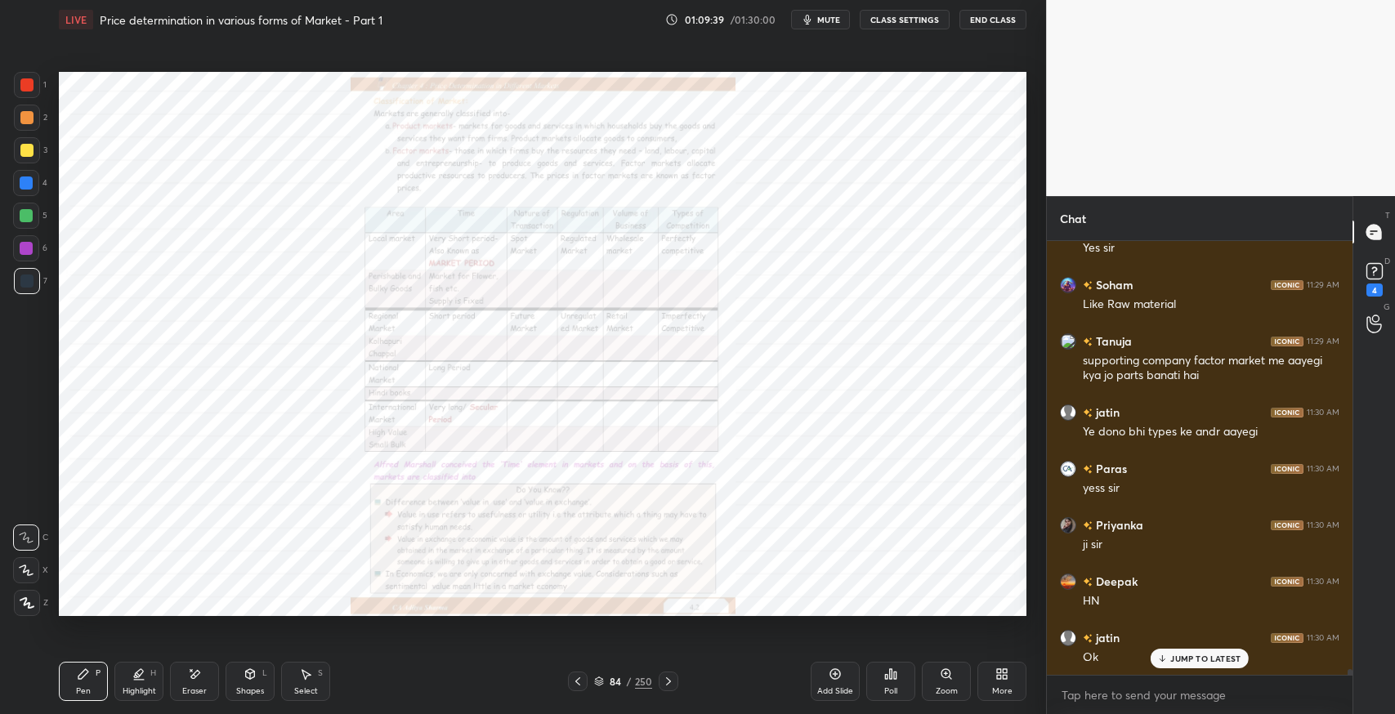
click at [946, 682] on div "Zoom" at bounding box center [946, 681] width 49 height 39
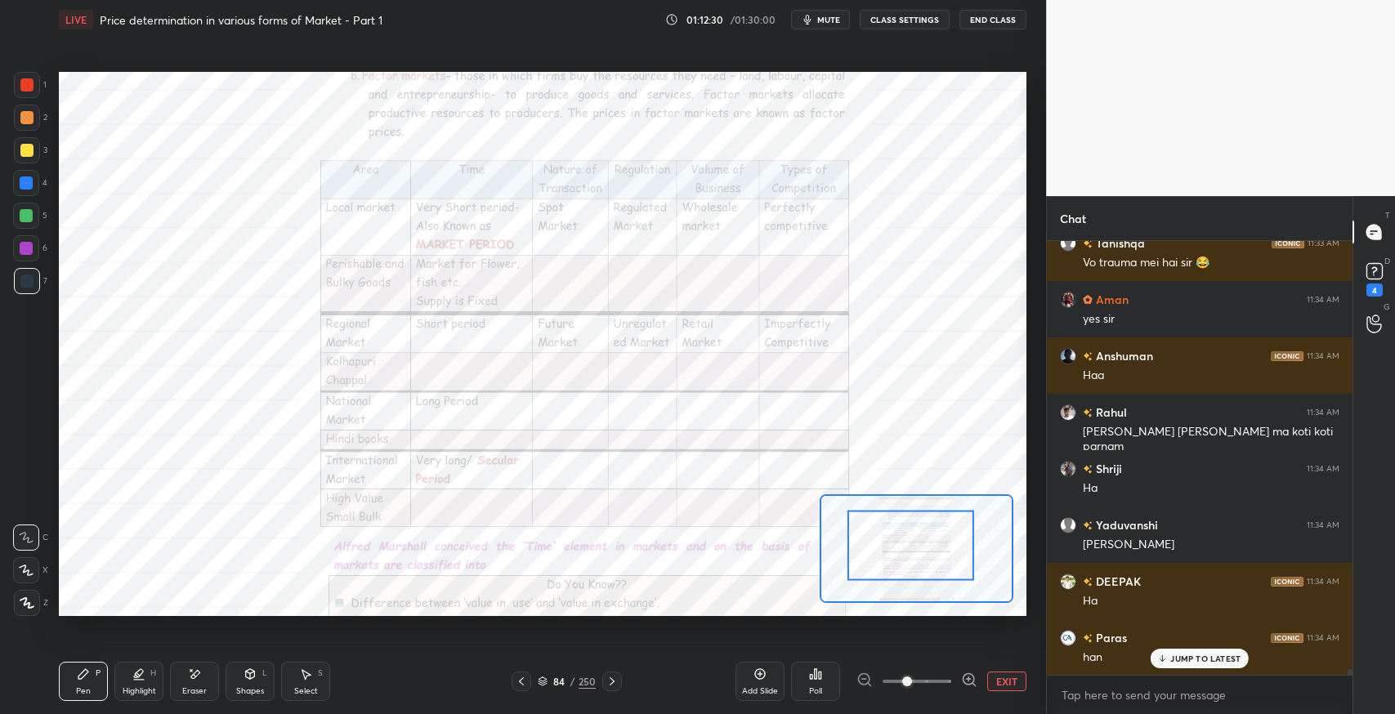
scroll to position [31312, 0]
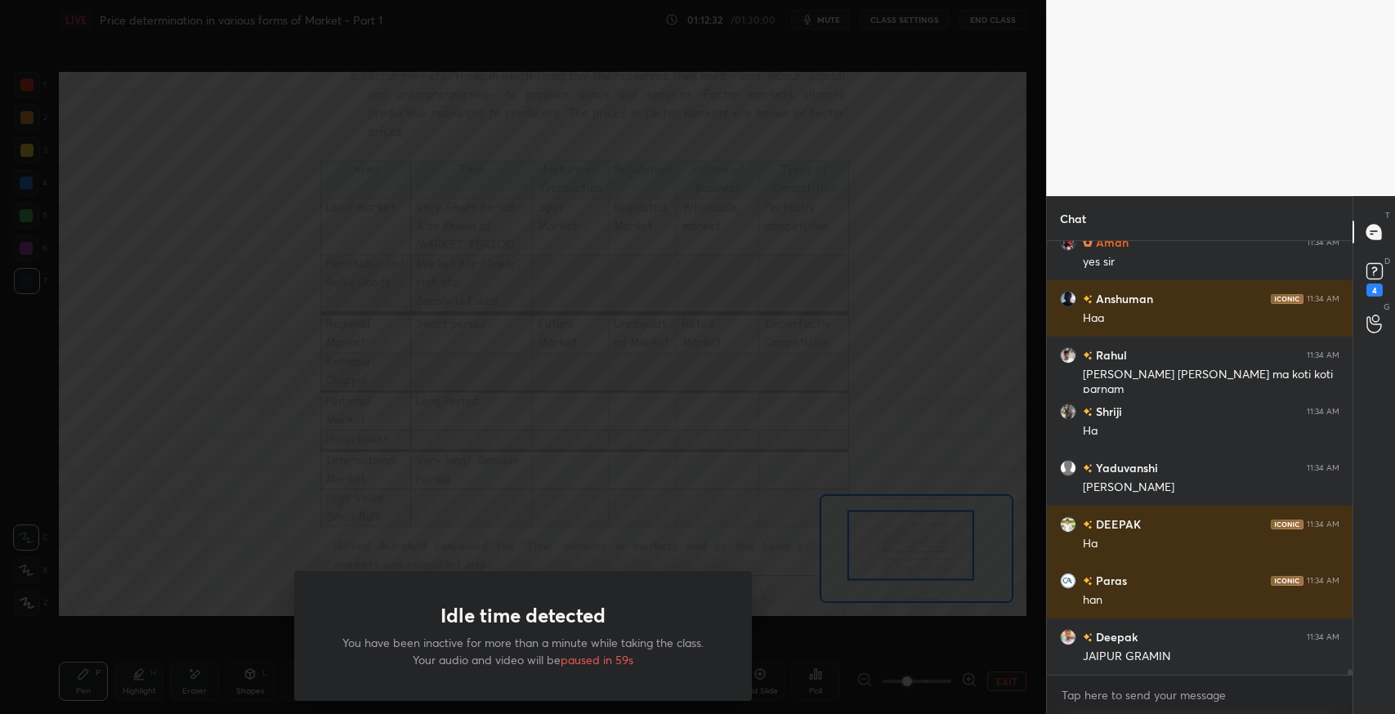
click at [677, 400] on div "Idle time detected You have been inactive for more than a minute while taking t…" at bounding box center [523, 357] width 1046 height 714
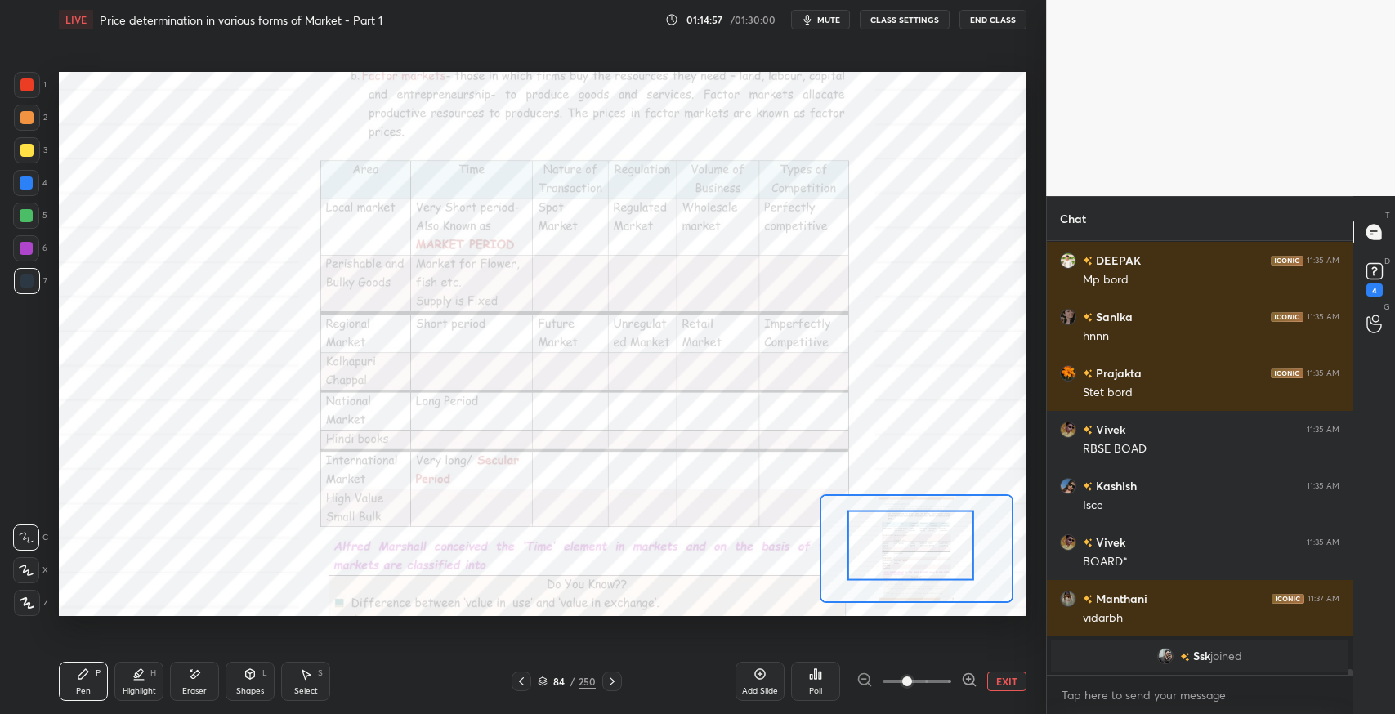
scroll to position [32042, 0]
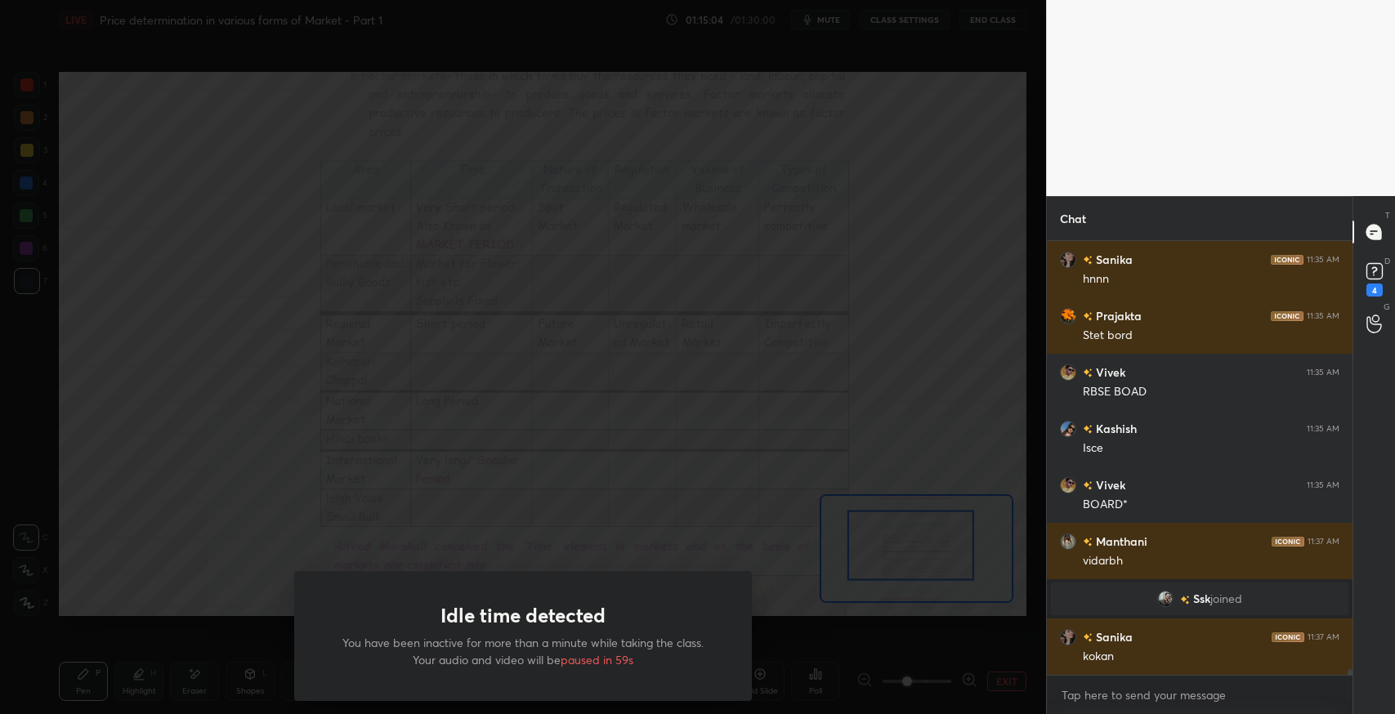
click at [604, 392] on div "Idle time detected You have been inactive for more than a minute while taking t…" at bounding box center [523, 357] width 1046 height 714
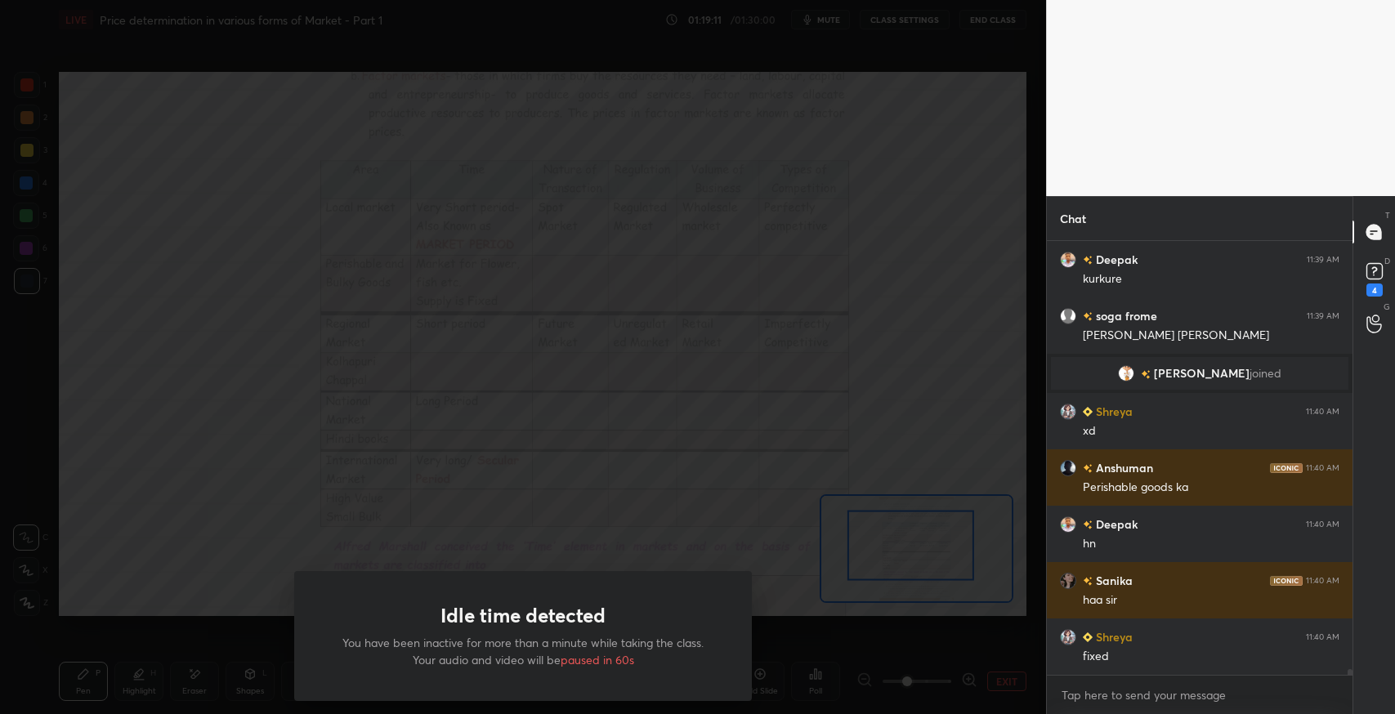
scroll to position [33315, 0]
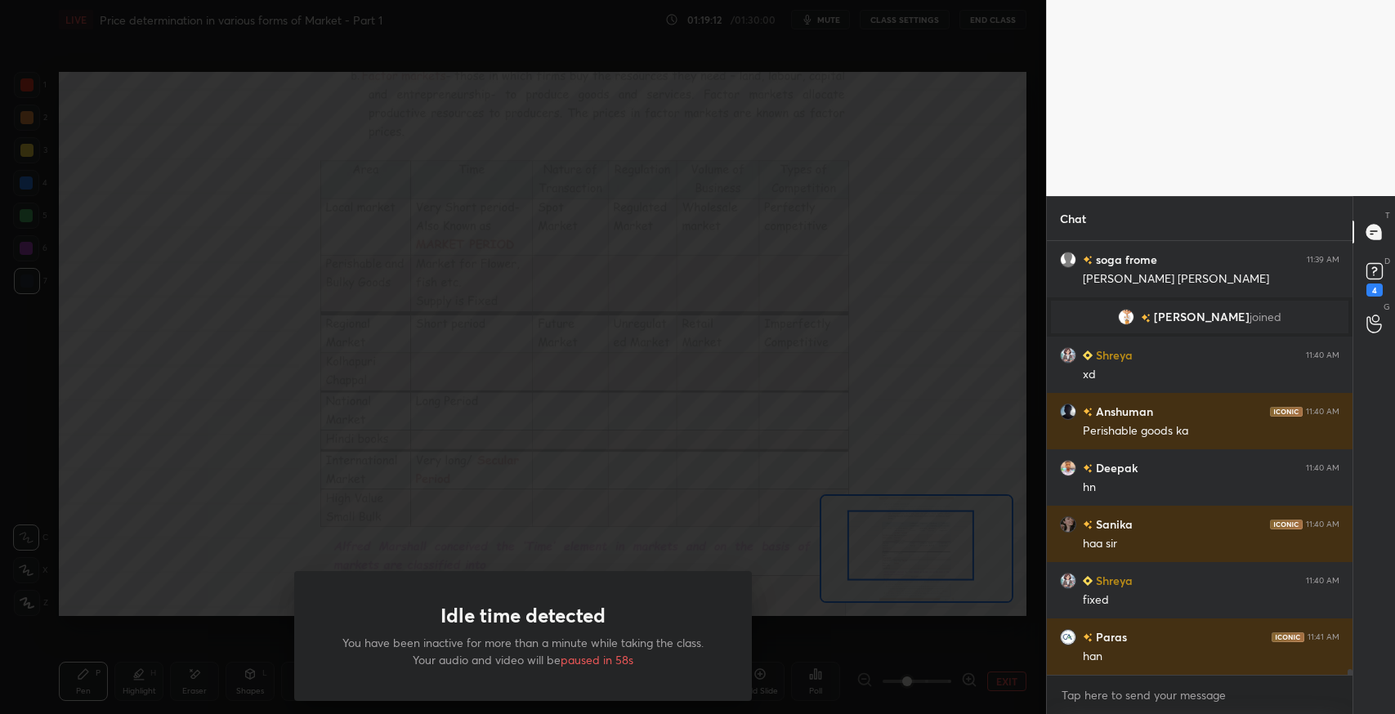
click at [647, 217] on div "Idle time detected You have been inactive for more than a minute while taking t…" at bounding box center [523, 357] width 1046 height 714
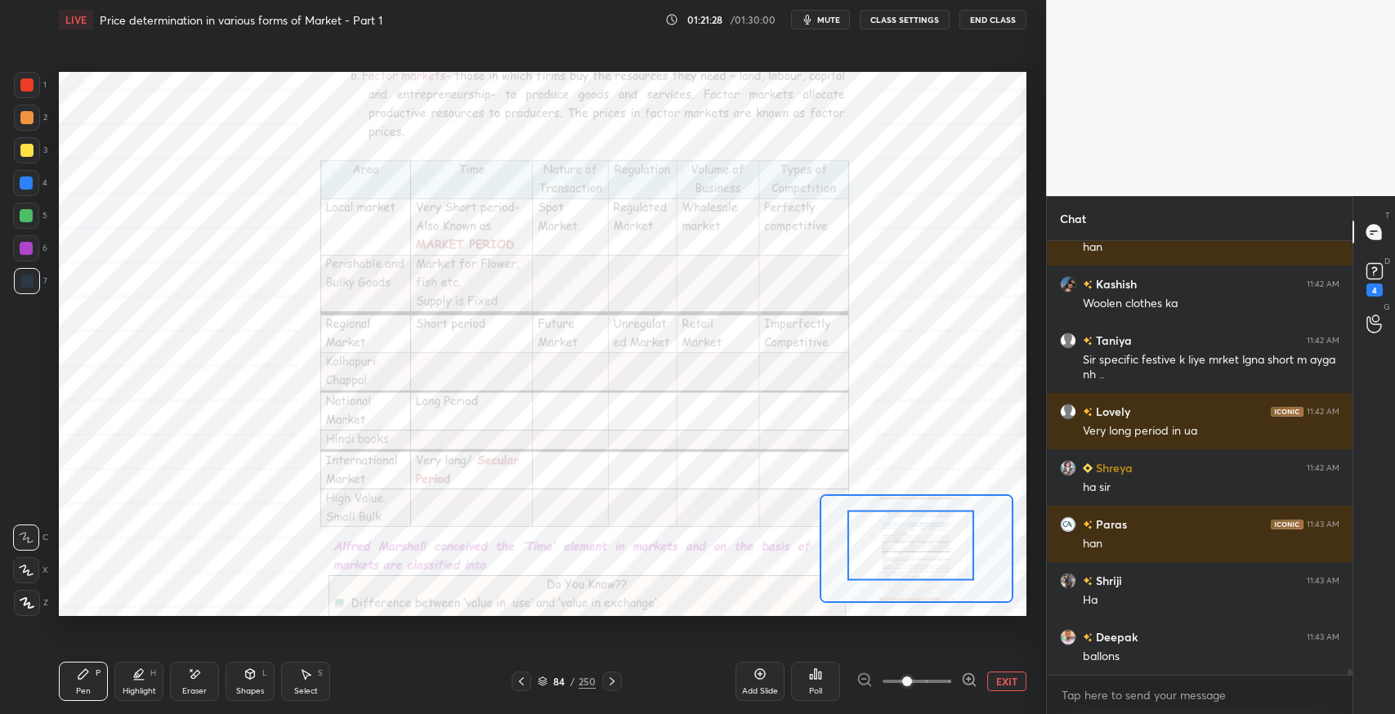
scroll to position [34231, 0]
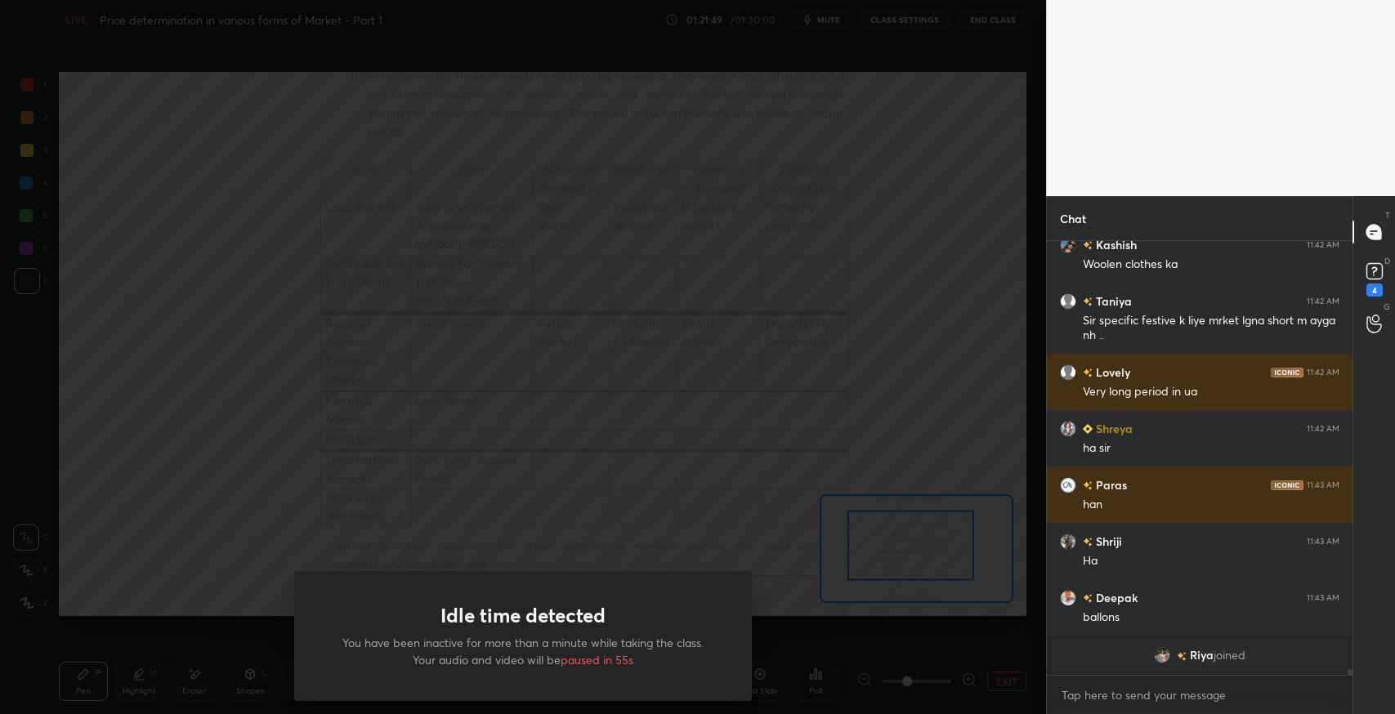
click at [210, 203] on div "Idle time detected You have been inactive for more than a minute while taking t…" at bounding box center [523, 357] width 1046 height 714
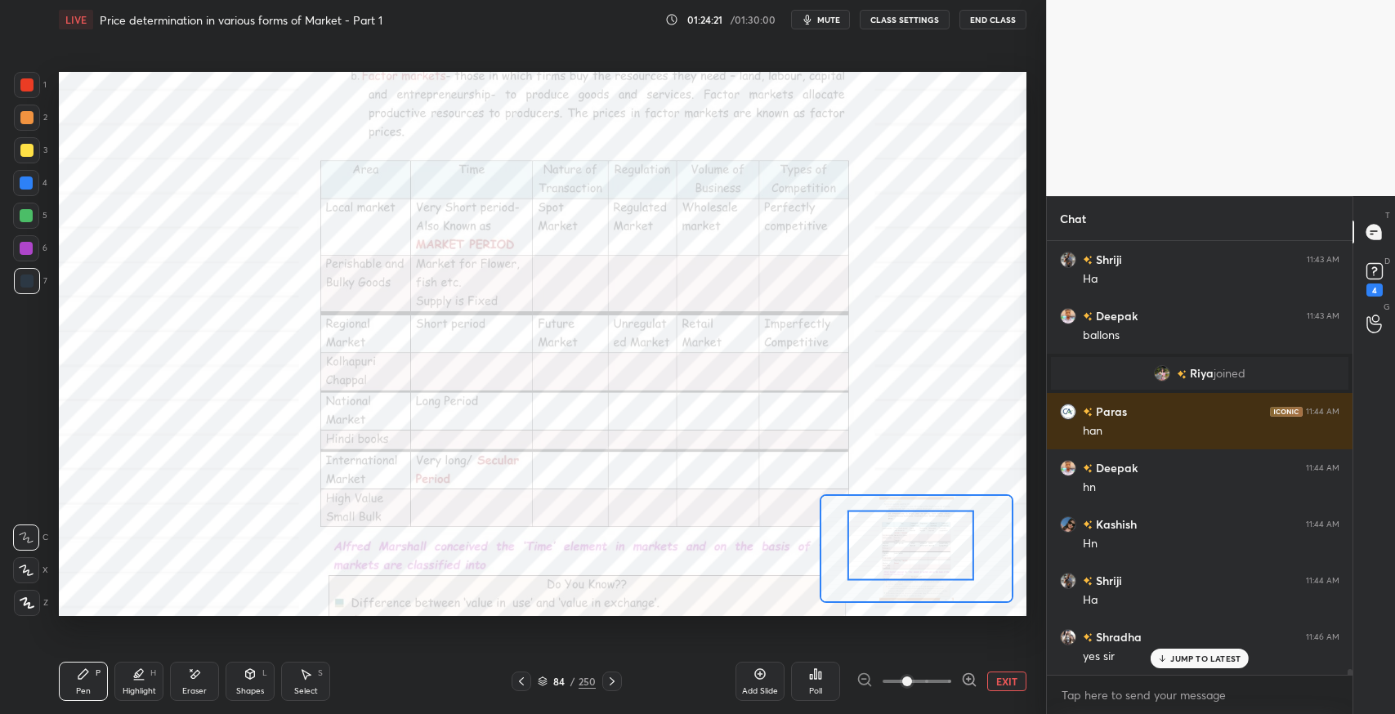
scroll to position [34261, 0]
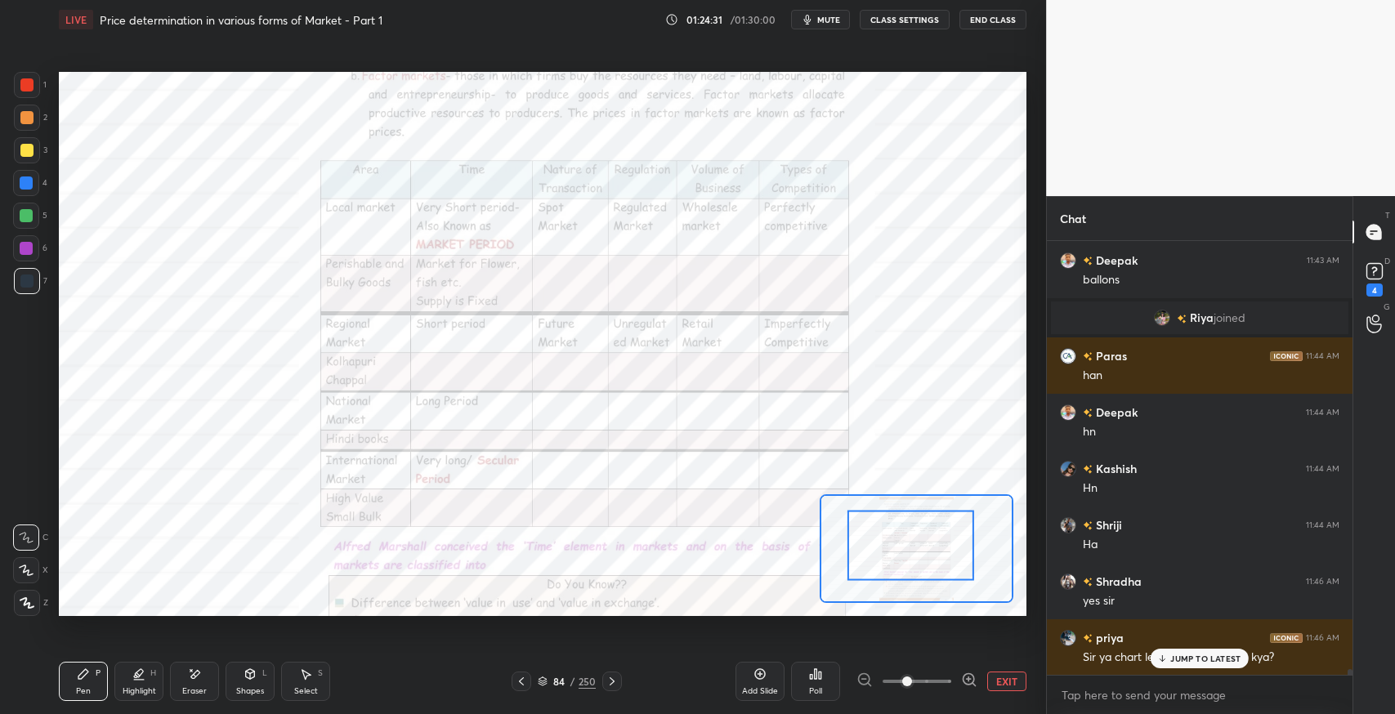
click at [1191, 658] on p "JUMP TO LATEST" at bounding box center [1205, 659] width 70 height 10
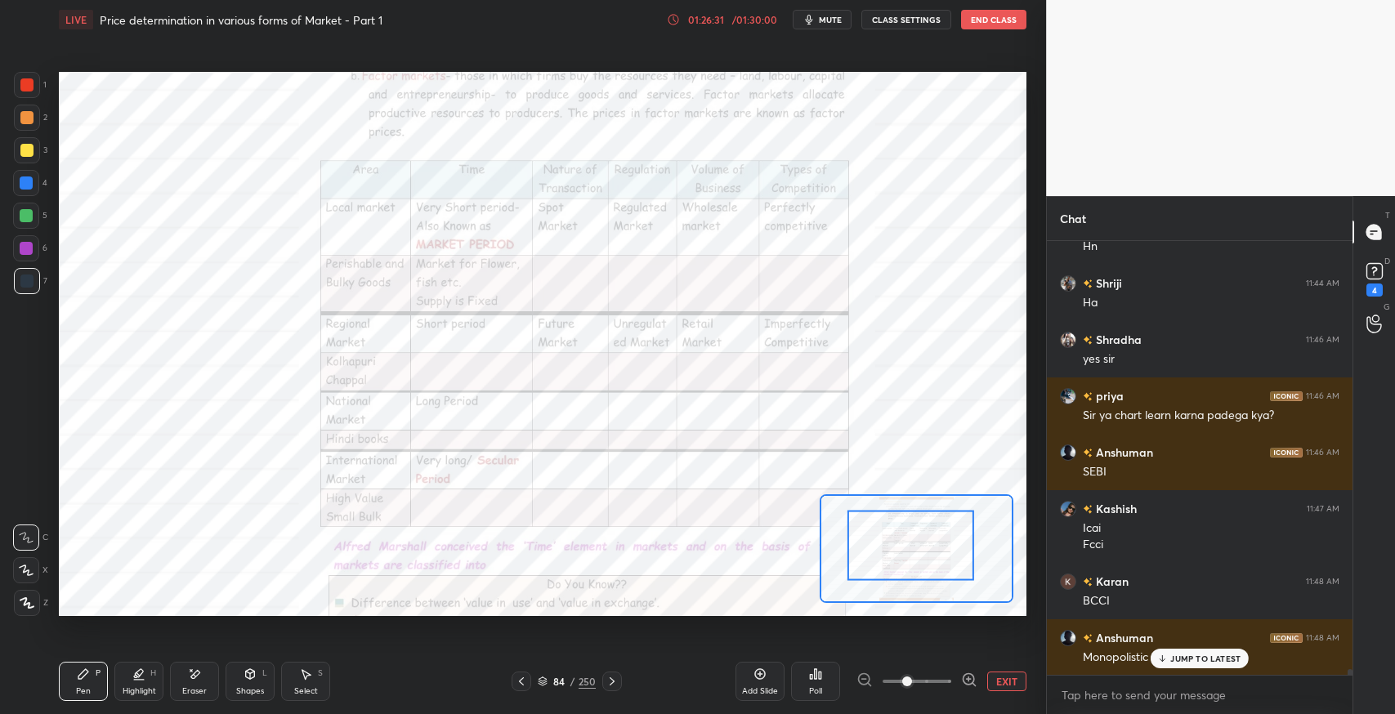
scroll to position [5, 5]
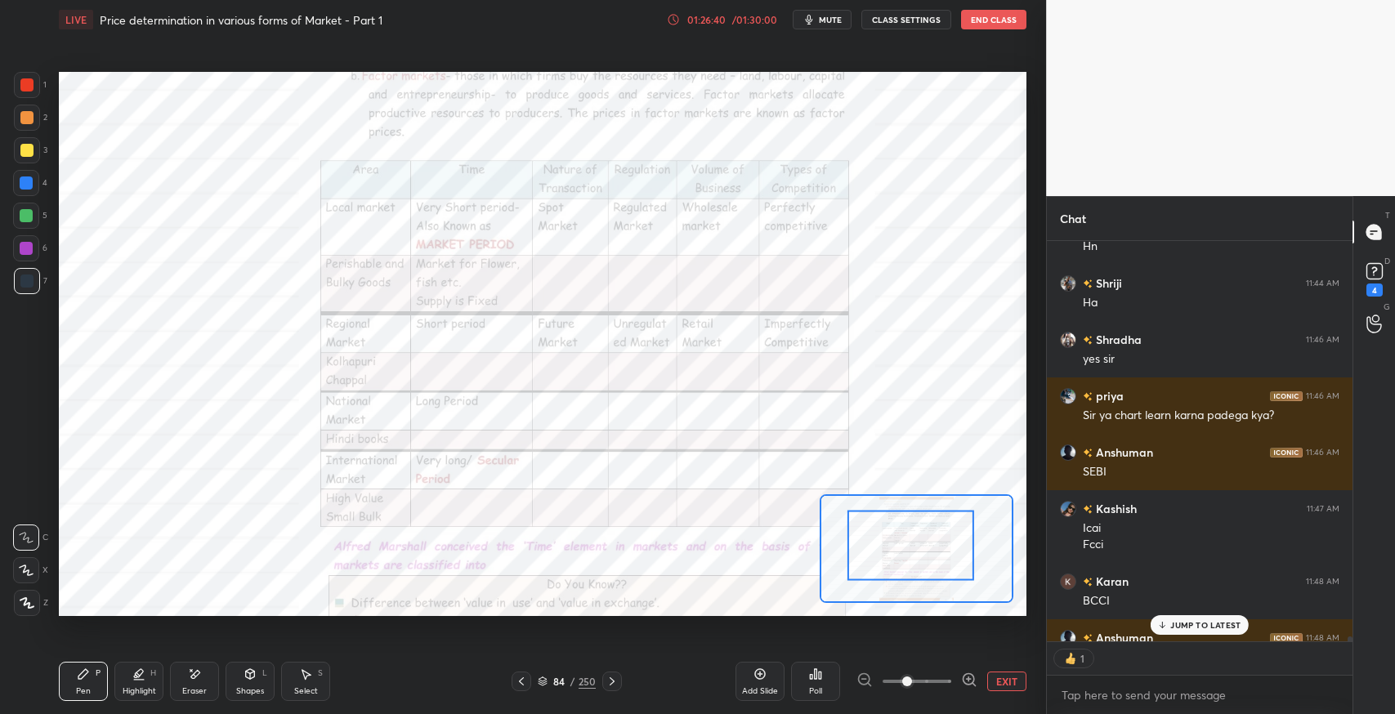
click at [760, 693] on div "Add Slide" at bounding box center [760, 691] width 36 height 8
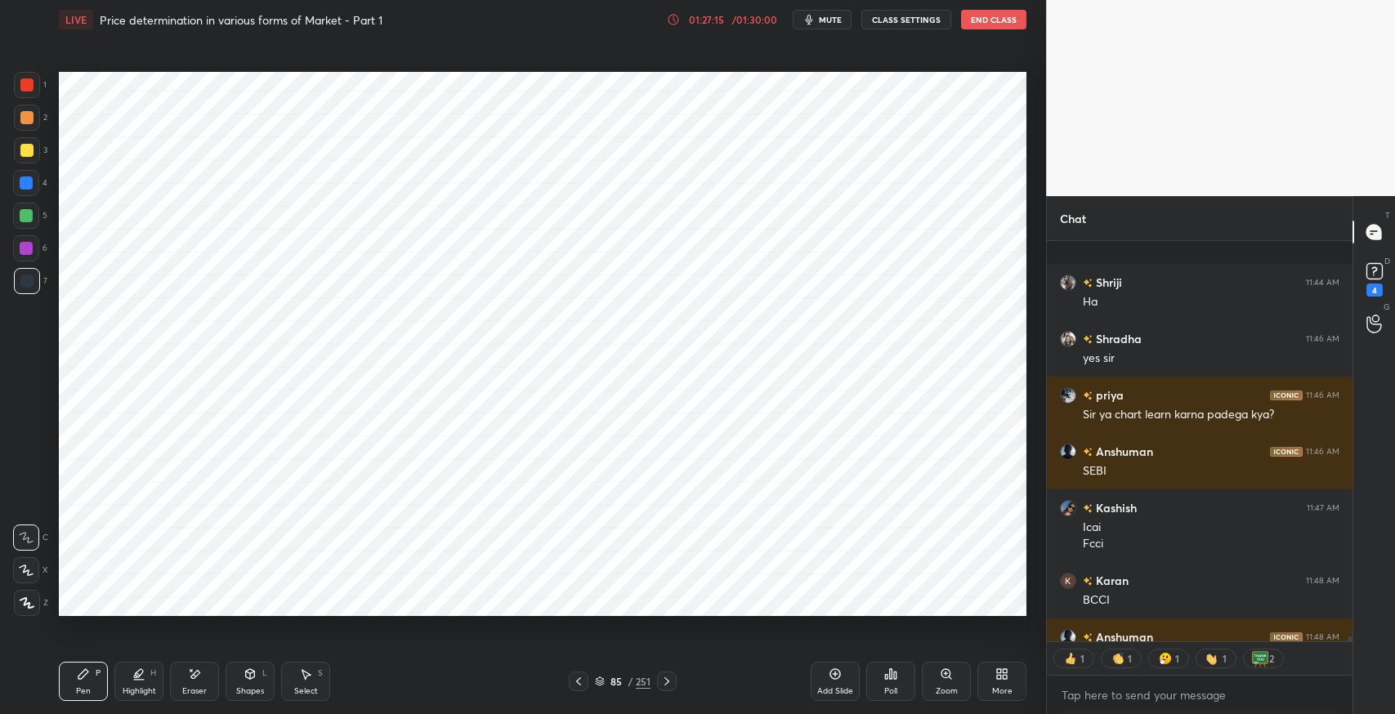
scroll to position [34593, 0]
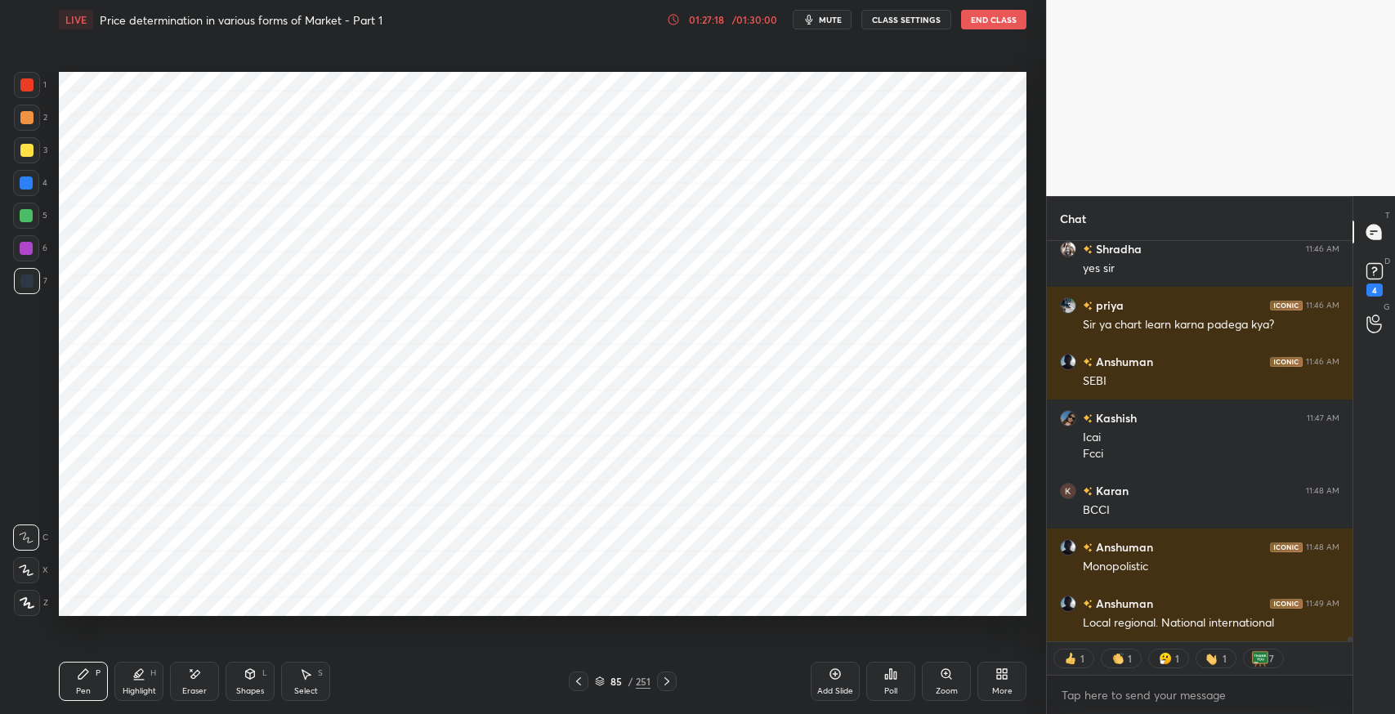
click at [579, 686] on icon at bounding box center [578, 681] width 13 height 13
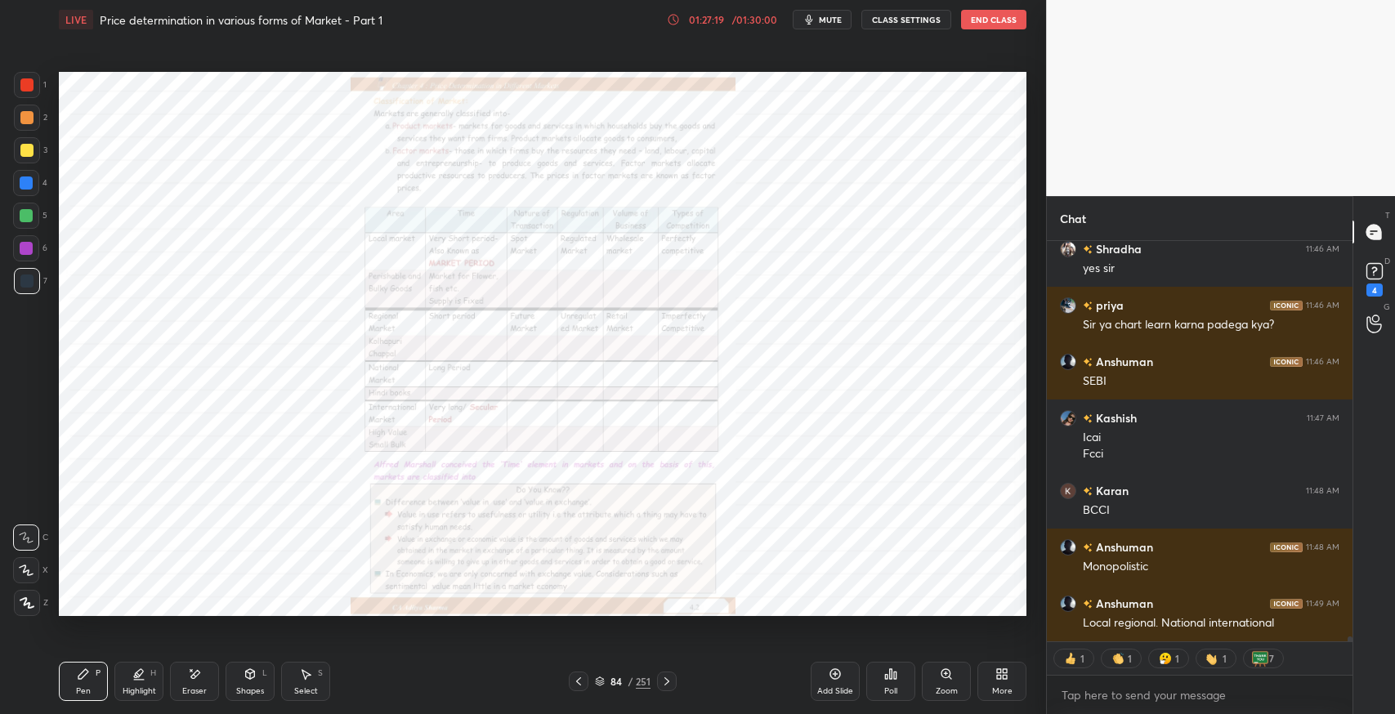
click at [655, 683] on div "84 / 251" at bounding box center [623, 682] width 108 height 20
click at [657, 679] on div at bounding box center [667, 682] width 20 height 20
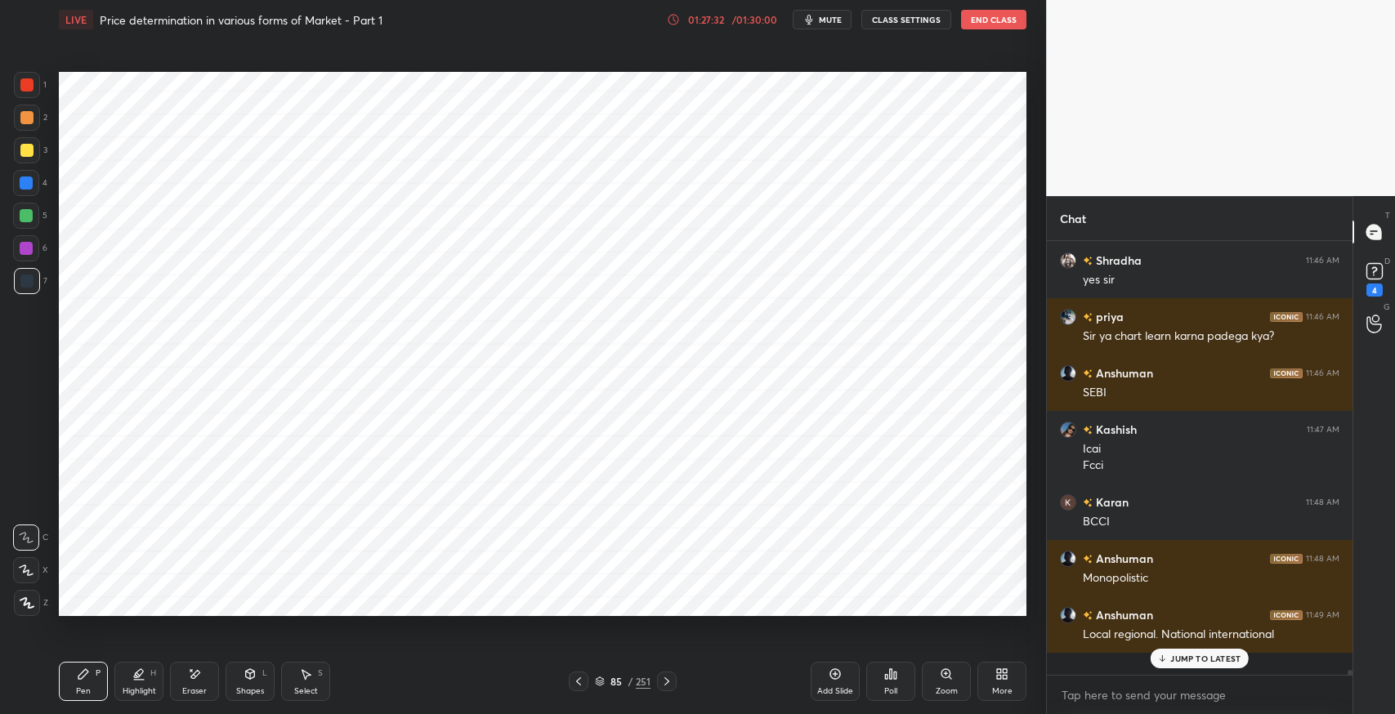
scroll to position [34560, 0]
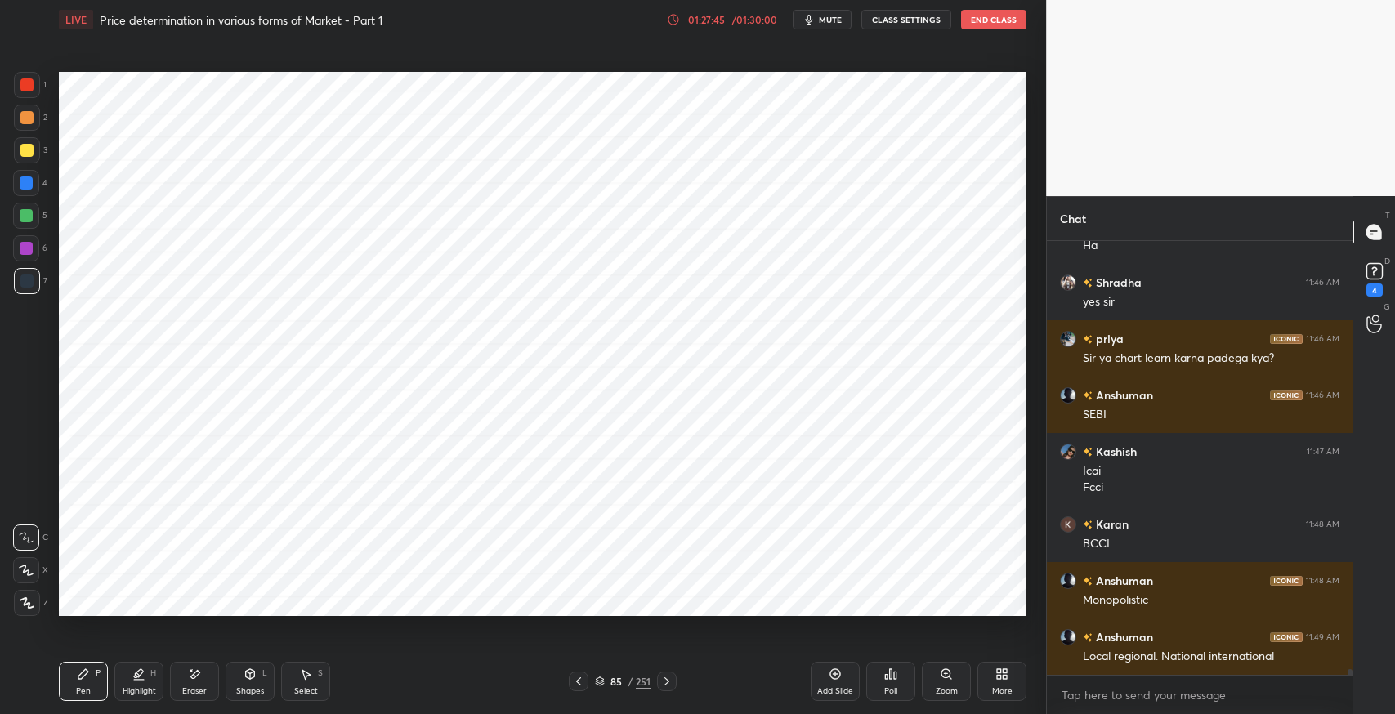
click at [431, 652] on div "Pen P Highlight H Eraser Shapes L Select S 85 / 251 Add Slide Poll Zoom More" at bounding box center [542, 681] width 967 height 65
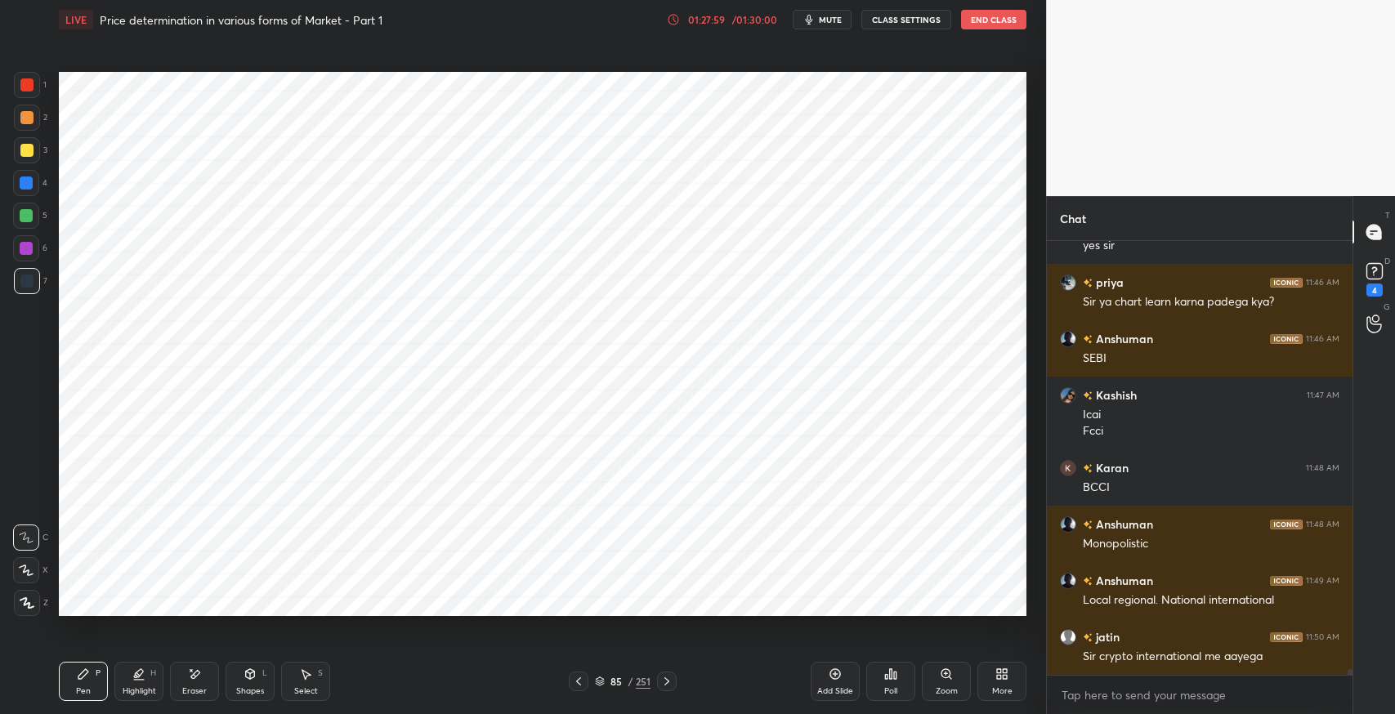
click at [579, 686] on icon at bounding box center [578, 681] width 13 height 13
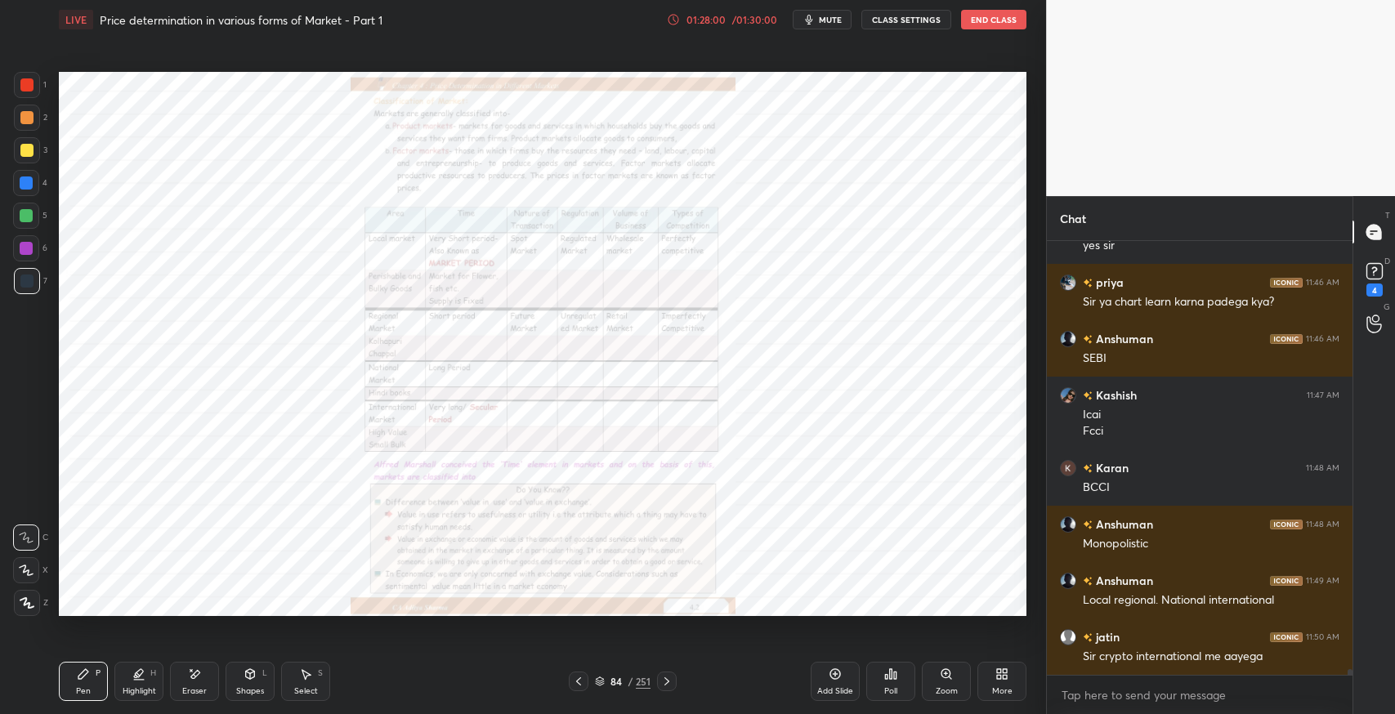
click at [668, 684] on icon at bounding box center [666, 681] width 13 height 13
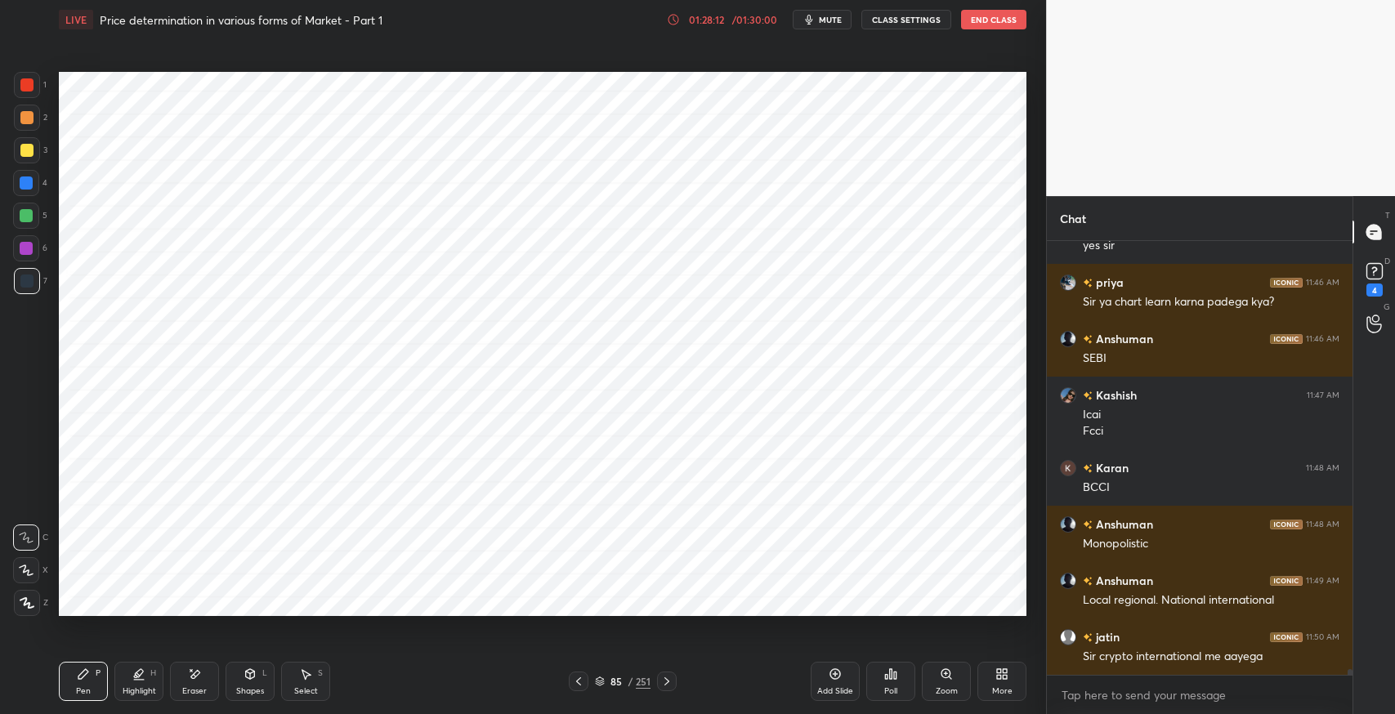
click at [572, 680] on icon at bounding box center [578, 681] width 13 height 13
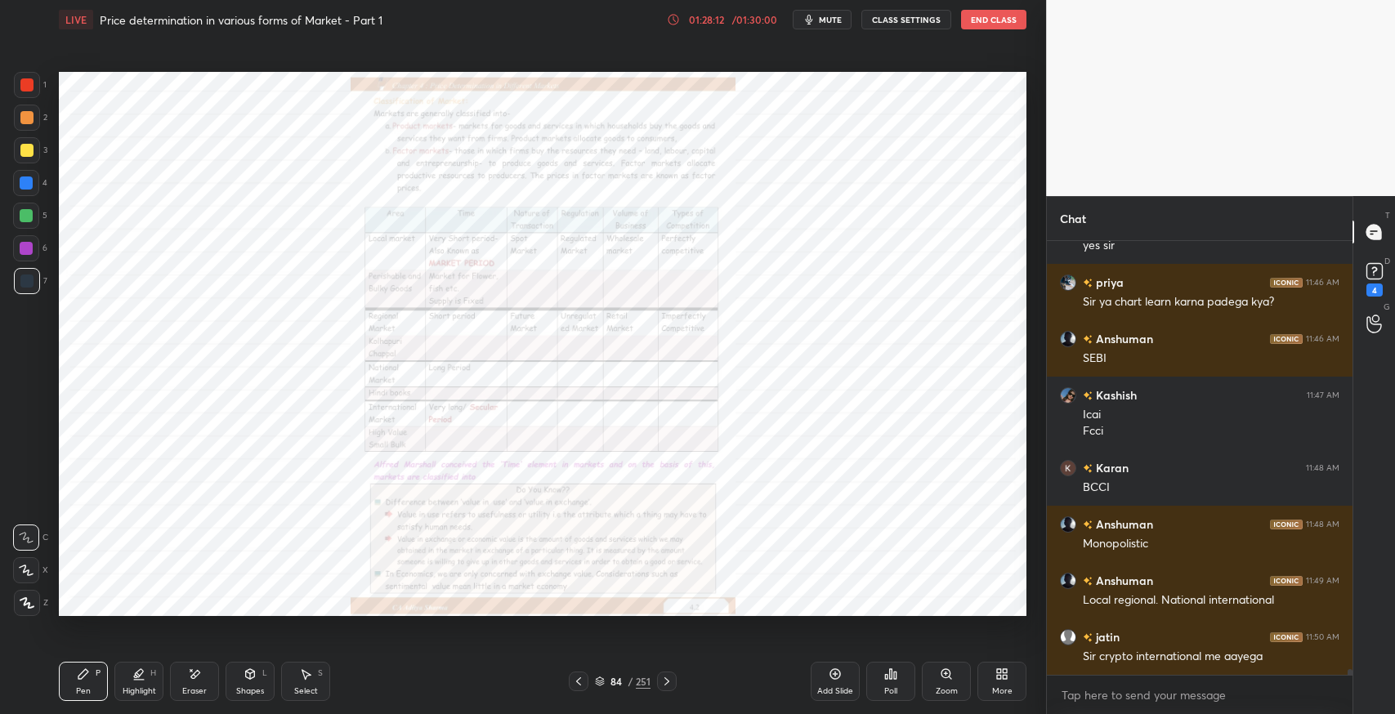
click at [668, 681] on icon at bounding box center [666, 681] width 5 height 8
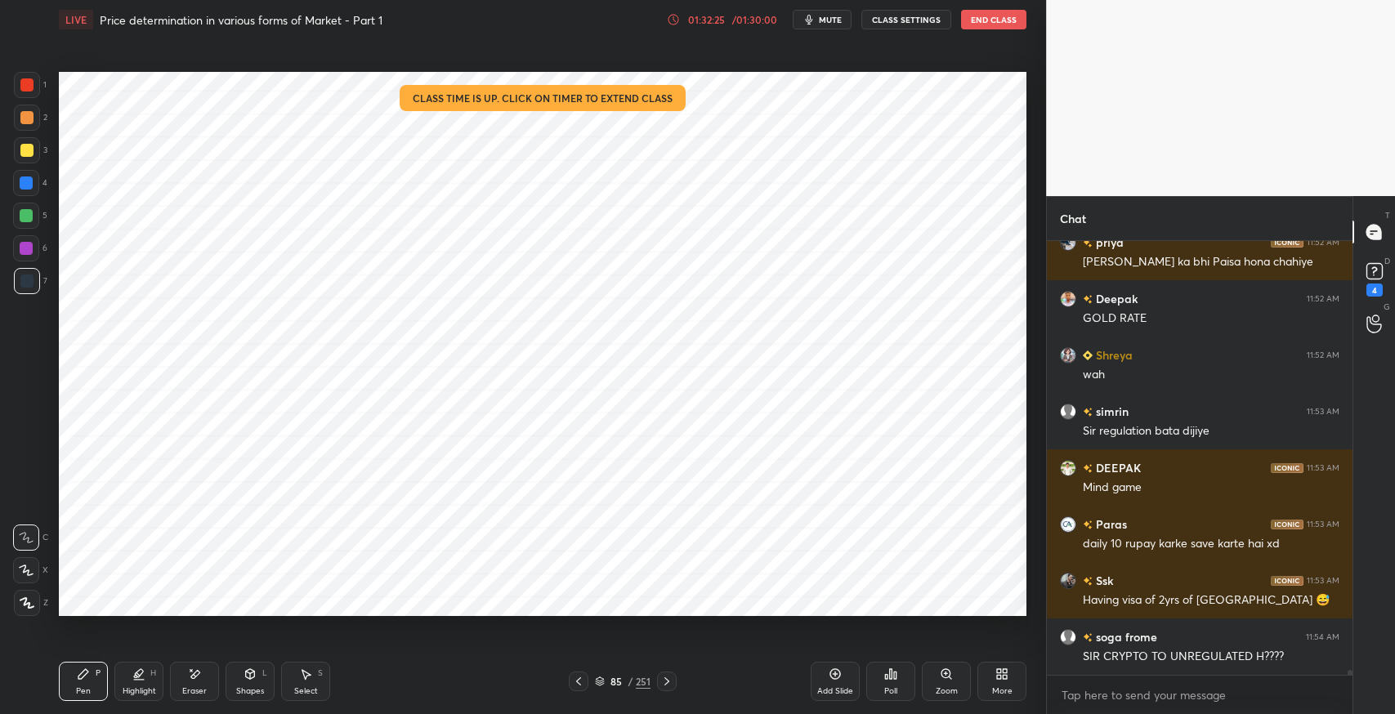
scroll to position [35349, 0]
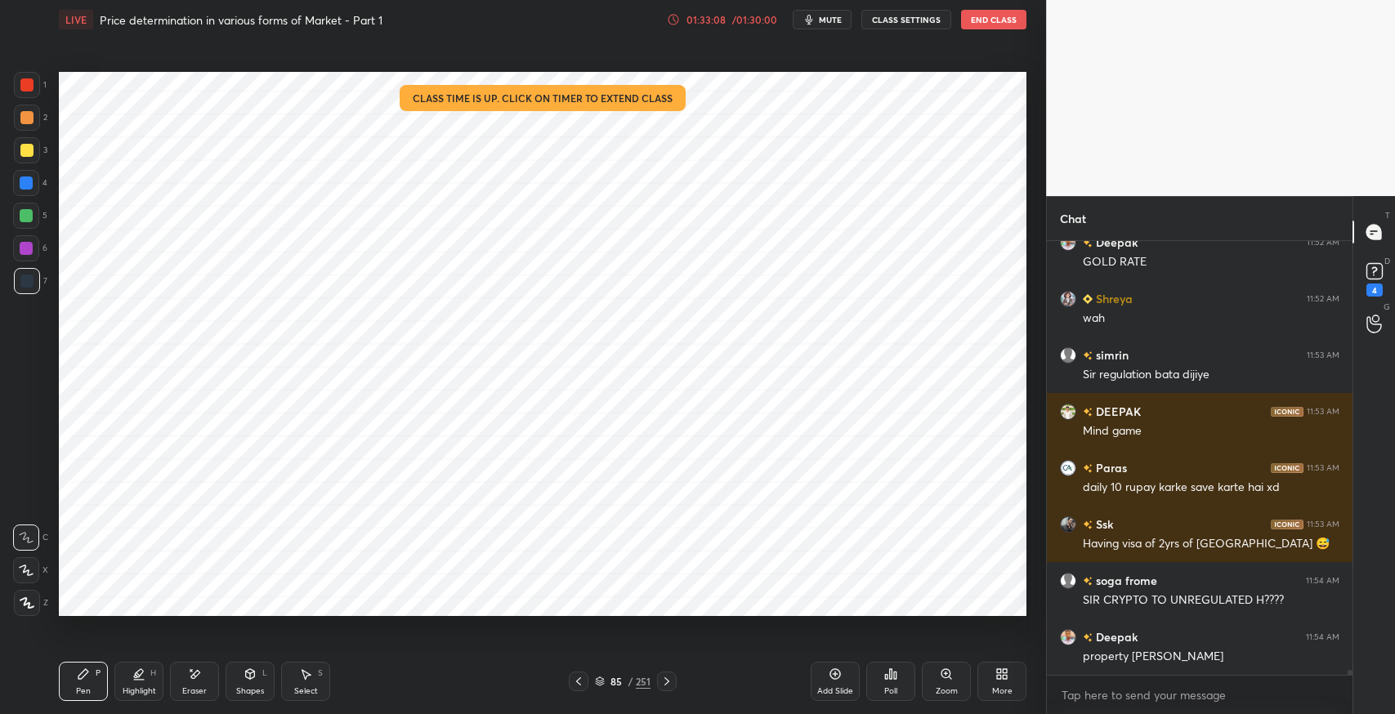
click at [1125, 543] on div "Having visa of 2yrs of [GEOGRAPHIC_DATA] 😅" at bounding box center [1211, 544] width 257 height 16
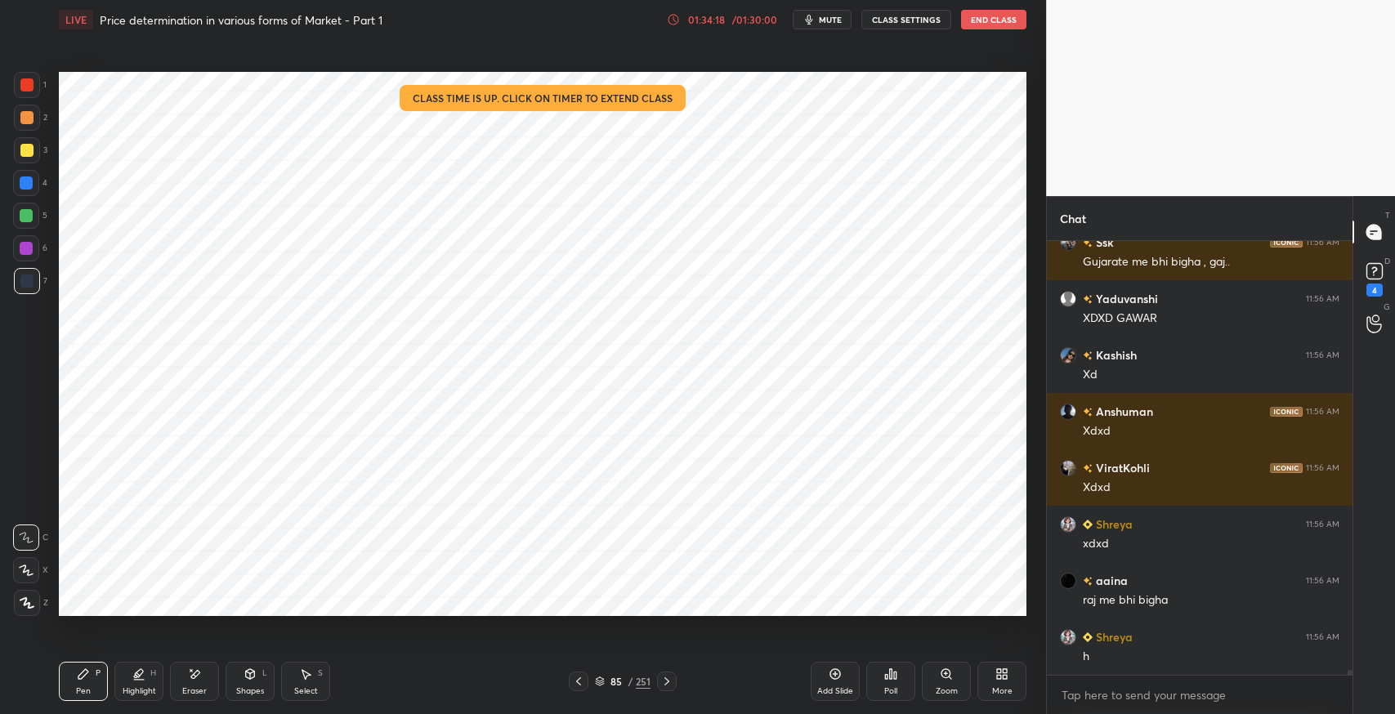
scroll to position [36456, 0]
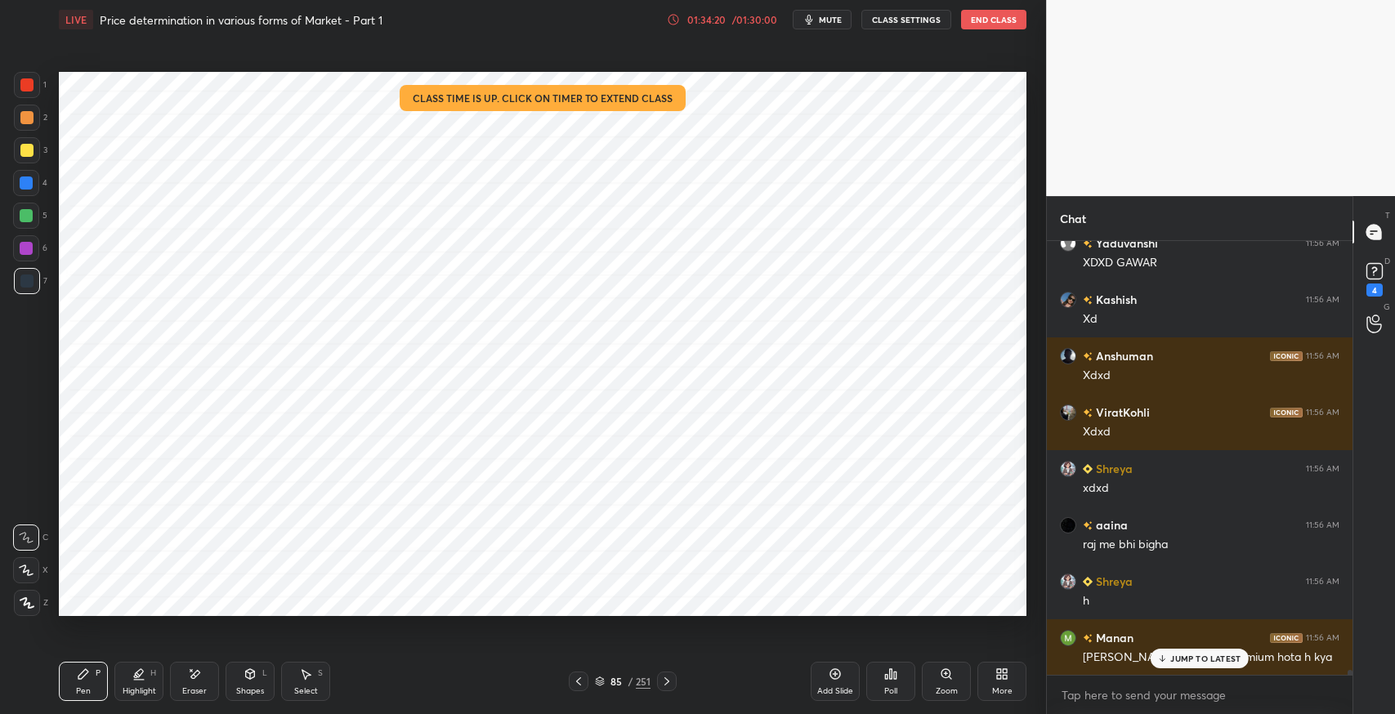
click at [1182, 666] on div "JUMP TO LATEST" at bounding box center [1199, 659] width 98 height 20
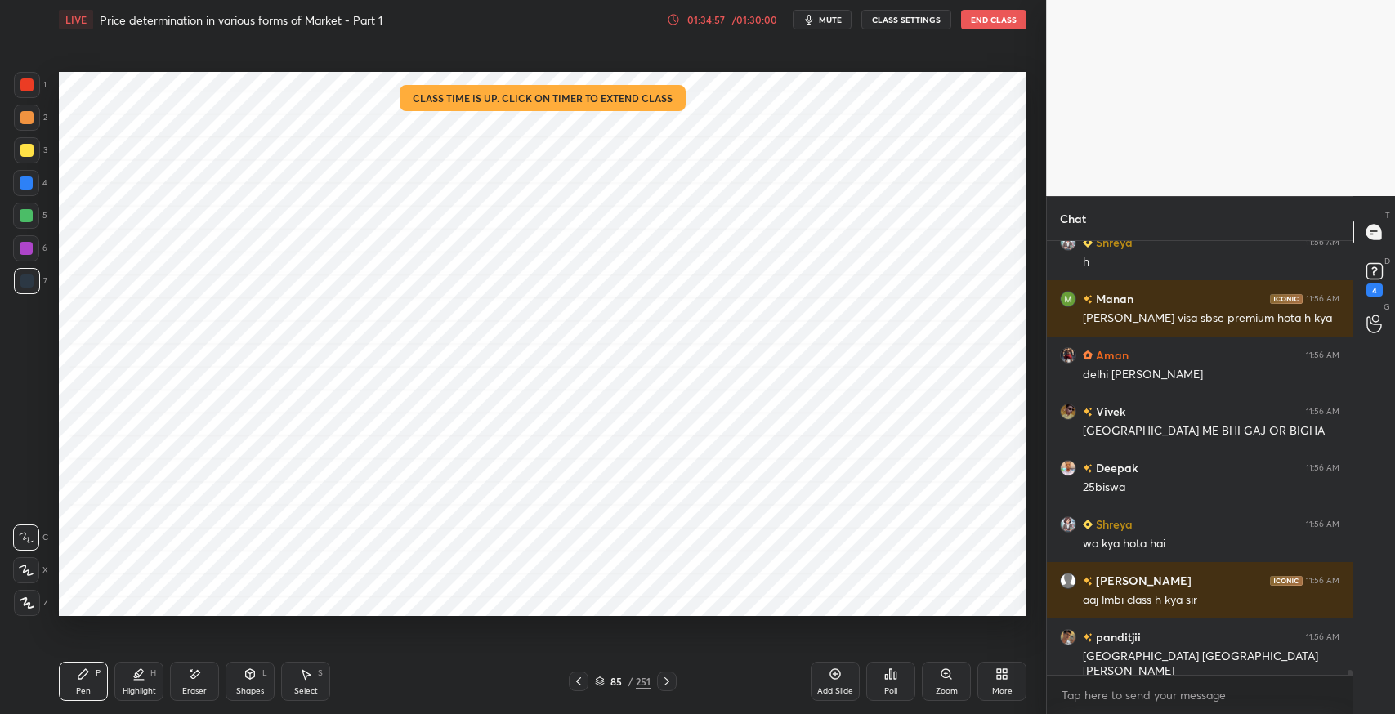
scroll to position [36852, 0]
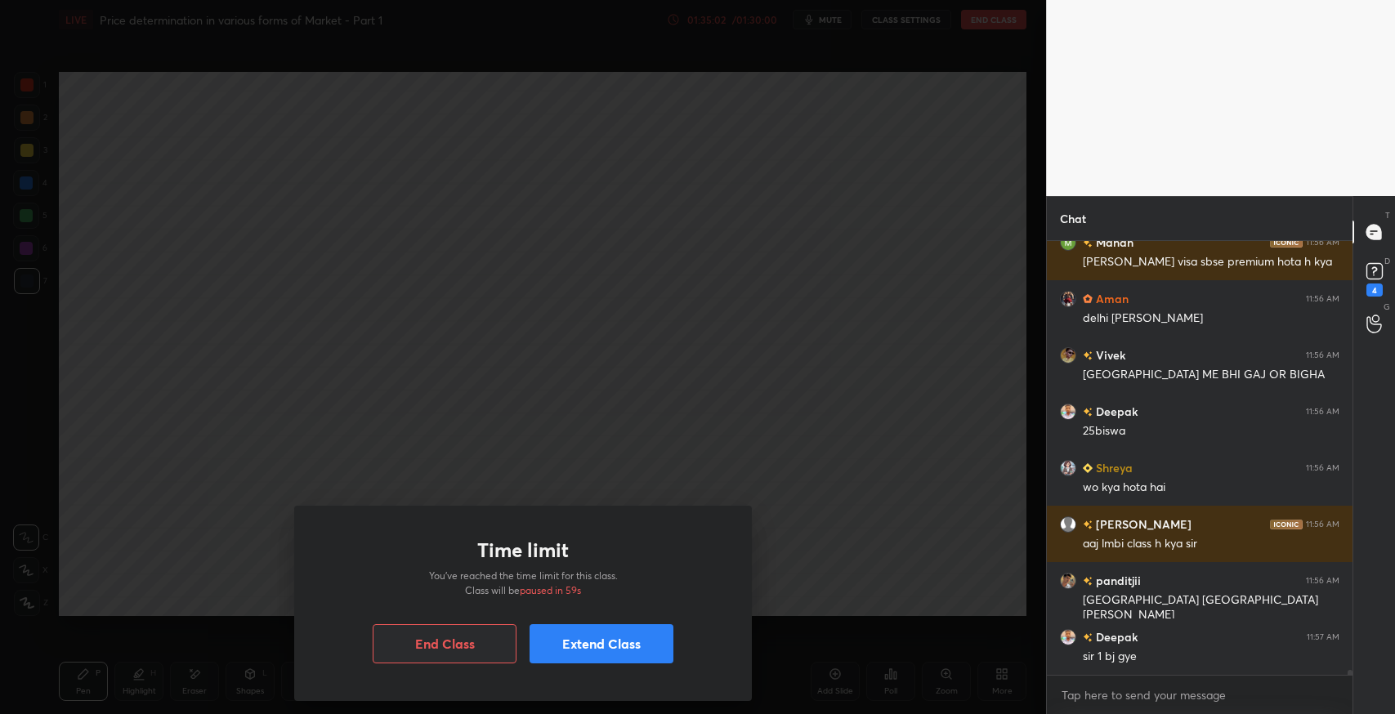
click at [594, 641] on button "Extend Class" at bounding box center [601, 643] width 144 height 39
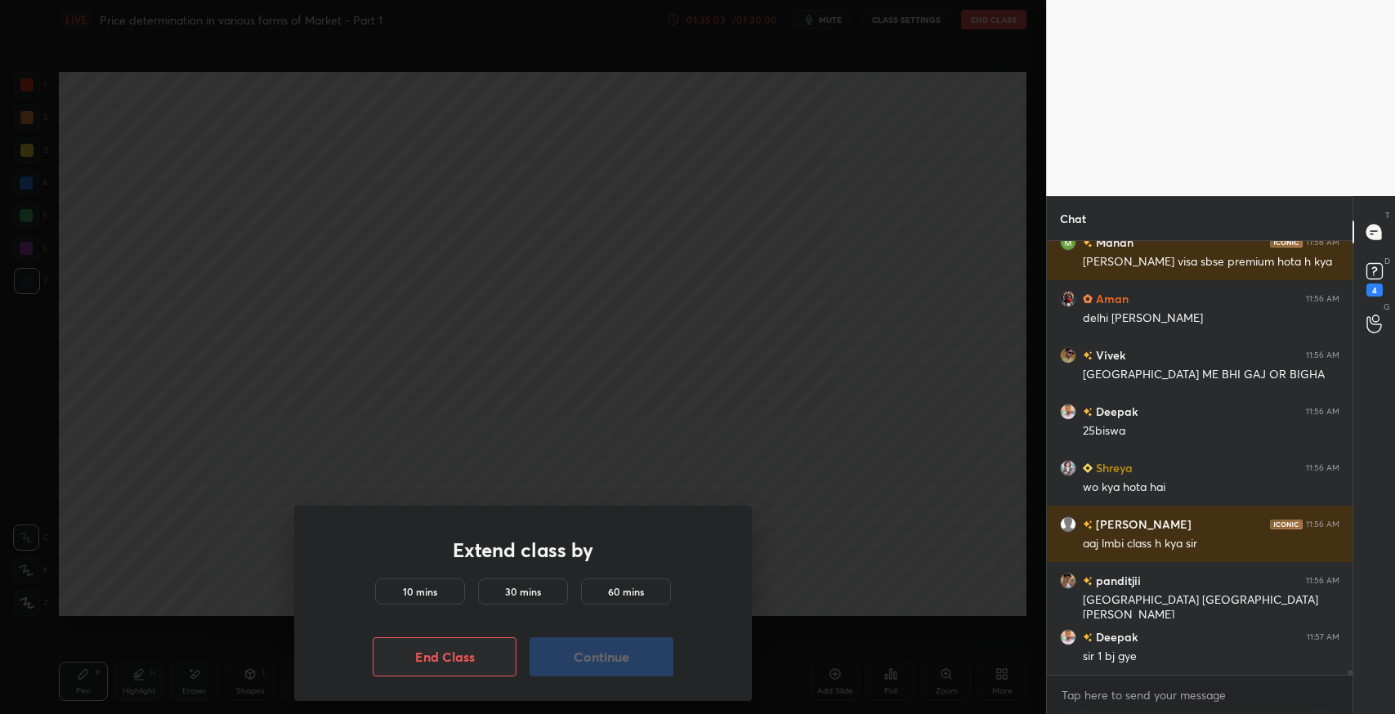
click at [427, 602] on div "10 mins" at bounding box center [420, 592] width 90 height 26
click at [570, 672] on button "Continue" at bounding box center [601, 656] width 144 height 39
click at [744, 404] on div "Extend class by 10 mins 30 mins 60 mins End Class Continue" at bounding box center [523, 357] width 1046 height 714
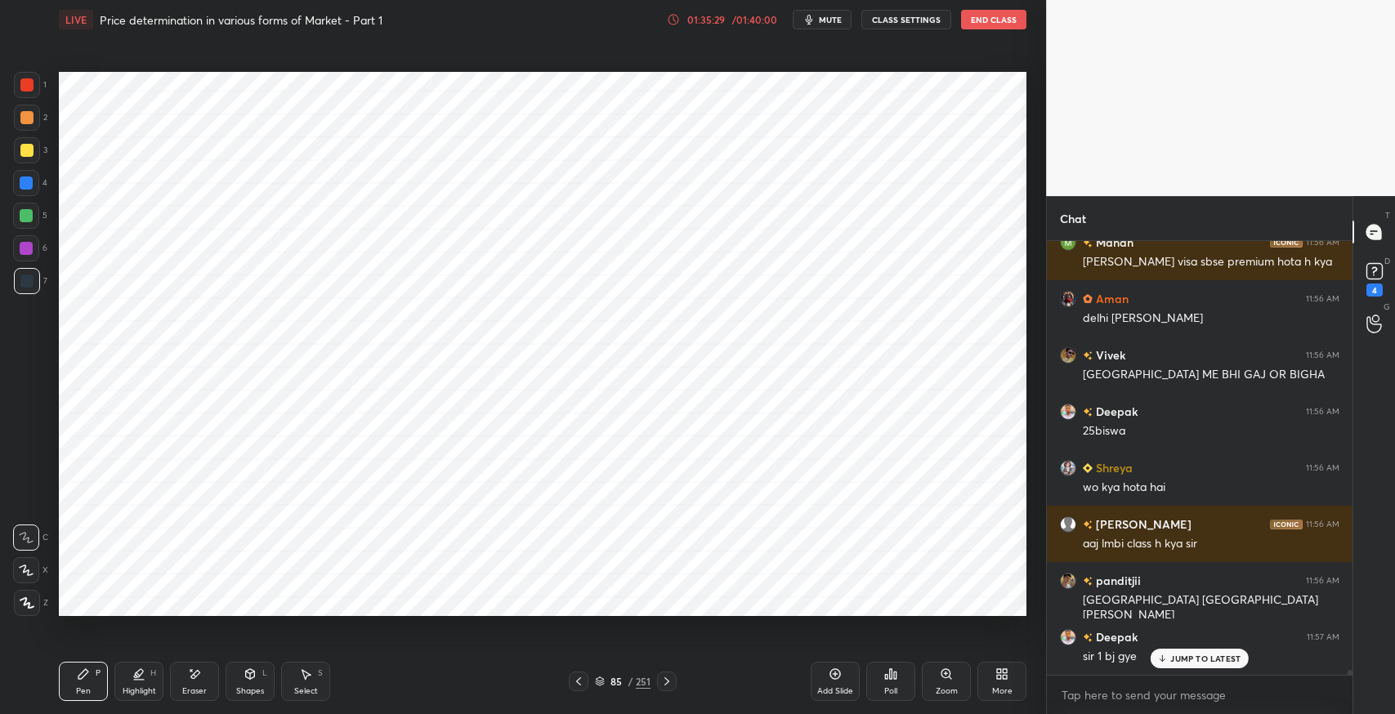
scroll to position [36907, 0]
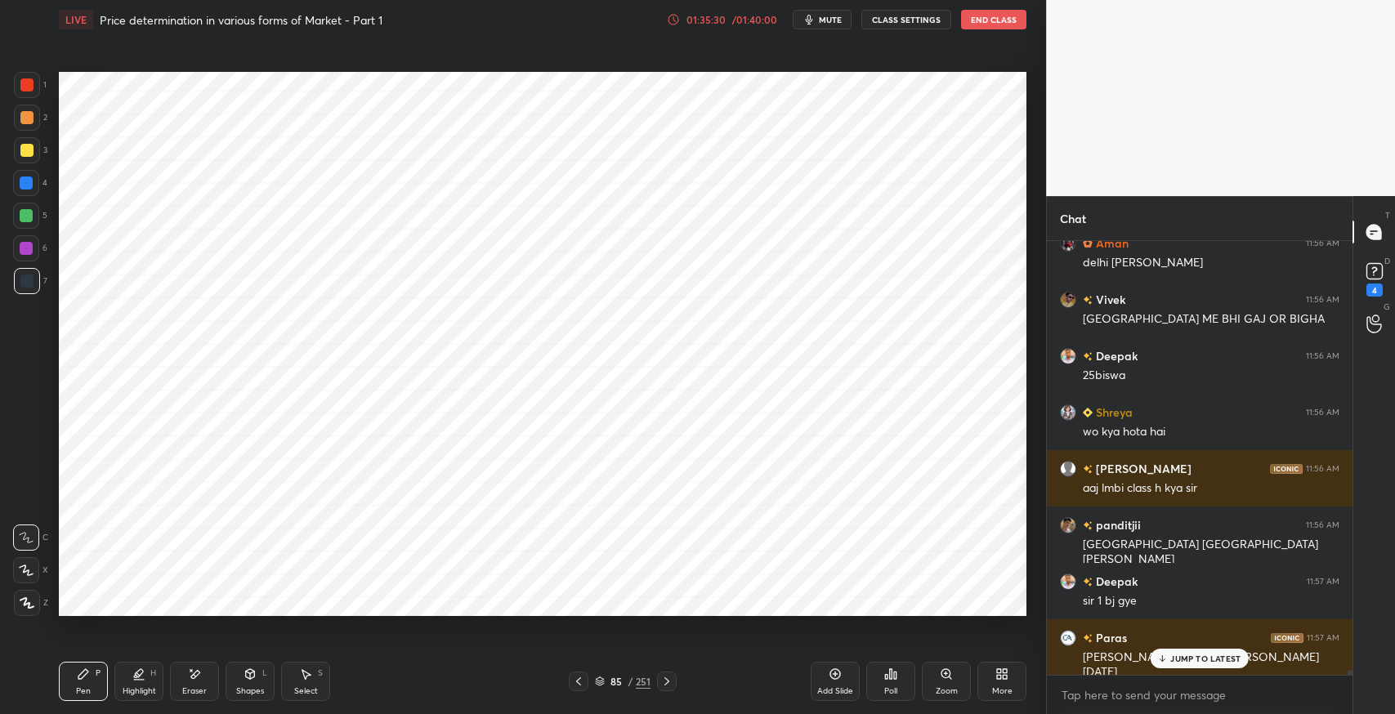
click at [1193, 662] on p "JUMP TO LATEST" at bounding box center [1205, 659] width 70 height 10
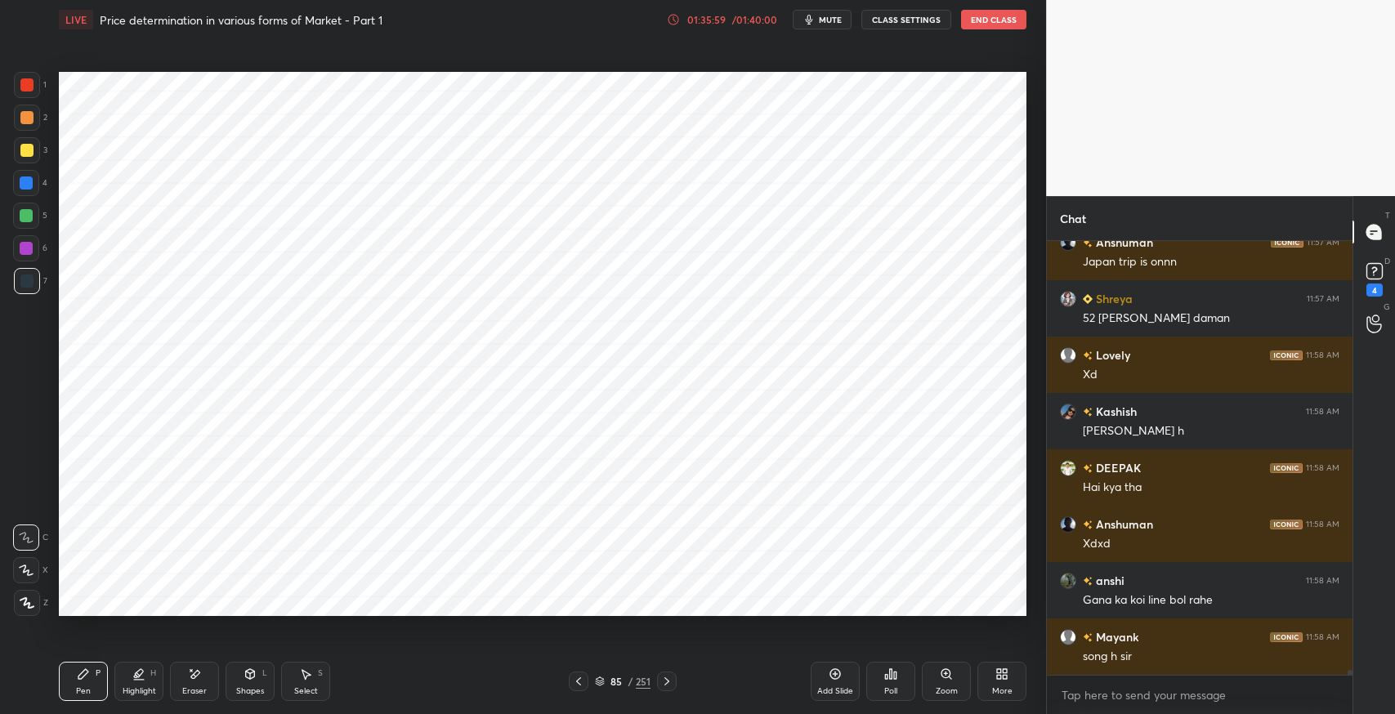
scroll to position [37471, 0]
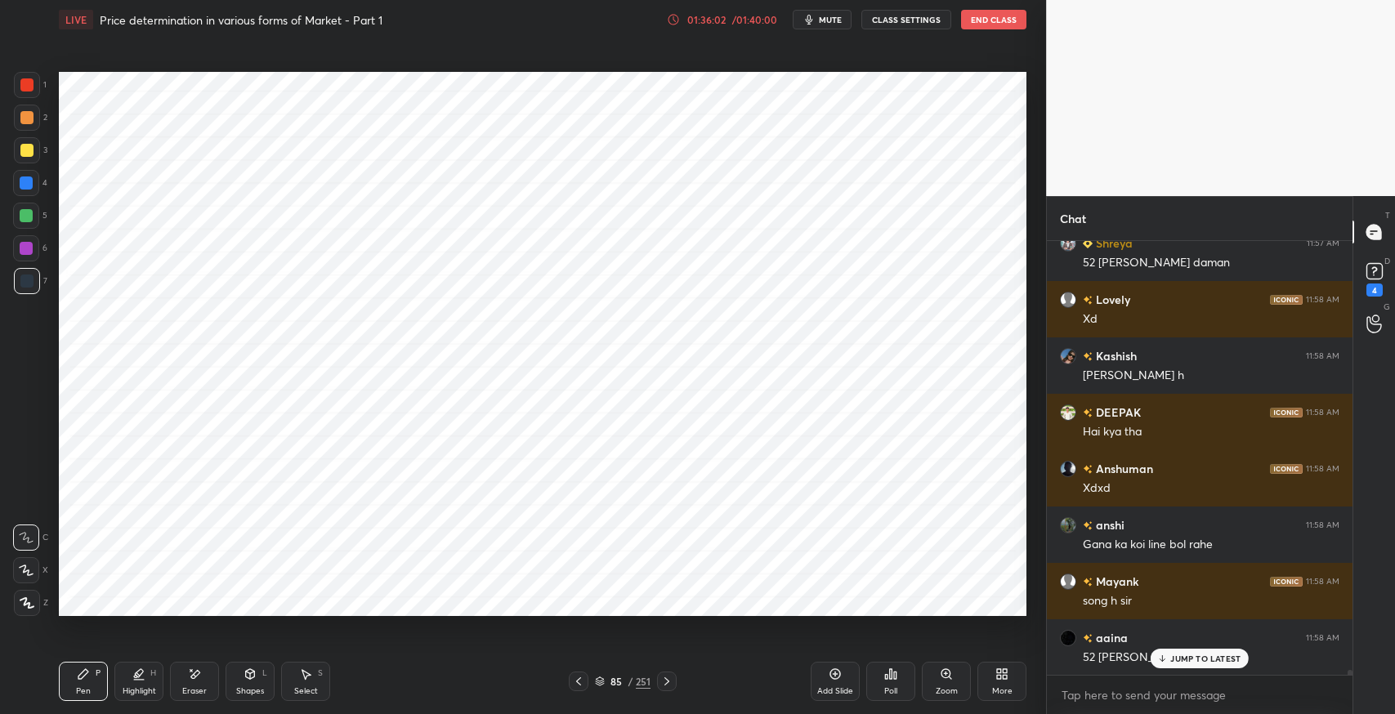
click at [1180, 666] on div "JUMP TO LATEST" at bounding box center [1199, 659] width 98 height 20
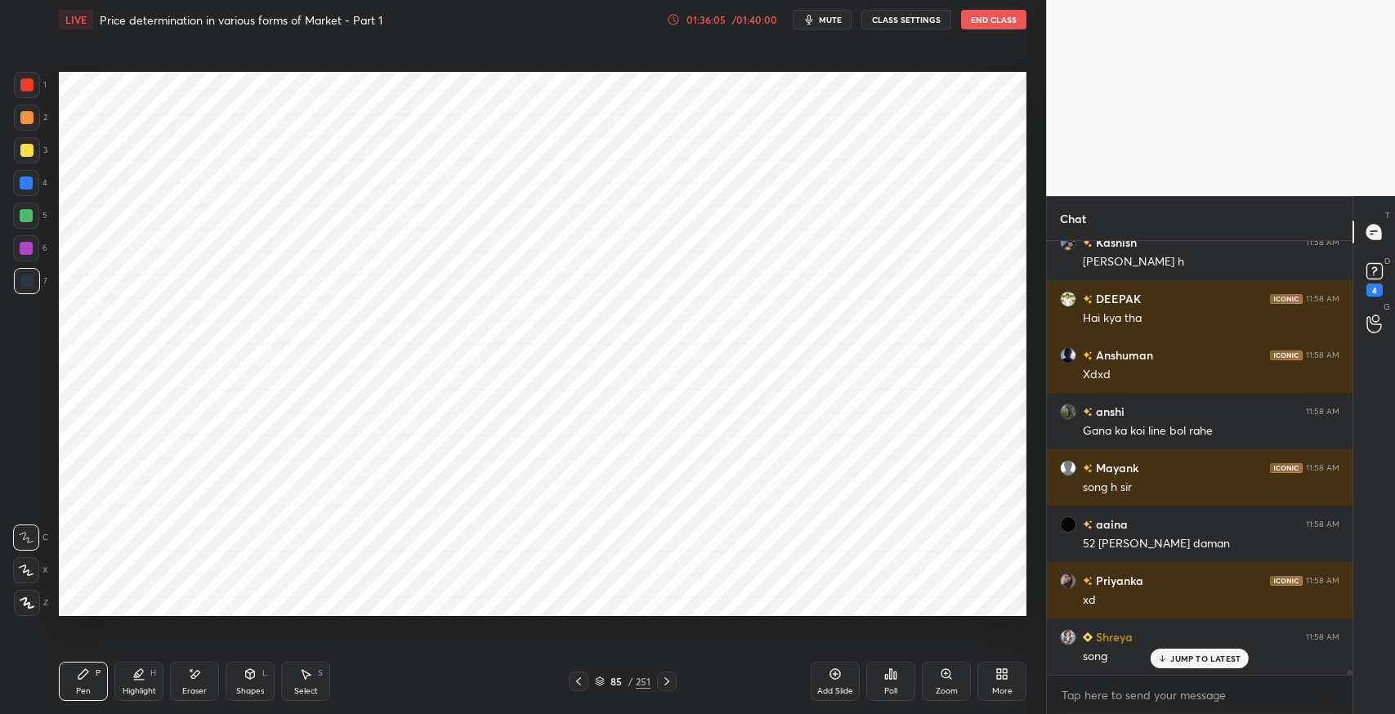
scroll to position [37640, 0]
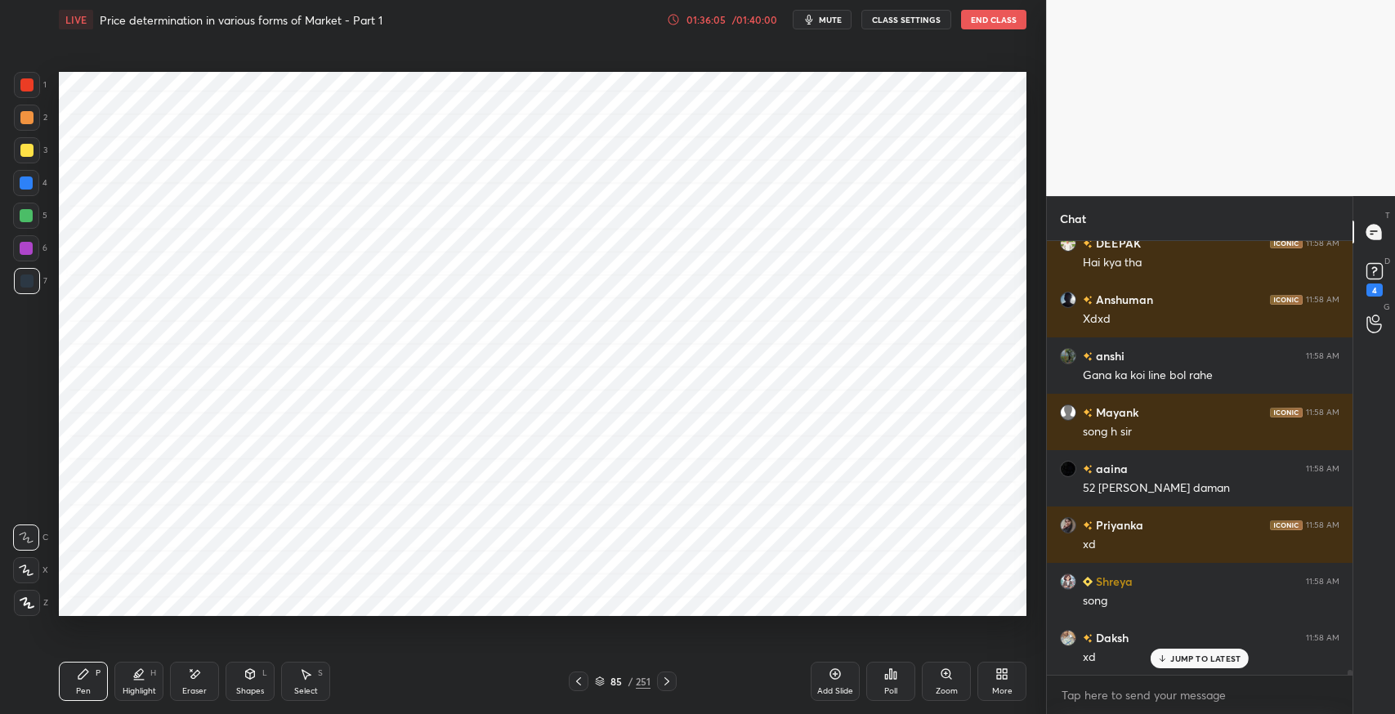
click at [667, 681] on icon at bounding box center [666, 681] width 13 height 13
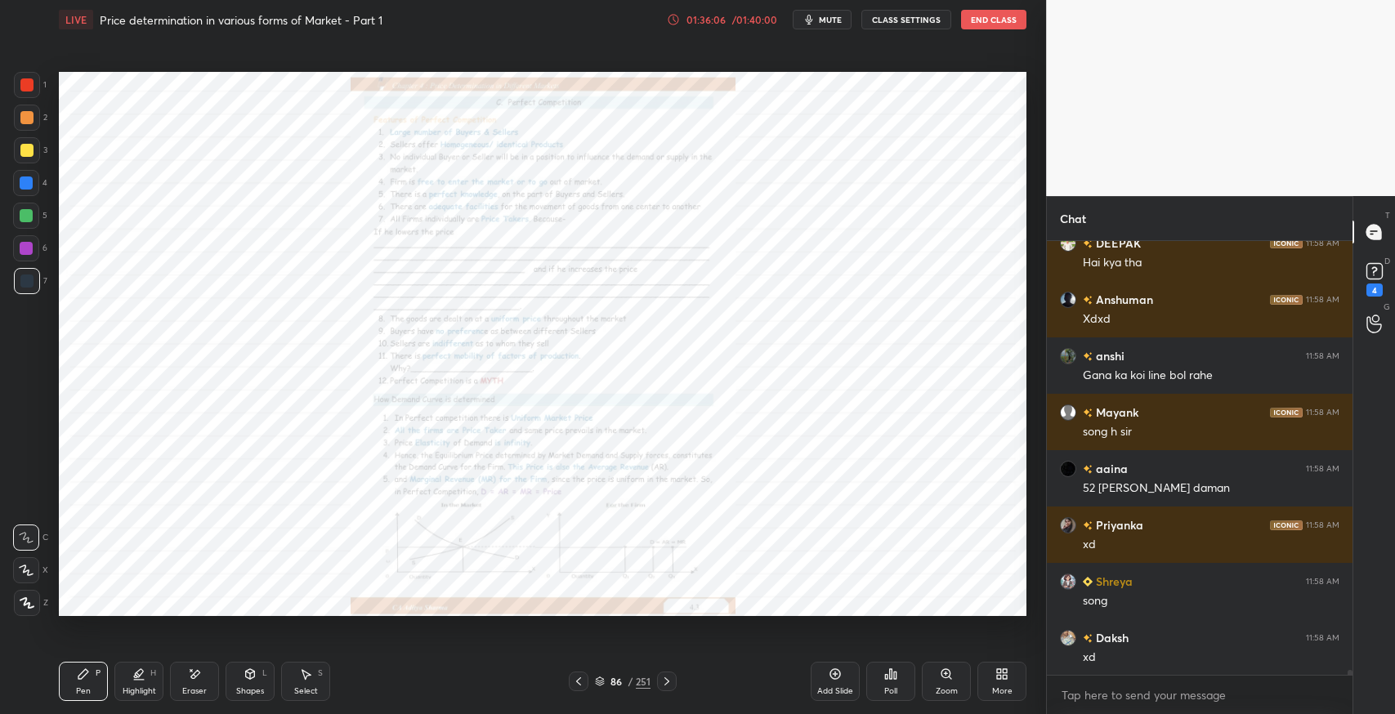
scroll to position [37697, 0]
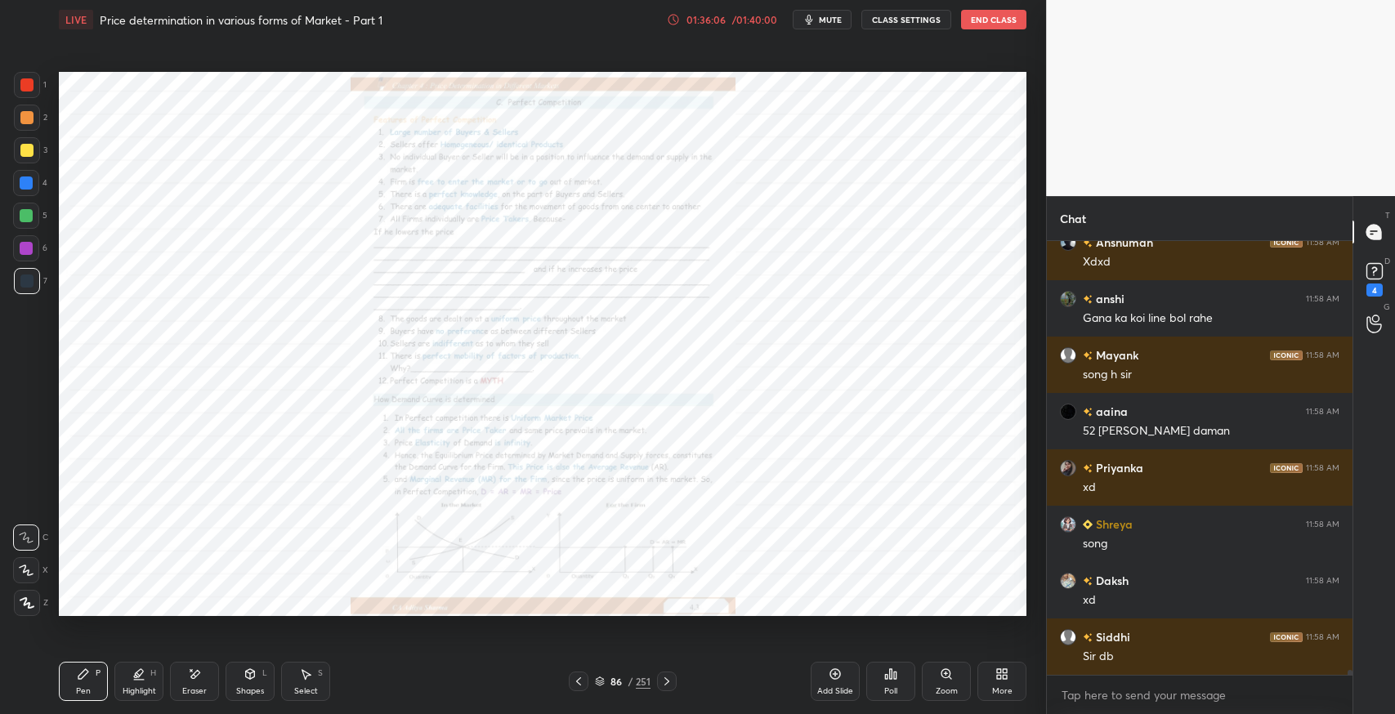
click at [666, 681] on icon at bounding box center [666, 681] width 13 height 13
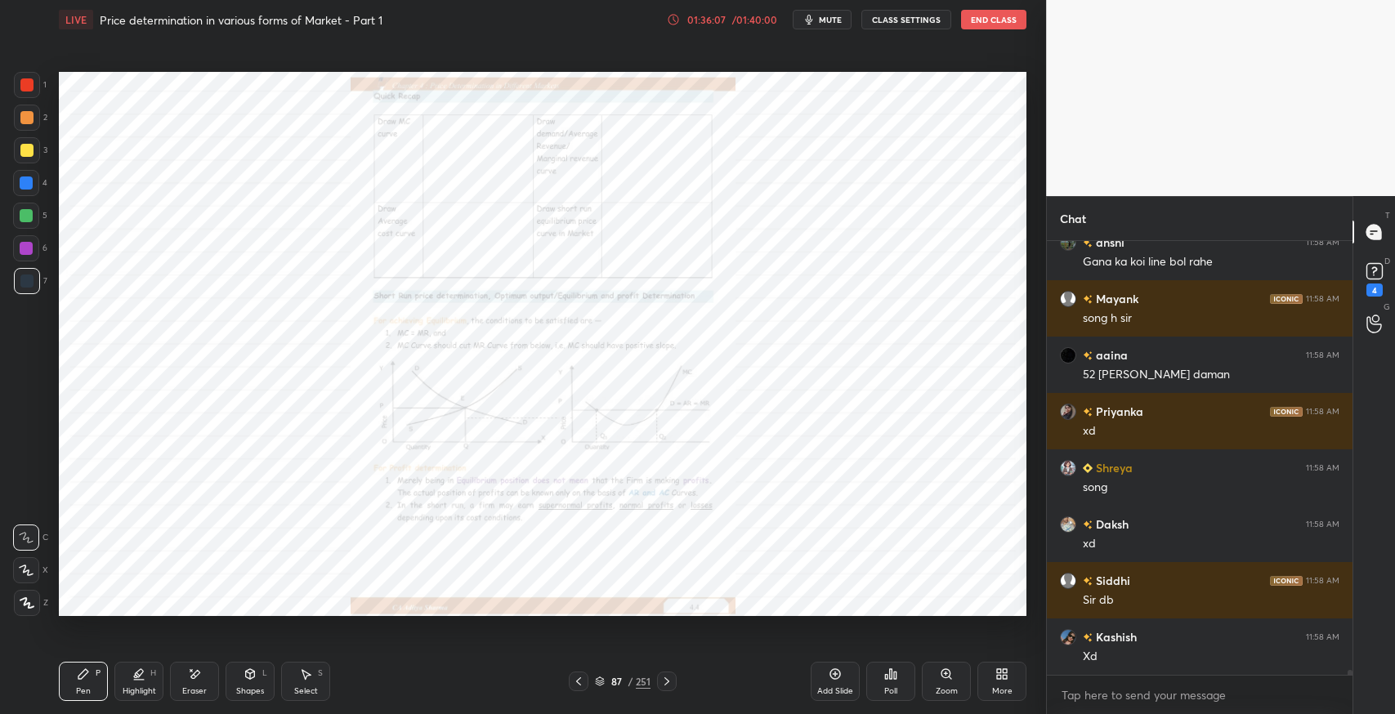
click at [668, 684] on icon at bounding box center [666, 681] width 13 height 13
click at [579, 681] on icon at bounding box center [578, 681] width 13 height 13
click at [585, 689] on div at bounding box center [579, 682] width 20 height 20
click at [600, 684] on icon at bounding box center [600, 682] width 10 height 10
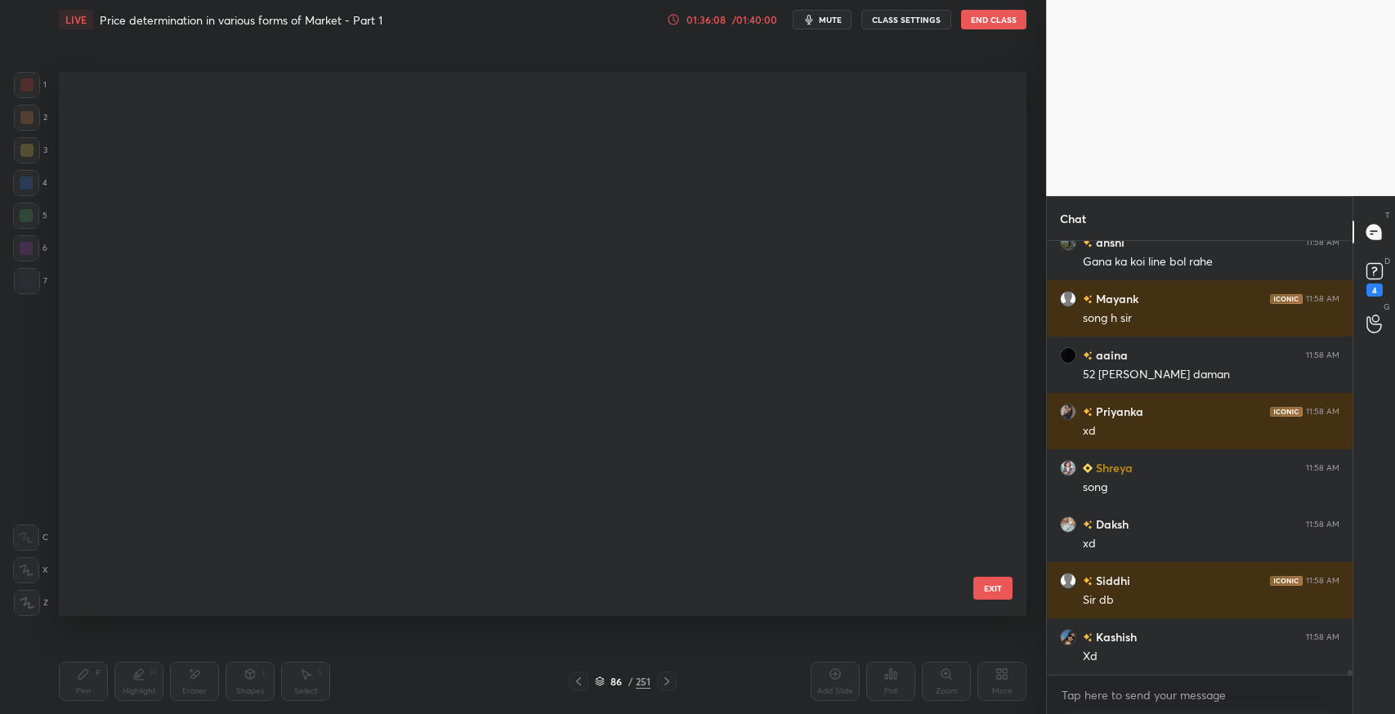
scroll to position [540, 959]
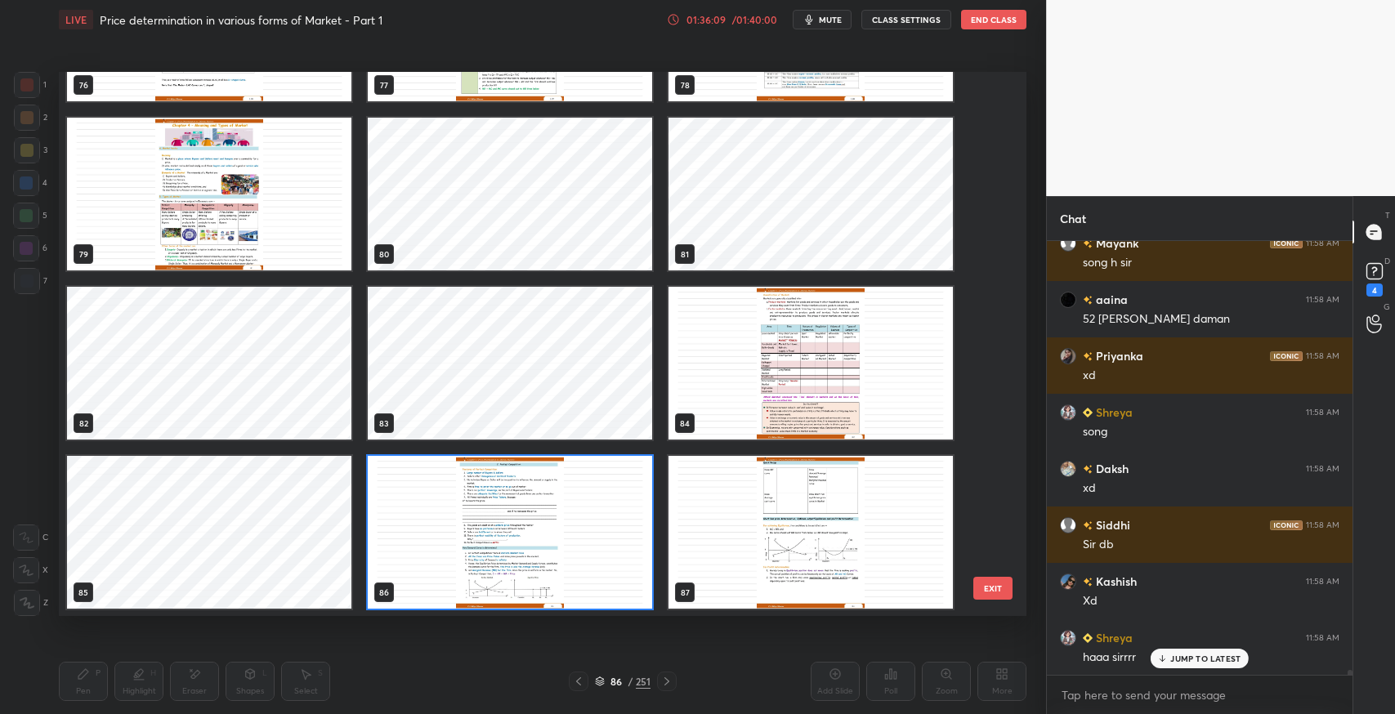
click at [1369, 284] on div "4" at bounding box center [1374, 290] width 16 height 13
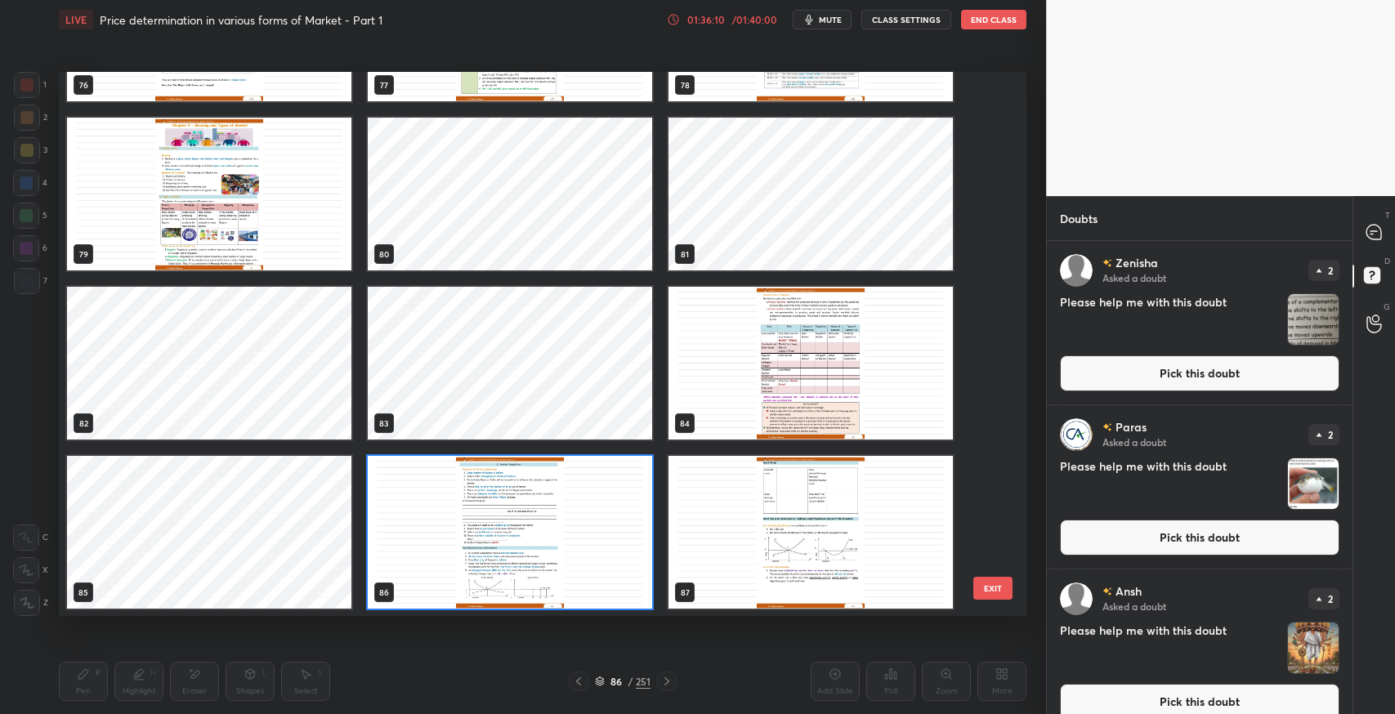
click at [1197, 367] on button "Pick this doubt" at bounding box center [1199, 373] width 279 height 36
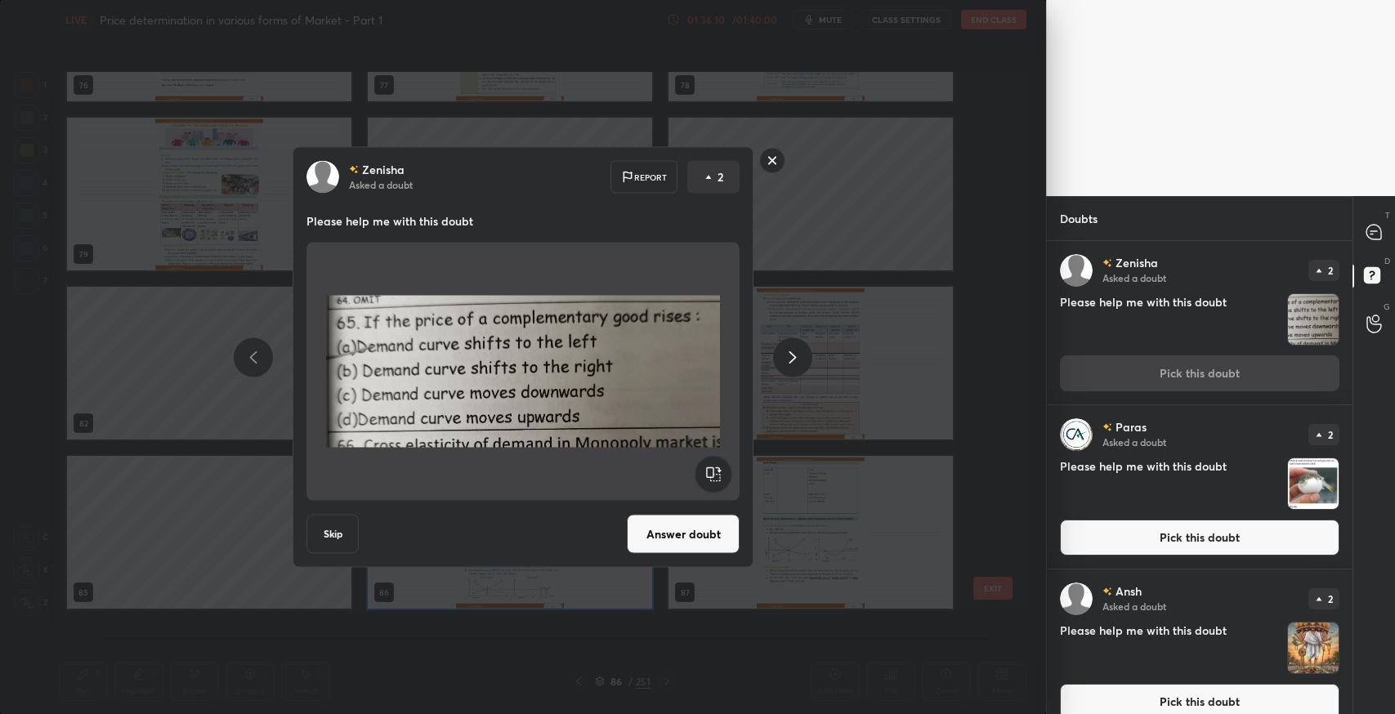
click at [688, 533] on button "Answer doubt" at bounding box center [683, 534] width 113 height 39
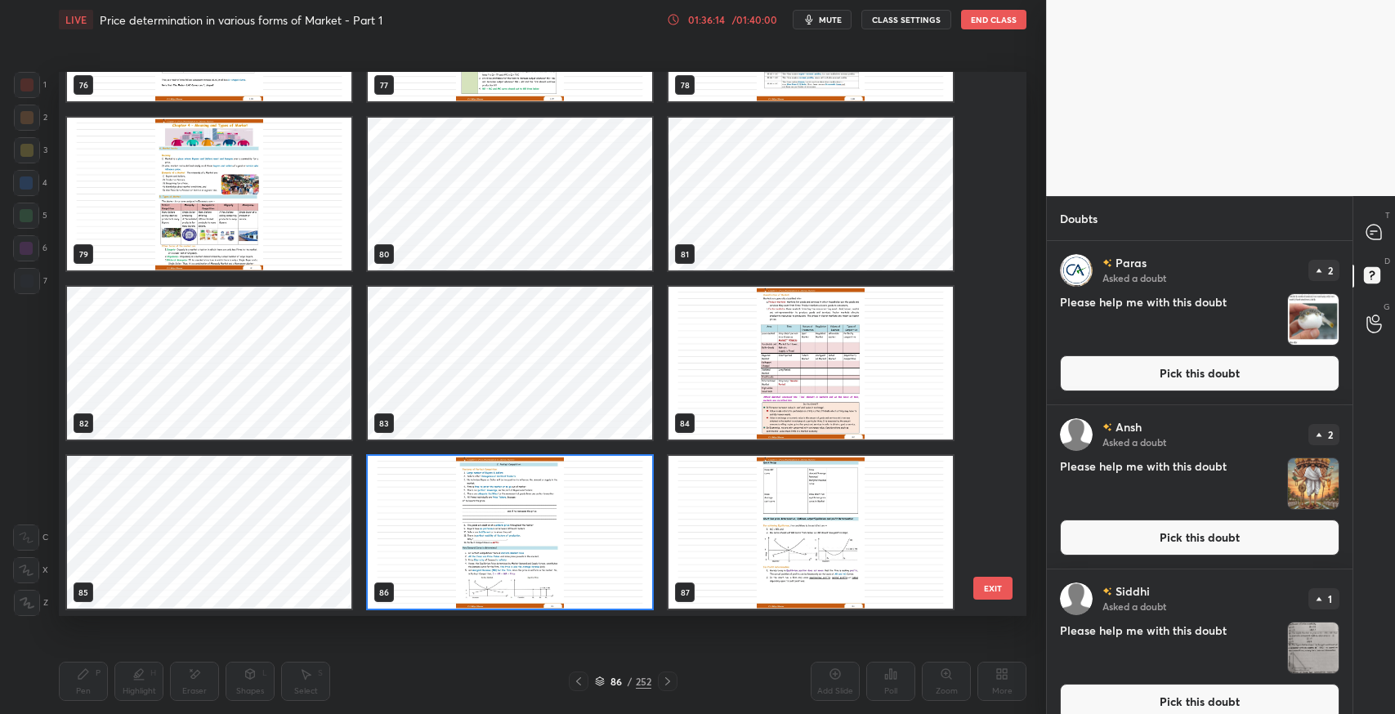
click at [1371, 234] on icon at bounding box center [1371, 234] width 2 height 0
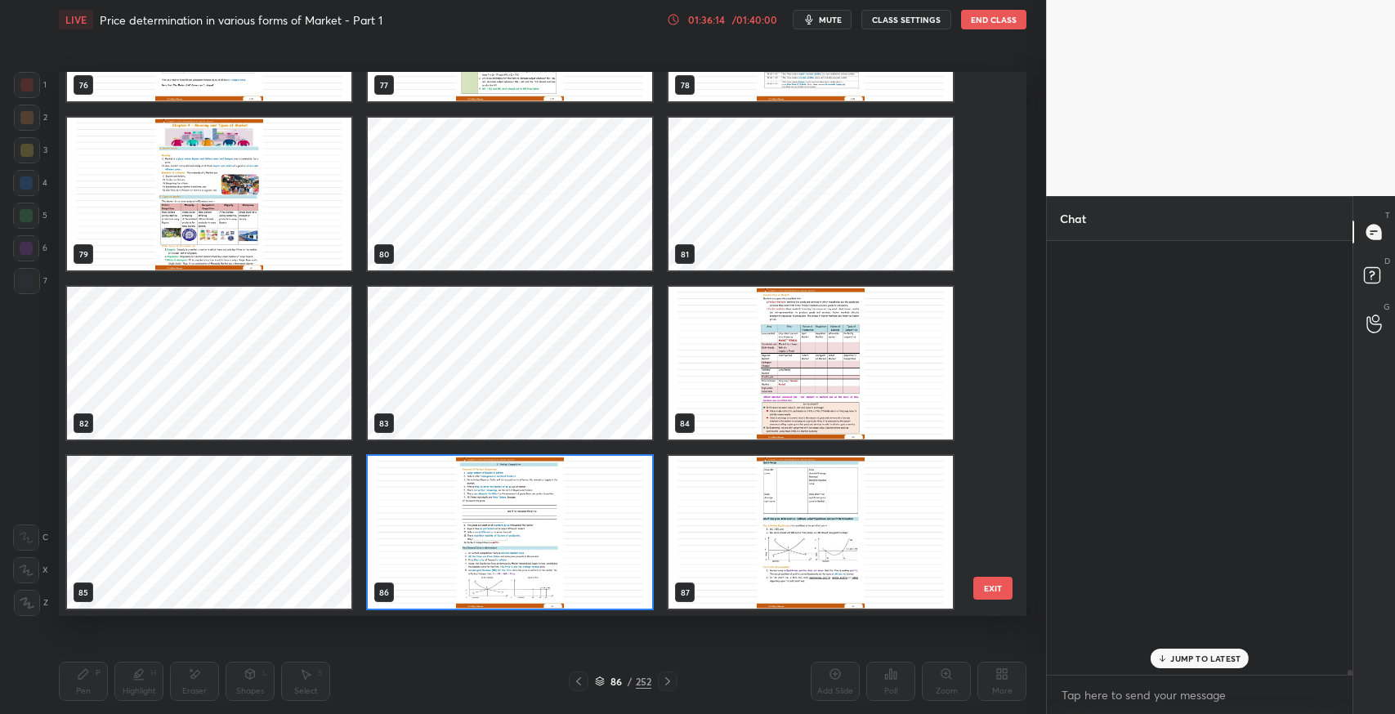
scroll to position [430, 301]
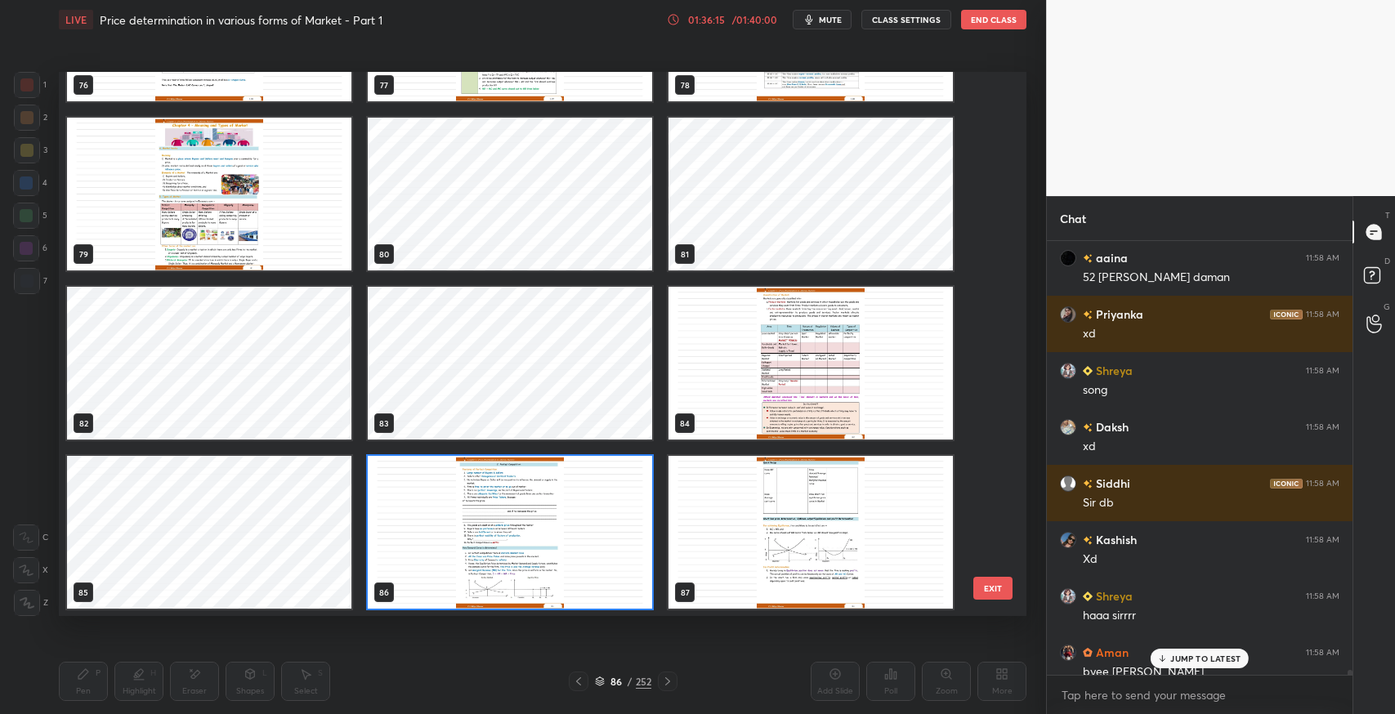
click at [979, 590] on button "EXIT" at bounding box center [992, 588] width 39 height 23
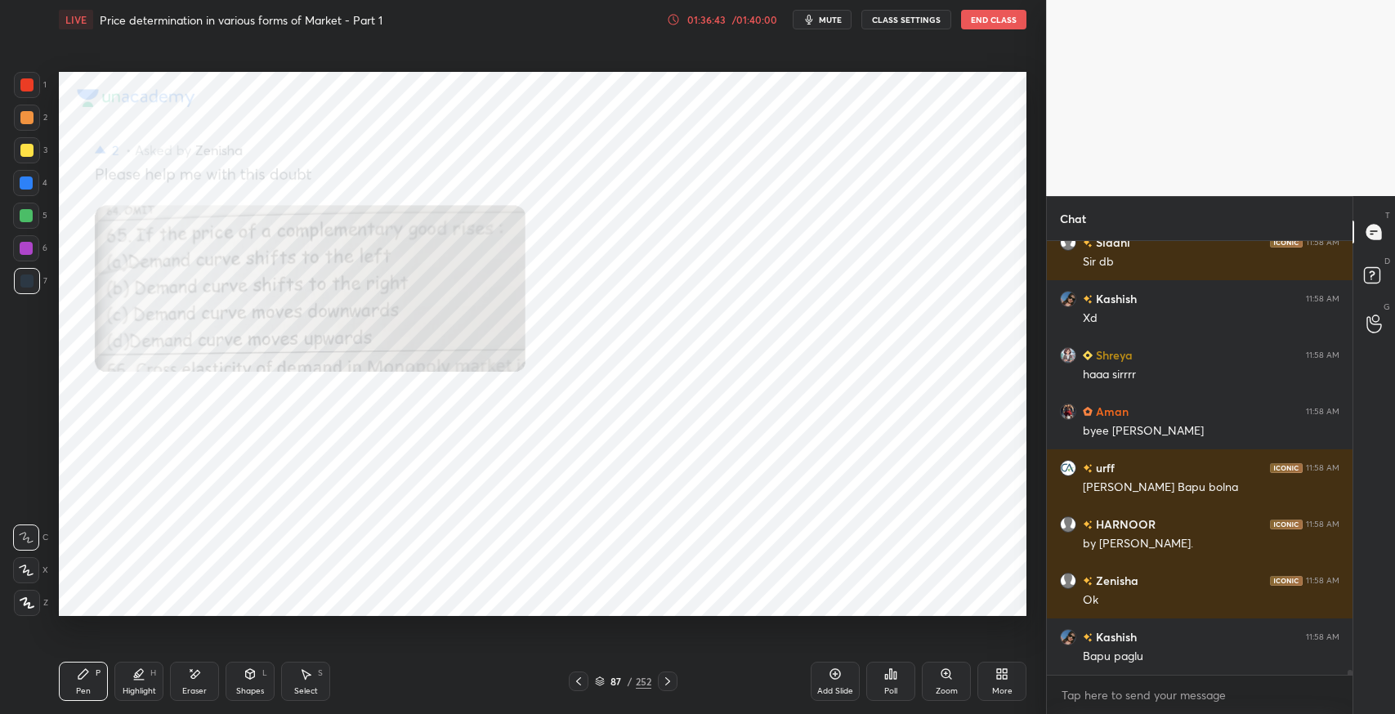
scroll to position [38345, 0]
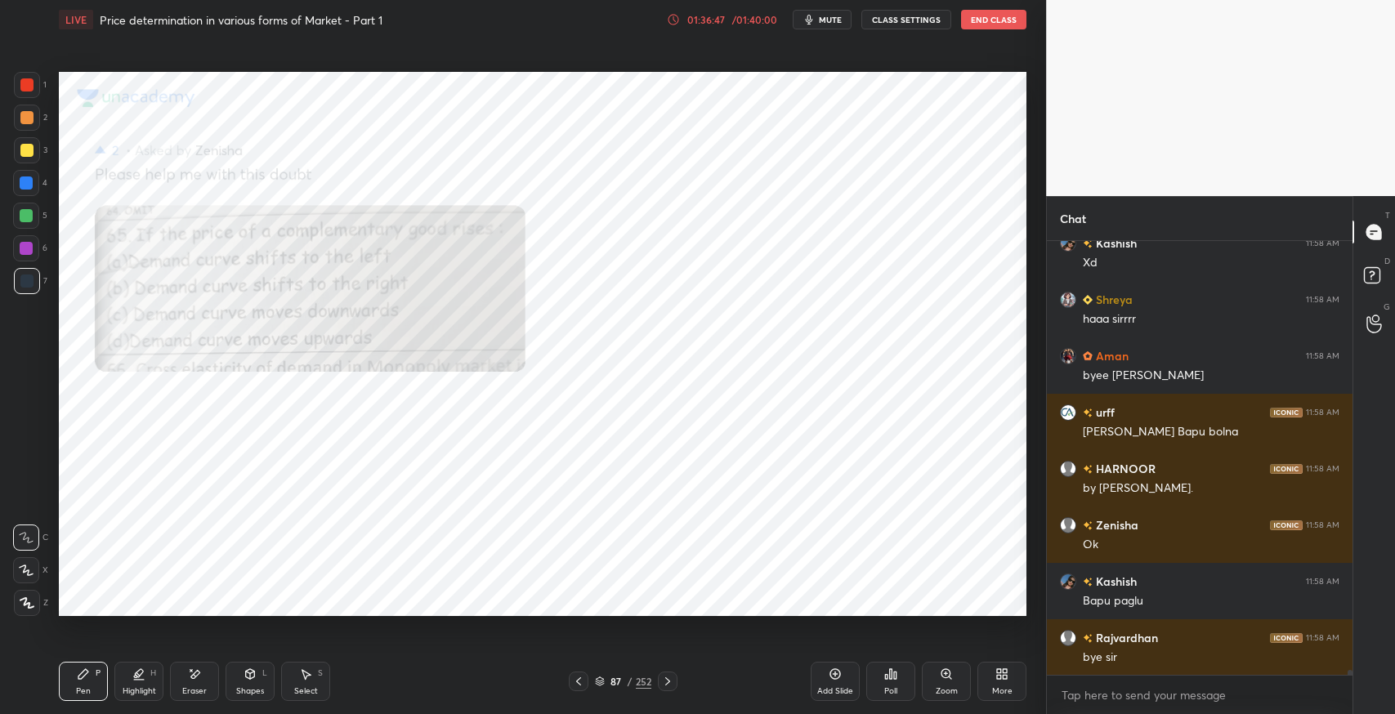
click at [1375, 286] on icon at bounding box center [1374, 277] width 29 height 29
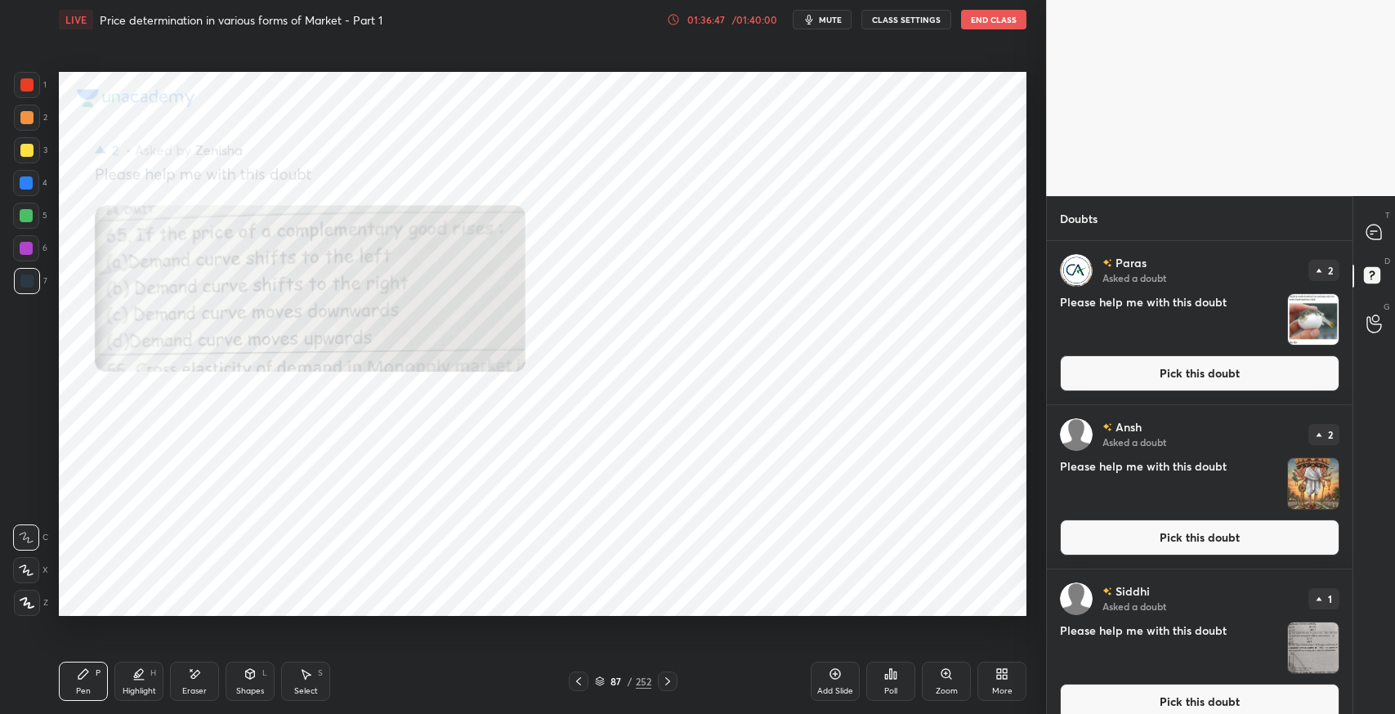
click at [1142, 362] on button "Pick this doubt" at bounding box center [1199, 373] width 279 height 36
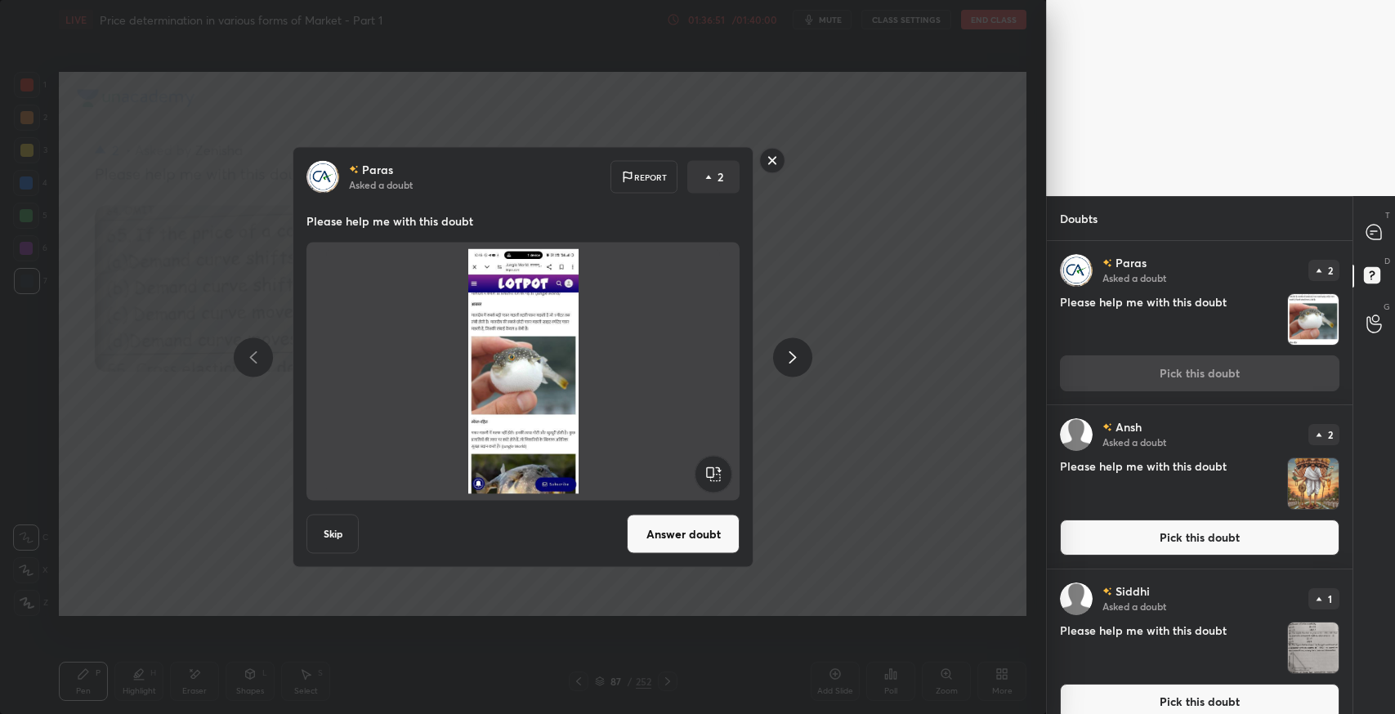
click at [792, 362] on icon at bounding box center [793, 357] width 20 height 20
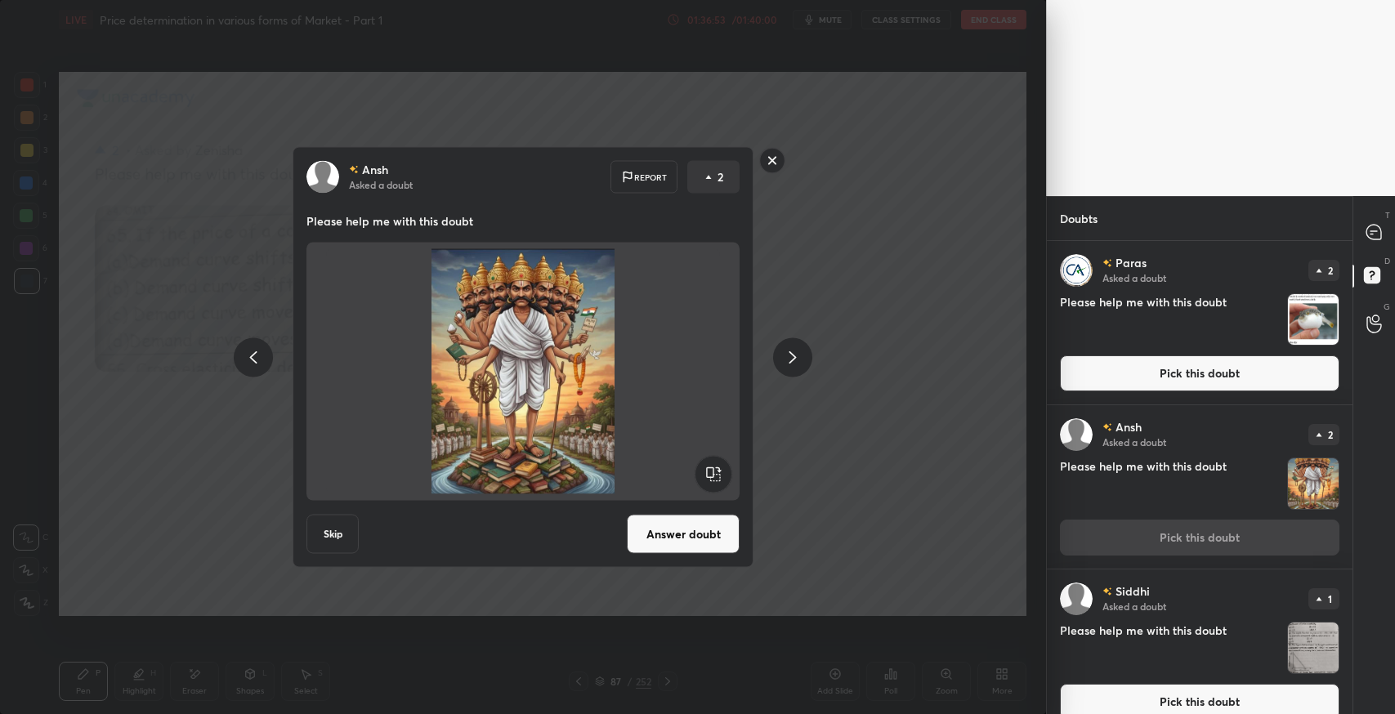
click at [792, 356] on icon at bounding box center [793, 357] width 20 height 20
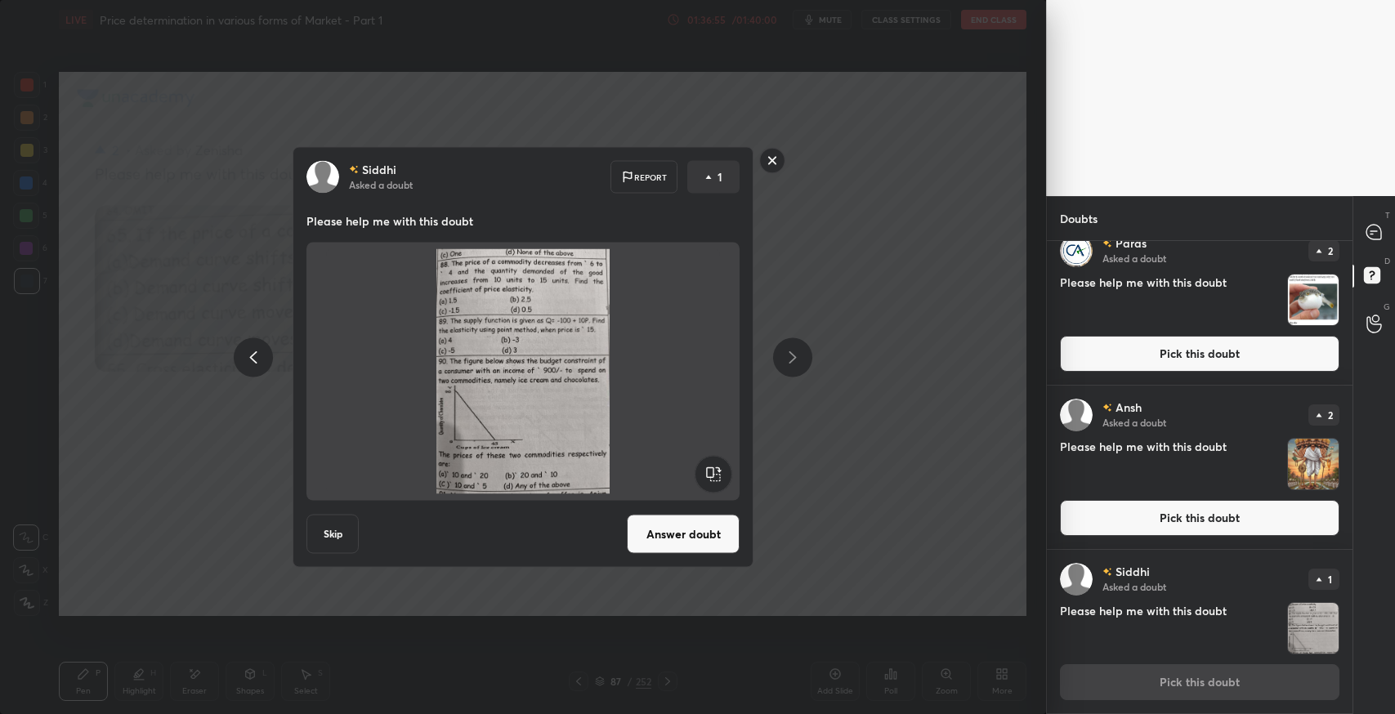
click at [688, 534] on button "Answer doubt" at bounding box center [683, 534] width 113 height 39
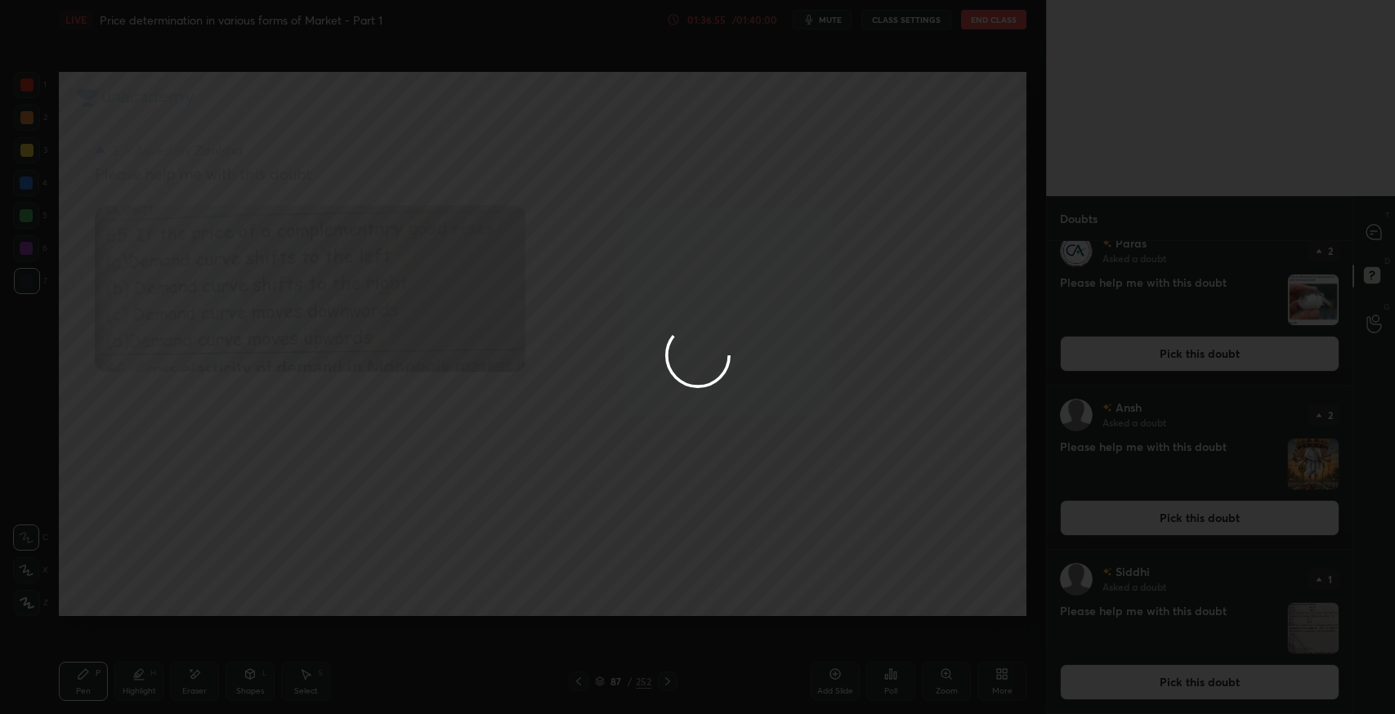
scroll to position [0, 0]
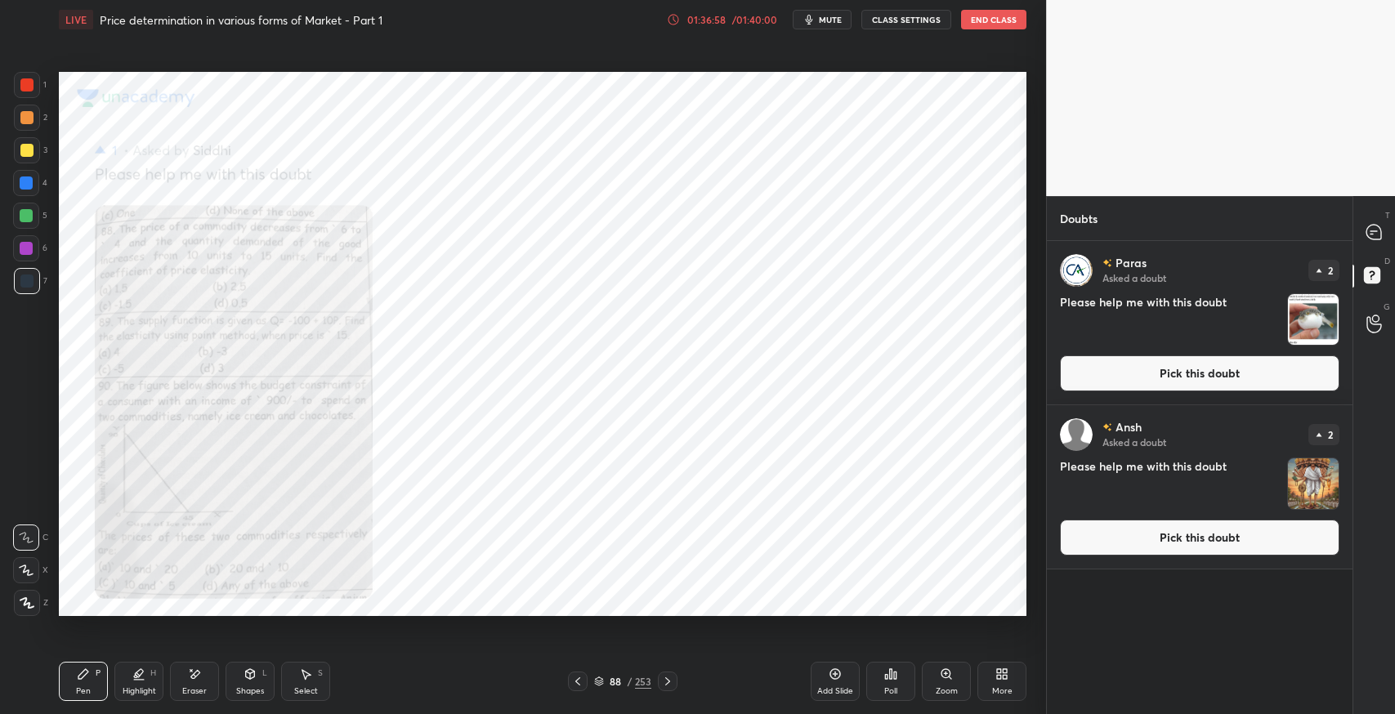
click at [1373, 232] on icon at bounding box center [1373, 232] width 15 height 15
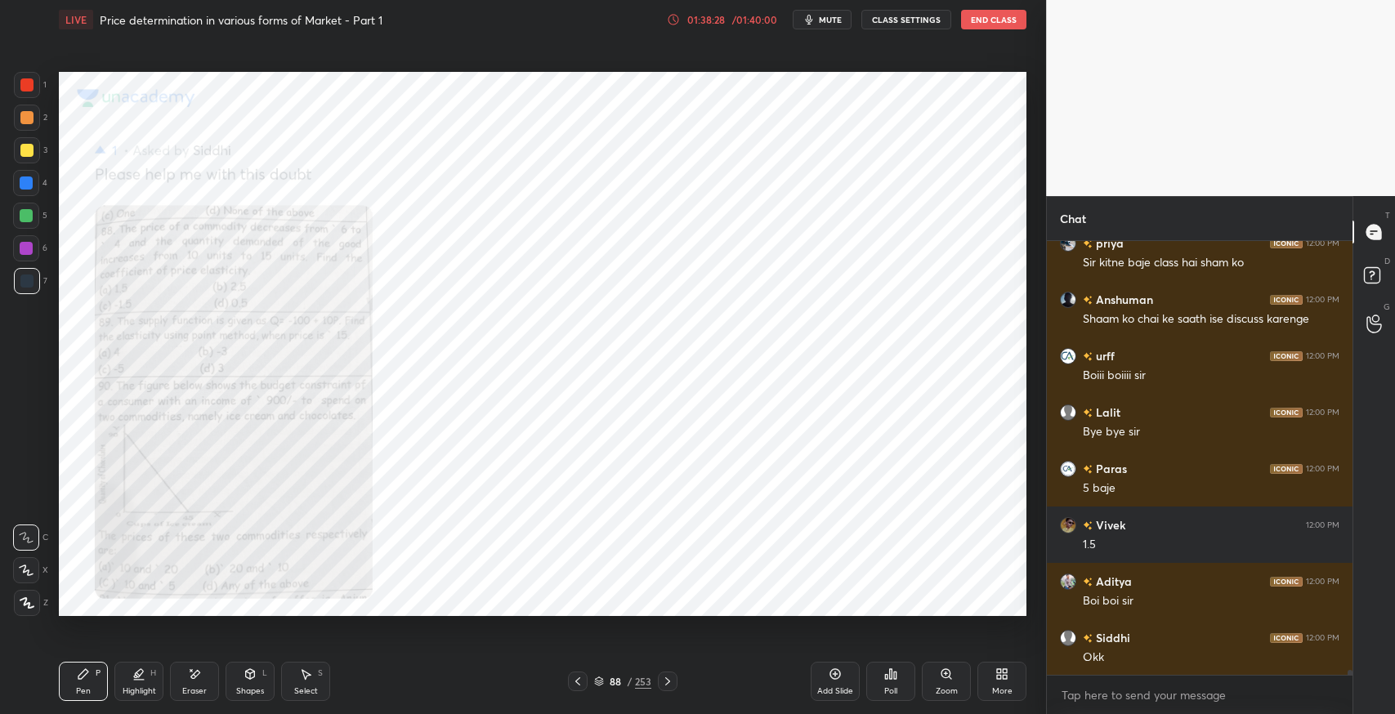
scroll to position [40351, 0]
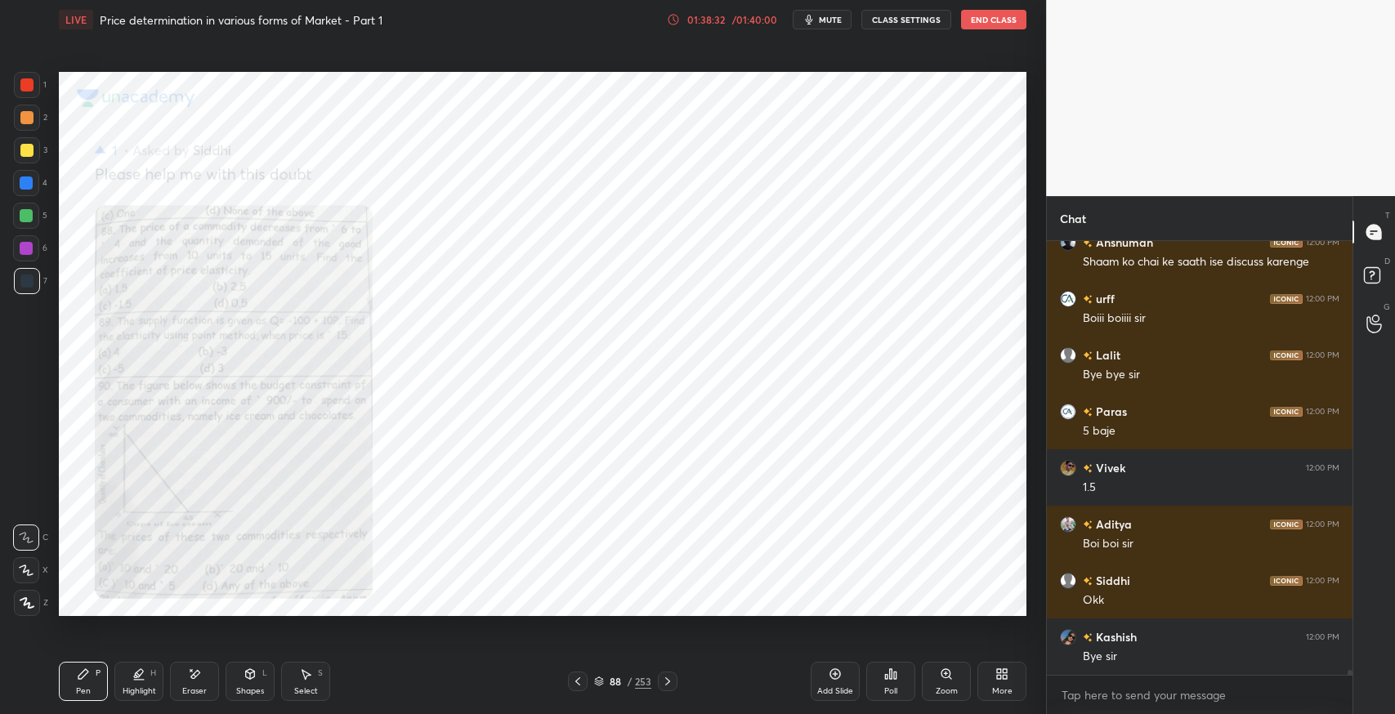
click at [971, 23] on button "End Class" at bounding box center [993, 20] width 65 height 20
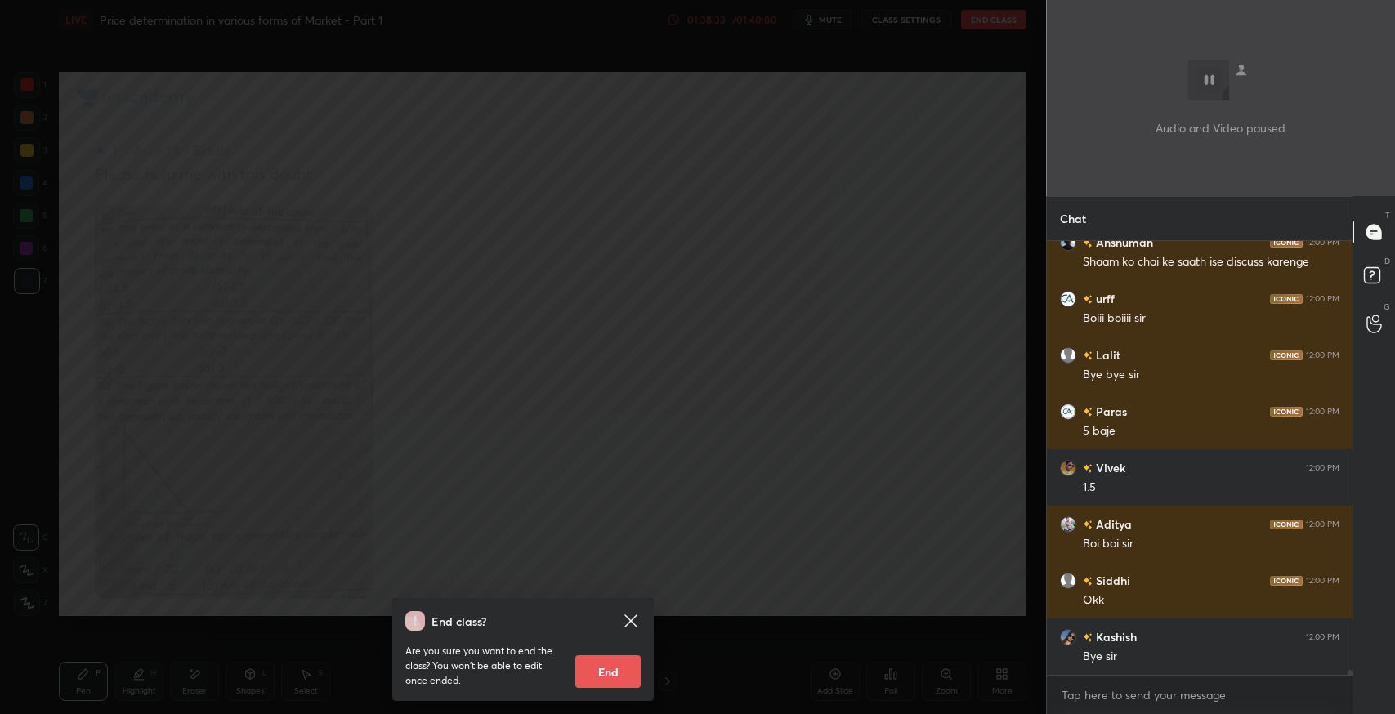
click at [601, 672] on button "End" at bounding box center [607, 671] width 65 height 33
type textarea "x"
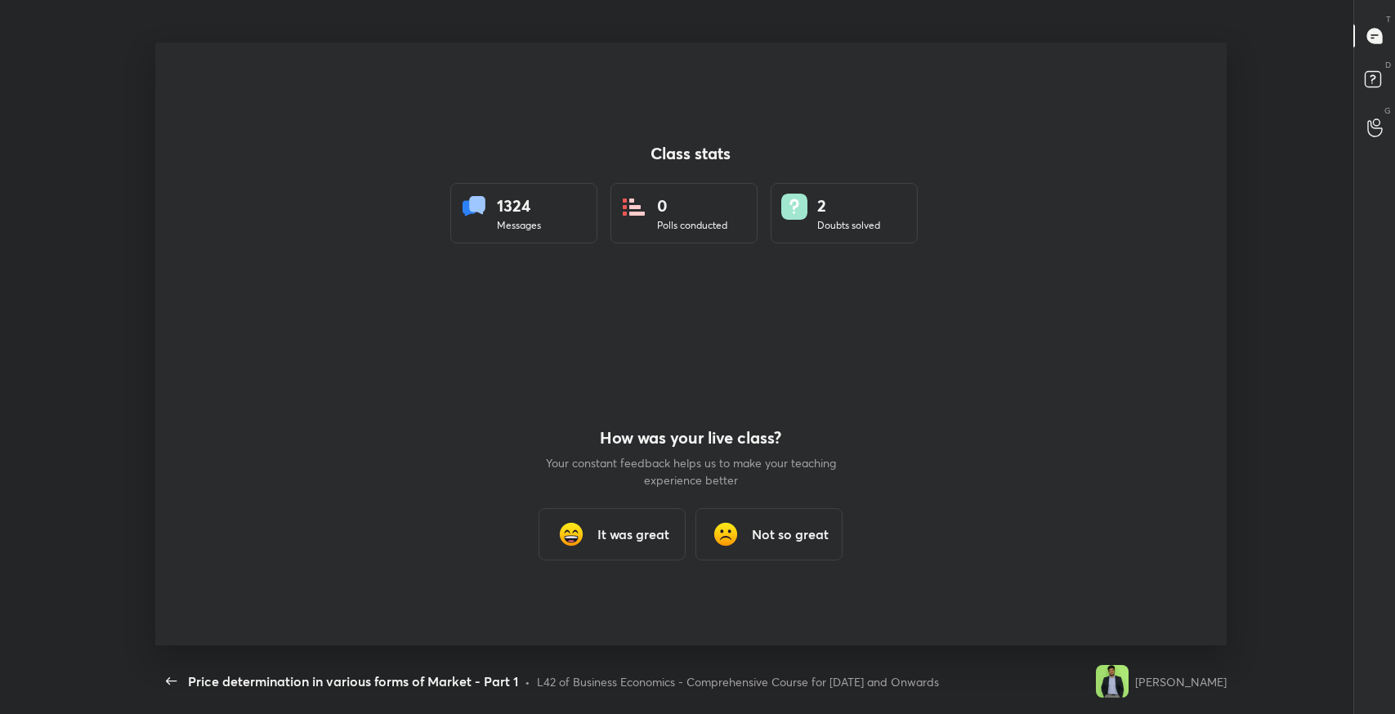
scroll to position [0, 0]
click at [637, 529] on h3 "It was great" at bounding box center [633, 536] width 72 height 20
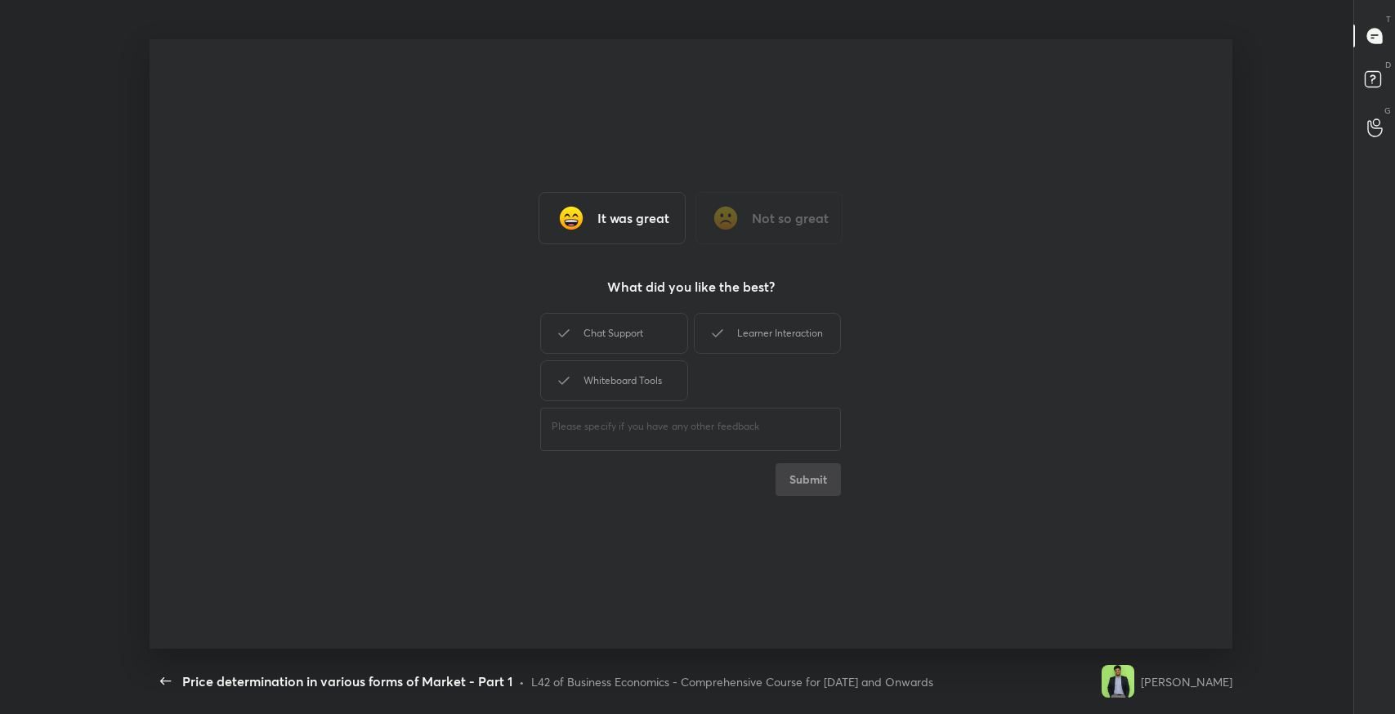
drag, startPoint x: 657, startPoint y: 318, endPoint x: 692, endPoint y: 327, distance: 36.3
click at [659, 317] on div "Chat Support" at bounding box center [613, 333] width 147 height 41
drag, startPoint x: 699, startPoint y: 327, endPoint x: 660, endPoint y: 349, distance: 45.0
click at [694, 332] on div "Learner Interaction" at bounding box center [767, 333] width 147 height 41
drag, startPoint x: 646, startPoint y: 361, endPoint x: 712, endPoint y: 441, distance: 103.4
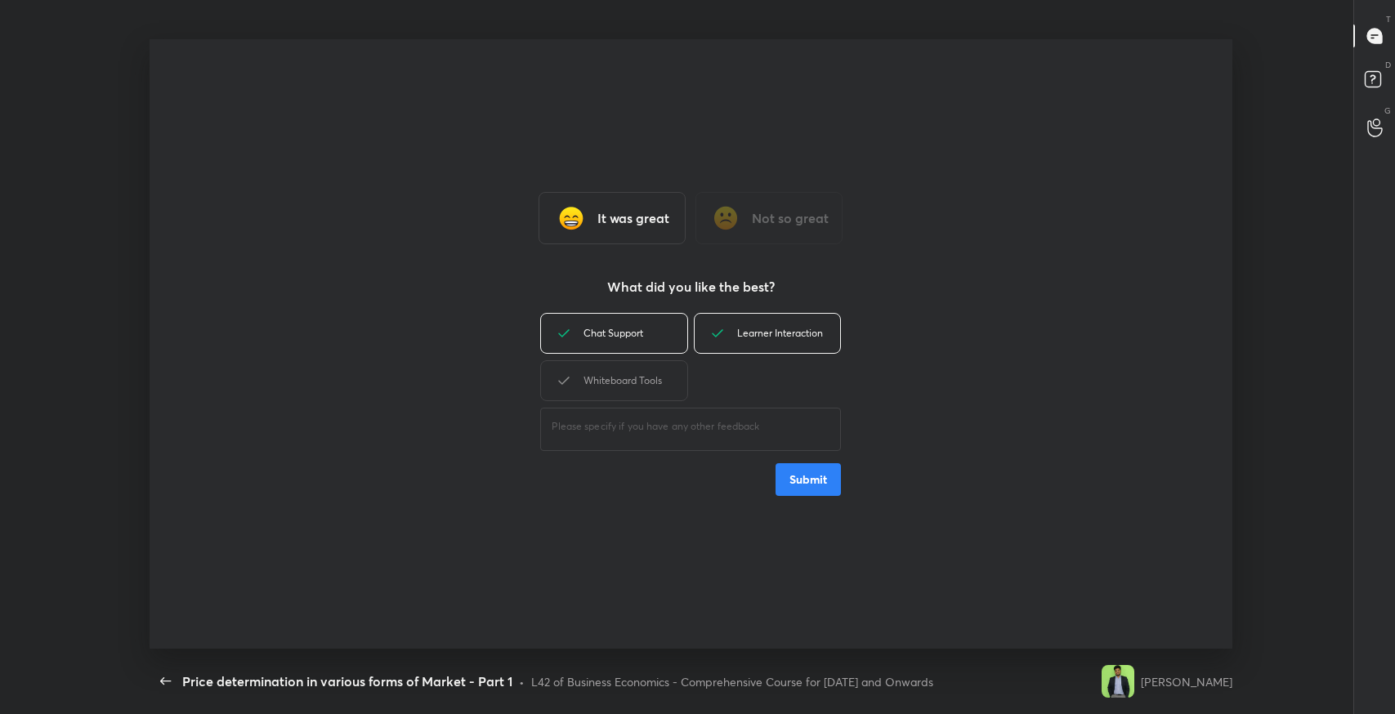
click at [646, 368] on div "Whiteboard Tools" at bounding box center [613, 380] width 147 height 41
click at [803, 485] on button "Submit" at bounding box center [807, 479] width 65 height 33
